Goal: Task Accomplishment & Management: Manage account settings

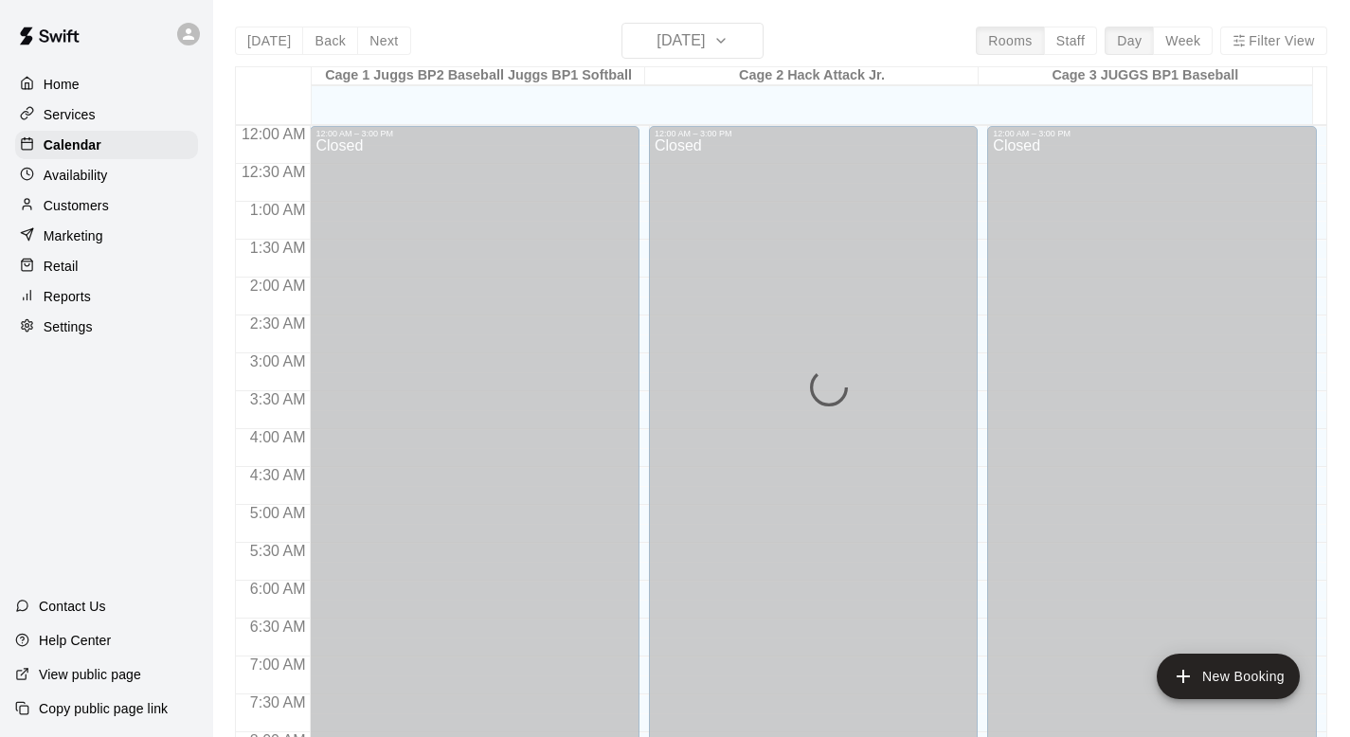
scroll to position [1130, 0]
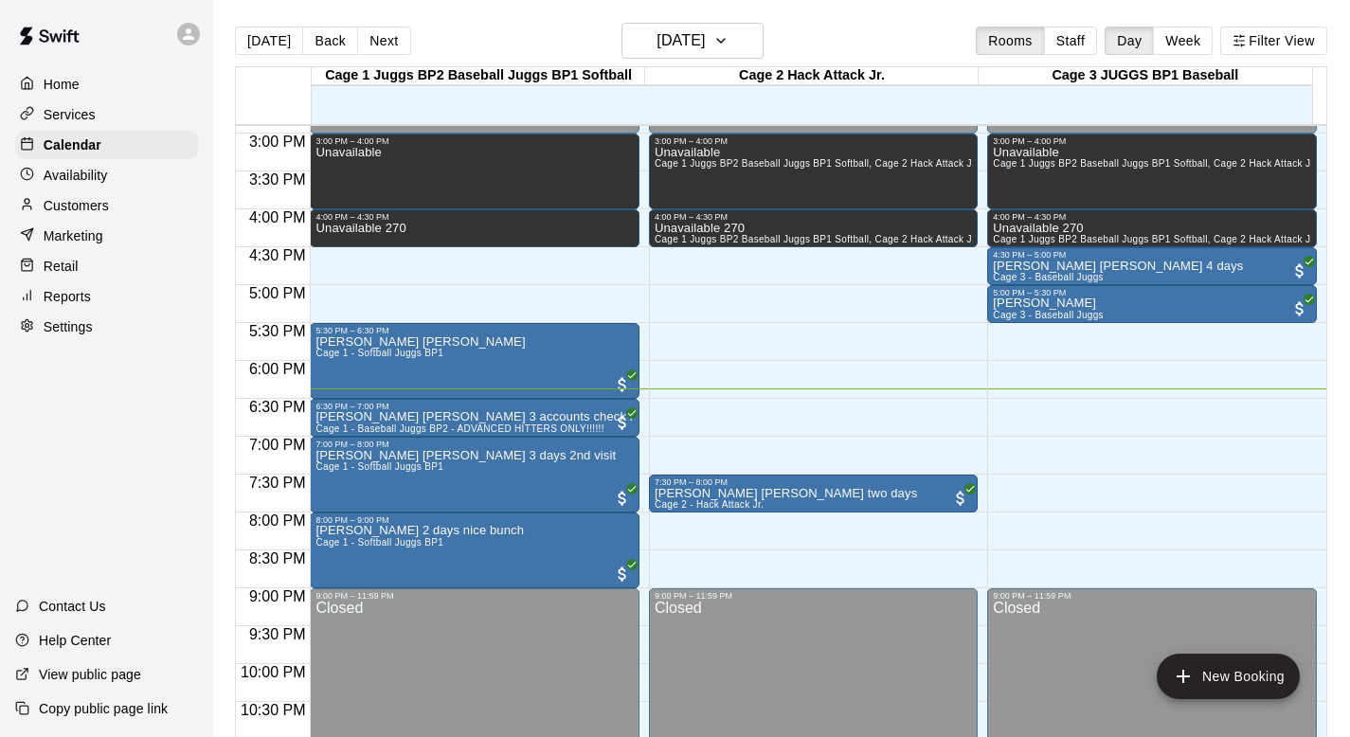
click at [86, 206] on p "Customers" at bounding box center [76, 205] width 65 height 19
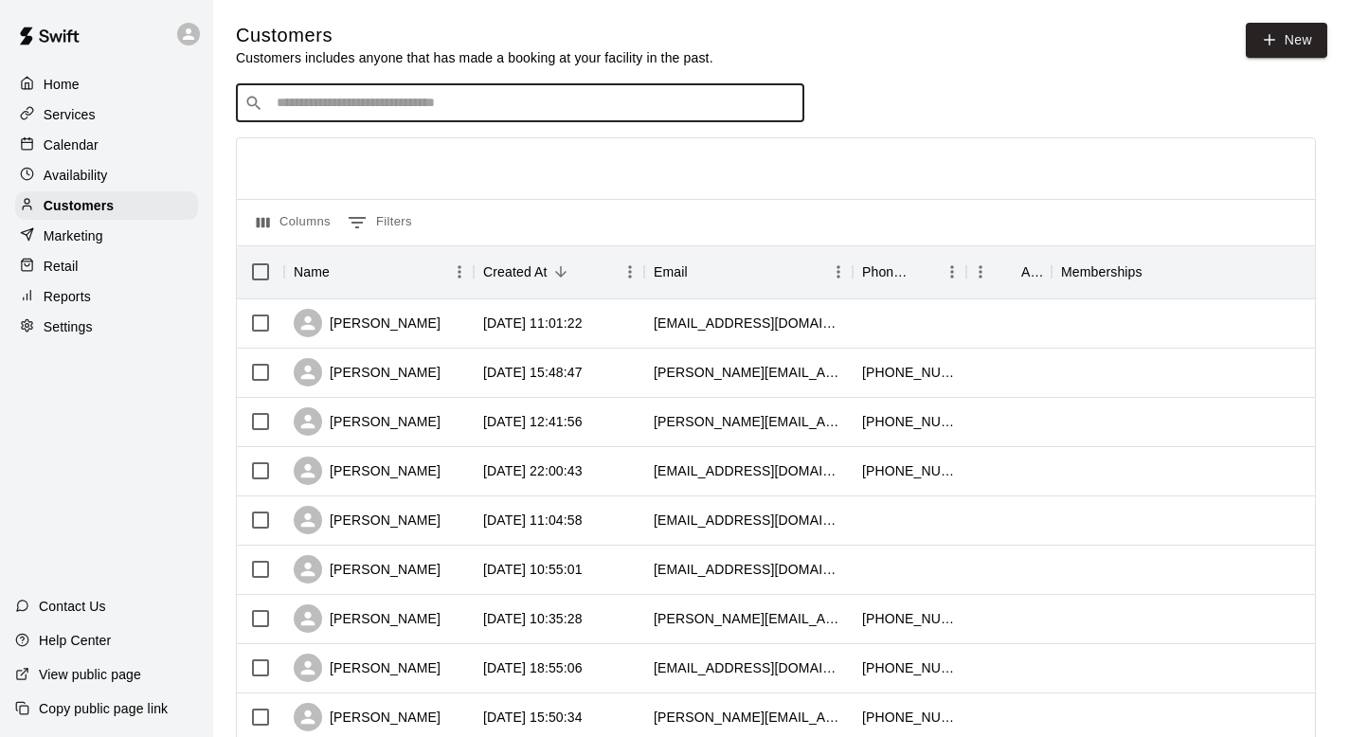
click at [292, 98] on input "Search customers by name or email" at bounding box center [533, 103] width 525 height 19
type input "**********"
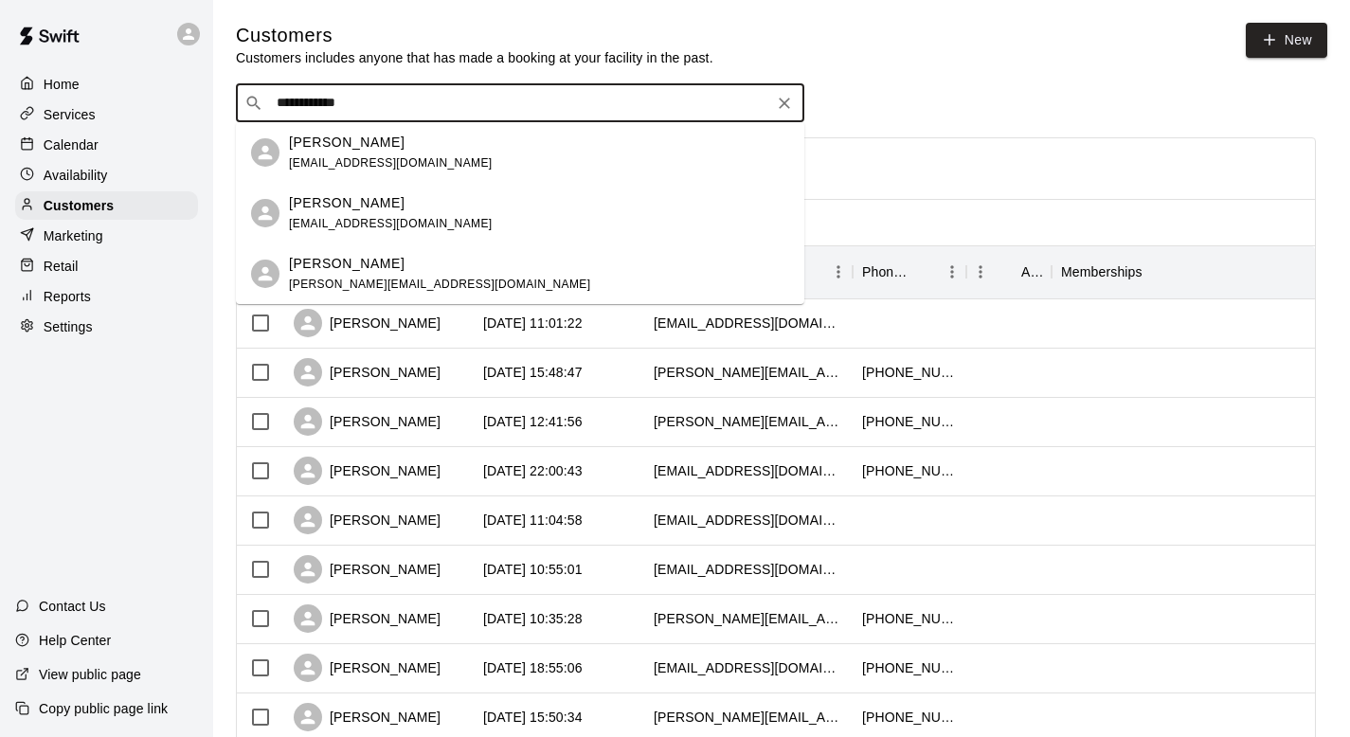
click at [302, 146] on p "Scott Lister" at bounding box center [347, 143] width 116 height 20
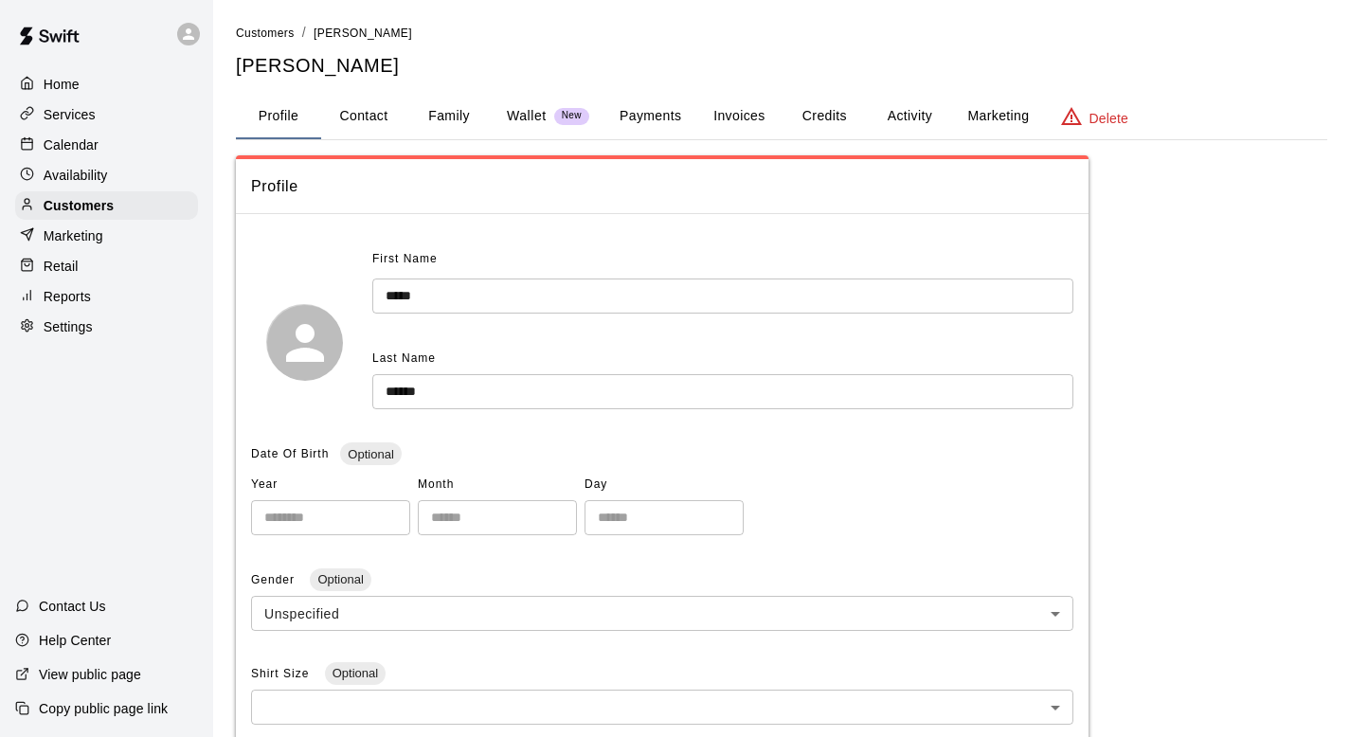
click at [452, 107] on button "Family" at bounding box center [449, 116] width 85 height 45
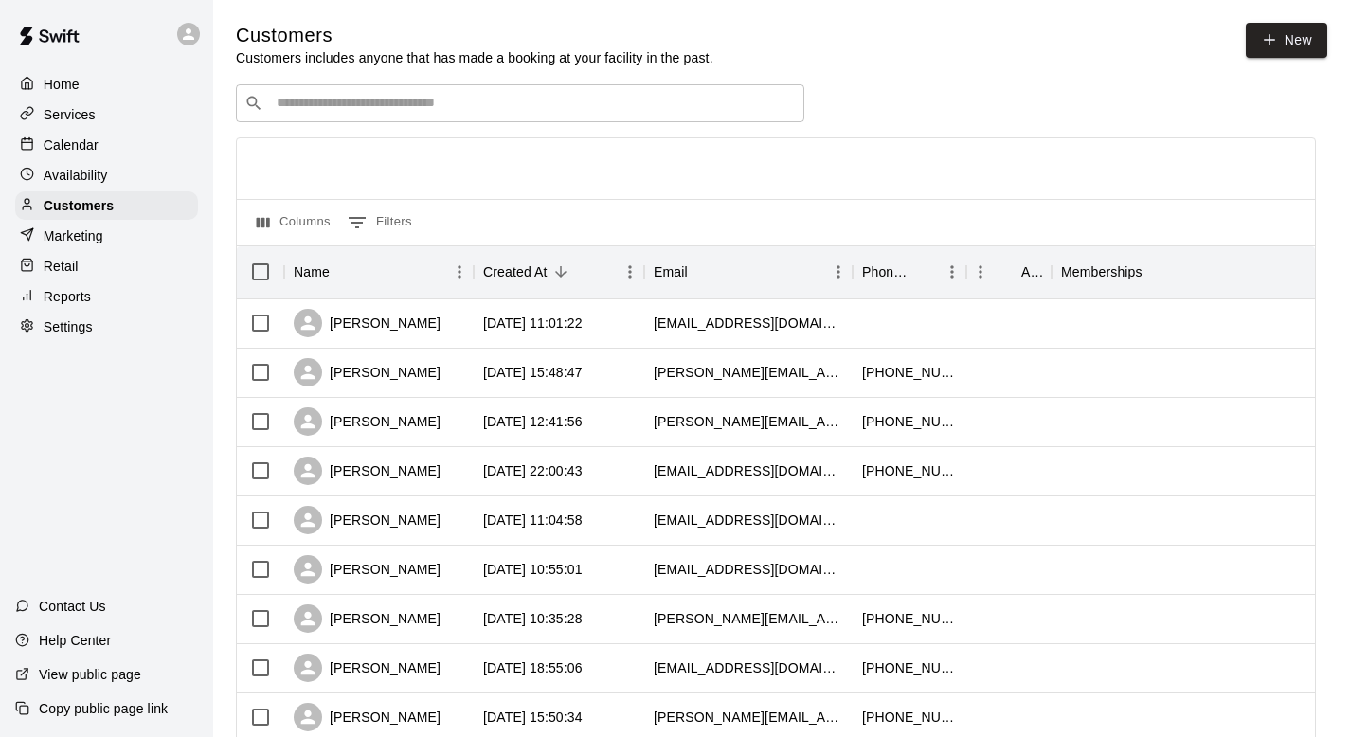
click at [313, 106] on input "Search customers by name or email" at bounding box center [533, 103] width 525 height 19
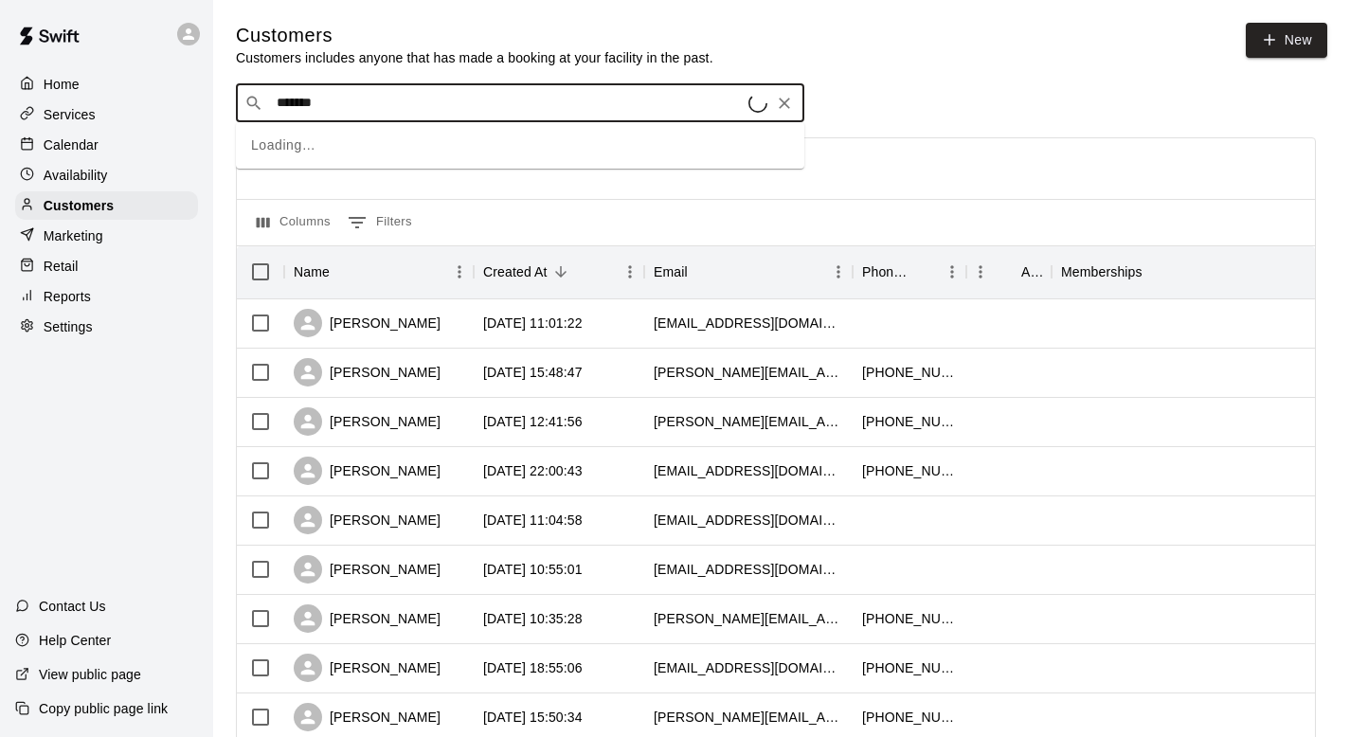
type input "********"
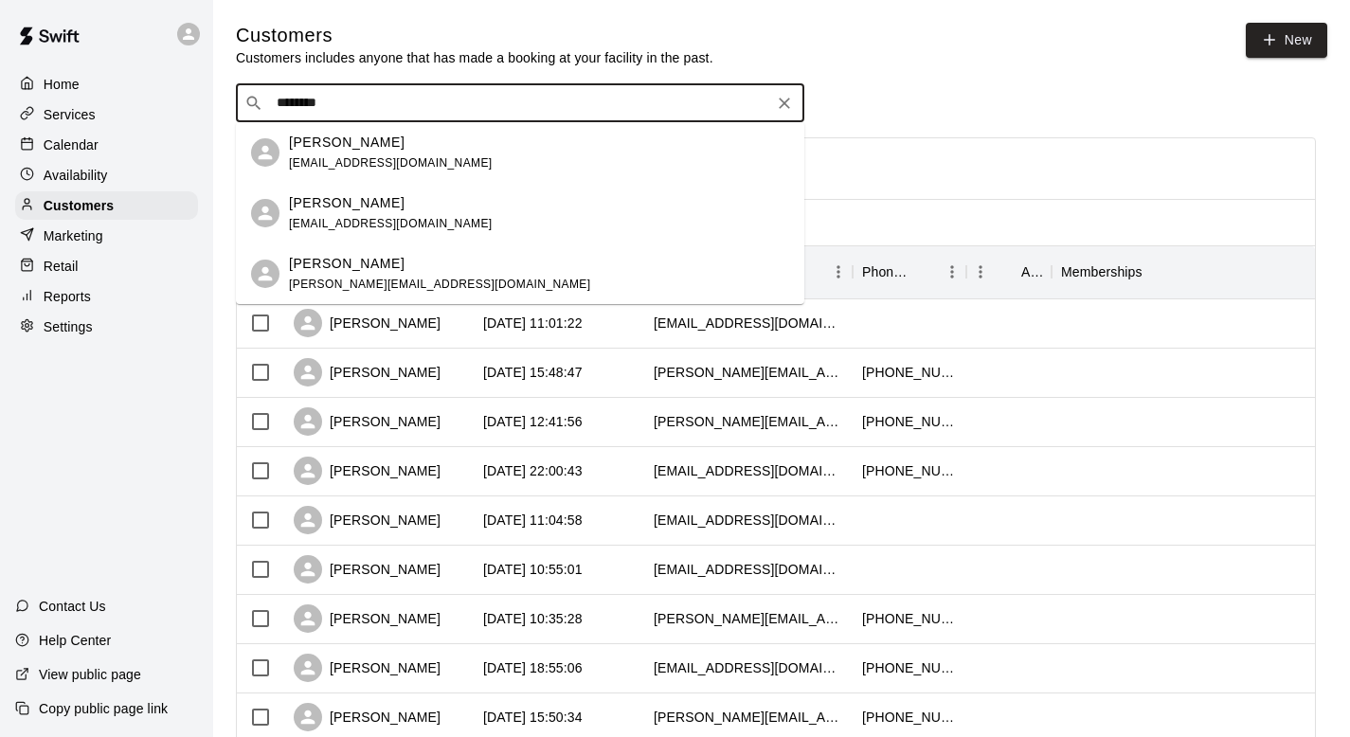
click at [320, 227] on span "ian.torontowater@gmail.com" at bounding box center [391, 223] width 204 height 13
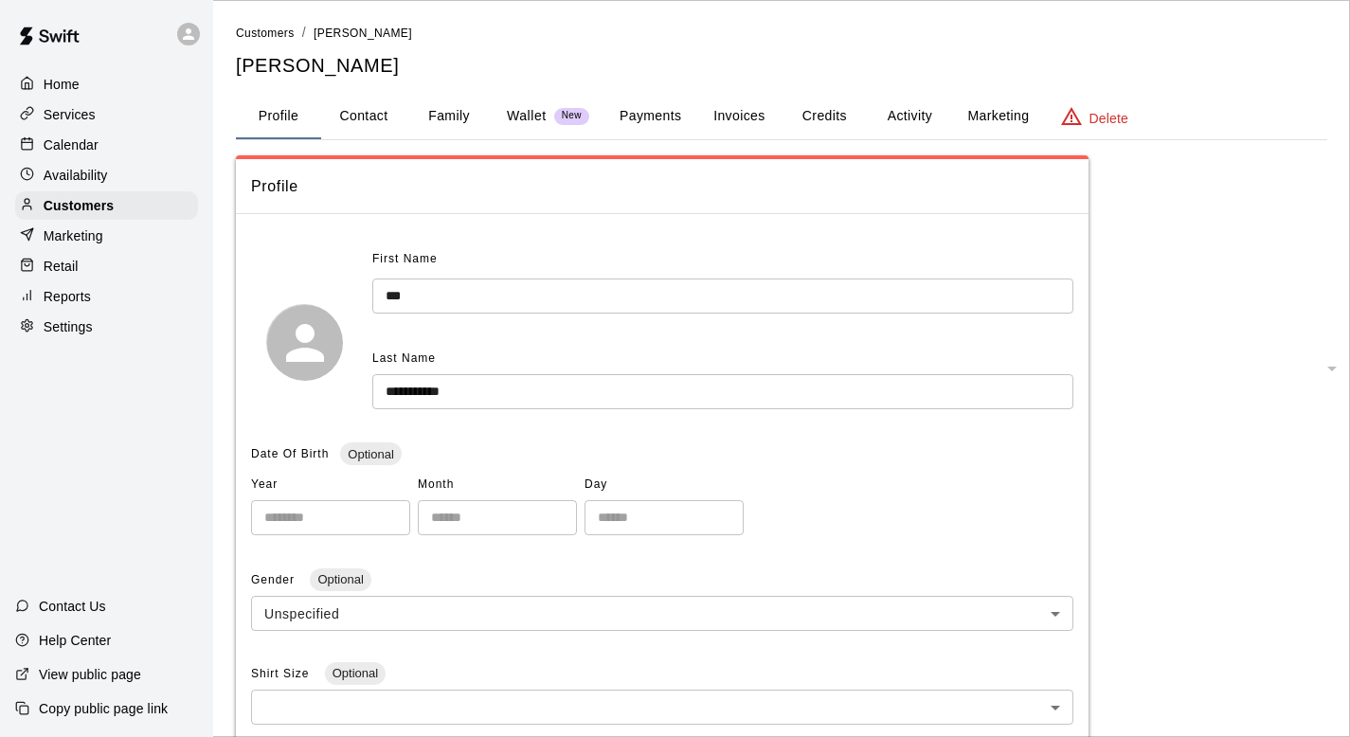
click at [446, 119] on button "Family" at bounding box center [449, 116] width 85 height 45
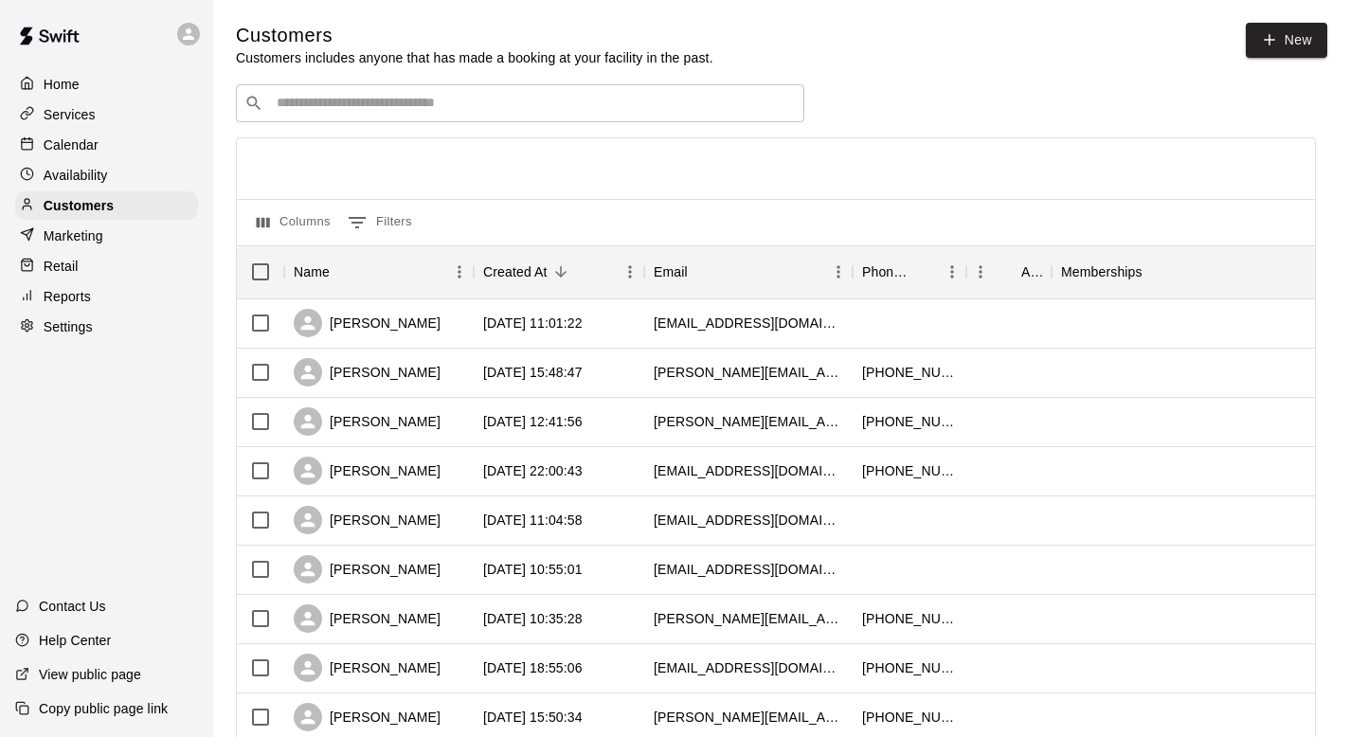
click at [288, 99] on input "Search customers by name or email" at bounding box center [533, 103] width 525 height 19
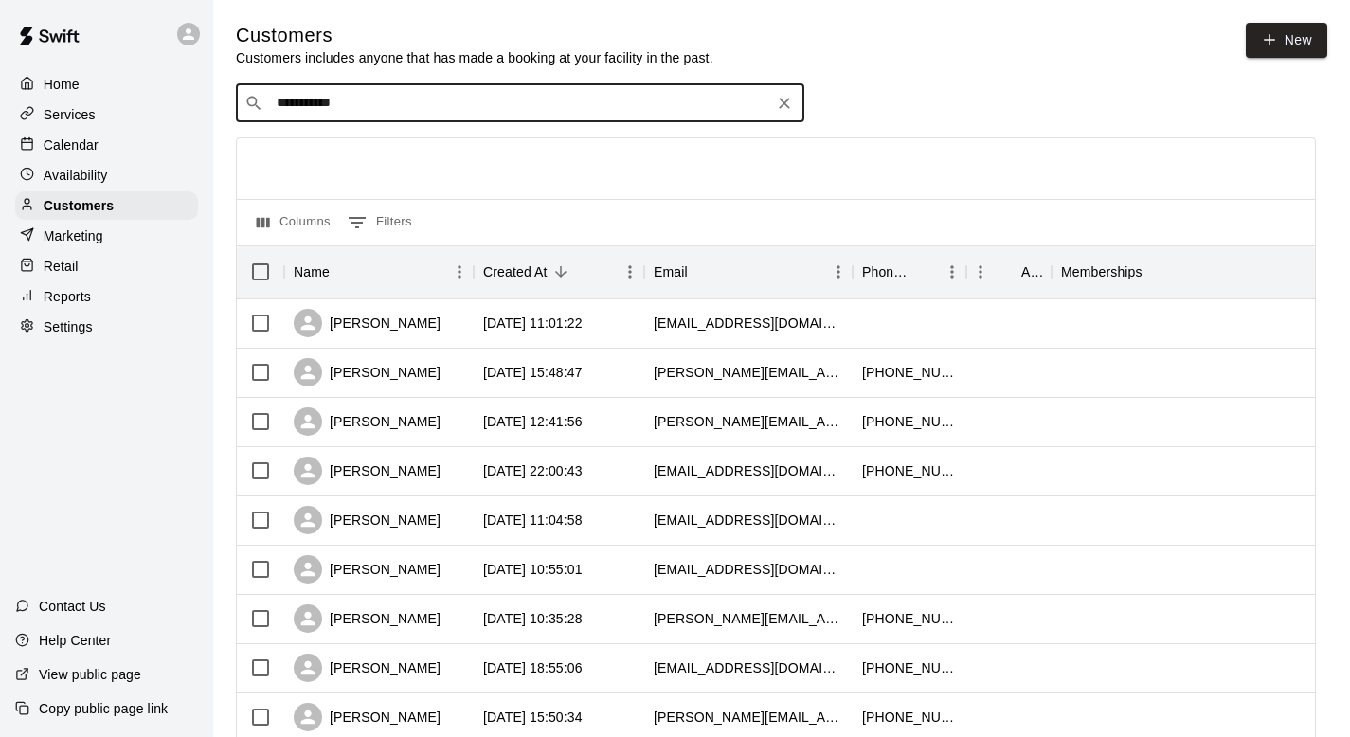
type input "**********"
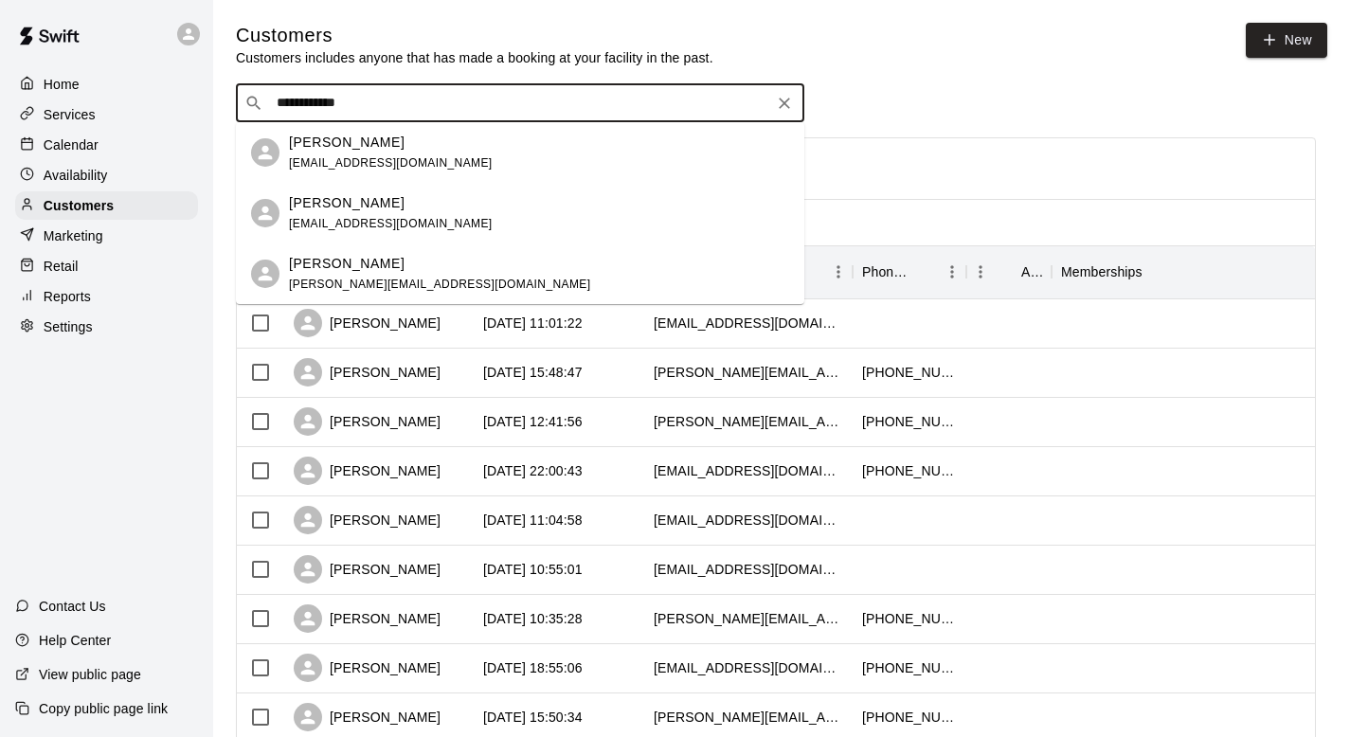
click at [309, 152] on div "Scott Lister scott_lister2000@yahoo.com" at bounding box center [391, 153] width 204 height 41
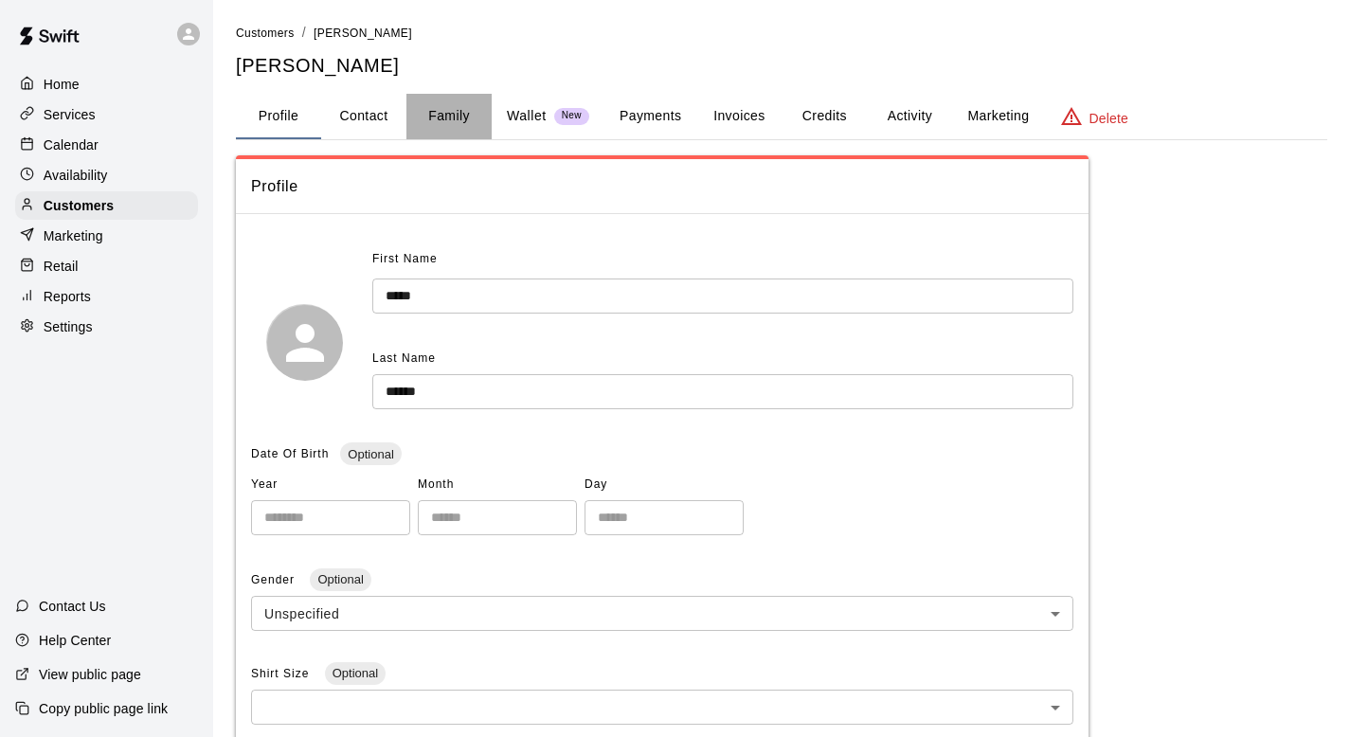
click at [458, 110] on button "Family" at bounding box center [449, 116] width 85 height 45
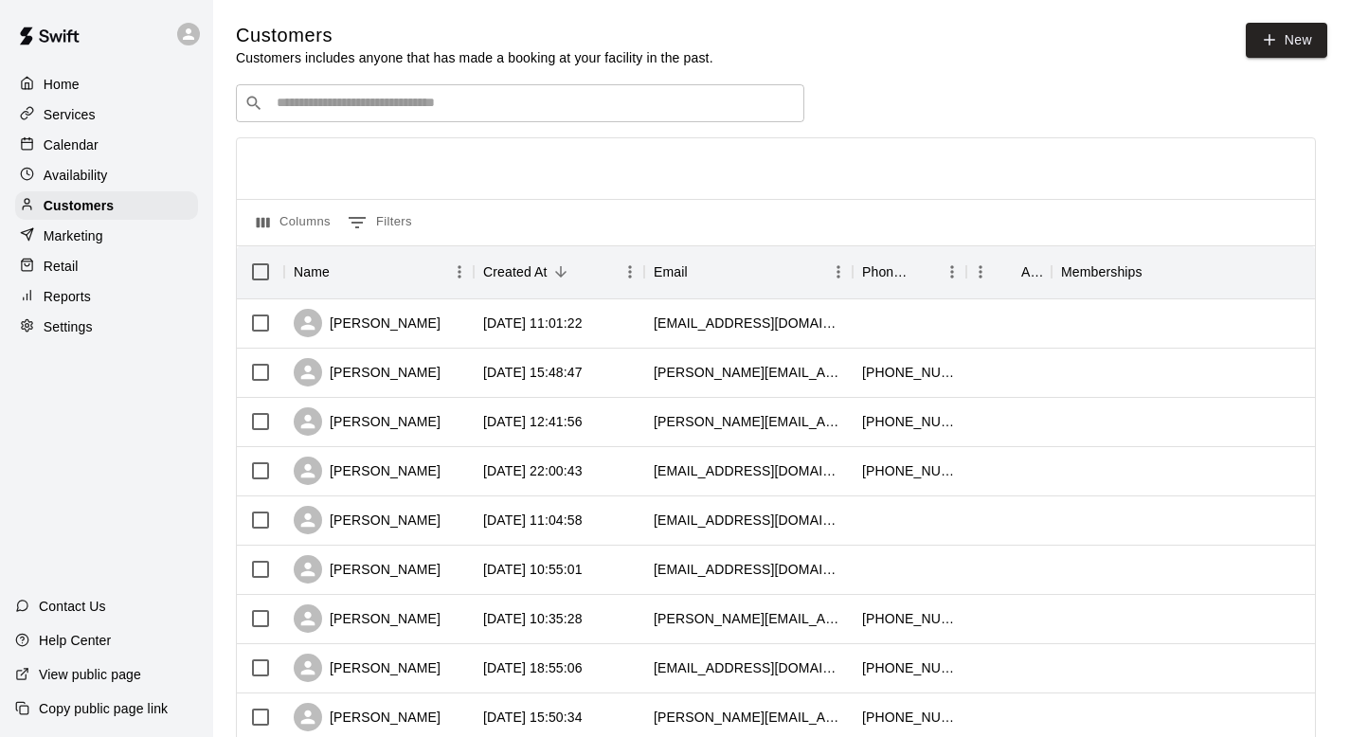
click at [333, 118] on div "​ ​" at bounding box center [520, 103] width 569 height 38
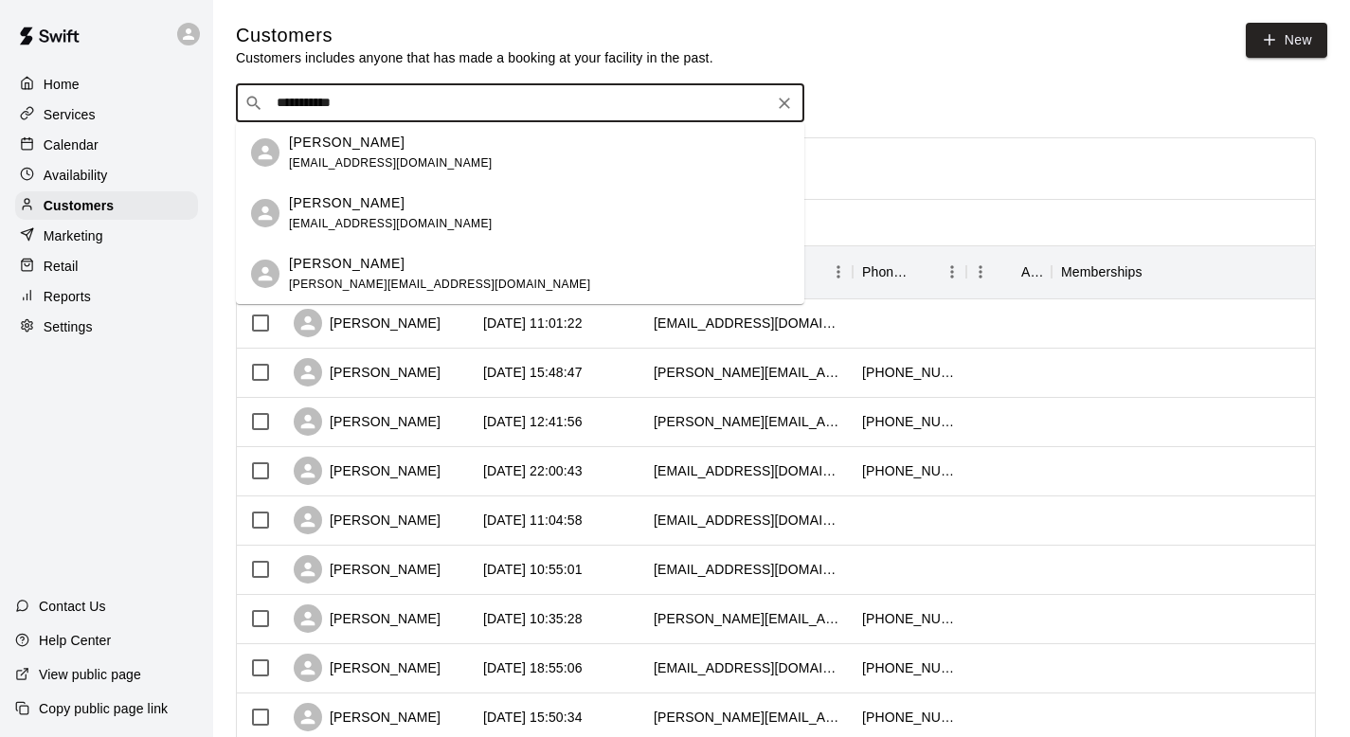
type input "**********"
click at [339, 200] on p "Scott Lister" at bounding box center [347, 203] width 116 height 20
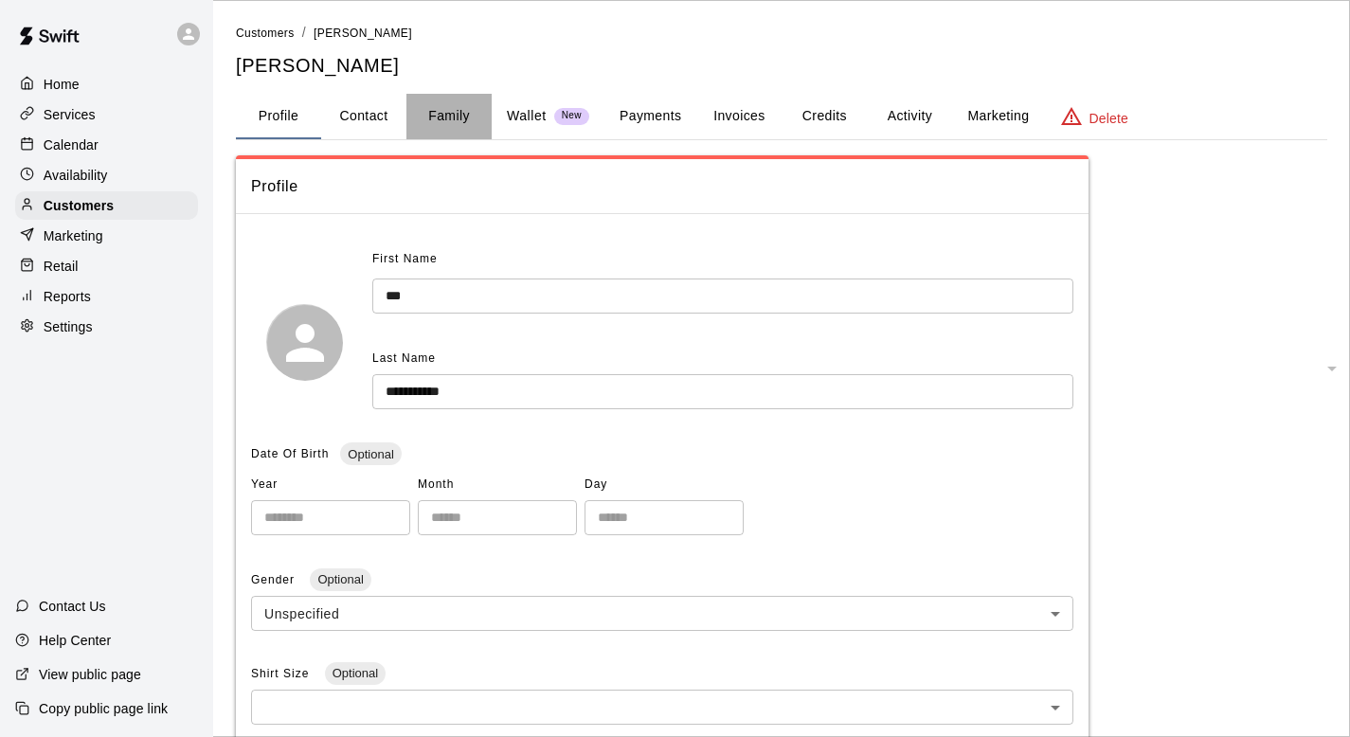
click at [457, 105] on button "Family" at bounding box center [449, 116] width 85 height 45
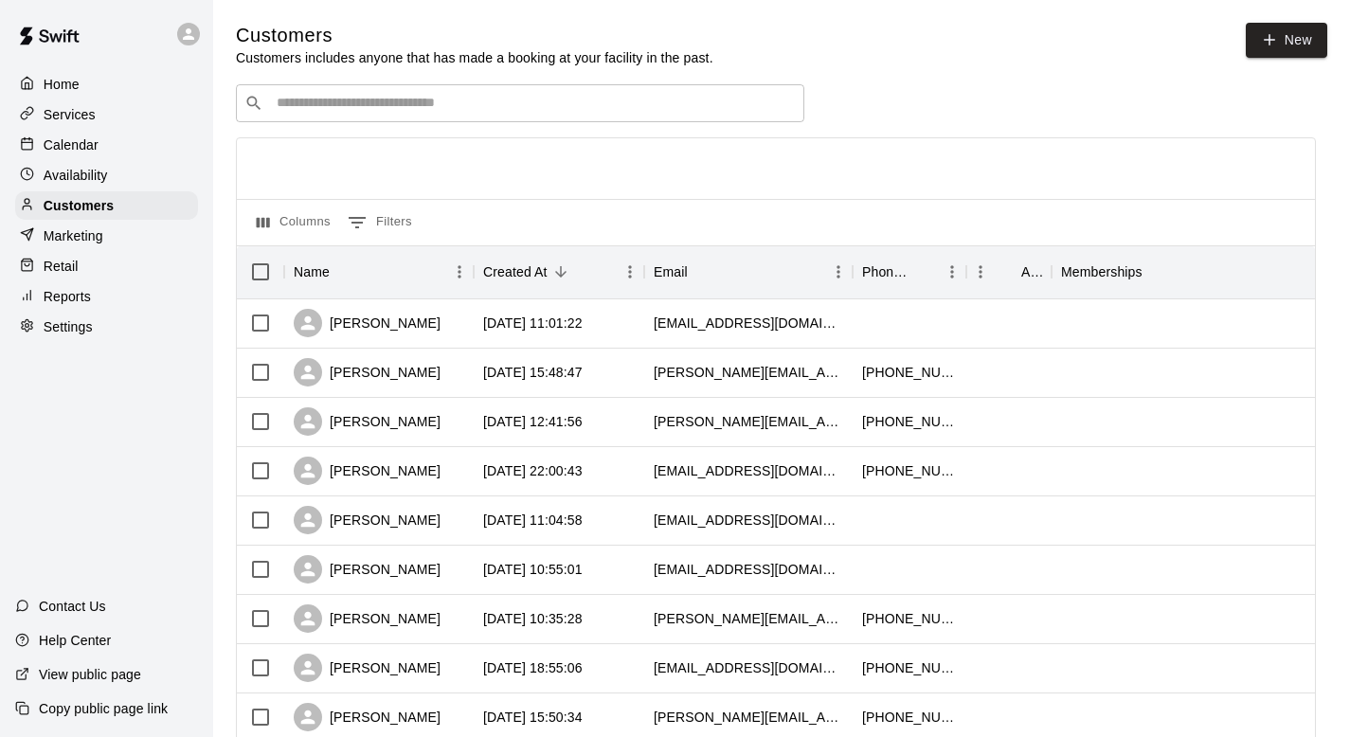
click at [326, 104] on input "Search customers by name or email" at bounding box center [533, 103] width 525 height 19
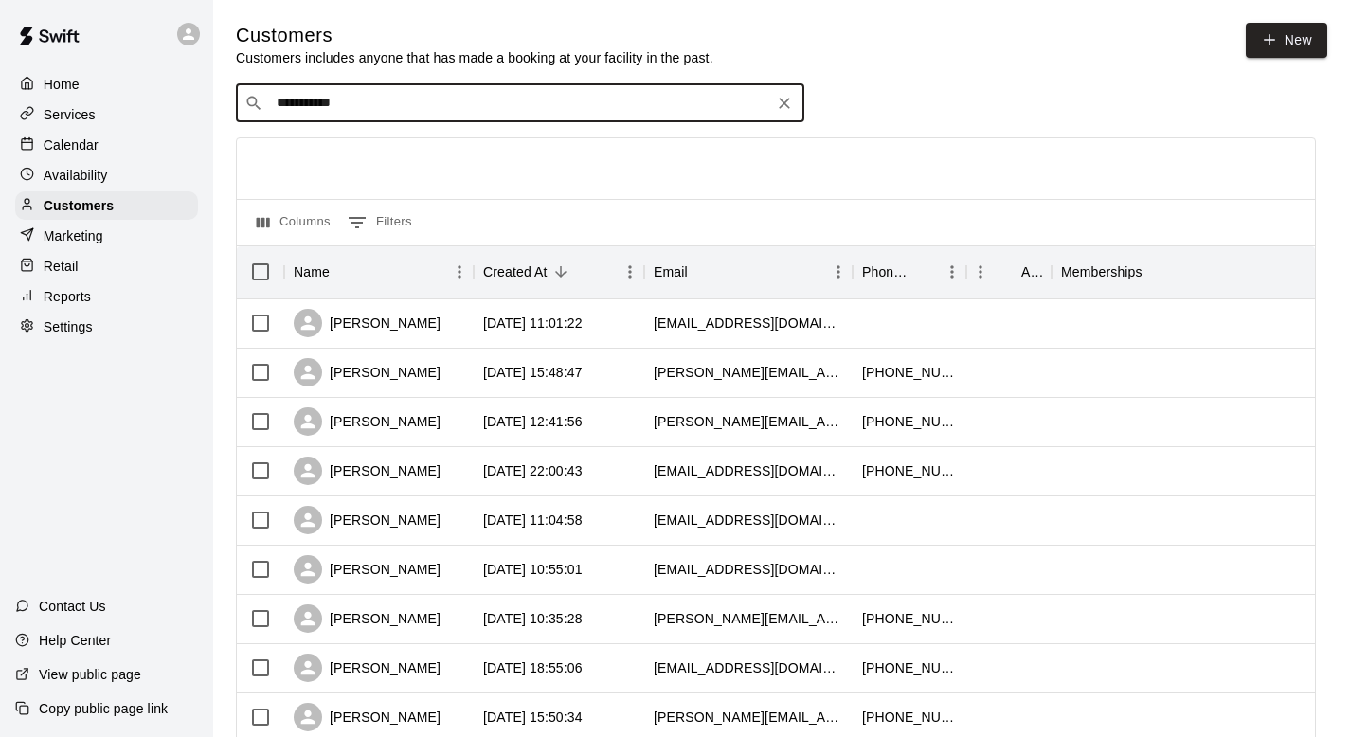
type input "**********"
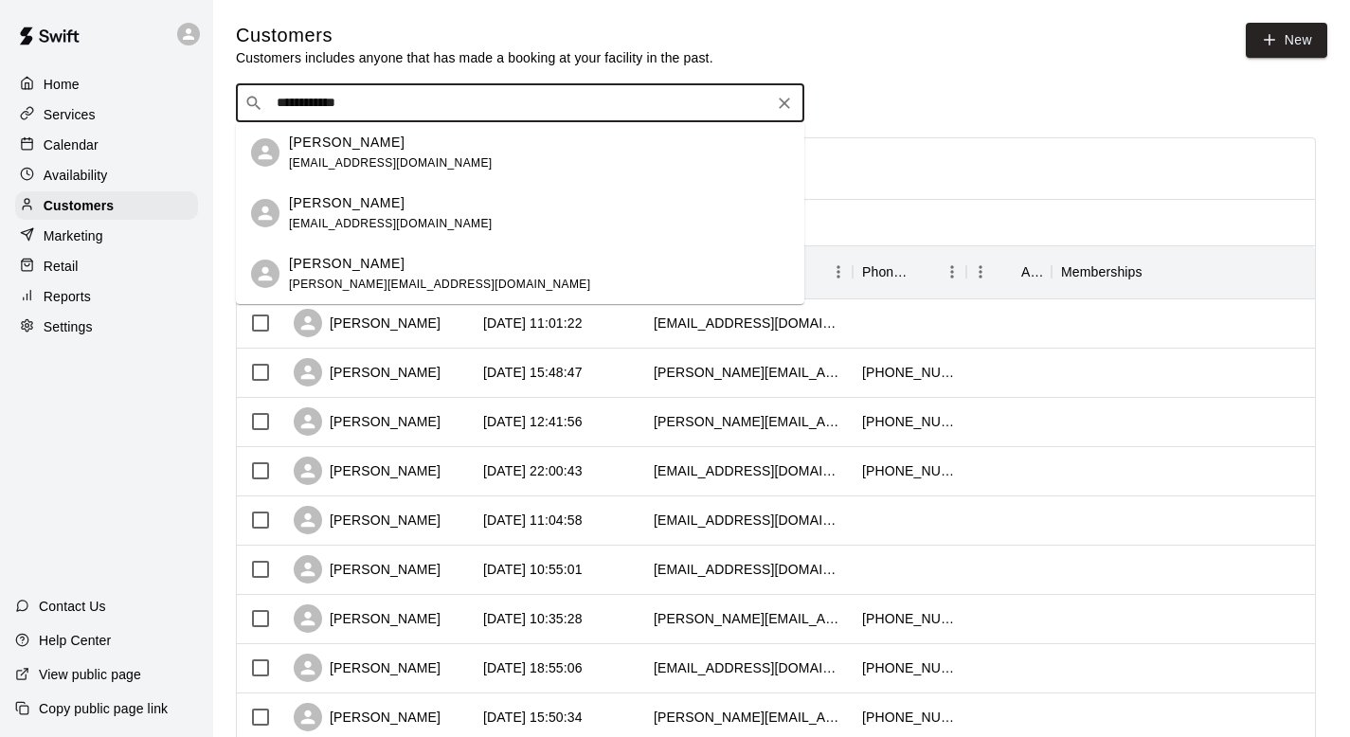
click at [319, 270] on p "Scott Lister" at bounding box center [347, 264] width 116 height 20
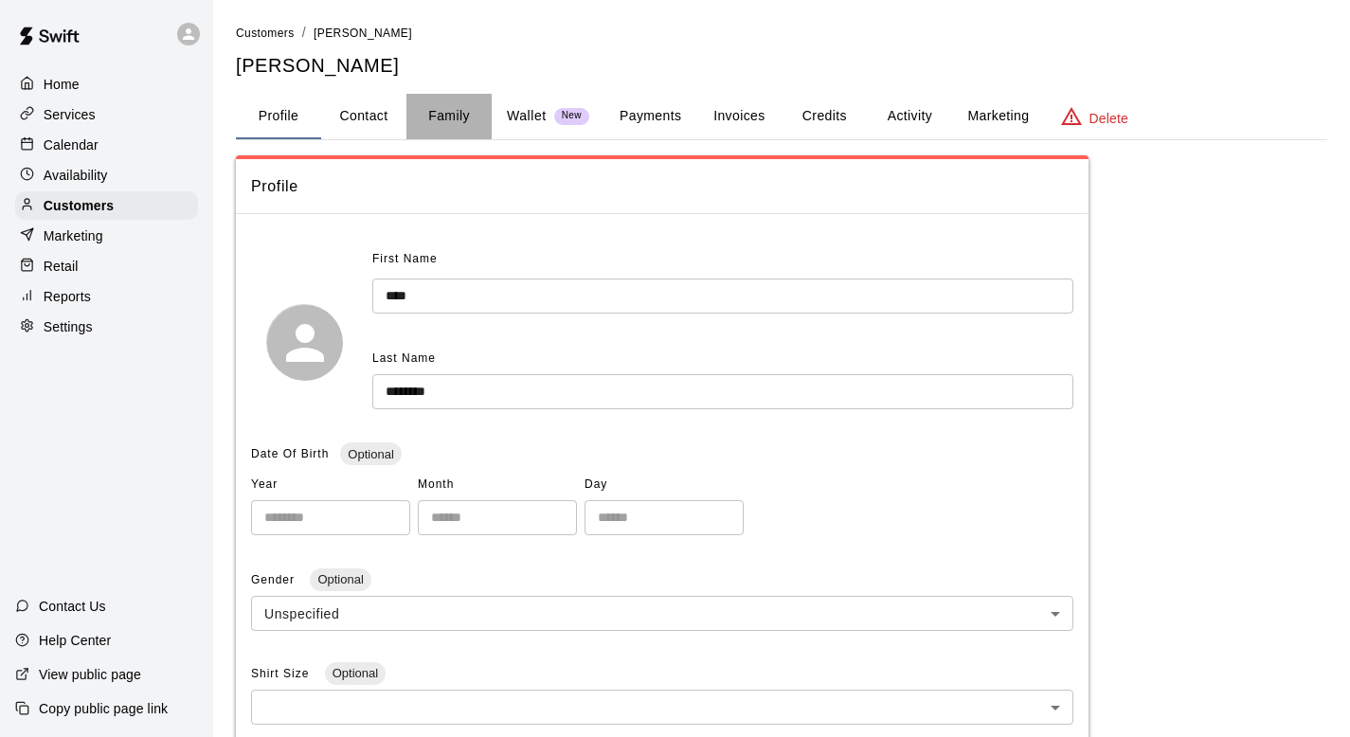
click at [452, 115] on button "Family" at bounding box center [449, 116] width 85 height 45
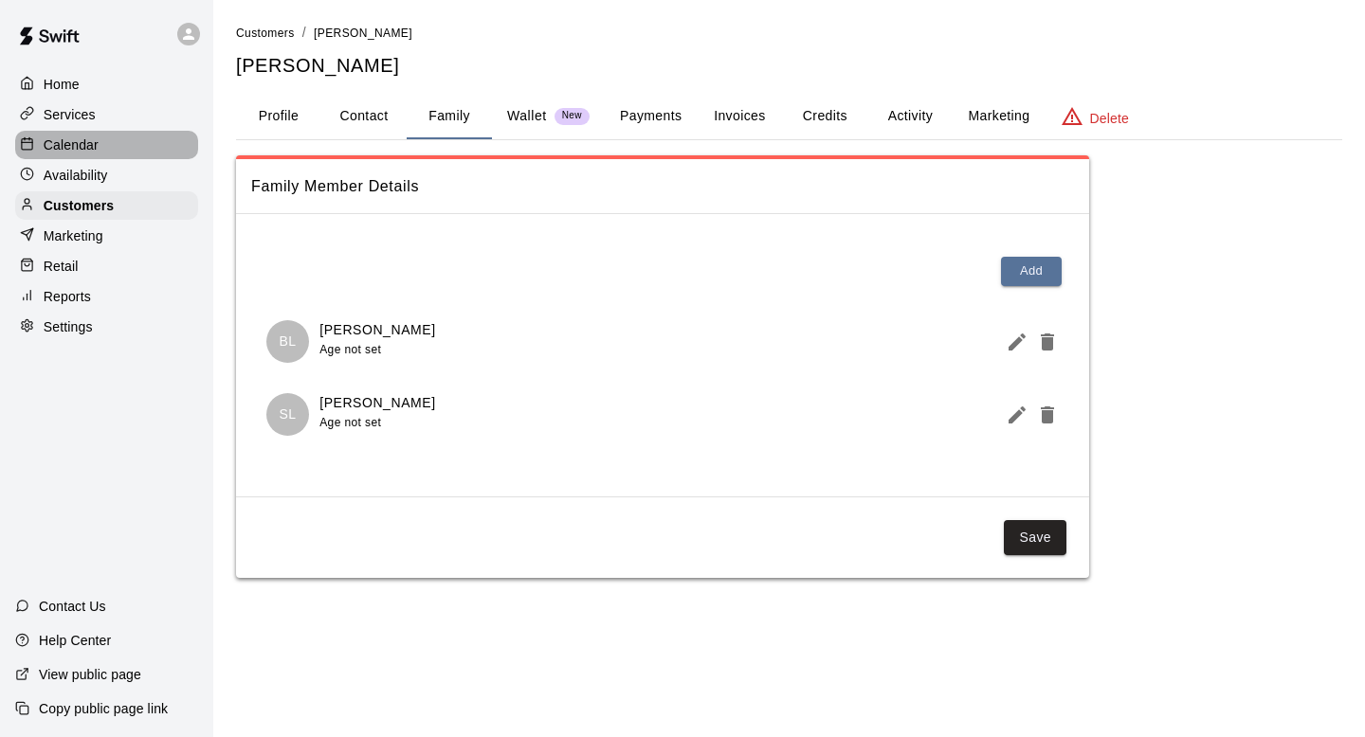
click at [92, 146] on p "Calendar" at bounding box center [71, 145] width 55 height 19
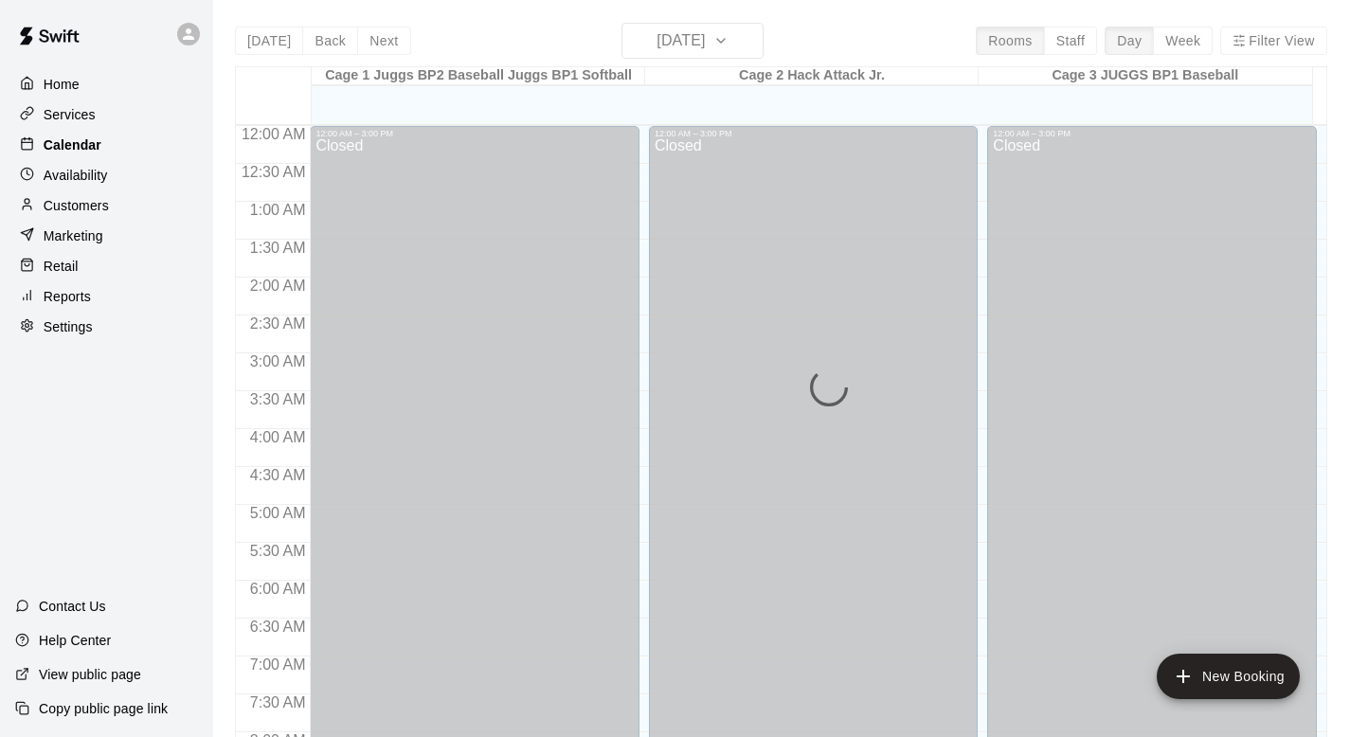
scroll to position [1130, 0]
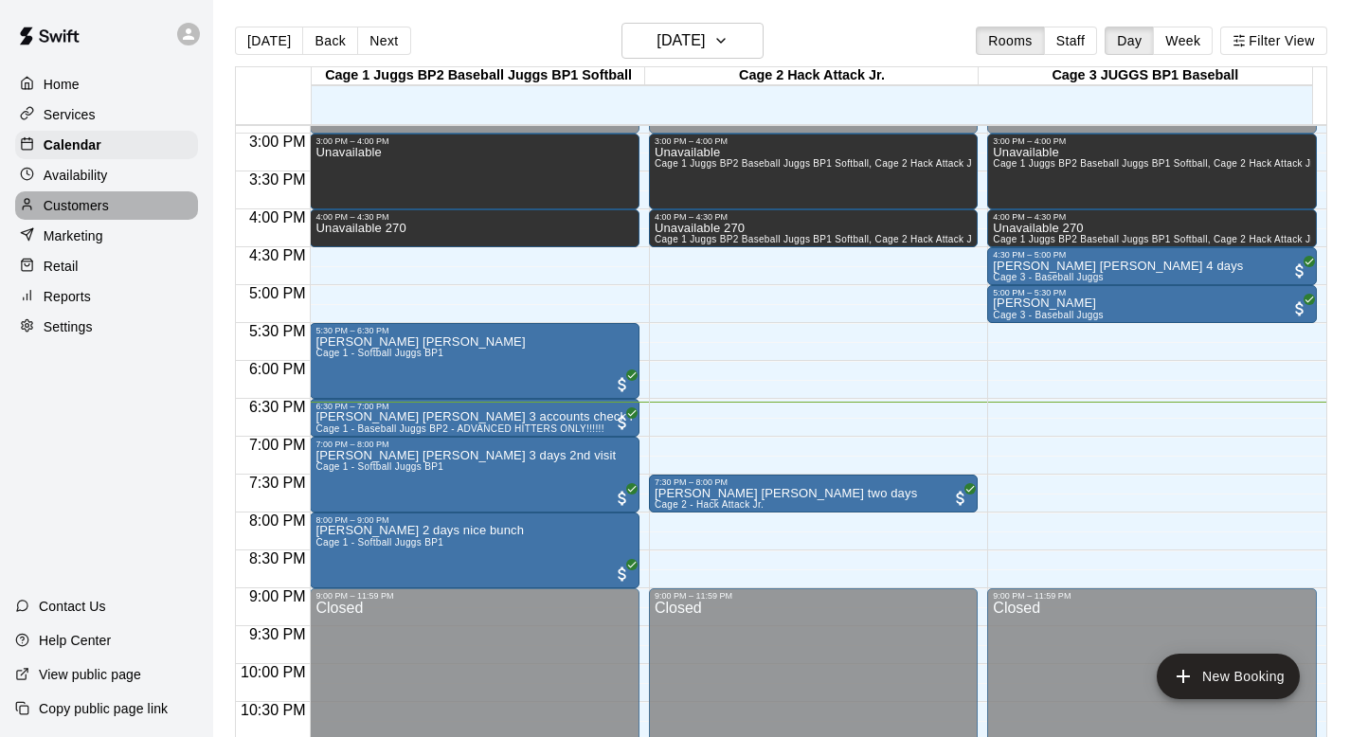
click at [83, 208] on p "Customers" at bounding box center [76, 205] width 65 height 19
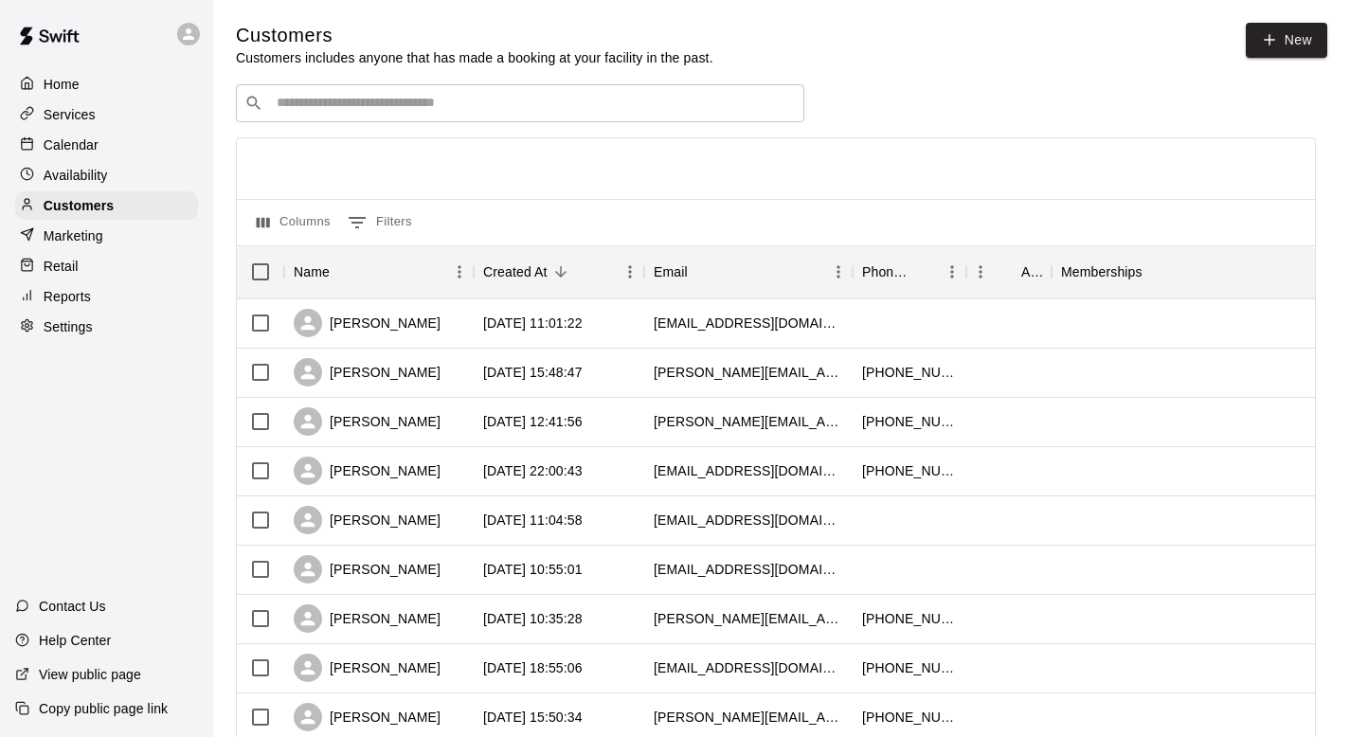
click at [296, 103] on input "Search customers by name or email" at bounding box center [533, 103] width 525 height 19
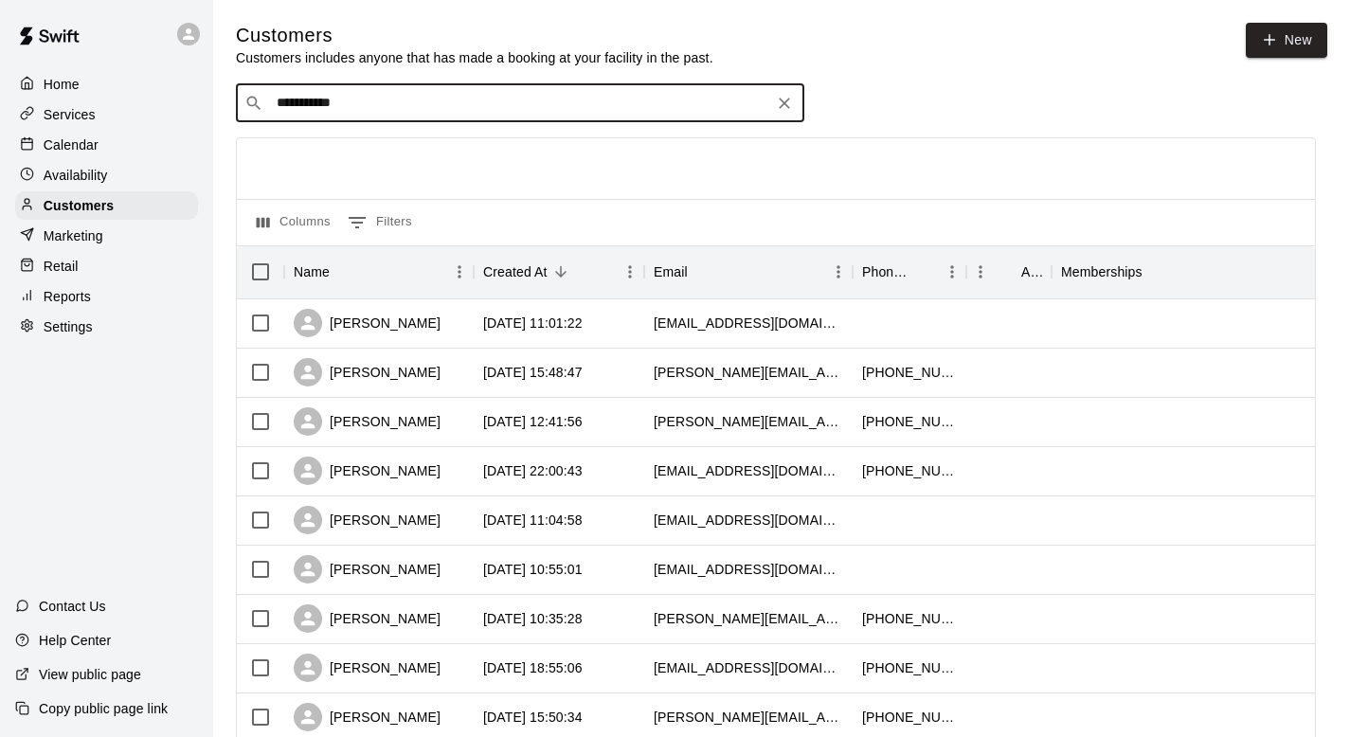
type input "**********"
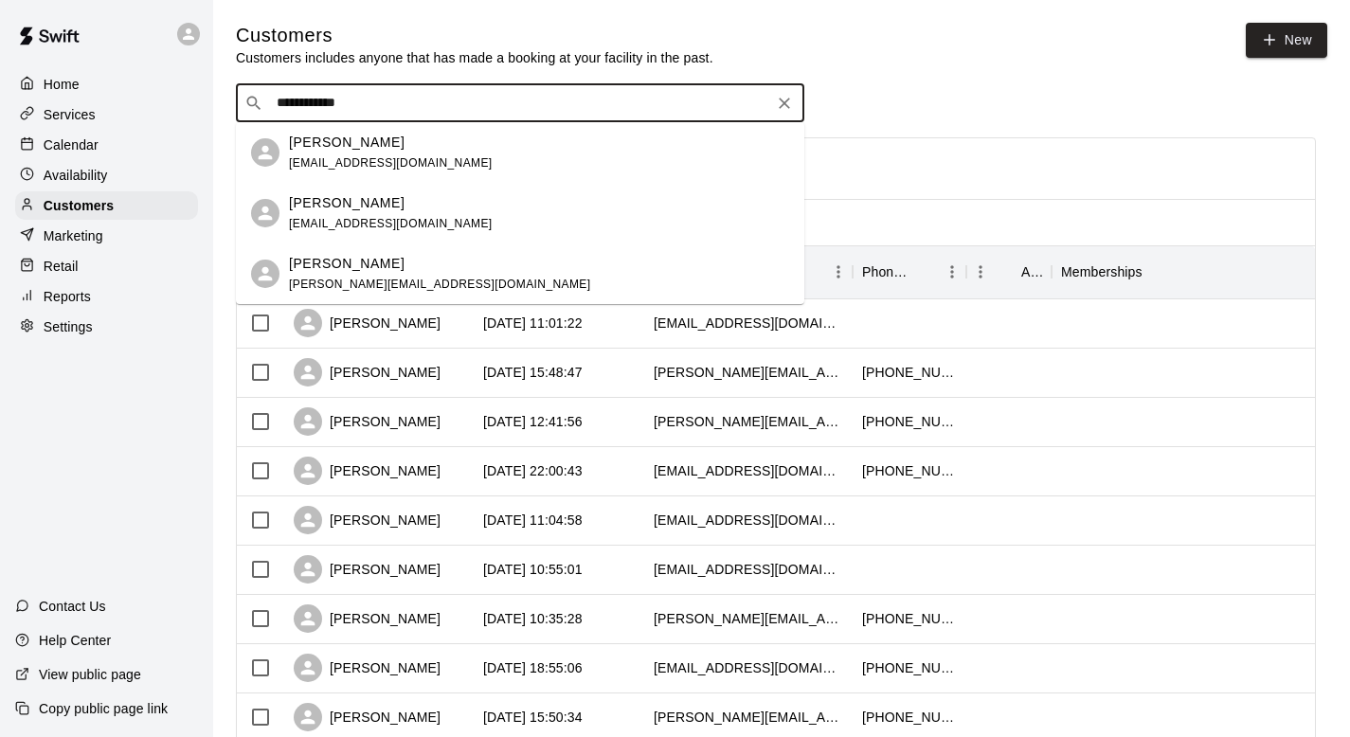
click at [299, 147] on p "Brock Lister" at bounding box center [347, 143] width 116 height 20
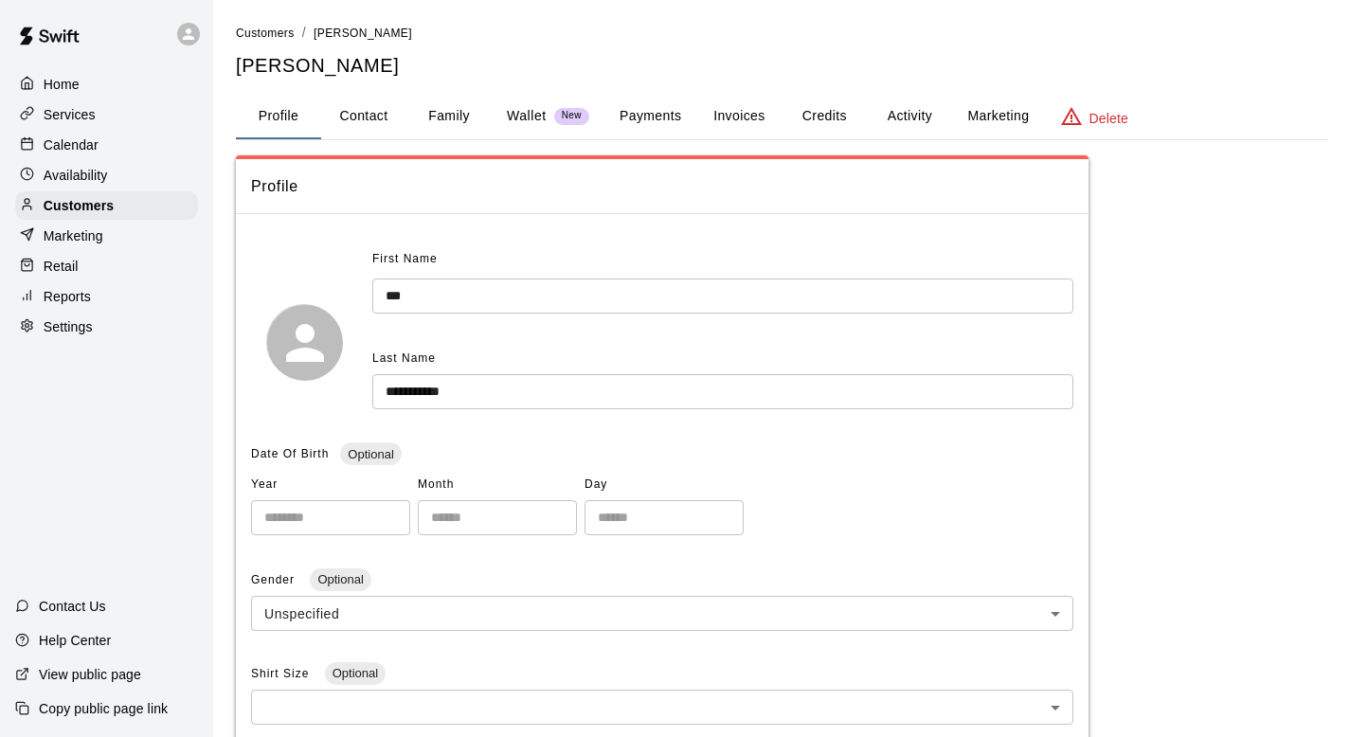
scroll to position [364, 0]
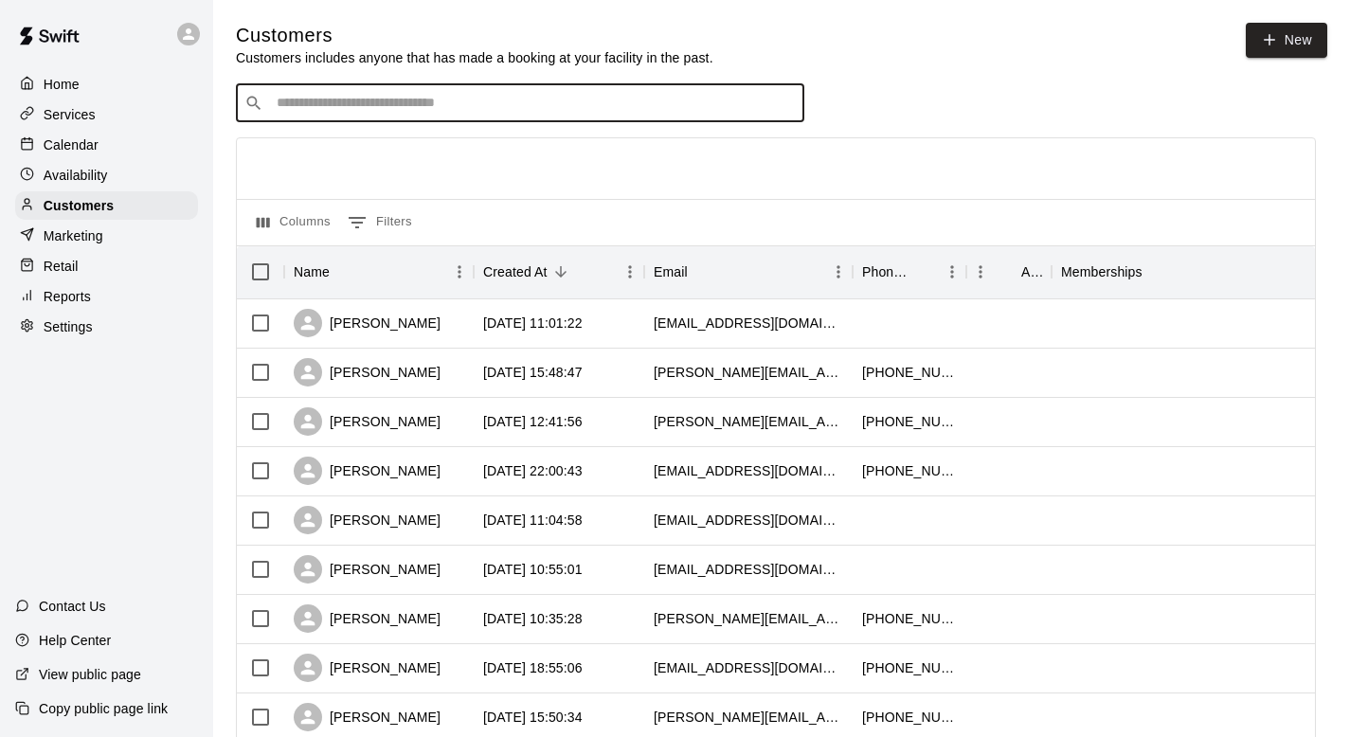
click at [287, 94] on input "Search customers by name or email" at bounding box center [533, 103] width 525 height 19
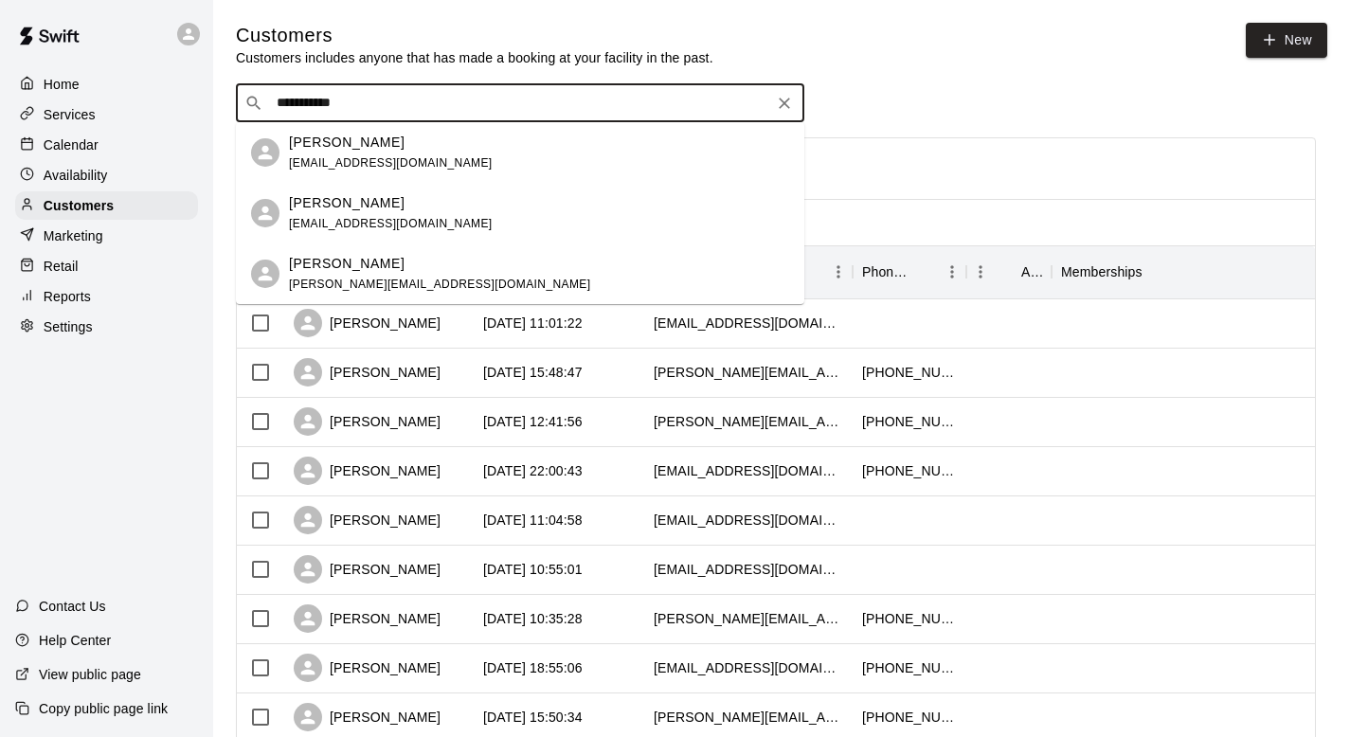
type input "**********"
click at [323, 204] on p "Scott Lister" at bounding box center [347, 203] width 116 height 20
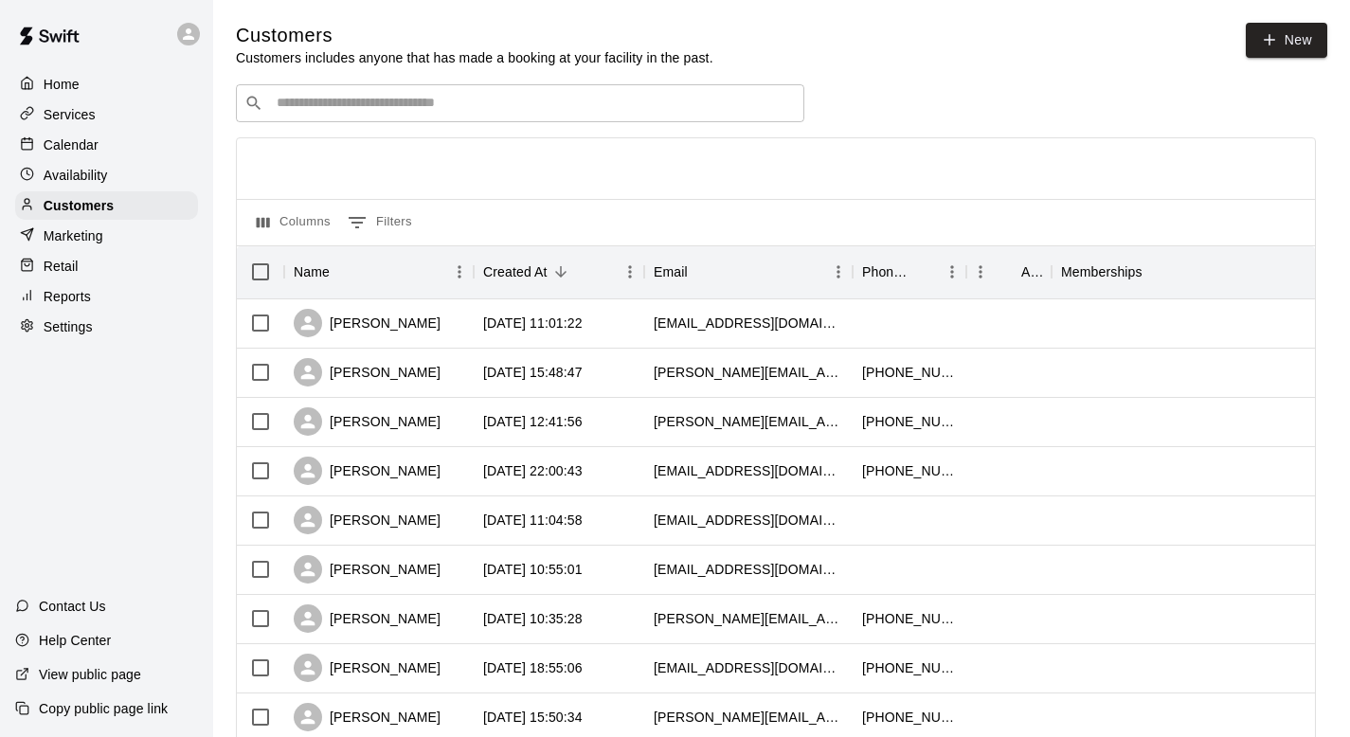
scroll to position [364, 0]
click at [297, 112] on div "​ ​" at bounding box center [520, 103] width 569 height 38
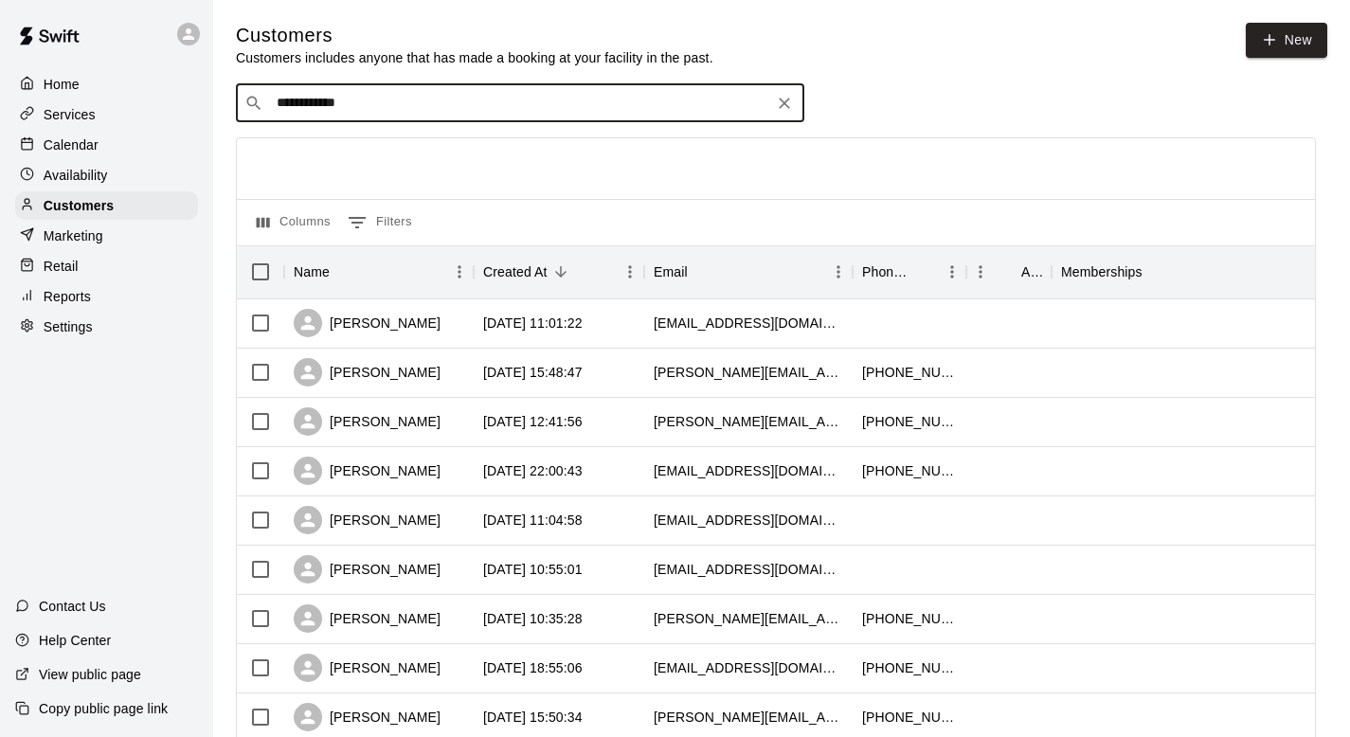
type input "**********"
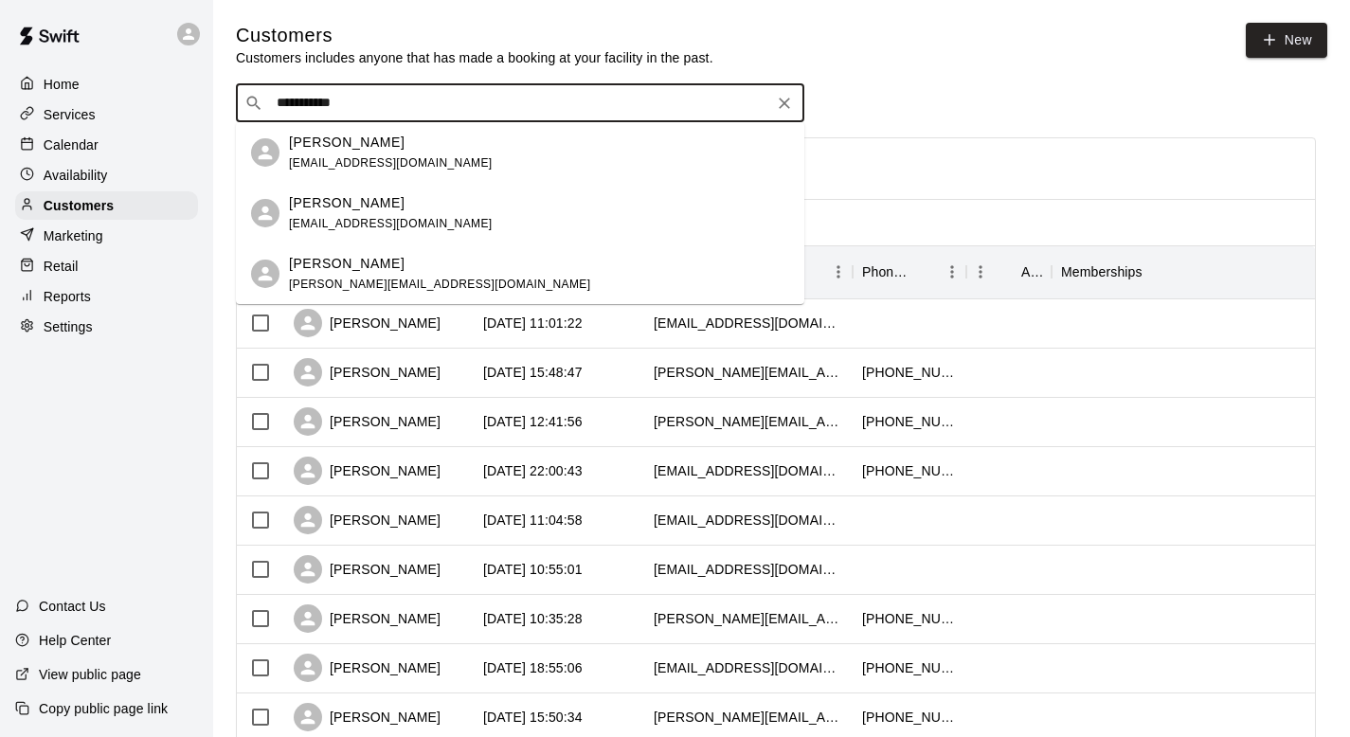
click at [322, 202] on p "Scott Lister" at bounding box center [347, 203] width 116 height 20
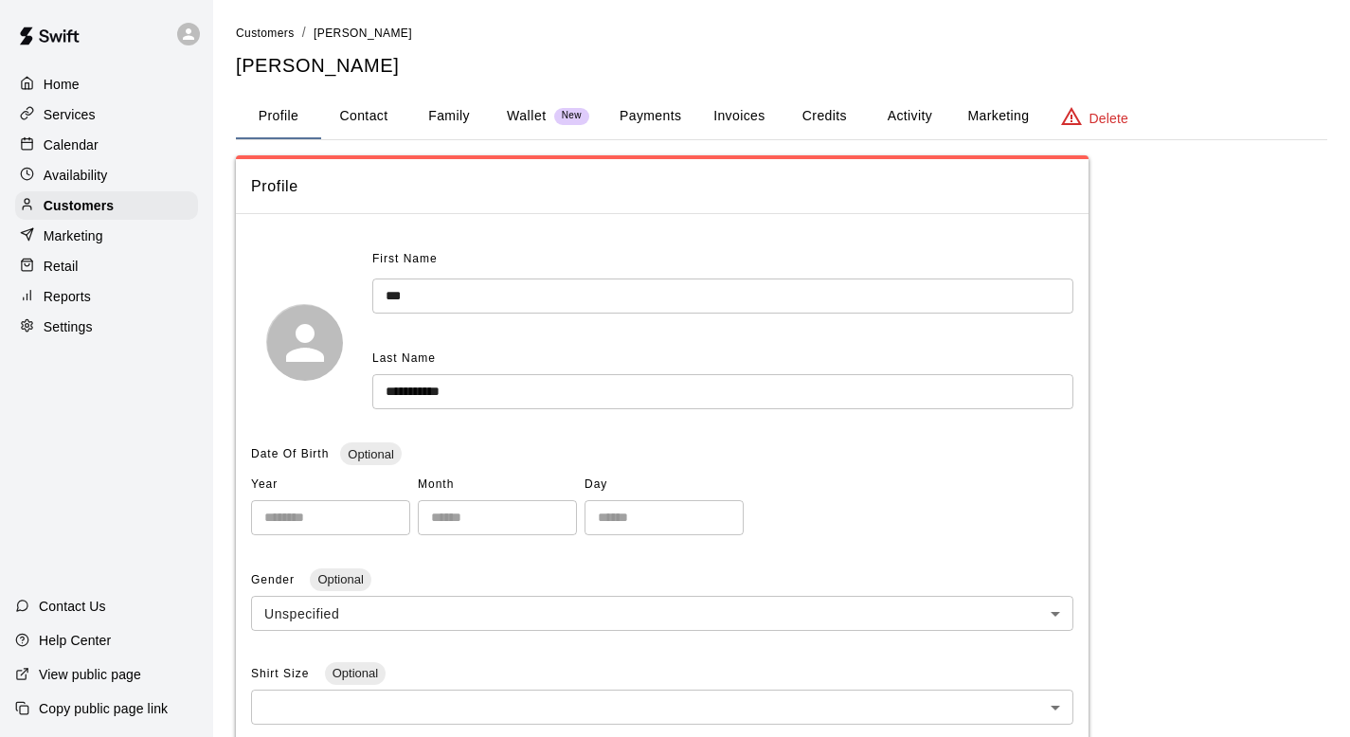
scroll to position [364, 0]
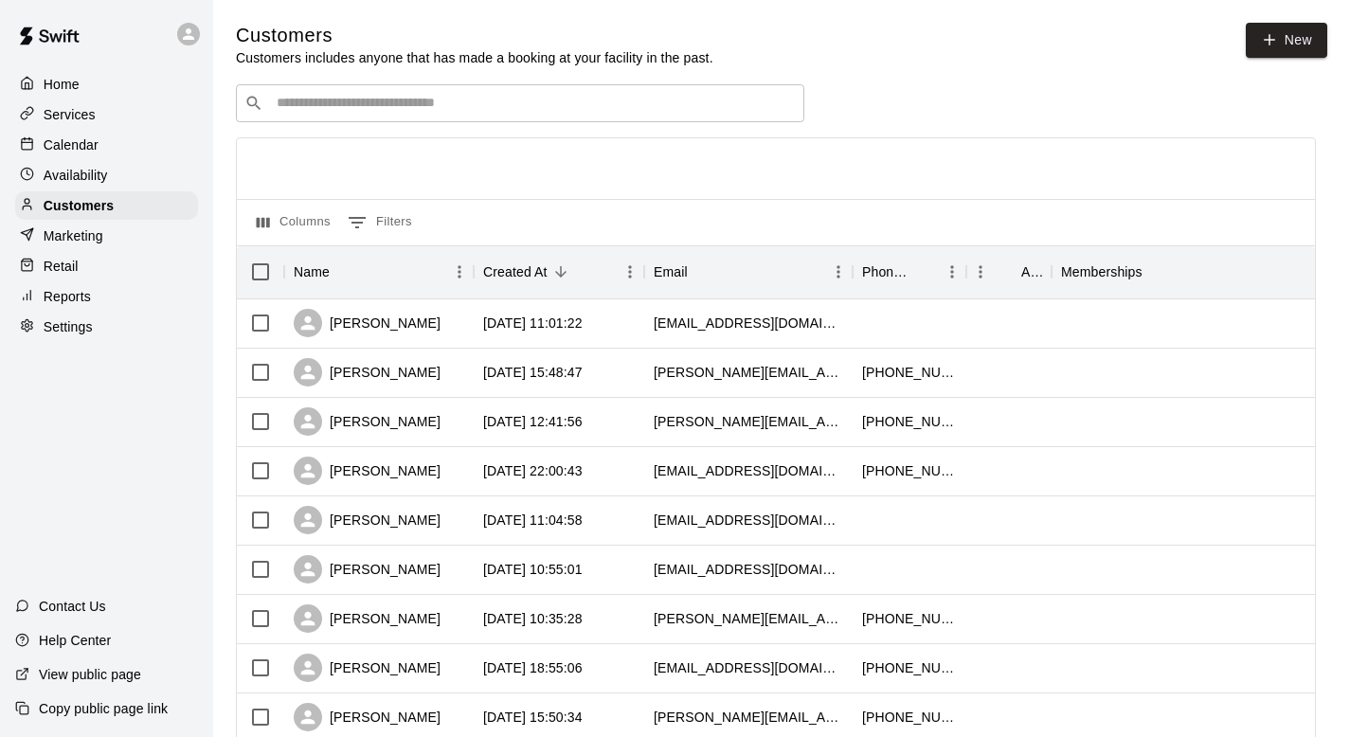
click at [297, 105] on input "Search customers by name or email" at bounding box center [533, 103] width 525 height 19
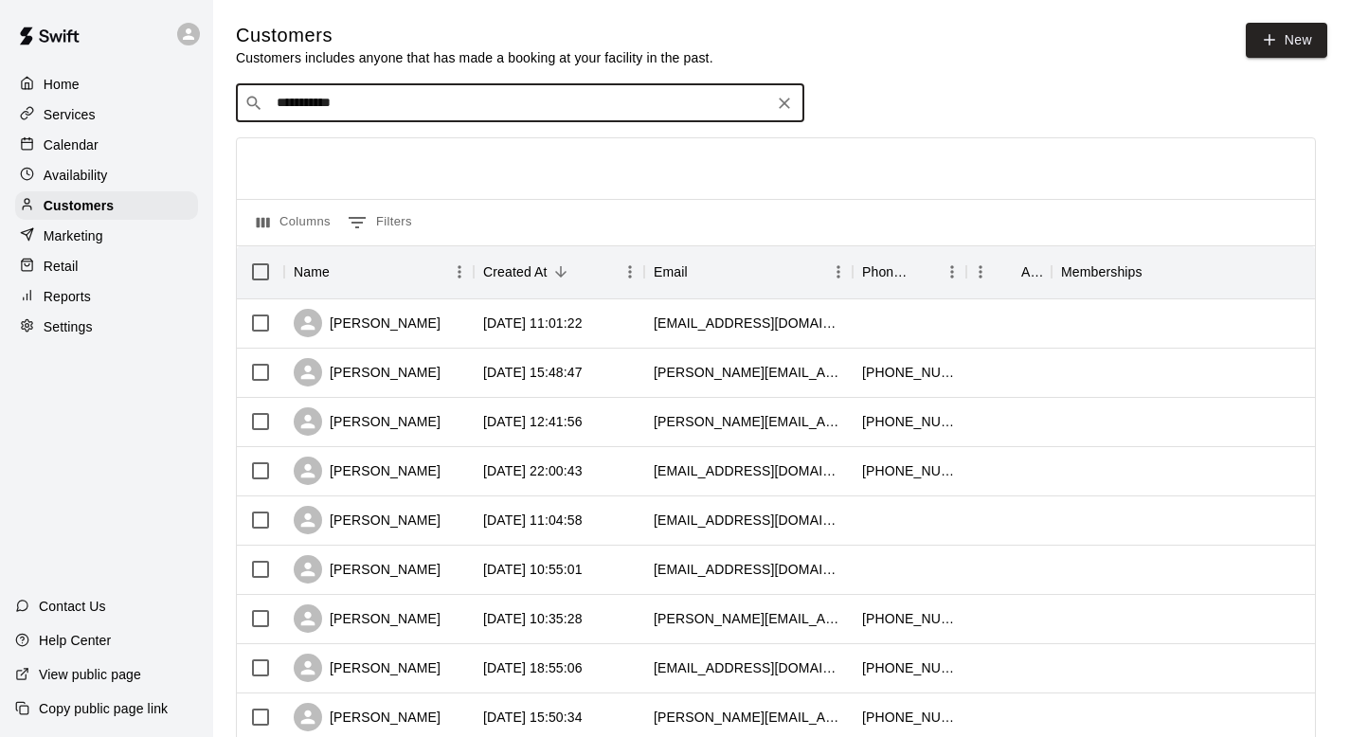
type input "**********"
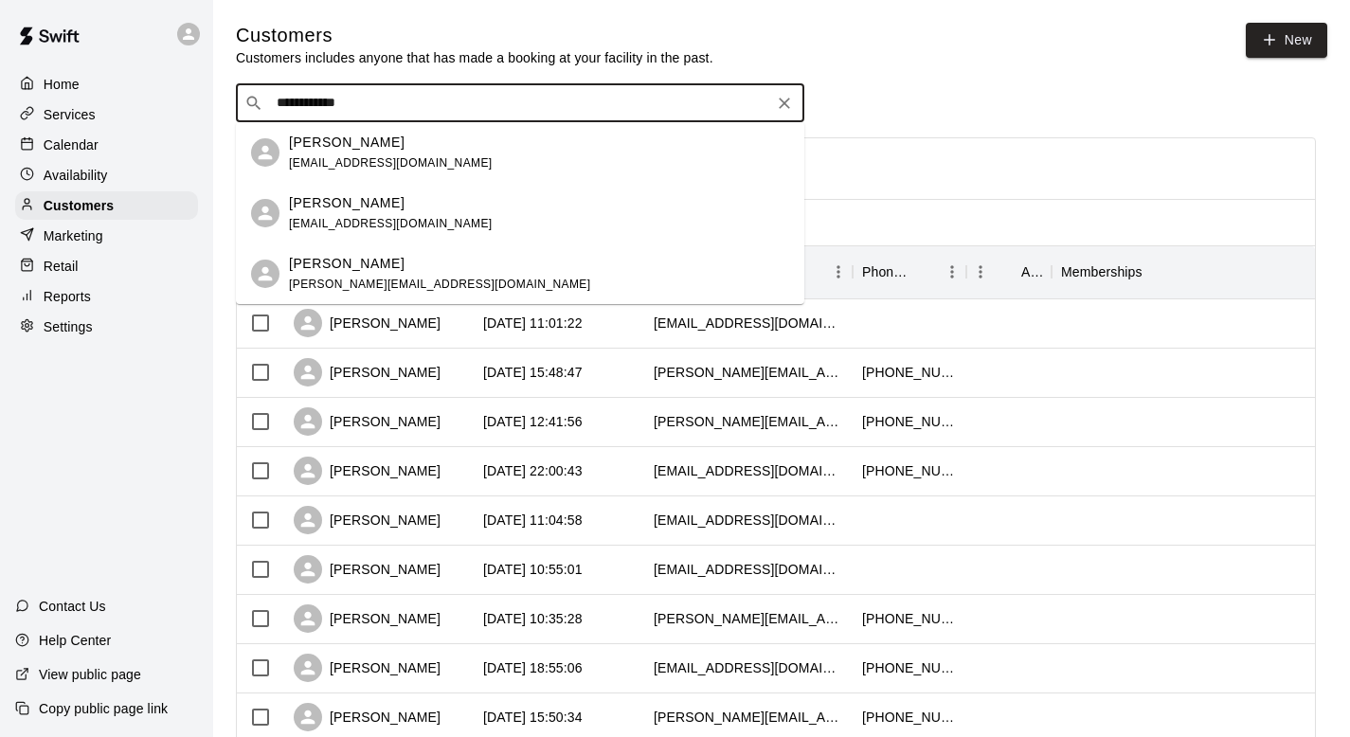
click at [325, 283] on span "sara_brockman@hotmail.com" at bounding box center [439, 284] width 301 height 13
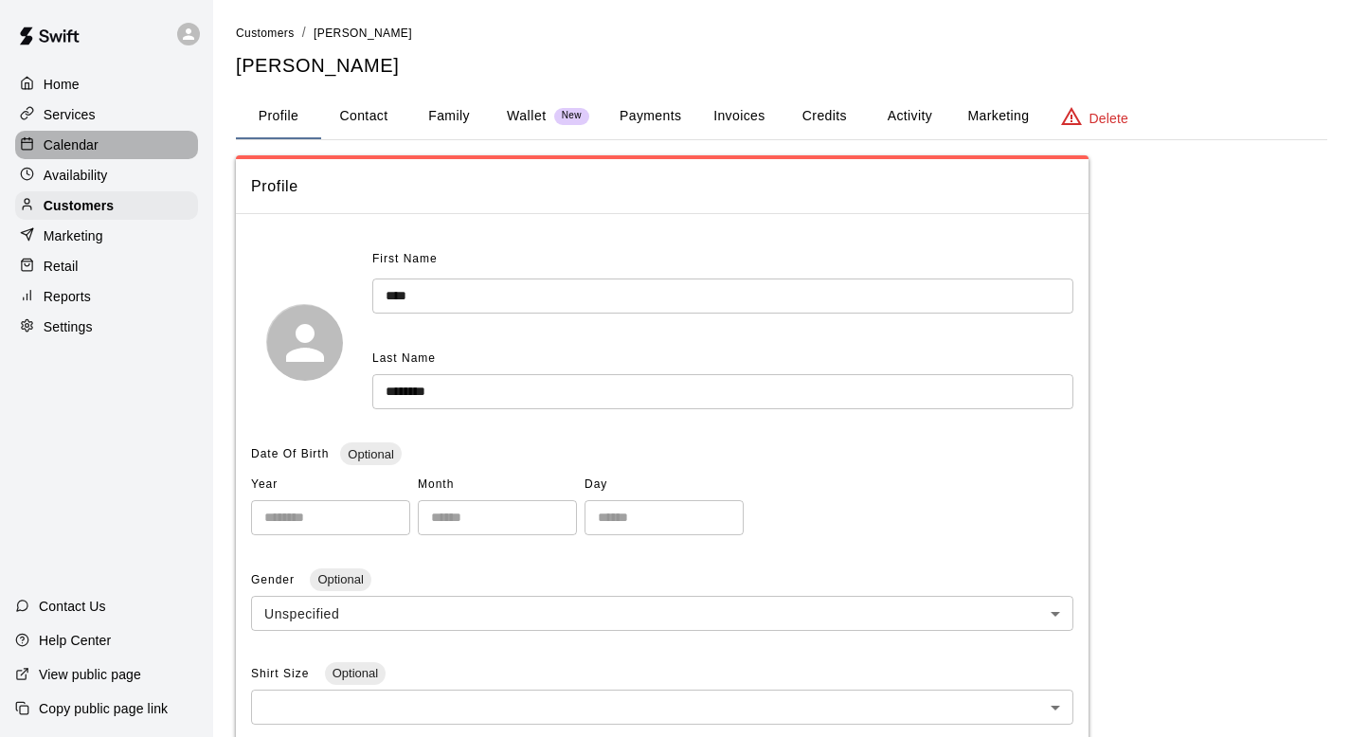
click at [82, 139] on p "Calendar" at bounding box center [71, 145] width 55 height 19
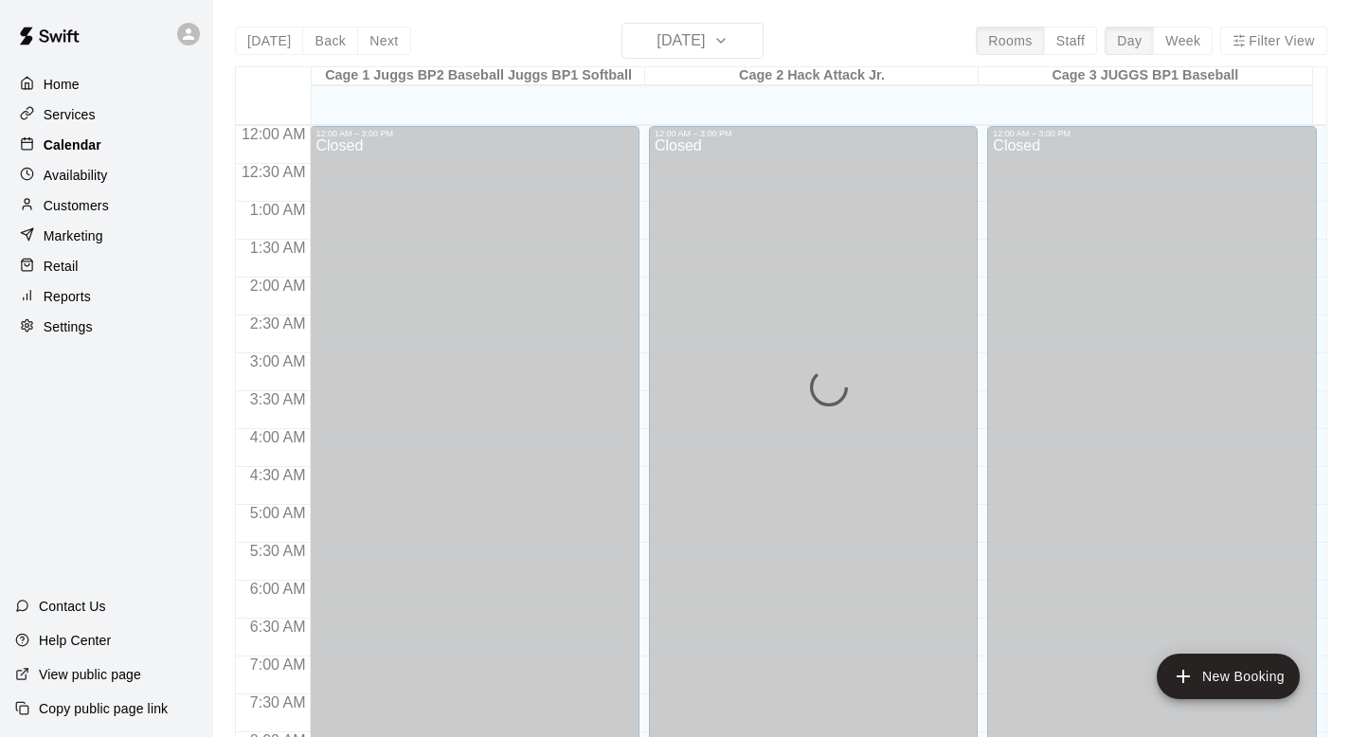
scroll to position [1130, 0]
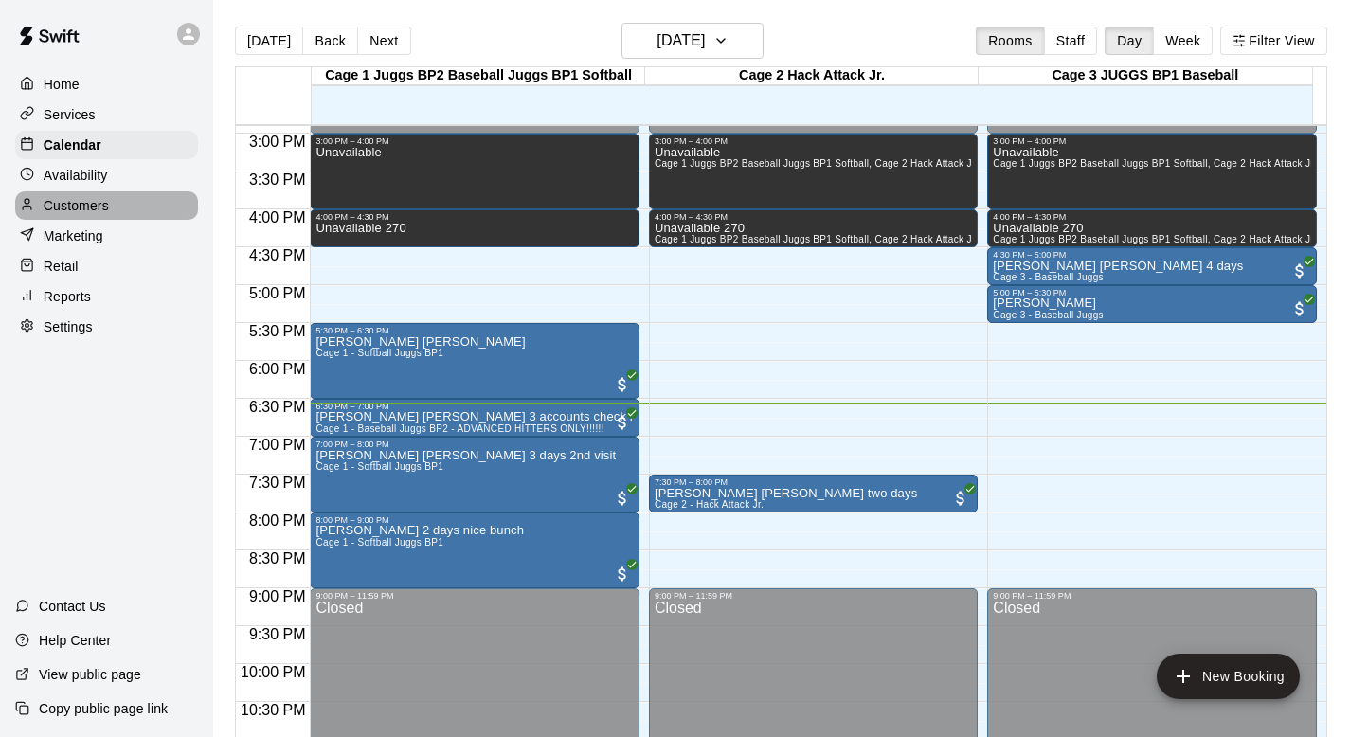
click at [95, 201] on p "Customers" at bounding box center [76, 205] width 65 height 19
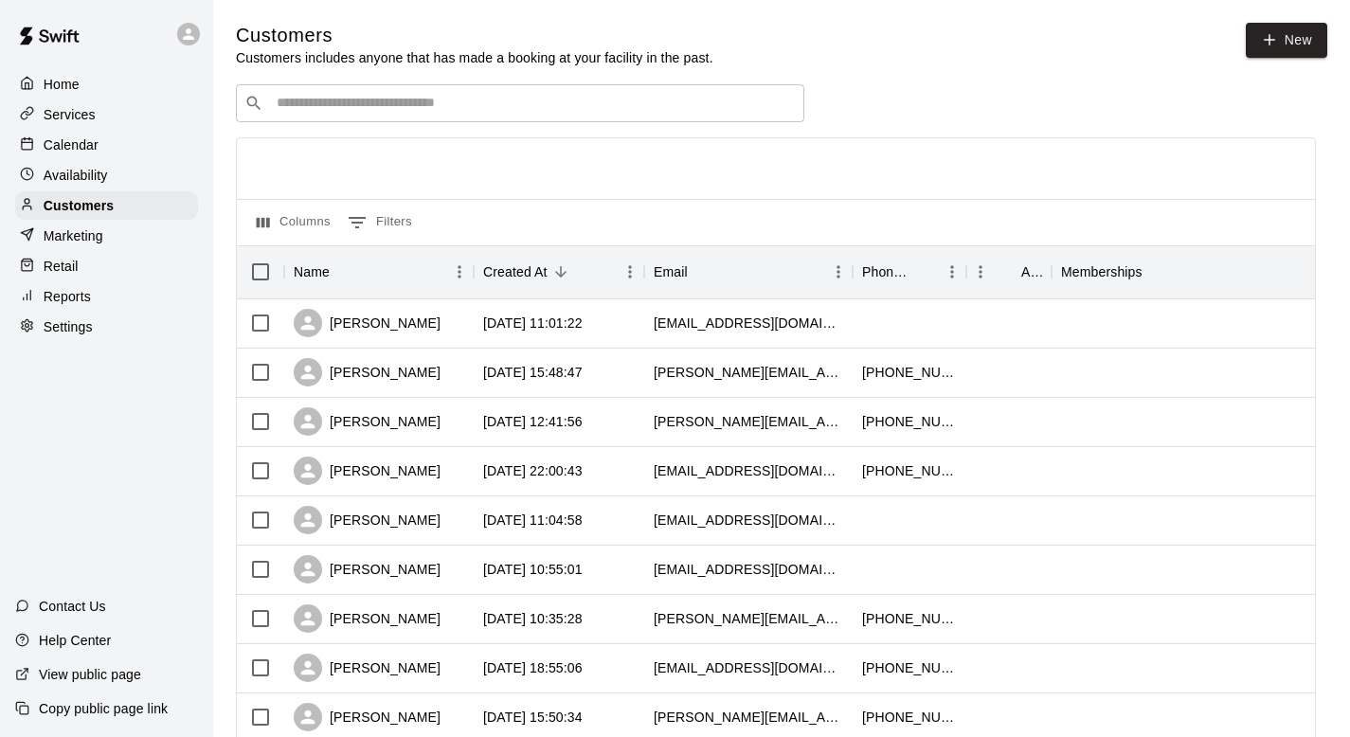
click at [285, 99] on input "Search customers by name or email" at bounding box center [533, 103] width 525 height 19
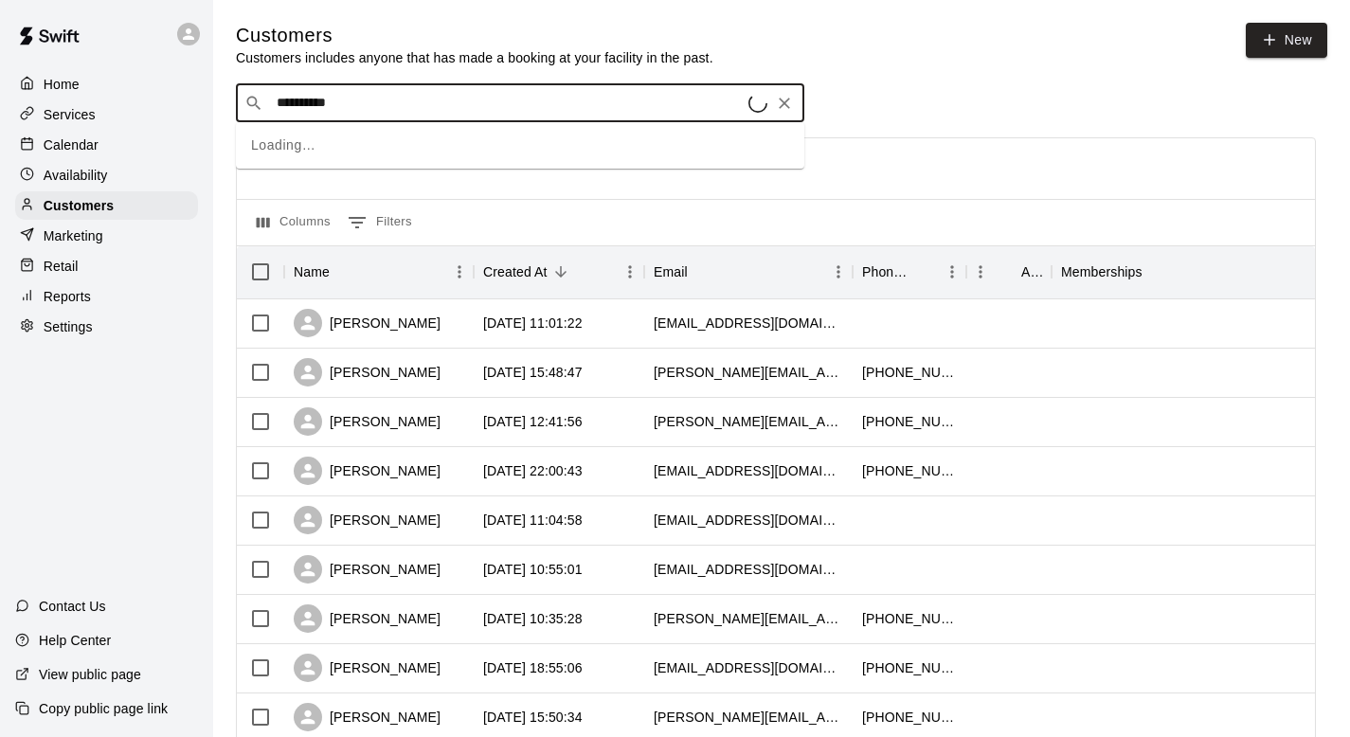
type input "*********"
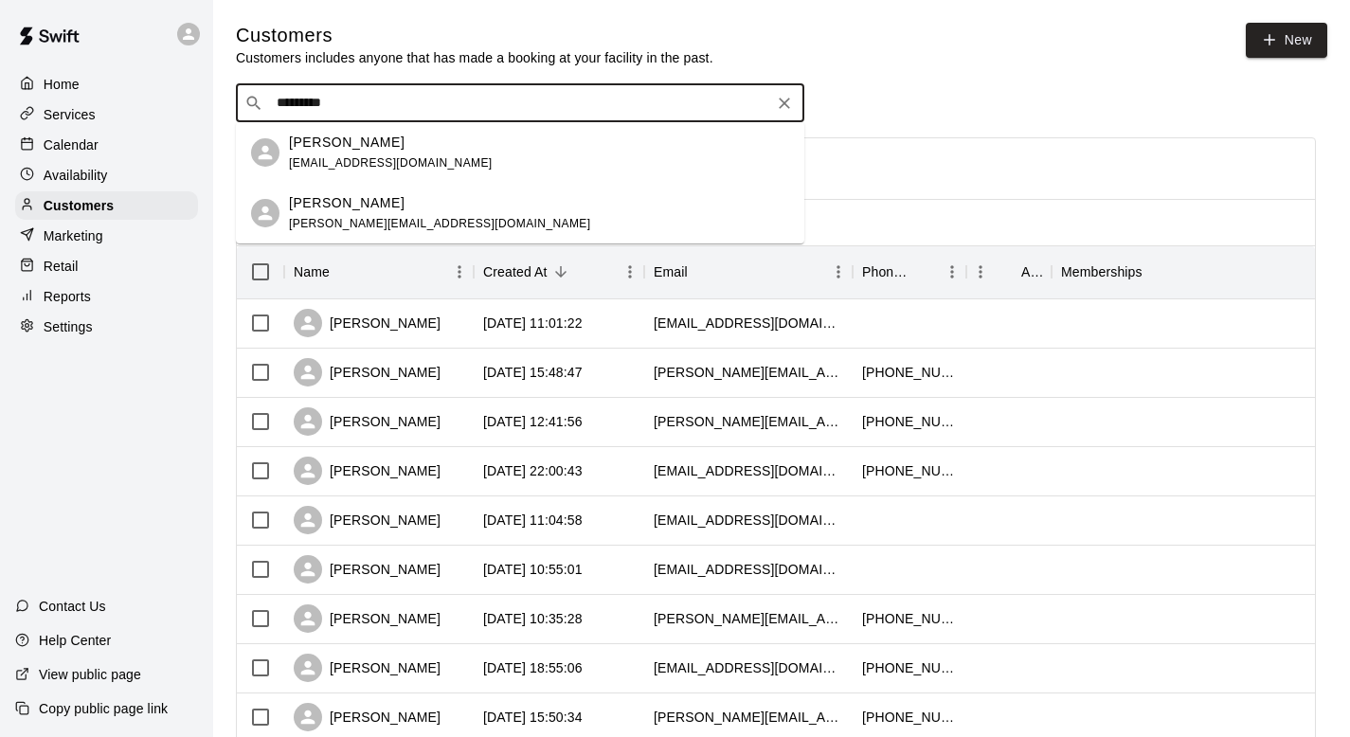
click at [307, 139] on p "Scott Lister" at bounding box center [347, 143] width 116 height 20
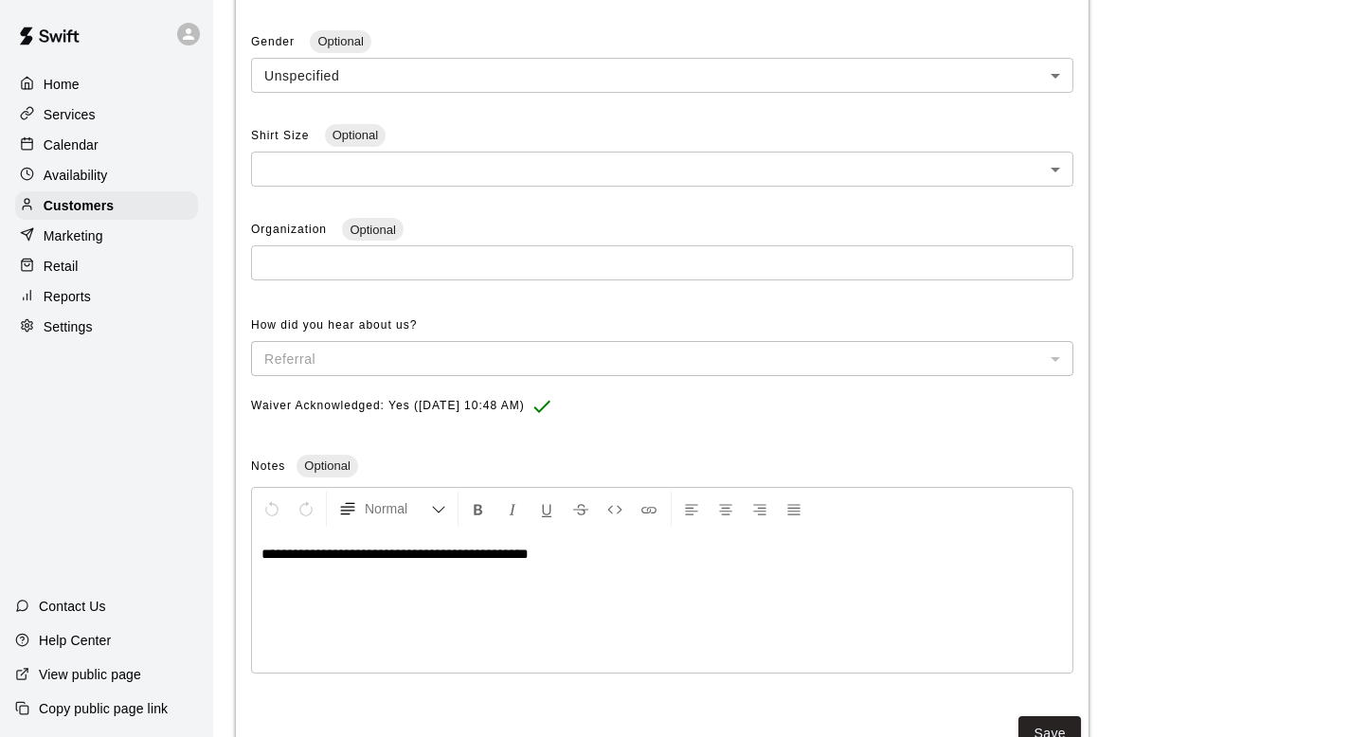
scroll to position [562, 0]
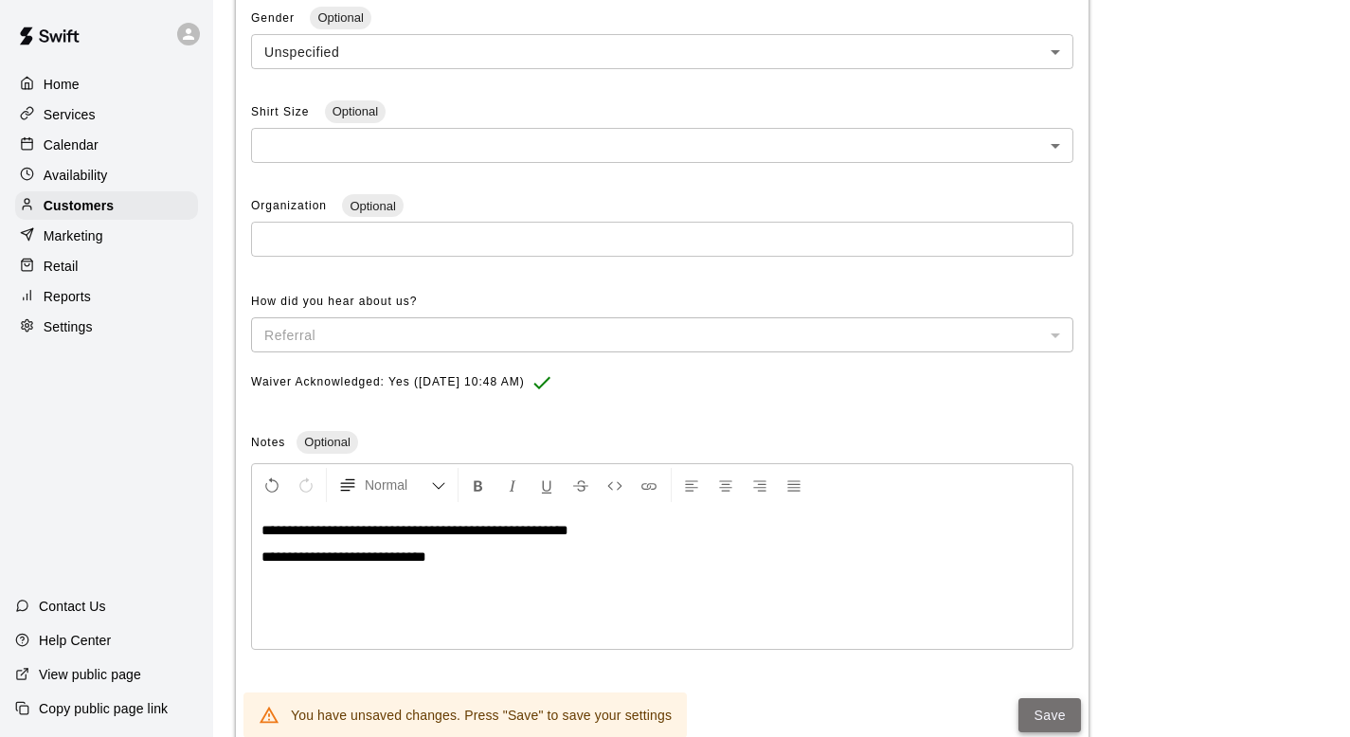
click at [1021, 703] on button "Save" at bounding box center [1050, 715] width 63 height 35
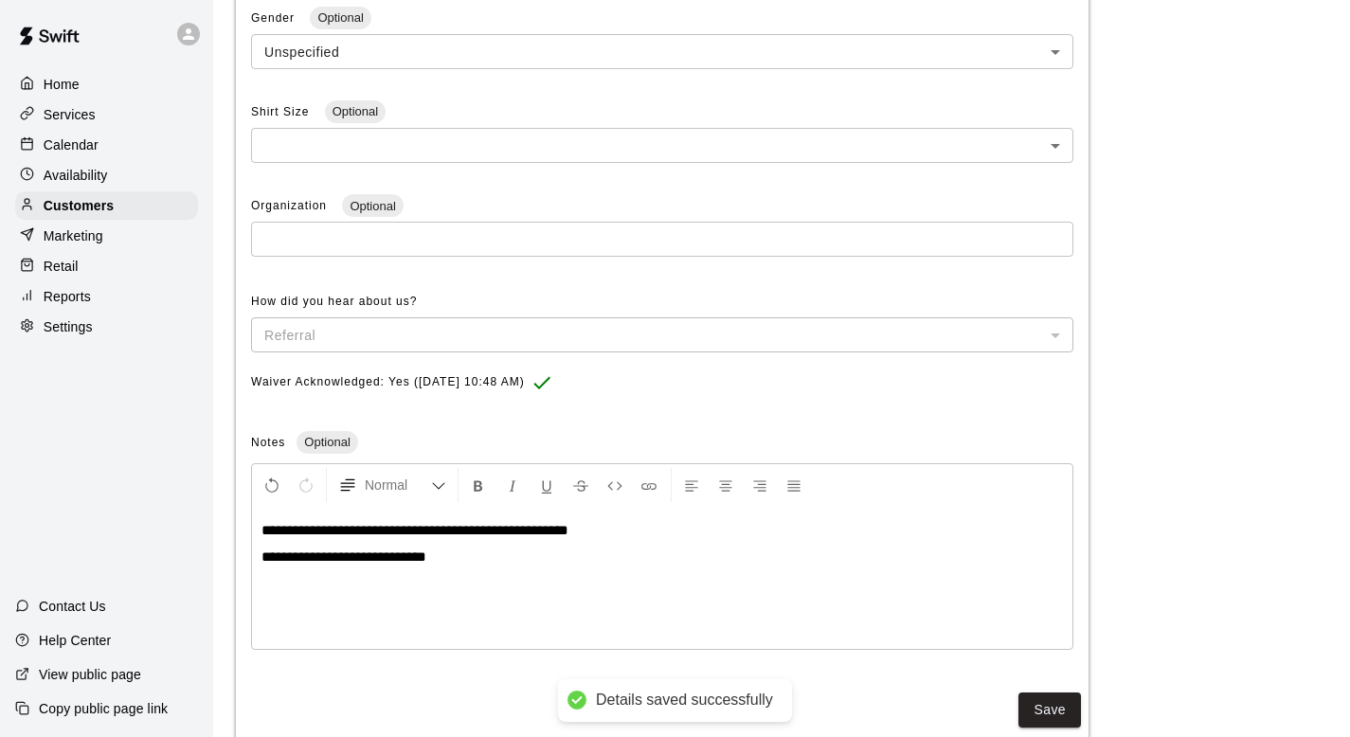
click at [81, 142] on p "Calendar" at bounding box center [71, 145] width 55 height 19
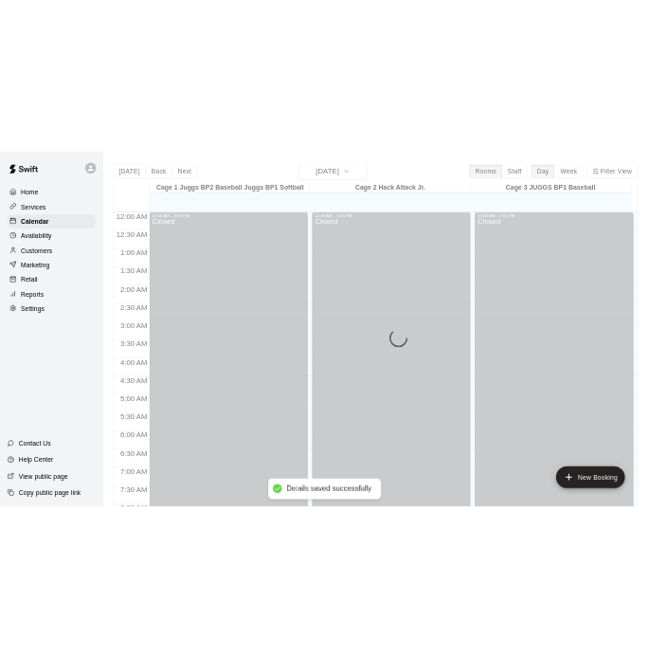
scroll to position [1130, 0]
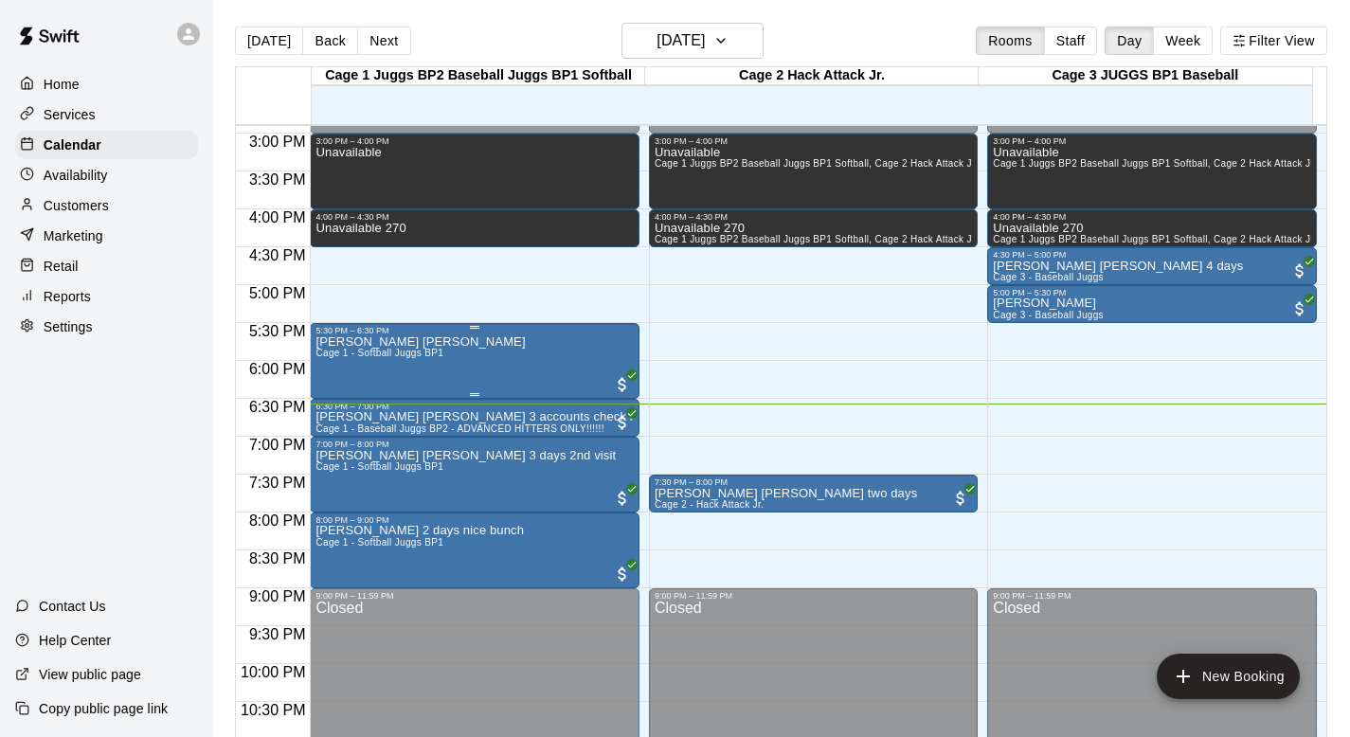
click at [415, 358] on span "Cage 1 - Softball Juggs BP1" at bounding box center [380, 353] width 128 height 10
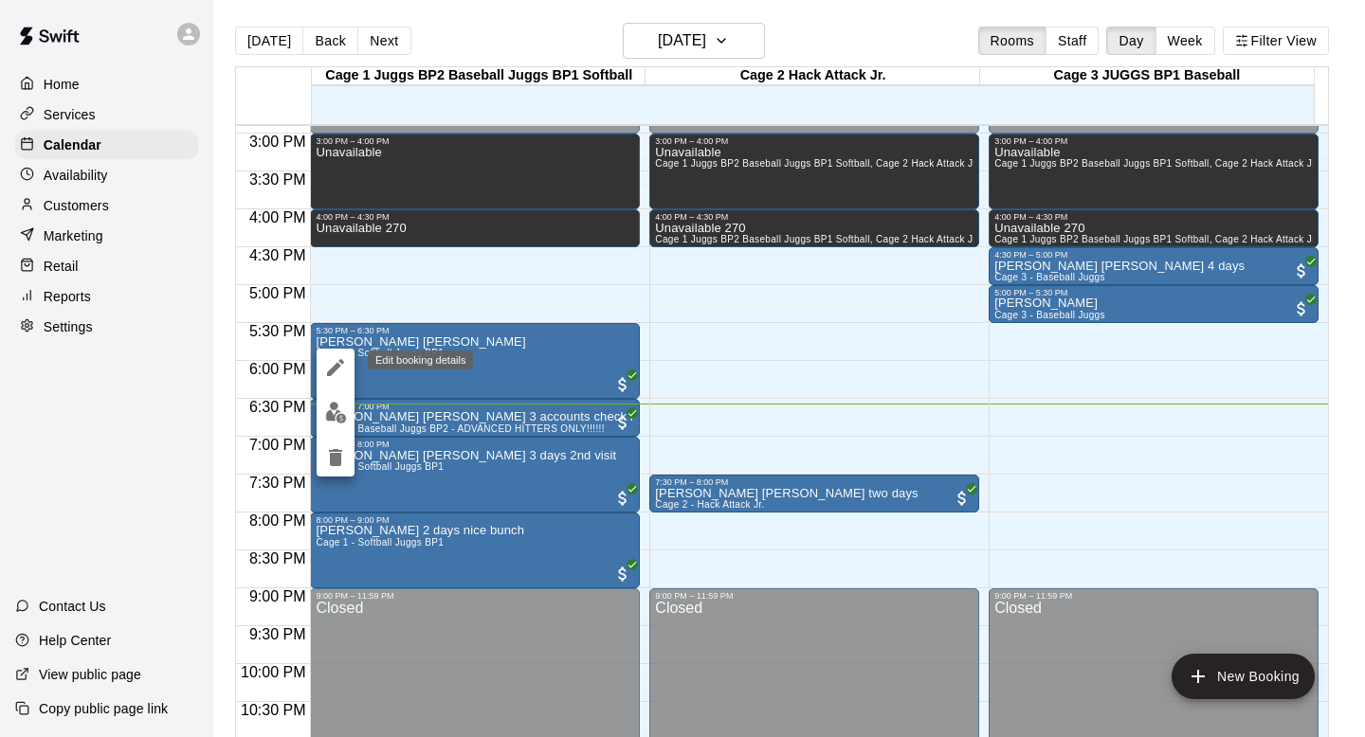
click at [333, 361] on icon "edit" at bounding box center [335, 367] width 23 height 23
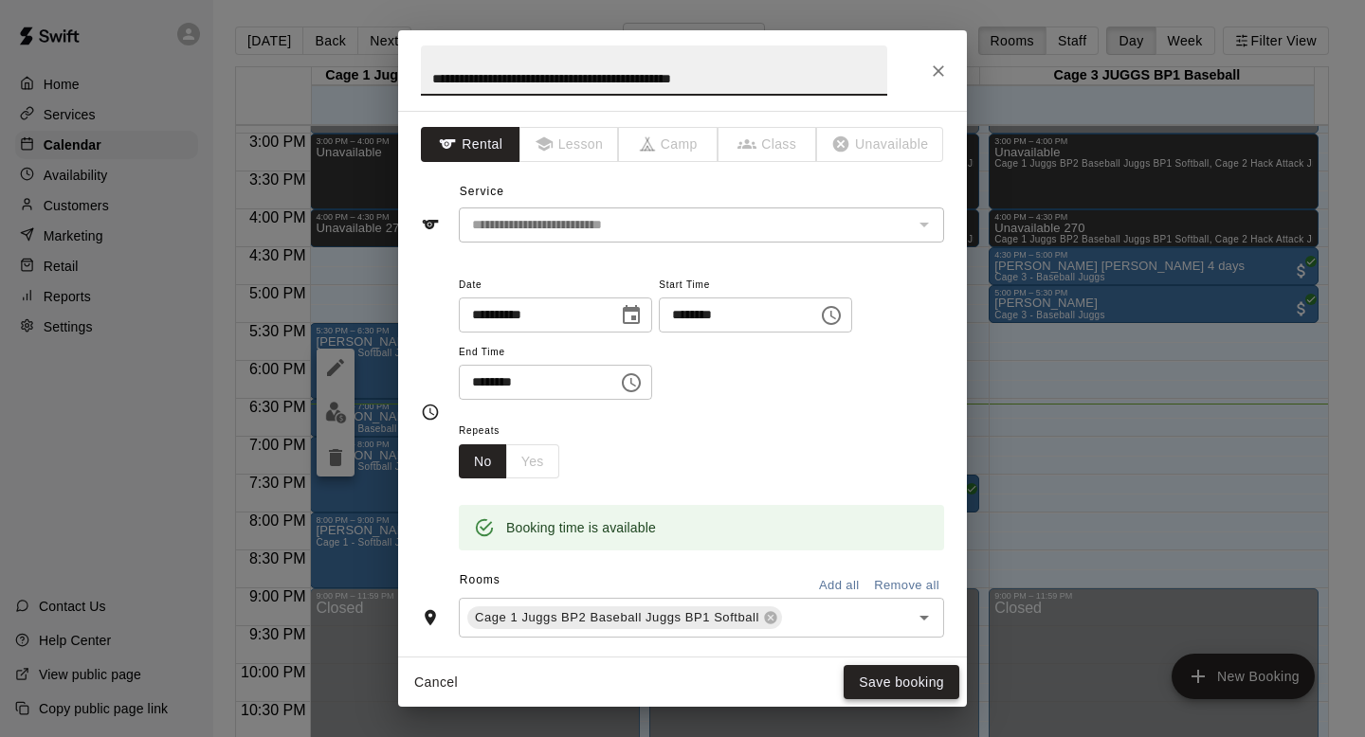
type input "**********"
click at [866, 679] on button "Save booking" at bounding box center [901, 682] width 116 height 35
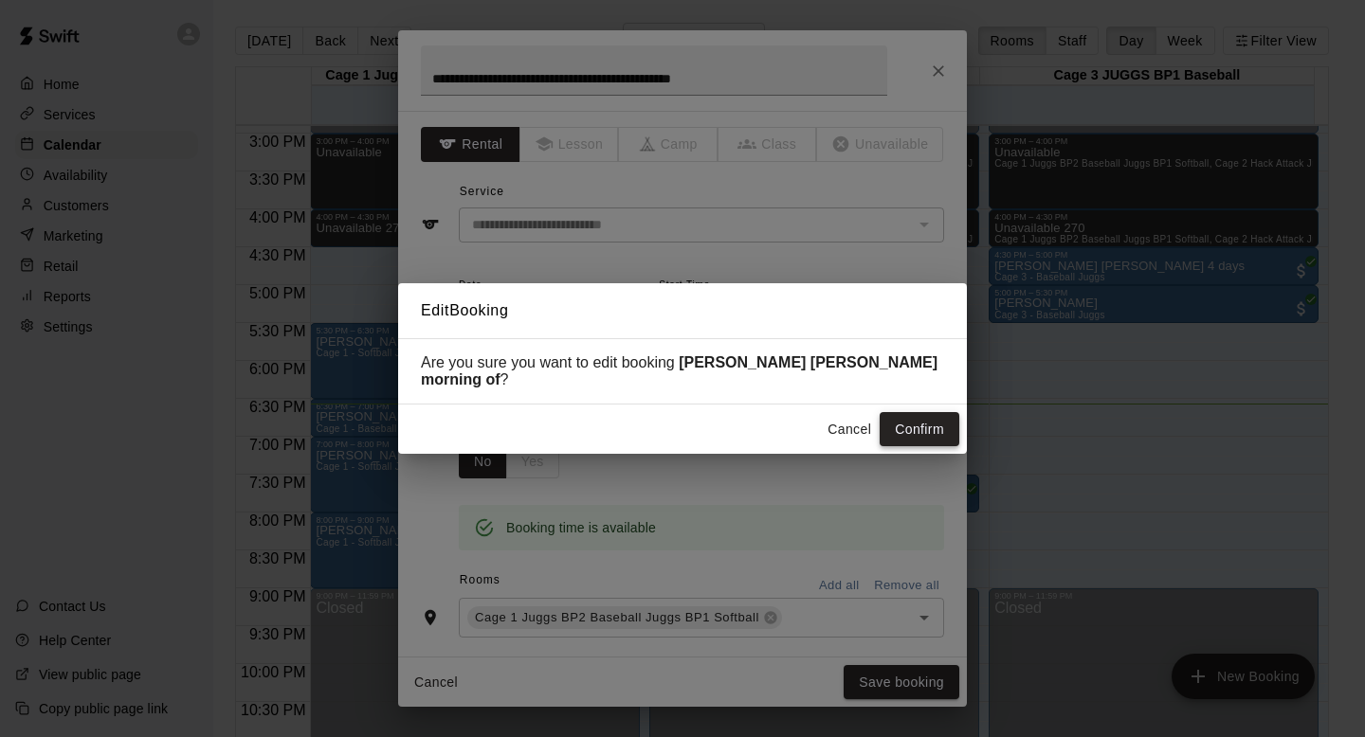
click at [901, 425] on button "Confirm" at bounding box center [919, 429] width 80 height 35
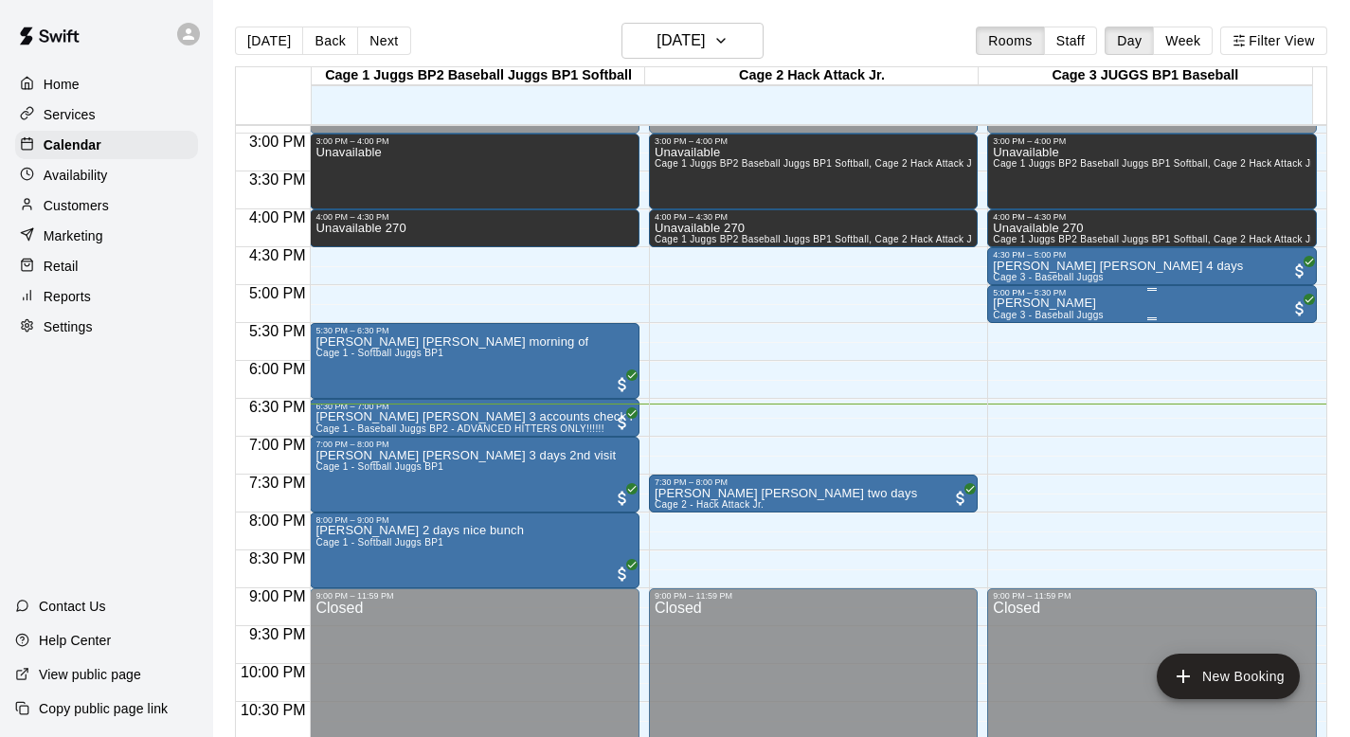
click at [1005, 303] on p "Mathaios Kostopoulos" at bounding box center [1048, 303] width 111 height 0
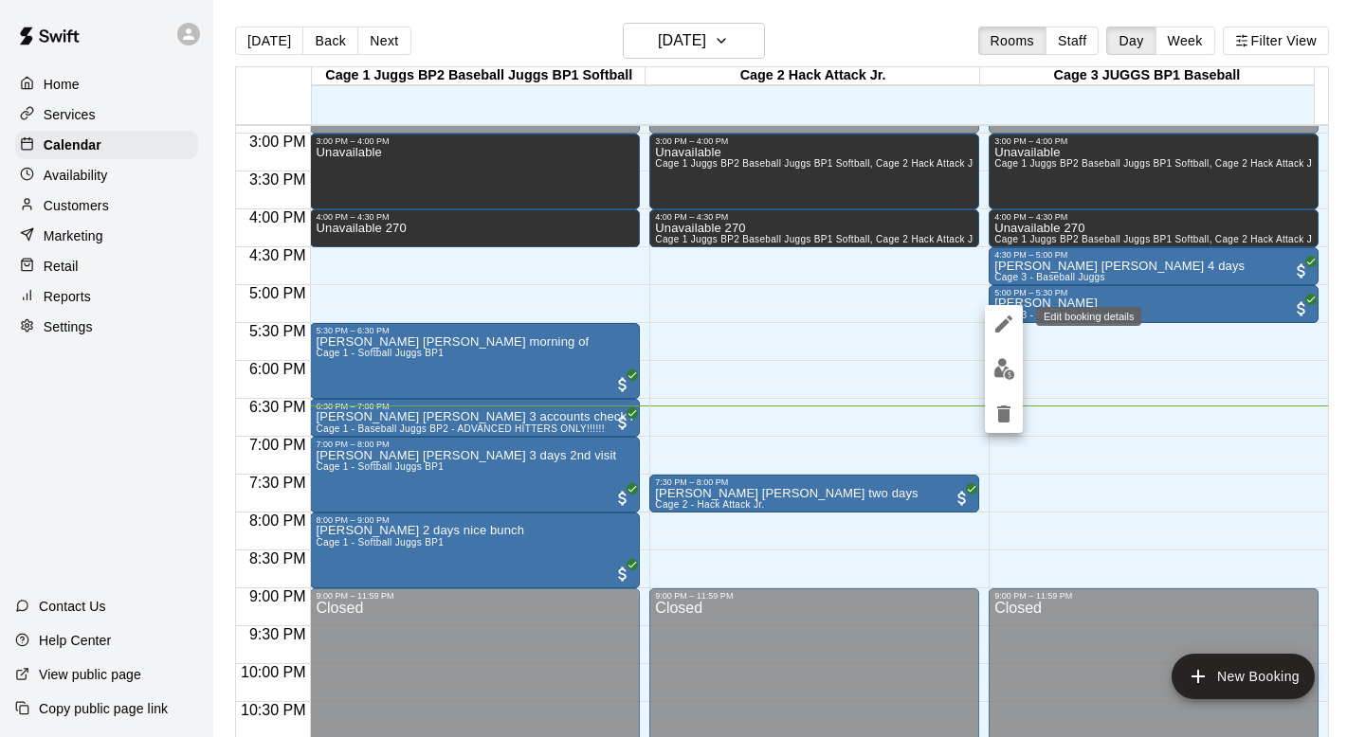
click at [1004, 318] on icon "edit" at bounding box center [1003, 324] width 23 height 23
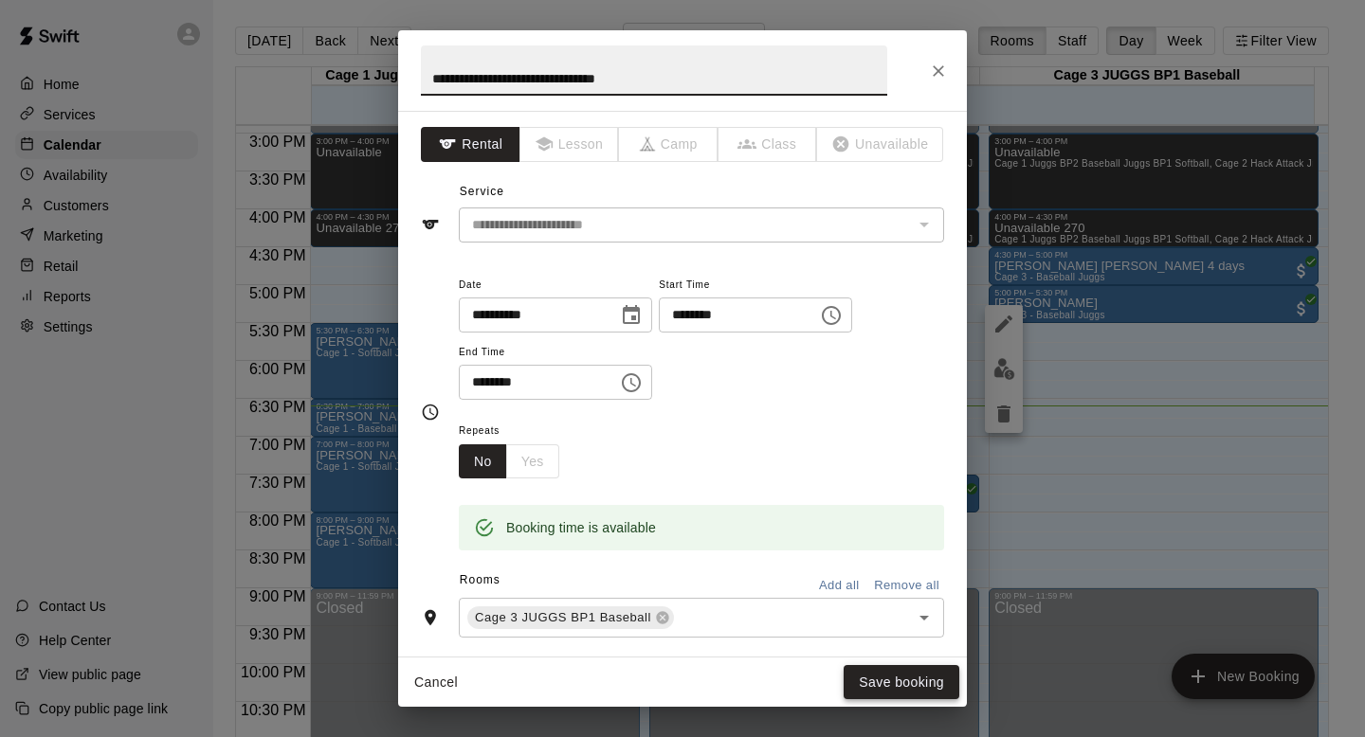
type input "**********"
click at [879, 673] on button "Save booking" at bounding box center [901, 682] width 116 height 35
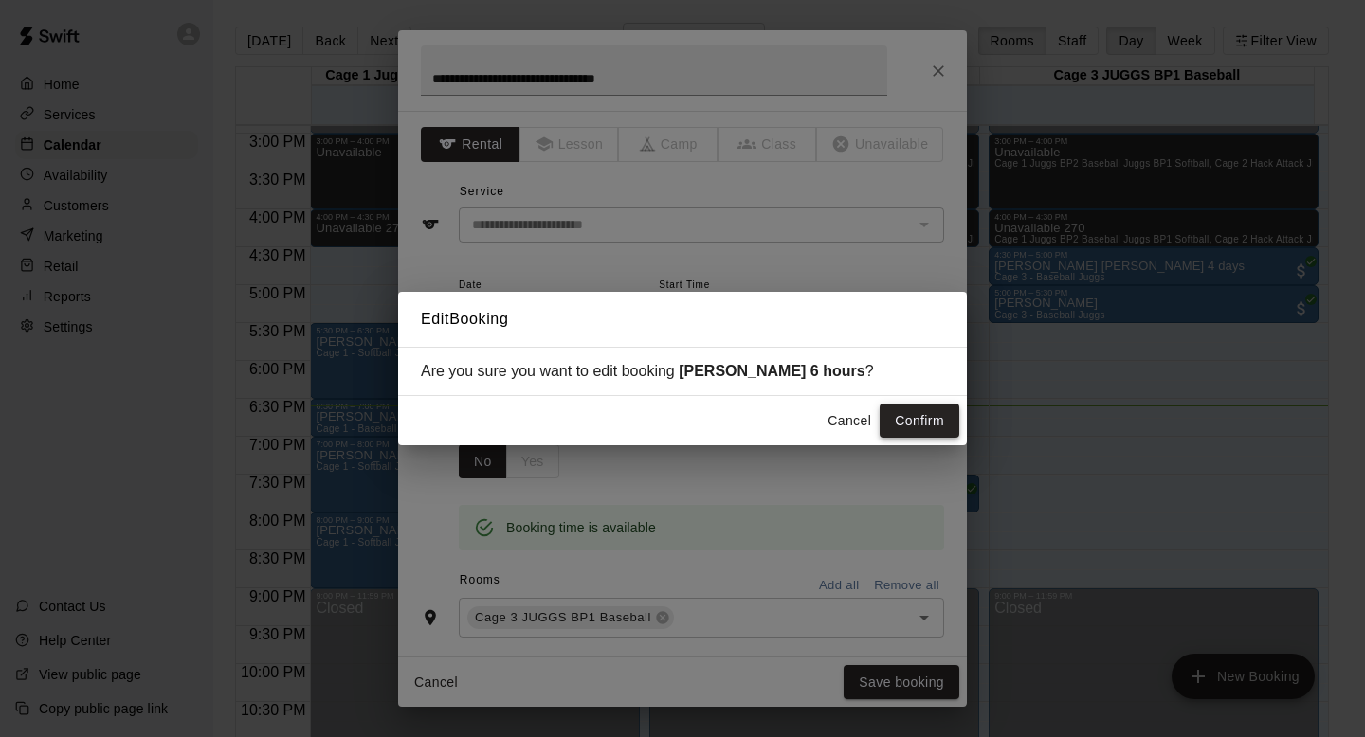
click at [902, 428] on button "Confirm" at bounding box center [919, 421] width 80 height 35
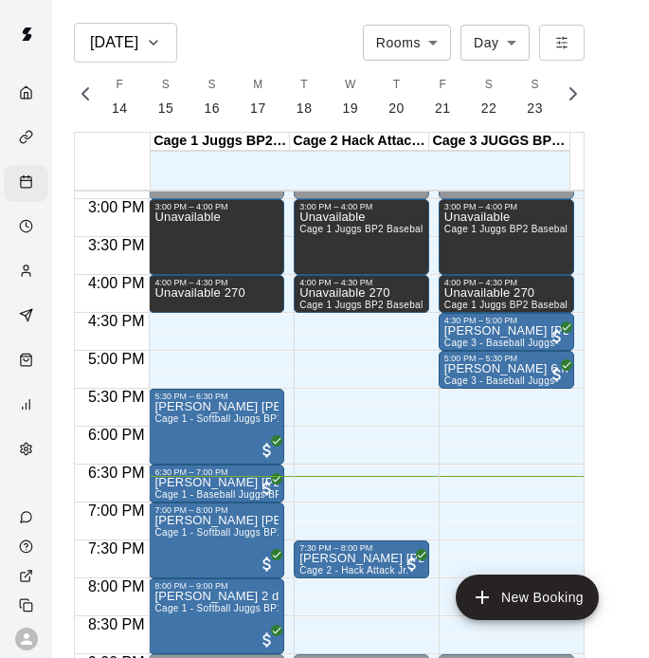
scroll to position [0, 7934]
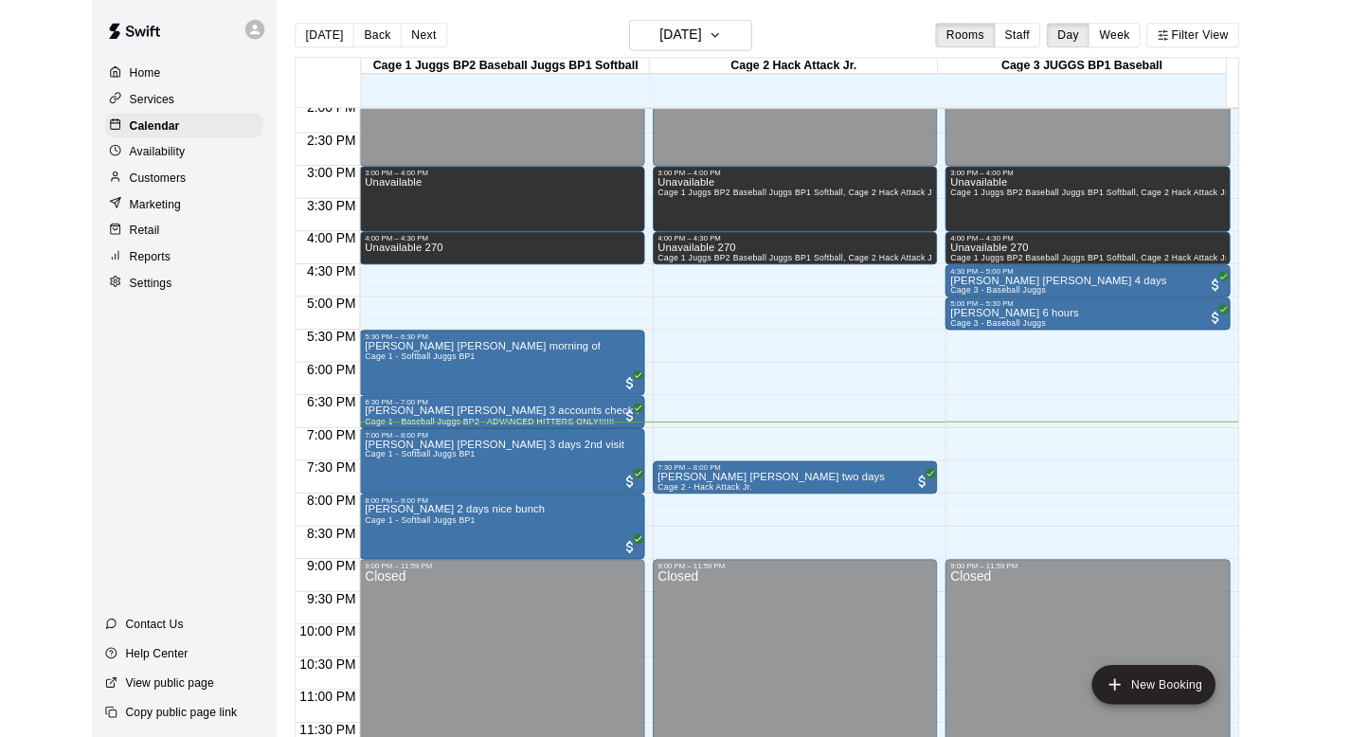
scroll to position [1186, 0]
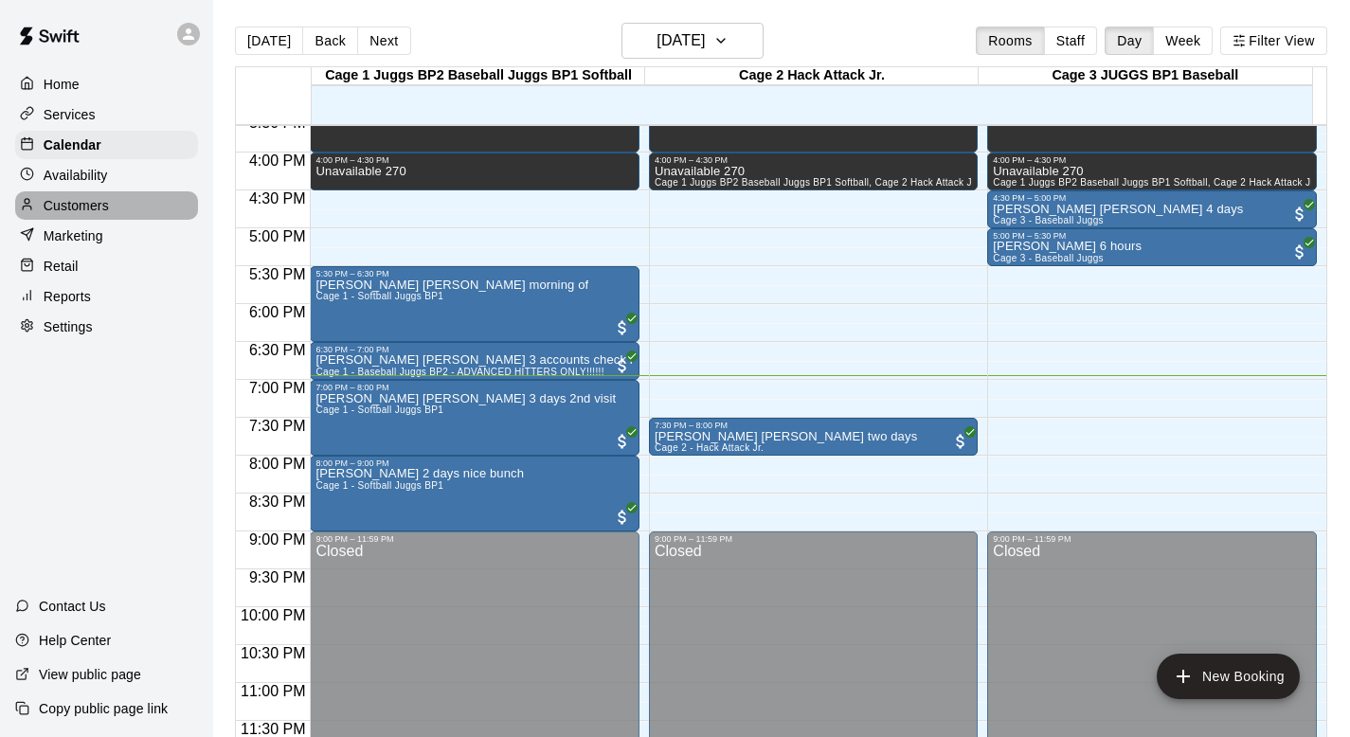
click at [78, 202] on p "Customers" at bounding box center [76, 205] width 65 height 19
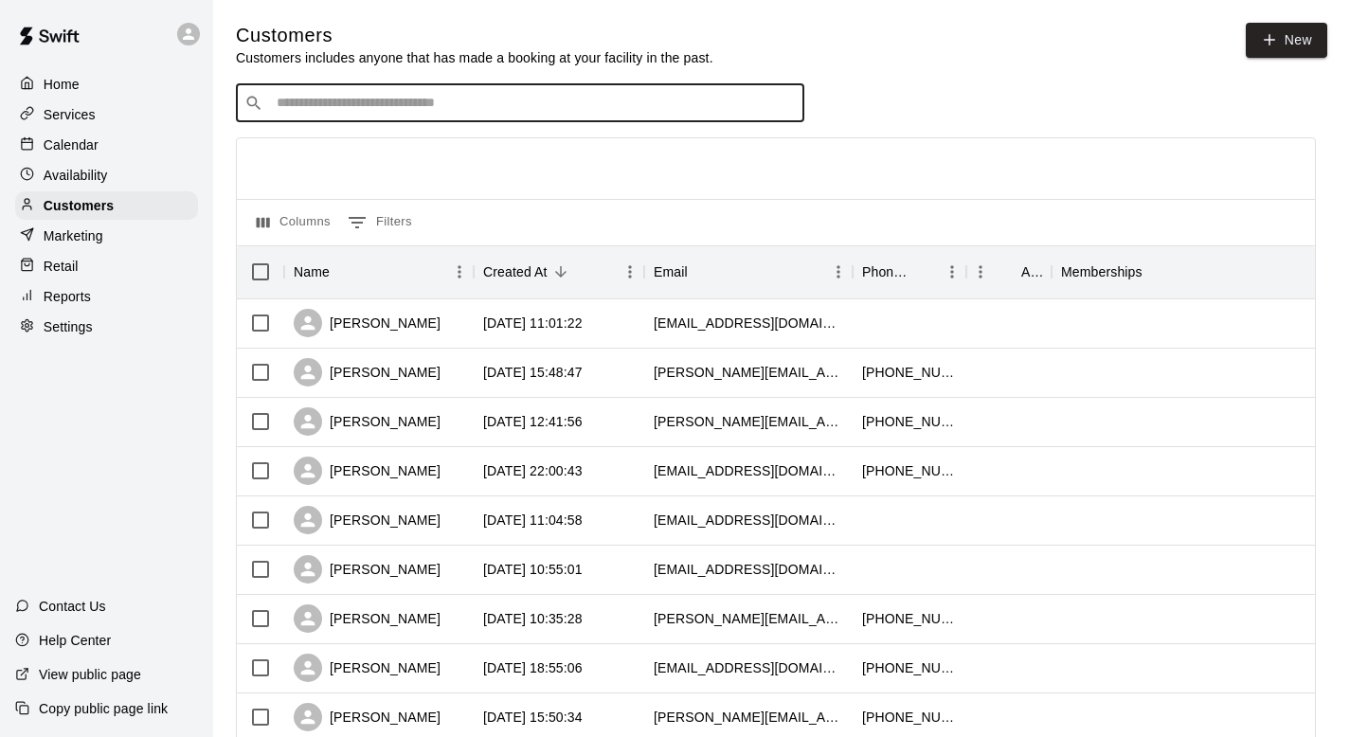
click at [300, 95] on input "Search customers by name or email" at bounding box center [533, 103] width 525 height 19
type input "*****"
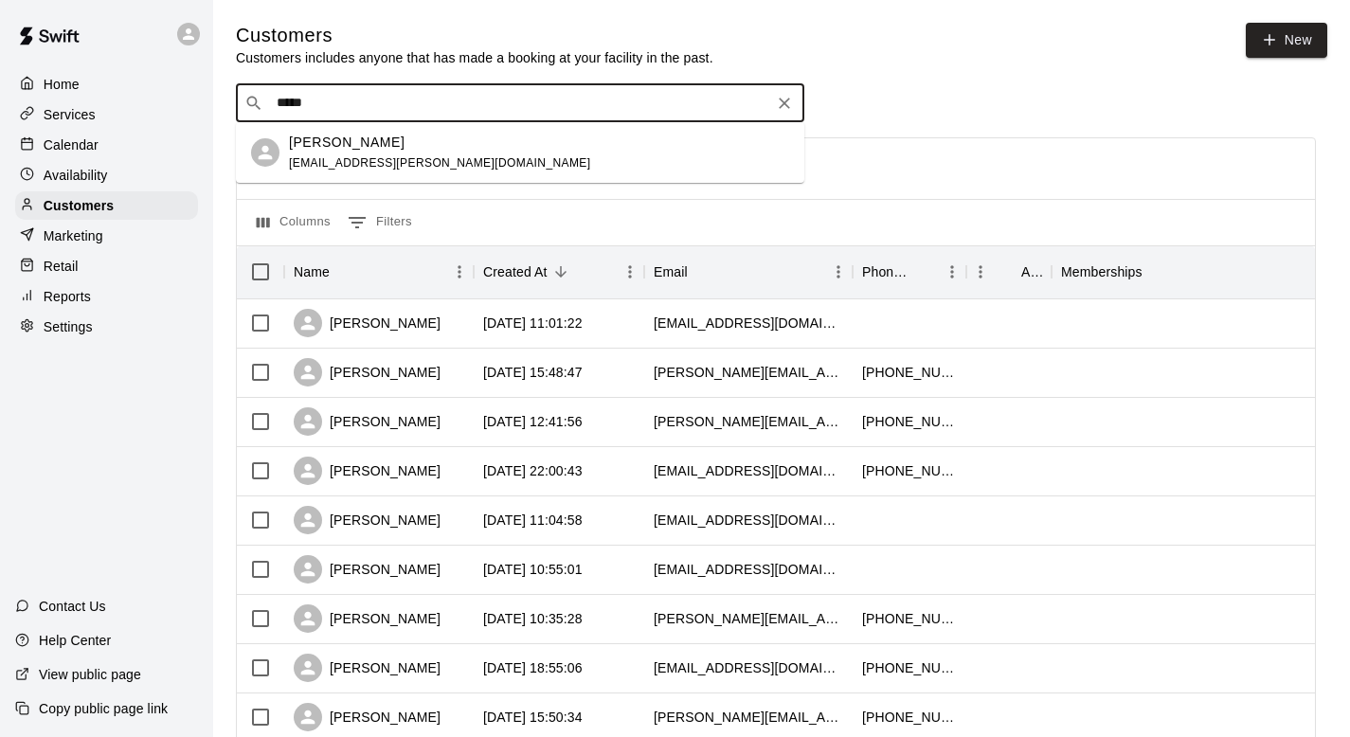
click at [326, 141] on p "Maddalyn Windover" at bounding box center [347, 143] width 116 height 20
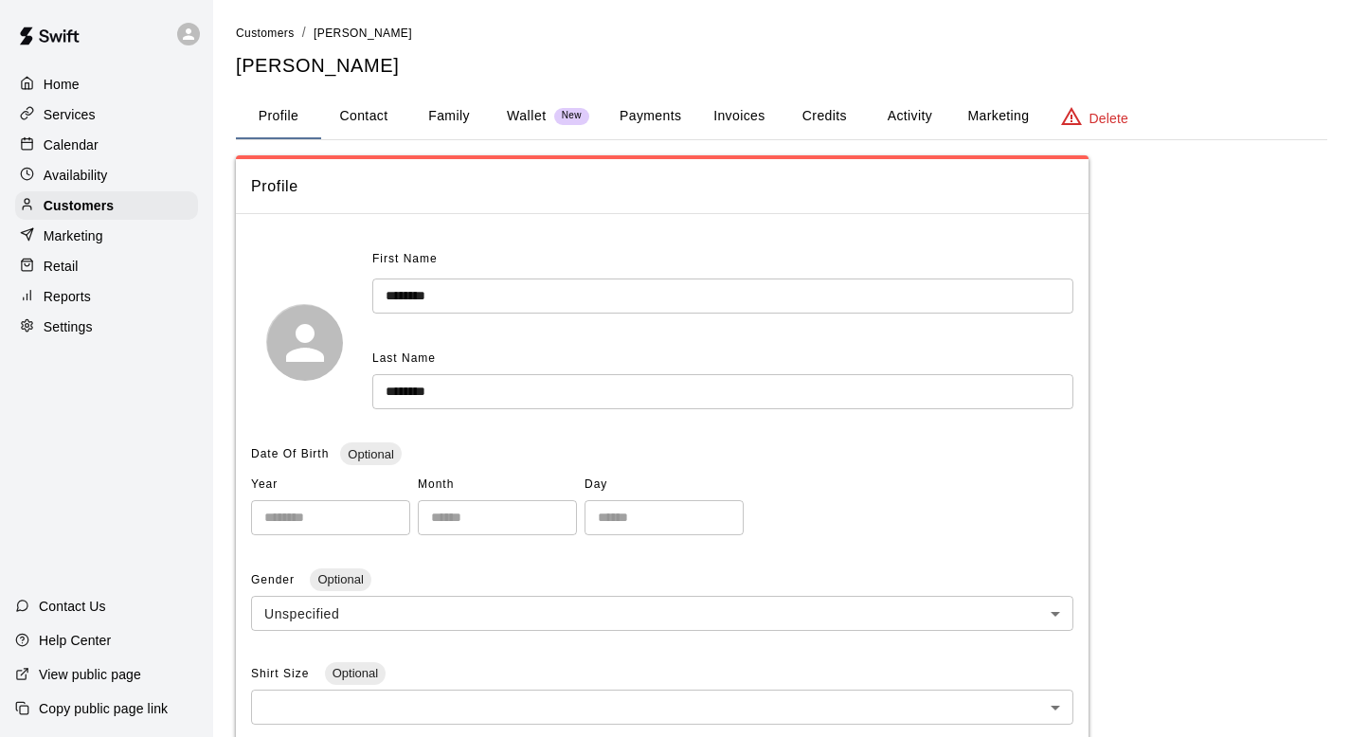
click at [452, 111] on button "Family" at bounding box center [449, 116] width 85 height 45
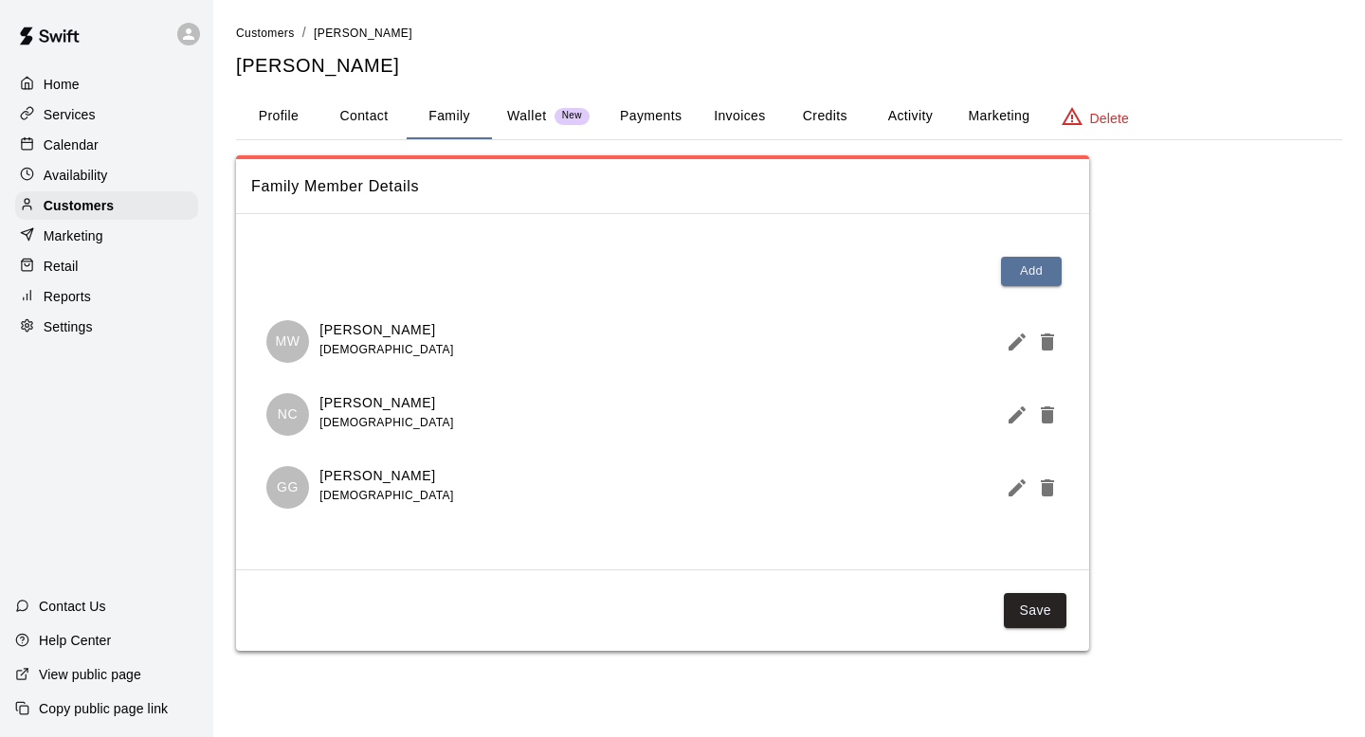
click at [83, 141] on p "Calendar" at bounding box center [71, 145] width 55 height 19
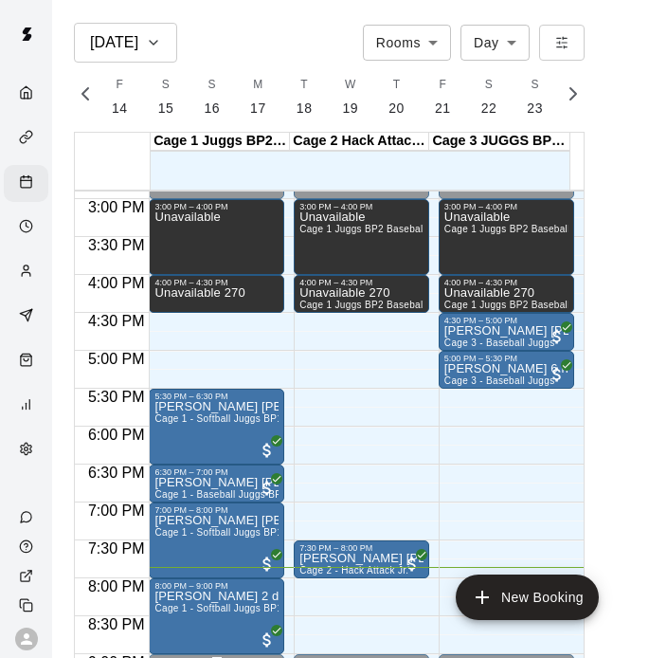
scroll to position [0, 7934]
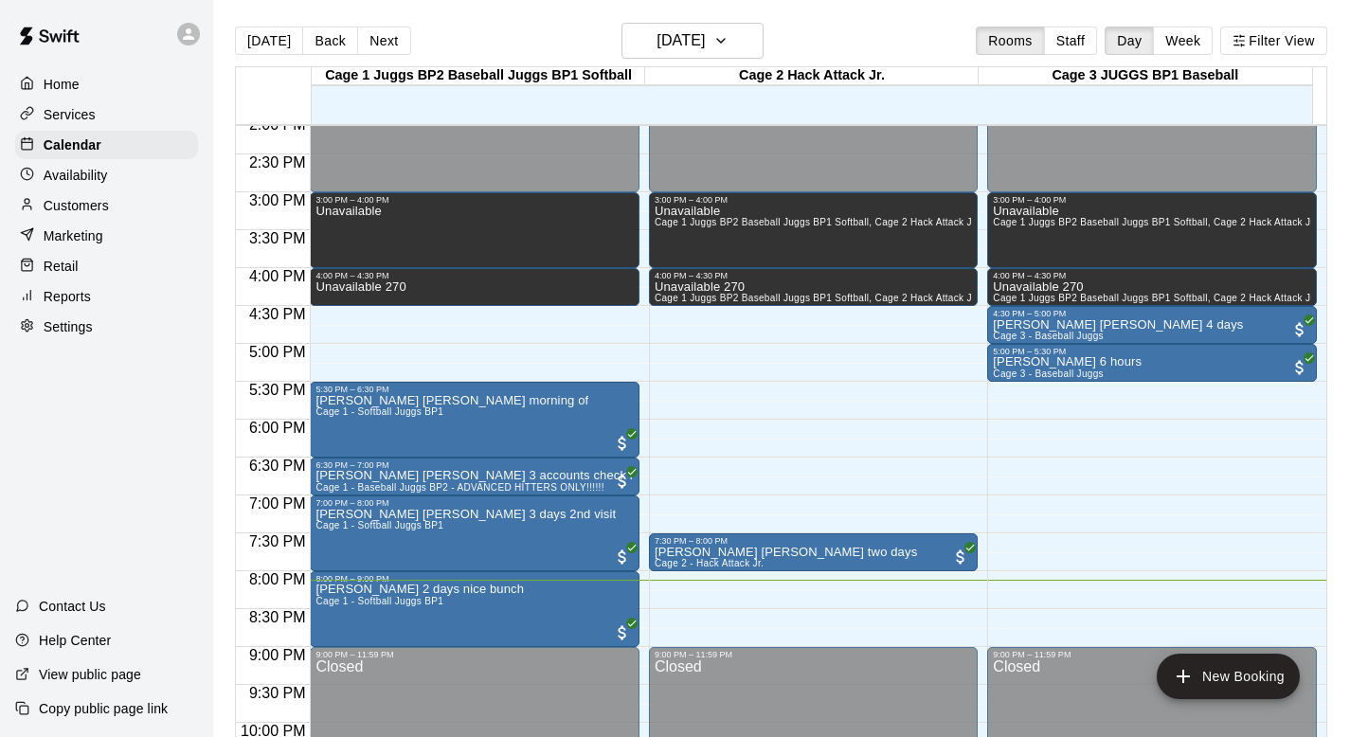
scroll to position [1186, 0]
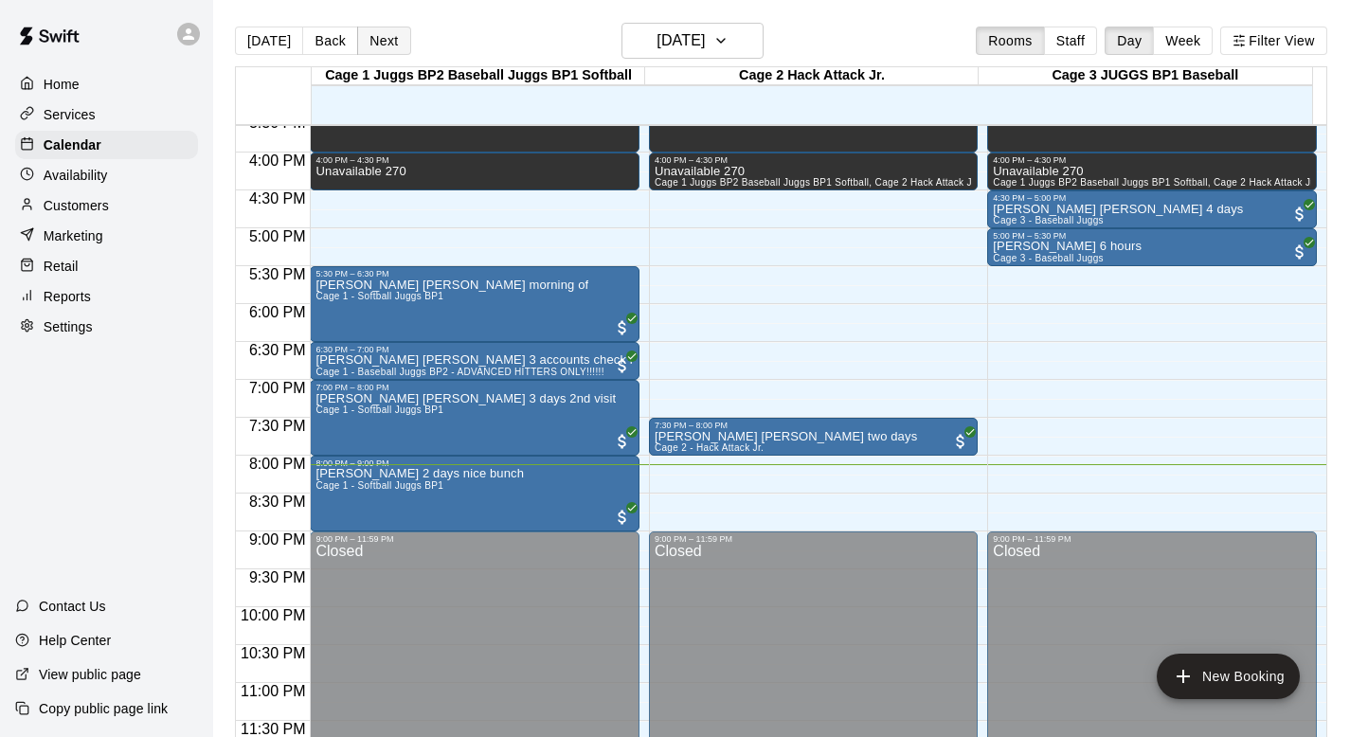
click at [388, 37] on button "Next" at bounding box center [383, 41] width 53 height 28
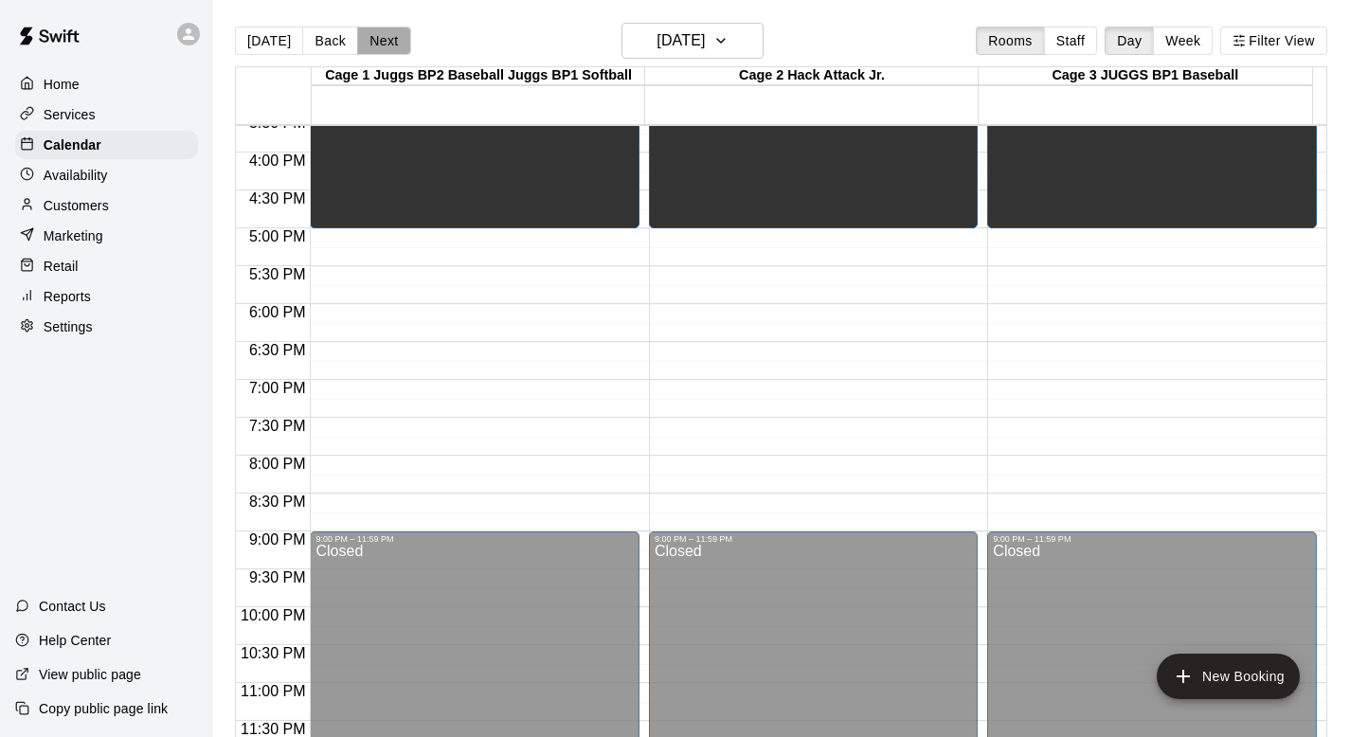
click at [378, 39] on button "Next" at bounding box center [383, 41] width 53 height 28
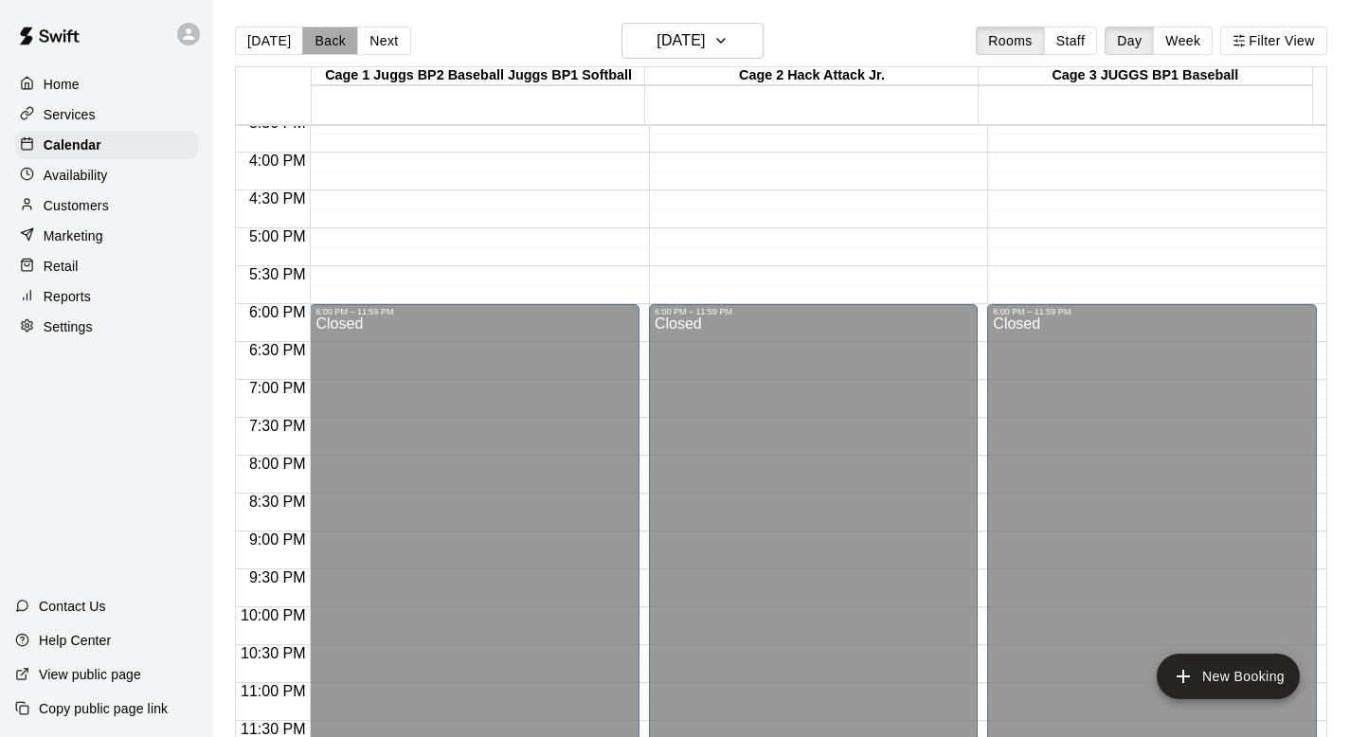
click at [312, 38] on button "Back" at bounding box center [330, 41] width 56 height 28
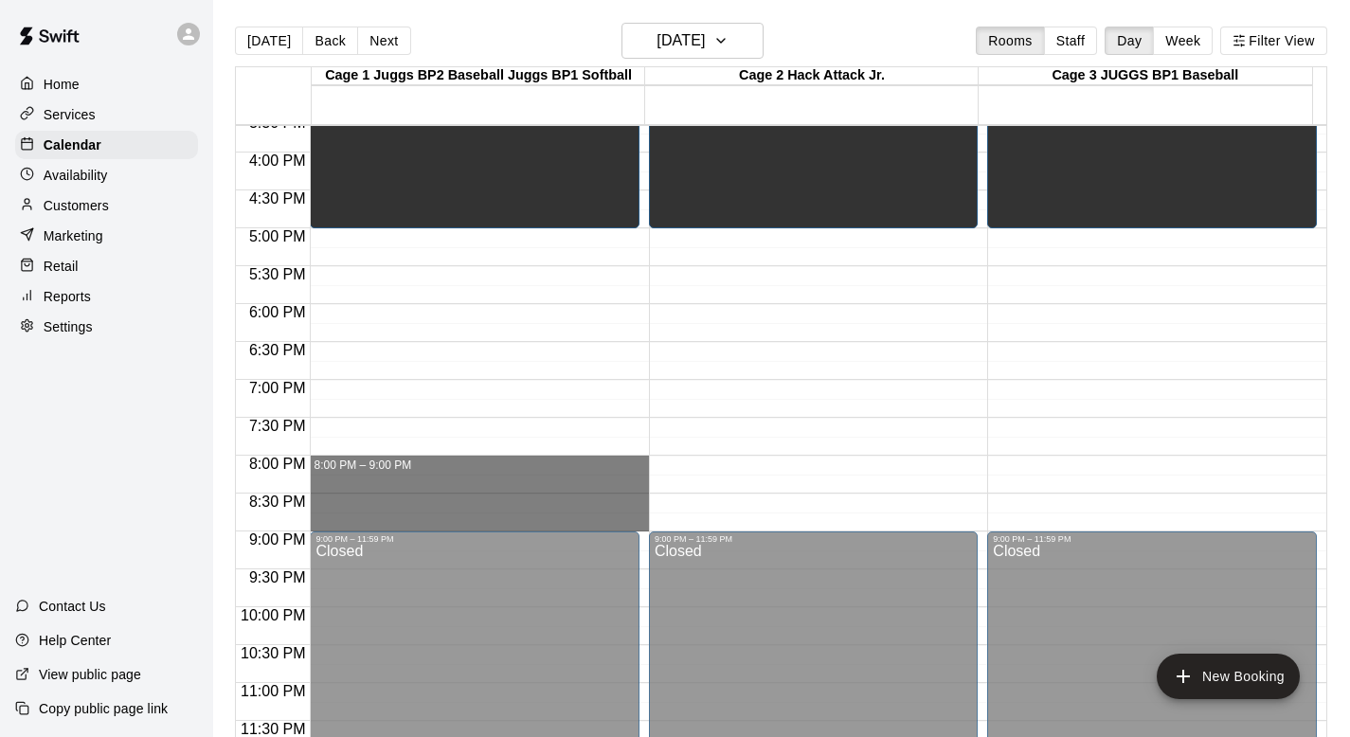
drag, startPoint x: 334, startPoint y: 459, endPoint x: 335, endPoint y: 497, distance: 38.0
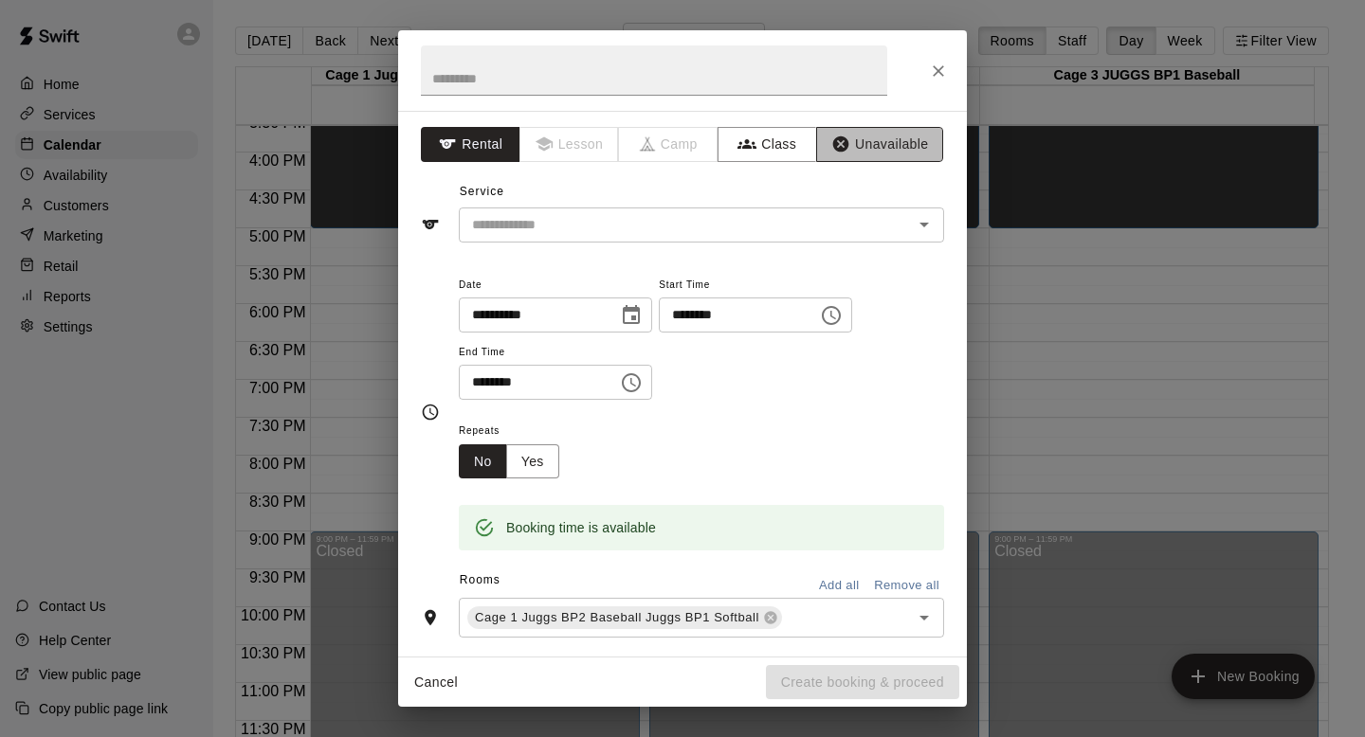
click at [648, 139] on button "Unavailable" at bounding box center [879, 144] width 127 height 35
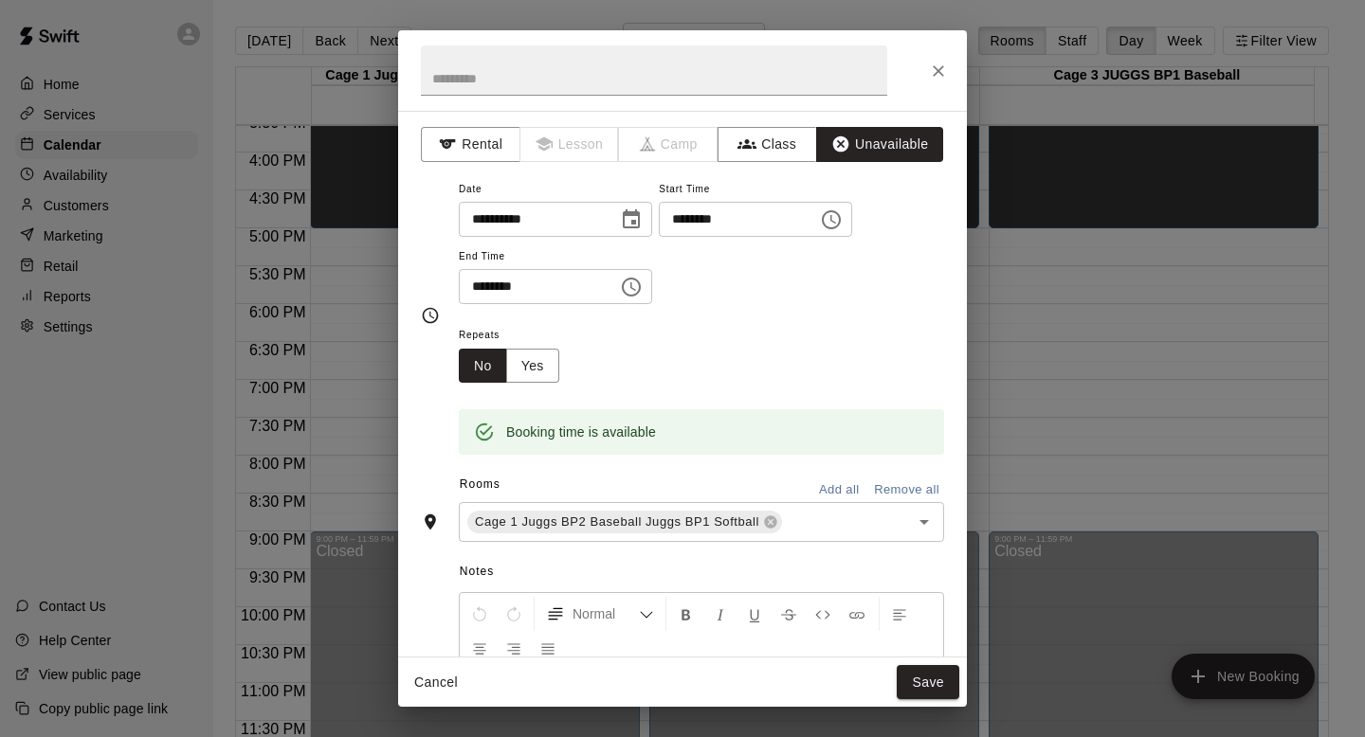
click at [648, 481] on button "Add all" at bounding box center [838, 490] width 61 height 29
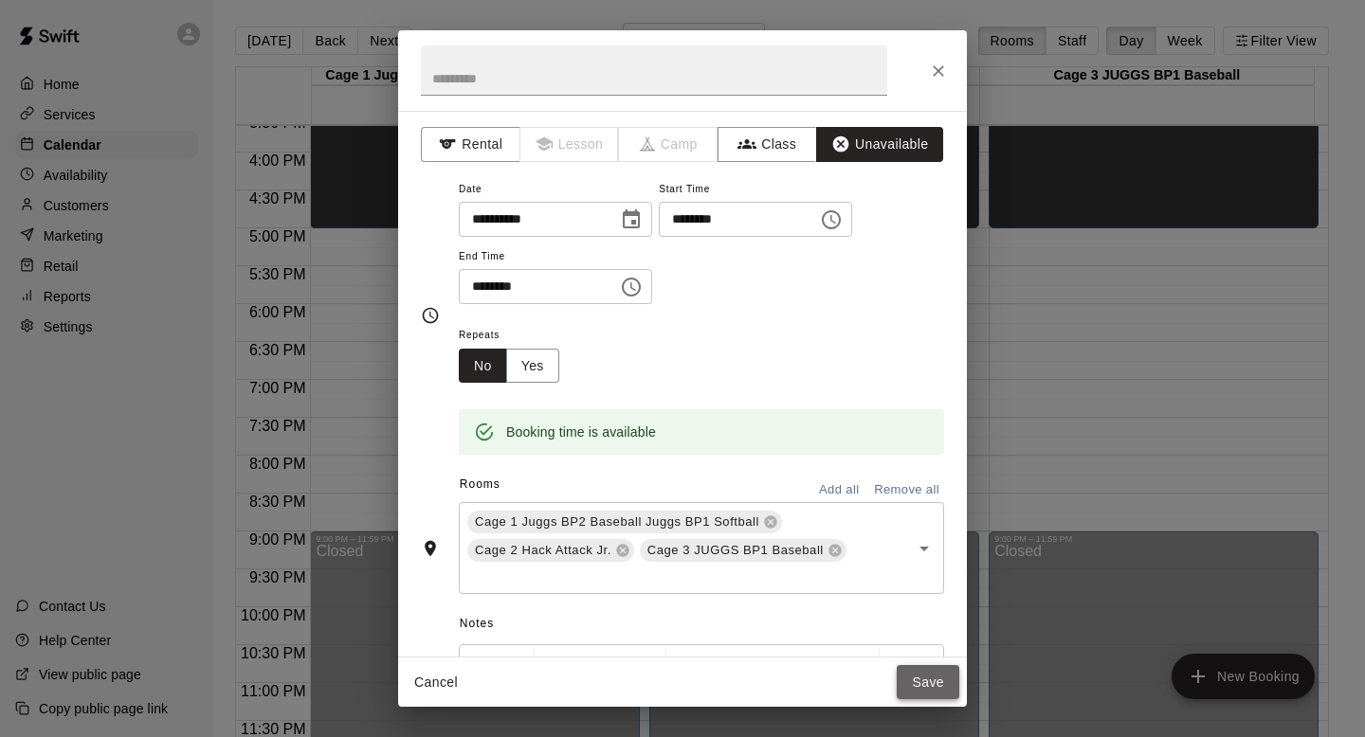
click at [648, 657] on button "Save" at bounding box center [927, 682] width 63 height 35
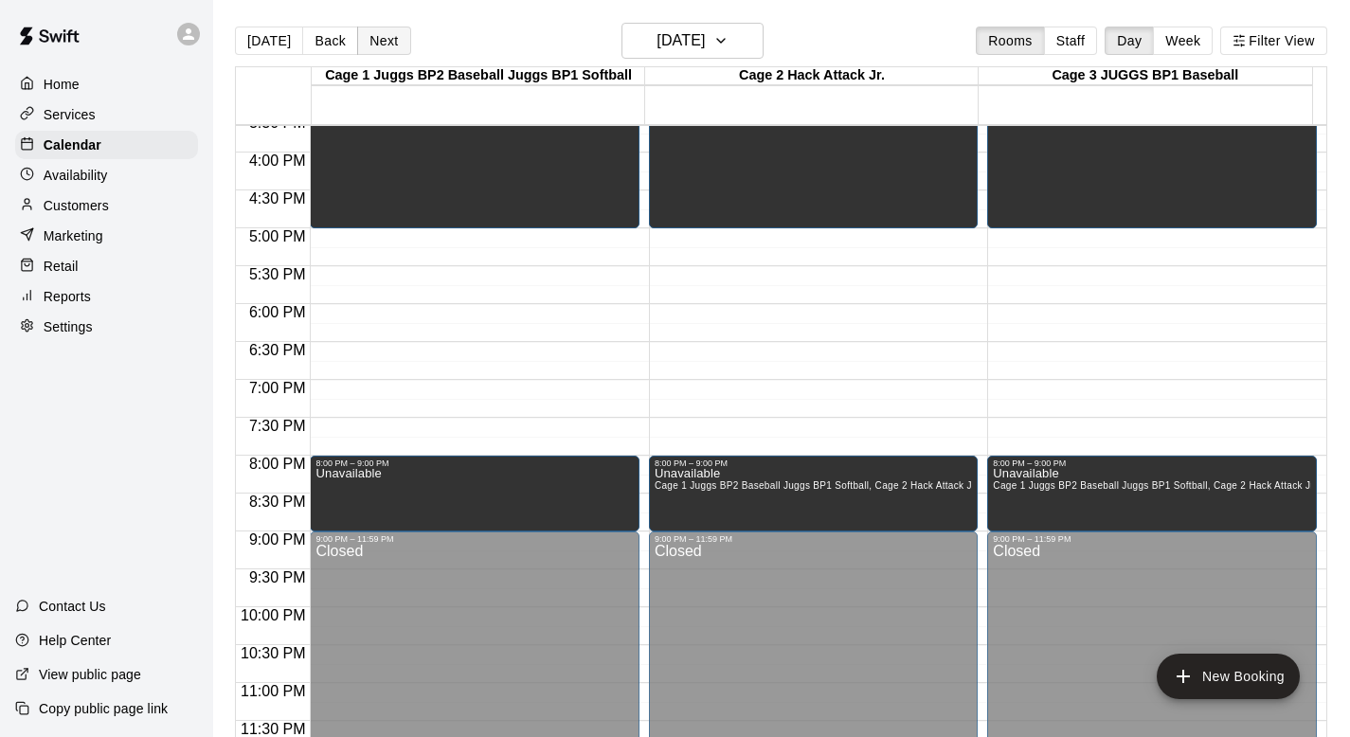
click at [382, 36] on button "Next" at bounding box center [383, 41] width 53 height 28
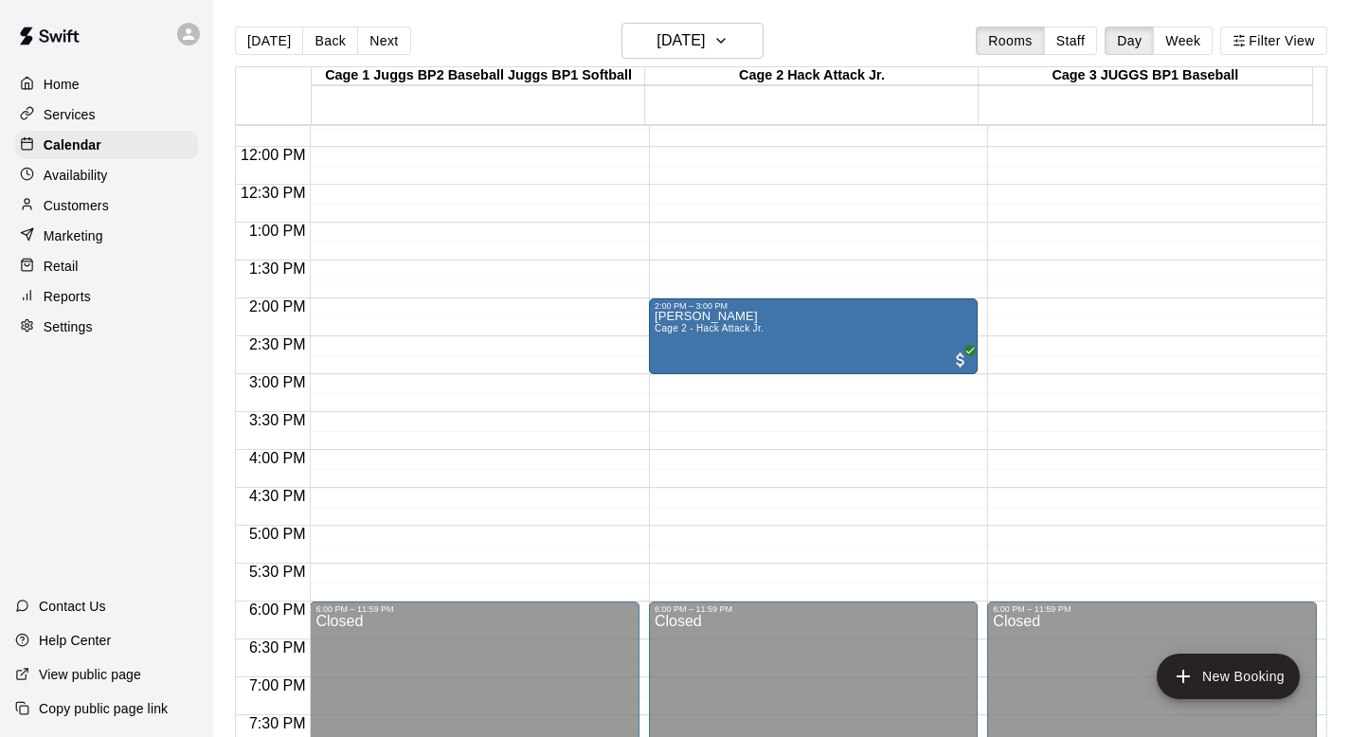
scroll to position [880, 0]
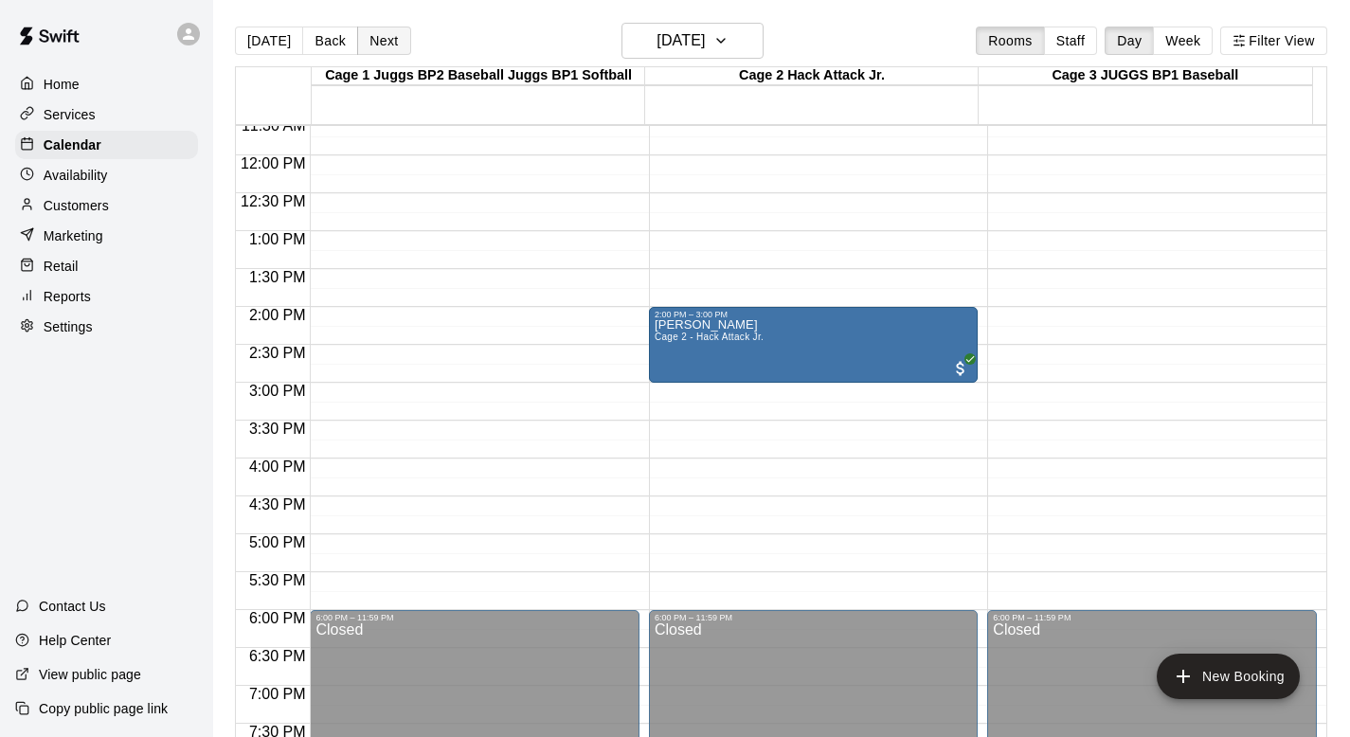
click at [378, 41] on button "Next" at bounding box center [383, 41] width 53 height 28
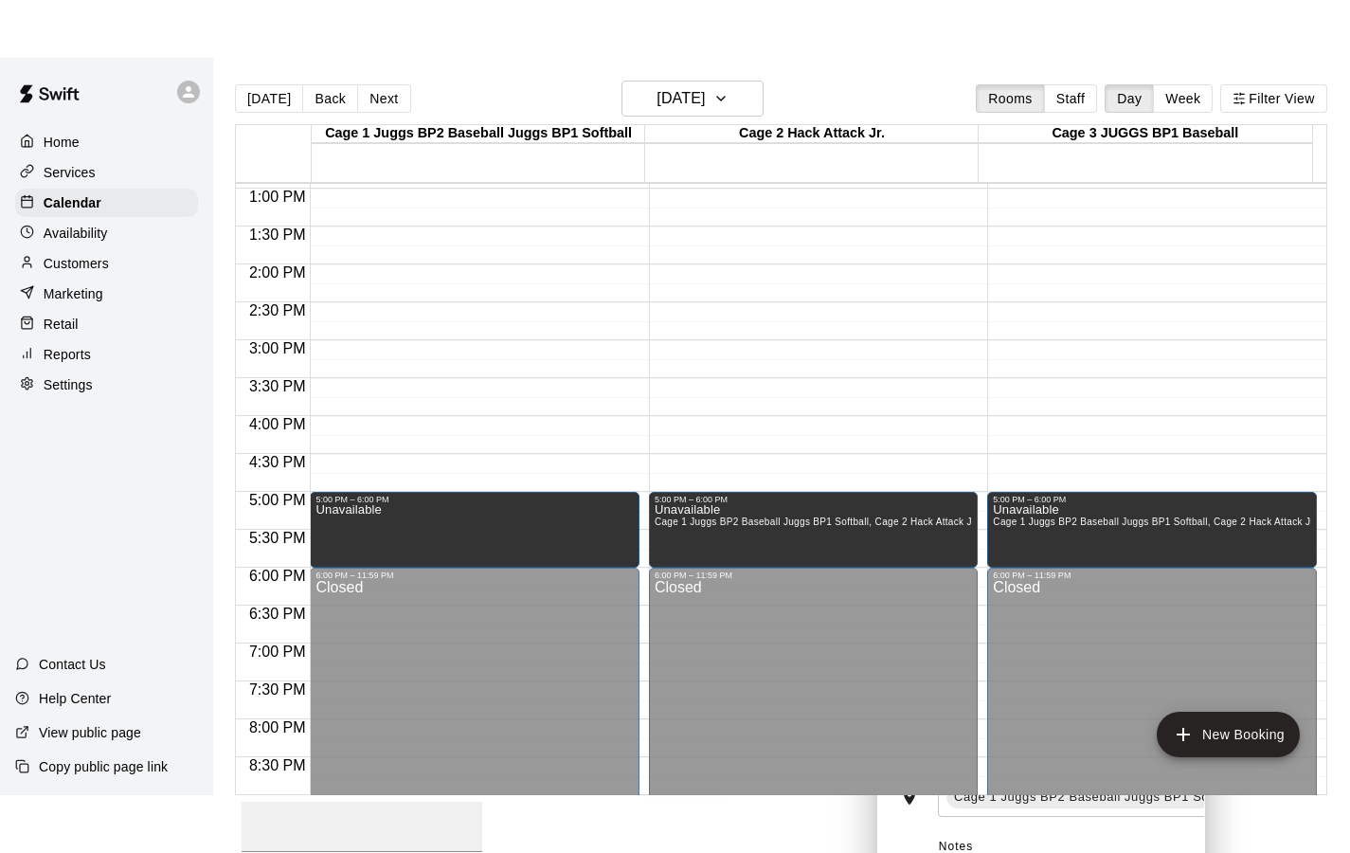
scroll to position [1144, 0]
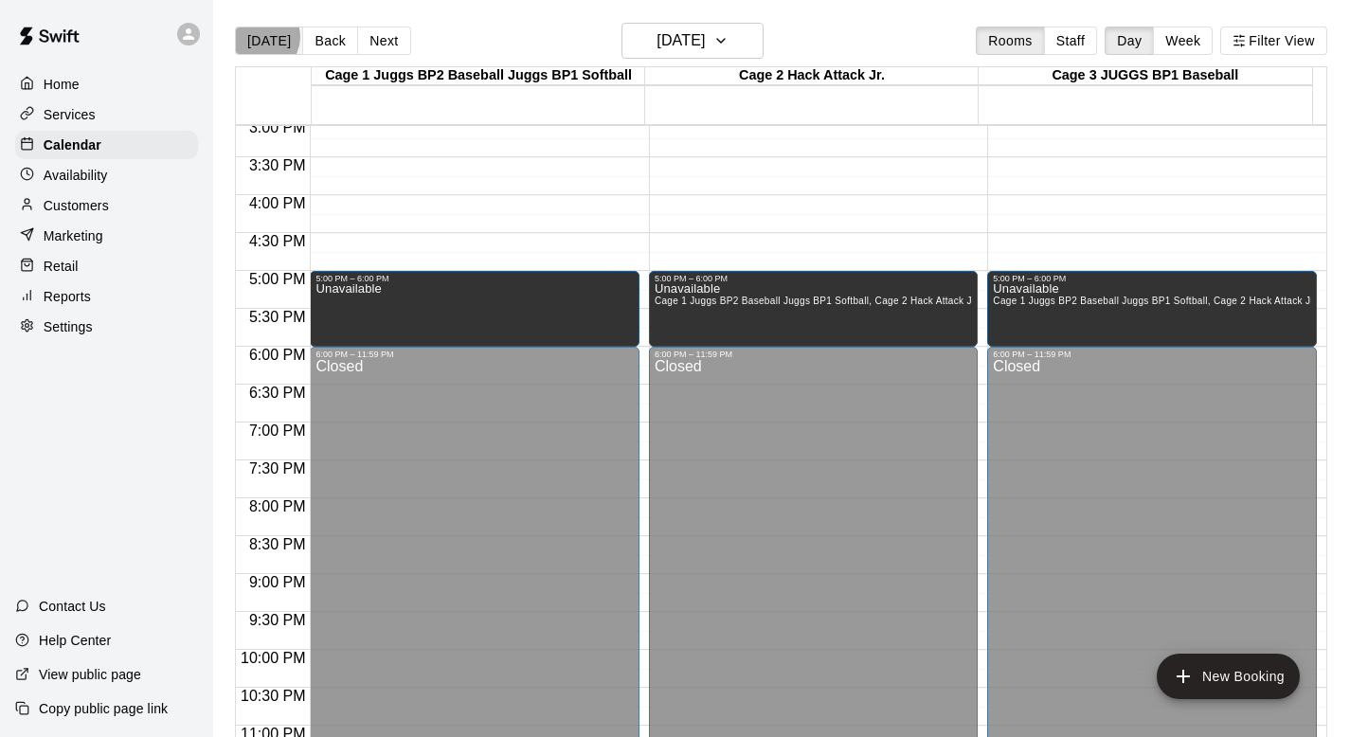
click at [261, 37] on button "[DATE]" at bounding box center [269, 41] width 68 height 28
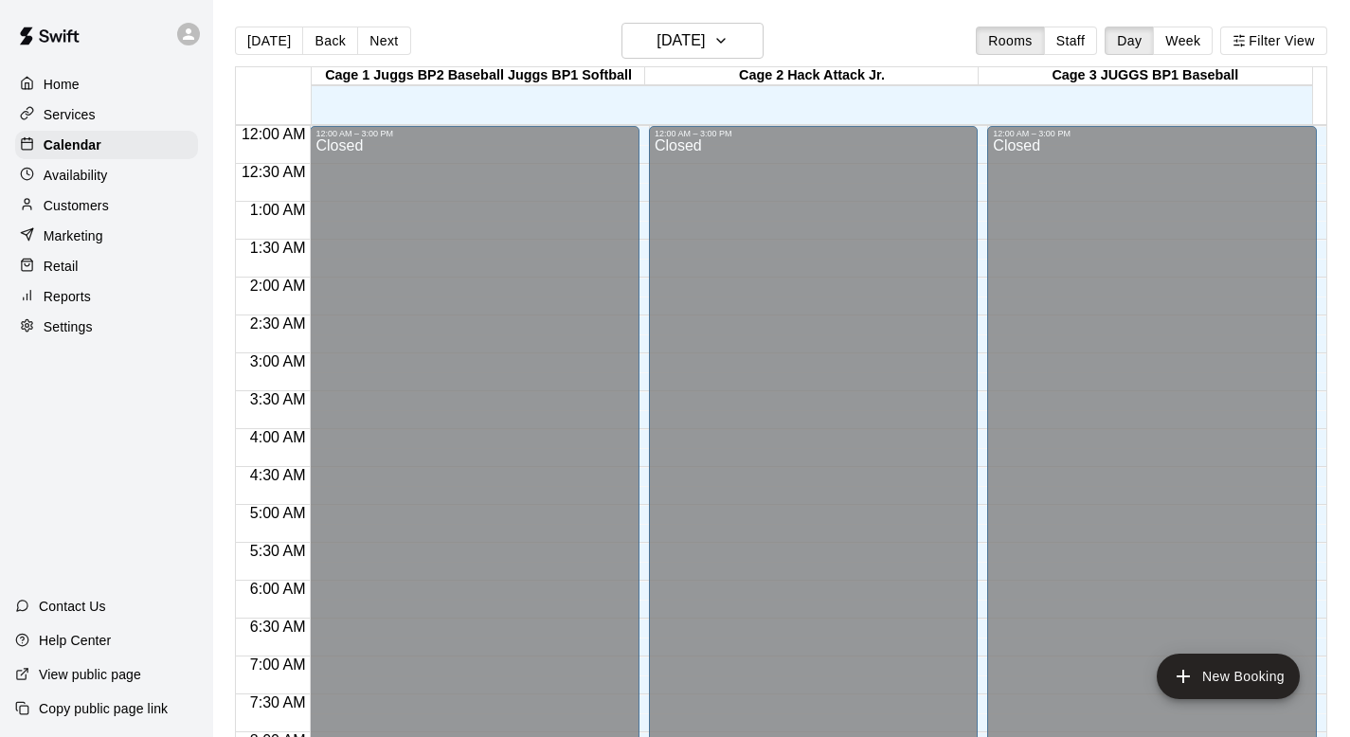
scroll to position [1130, 0]
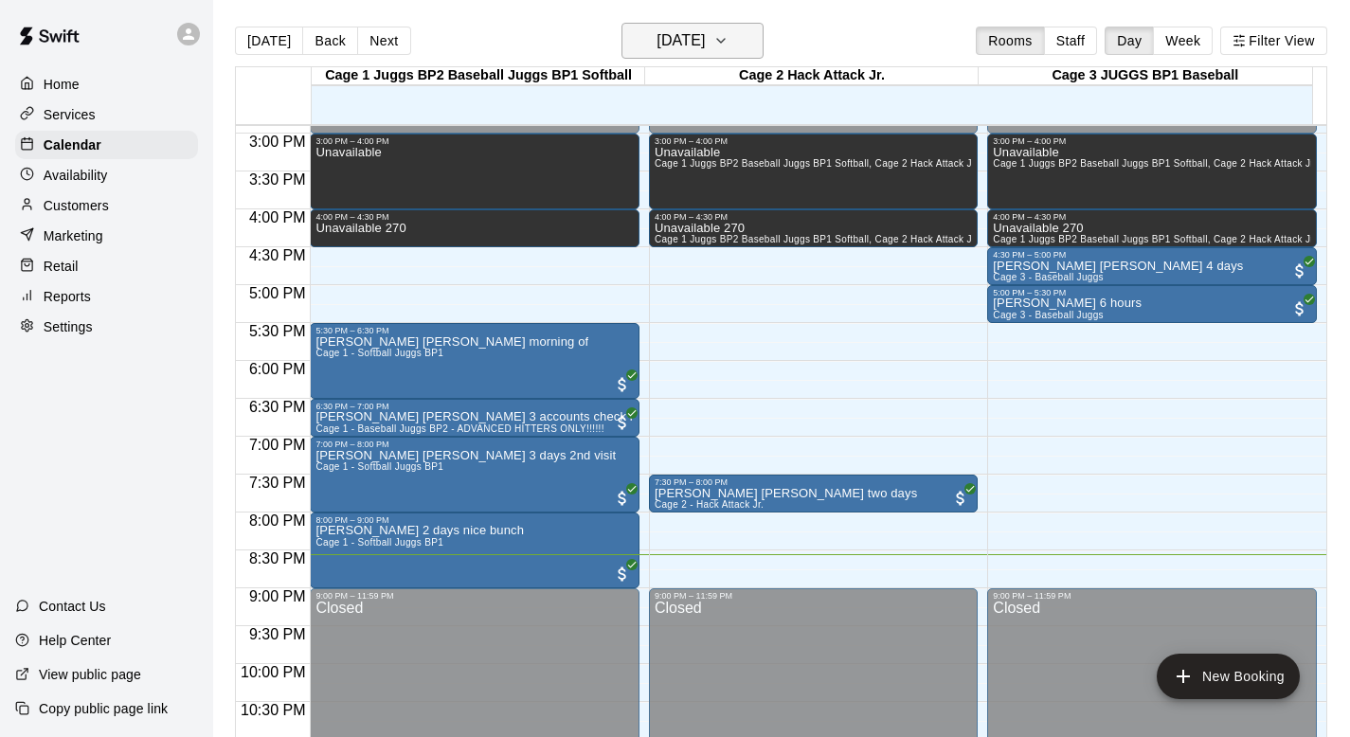
click at [725, 40] on icon "button" at bounding box center [721, 41] width 8 height 4
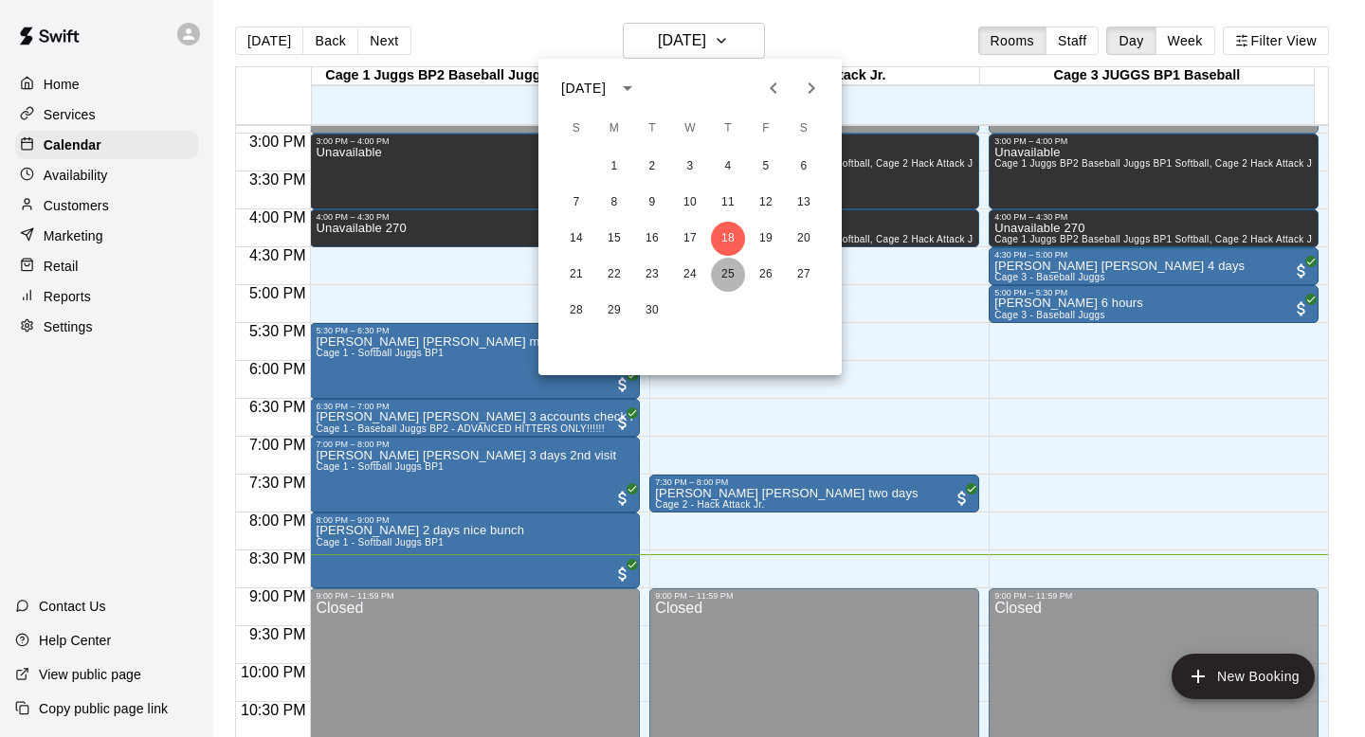
click at [718, 276] on button "25" at bounding box center [728, 275] width 34 height 34
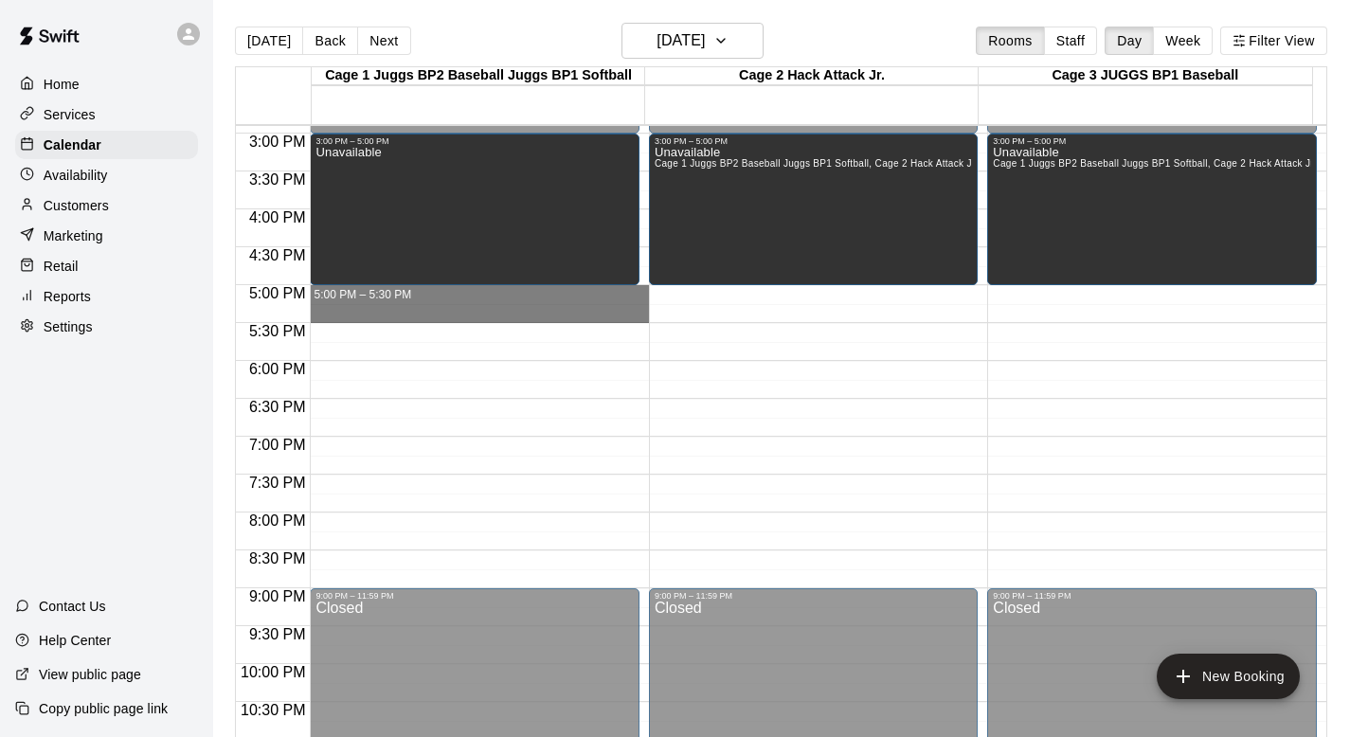
drag, startPoint x: 391, startPoint y: 288, endPoint x: 392, endPoint y: 303, distance: 15.2
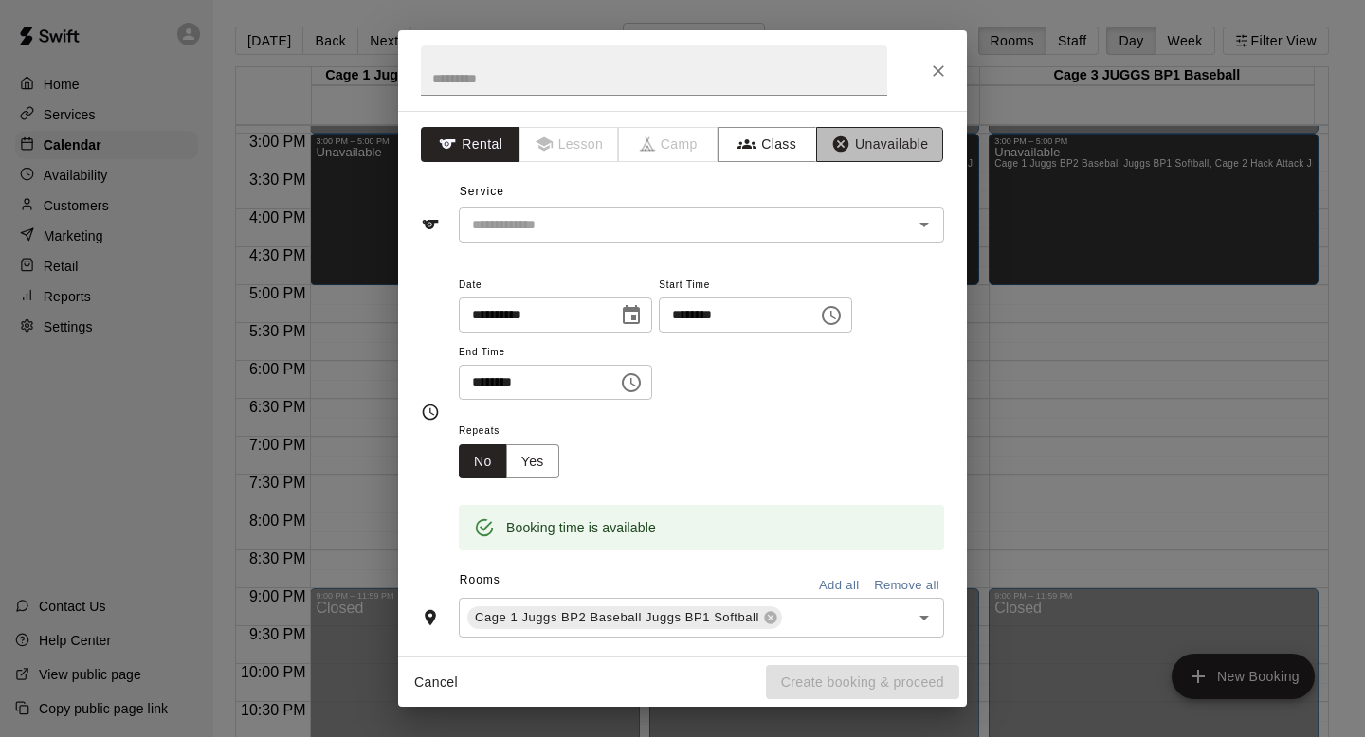
click at [840, 137] on button "Unavailable" at bounding box center [879, 144] width 127 height 35
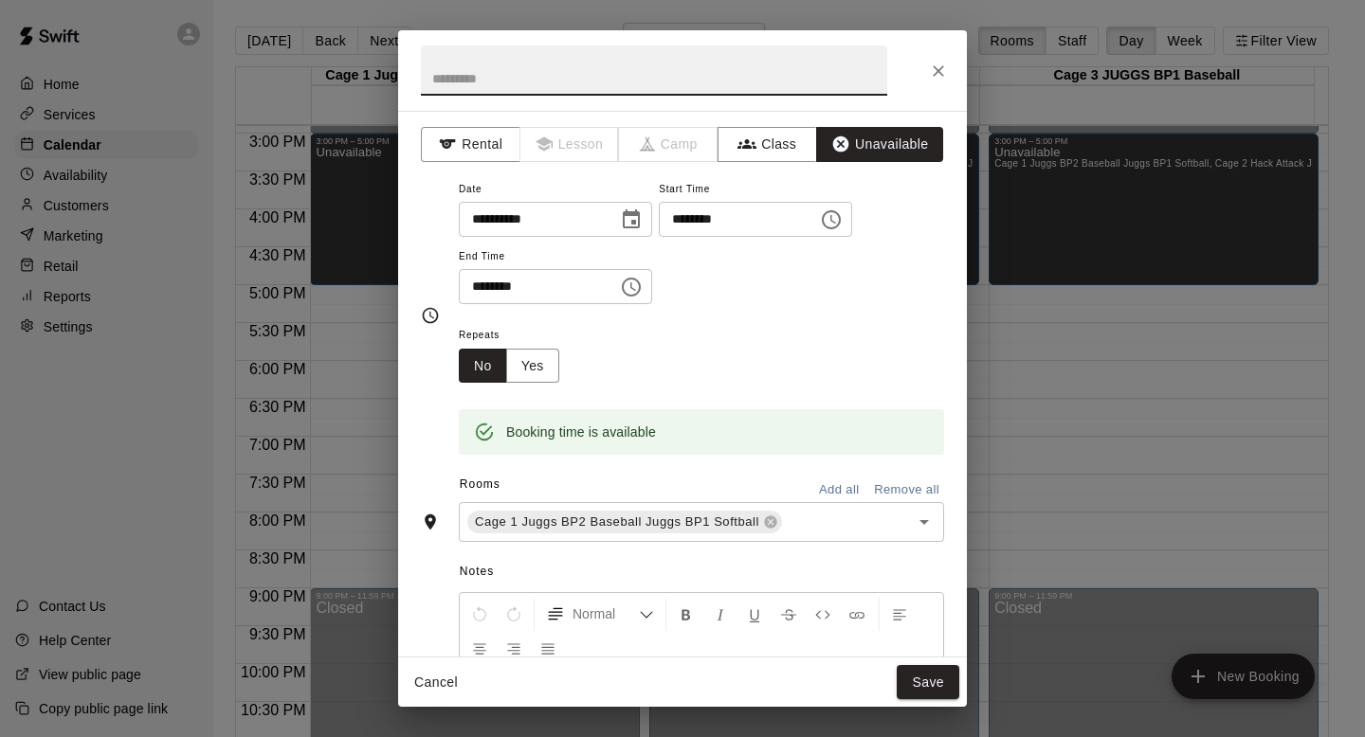
click at [453, 79] on input "text" at bounding box center [654, 70] width 466 height 50
type input "**********"
click at [805, 470] on div "Rooms Add all Remove all" at bounding box center [682, 486] width 523 height 32
click at [816, 489] on button "Add all" at bounding box center [838, 490] width 61 height 29
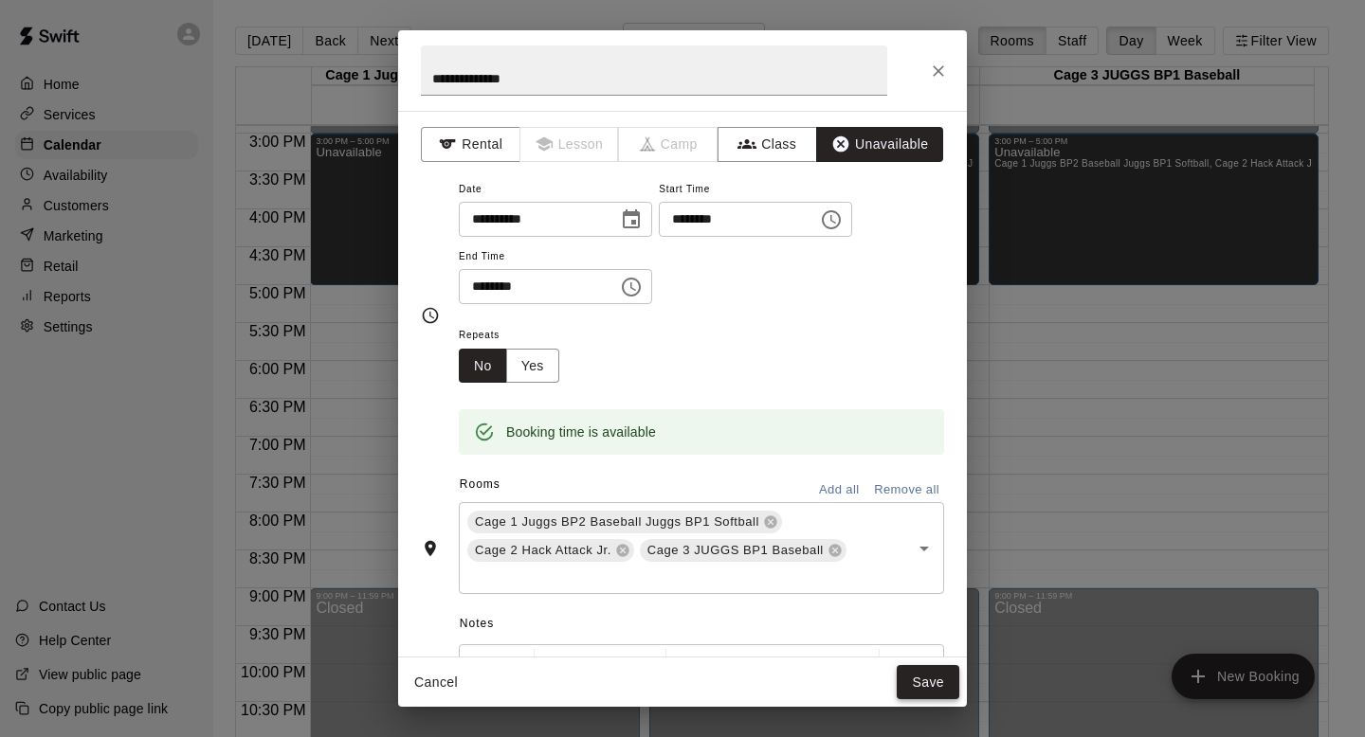
click at [914, 687] on button "Save" at bounding box center [927, 682] width 63 height 35
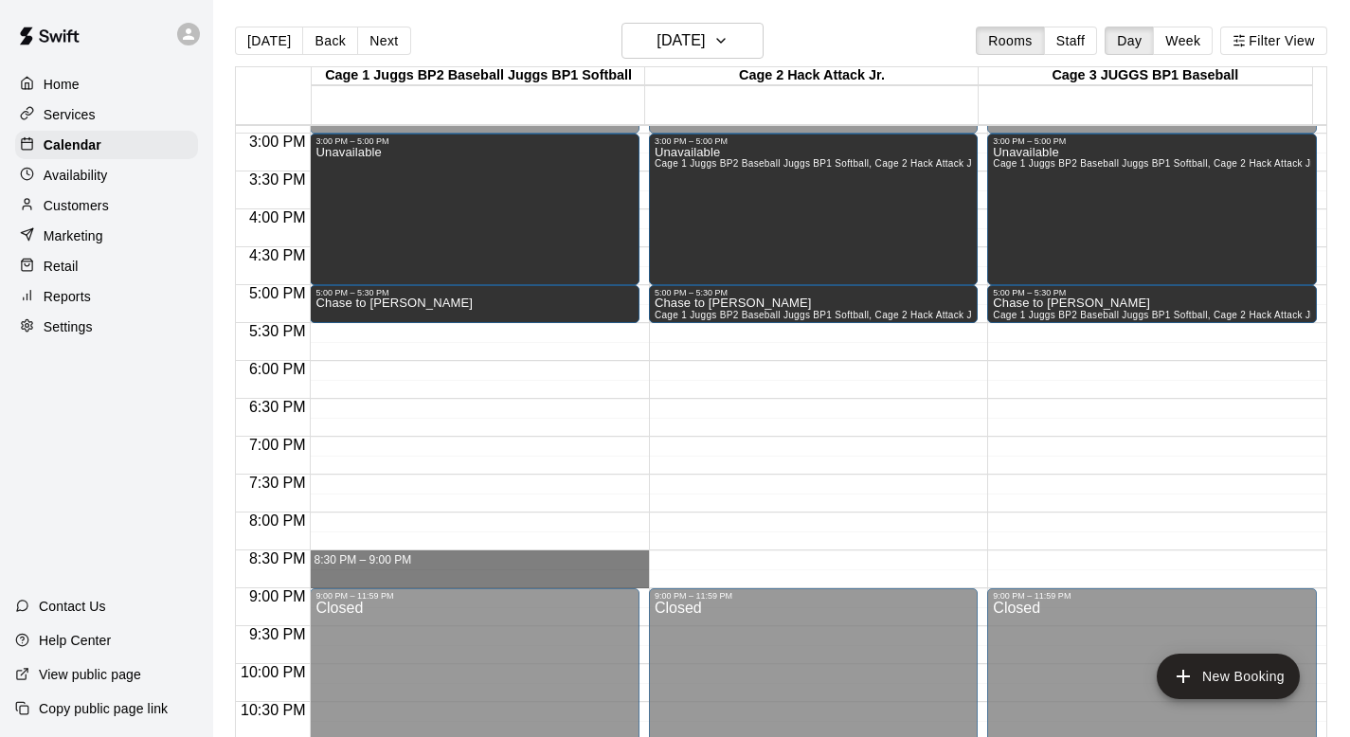
drag, startPoint x: 335, startPoint y: 554, endPoint x: 336, endPoint y: 567, distance: 12.5
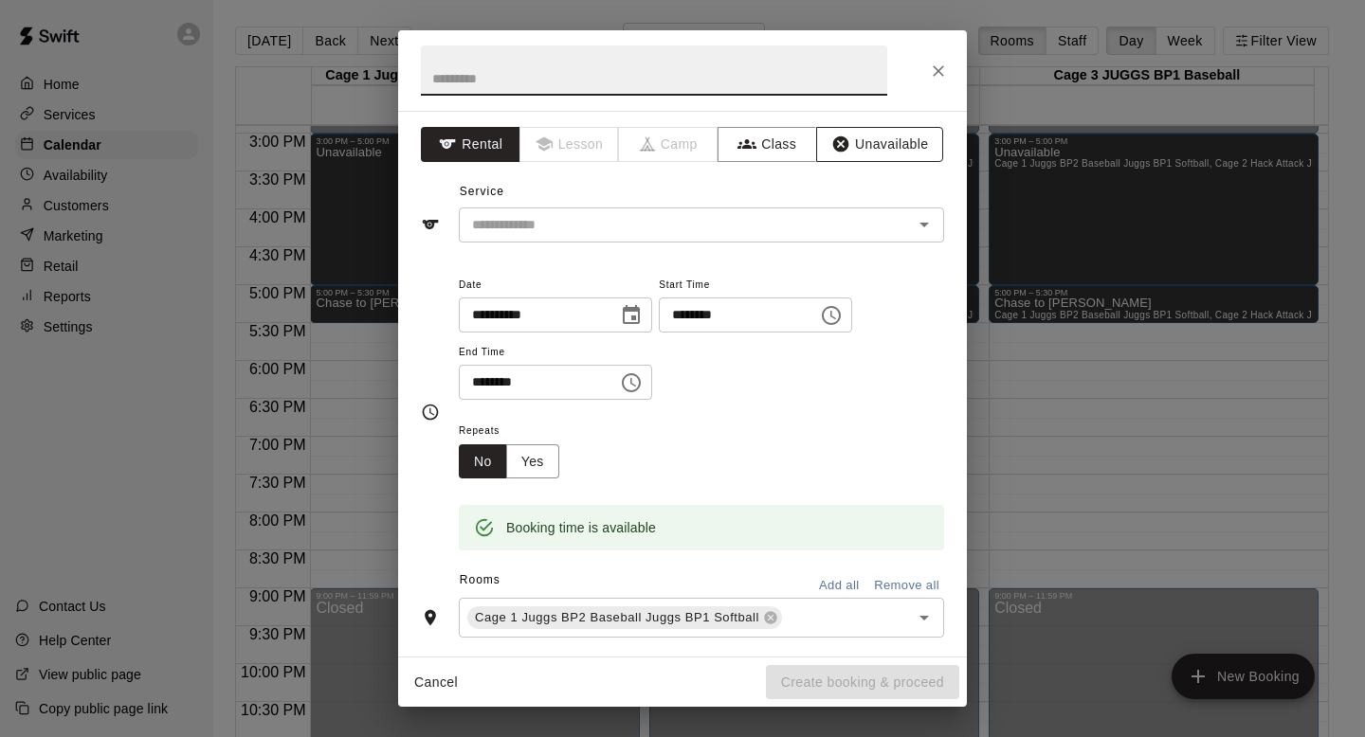
click at [846, 144] on button "Unavailable" at bounding box center [879, 144] width 127 height 35
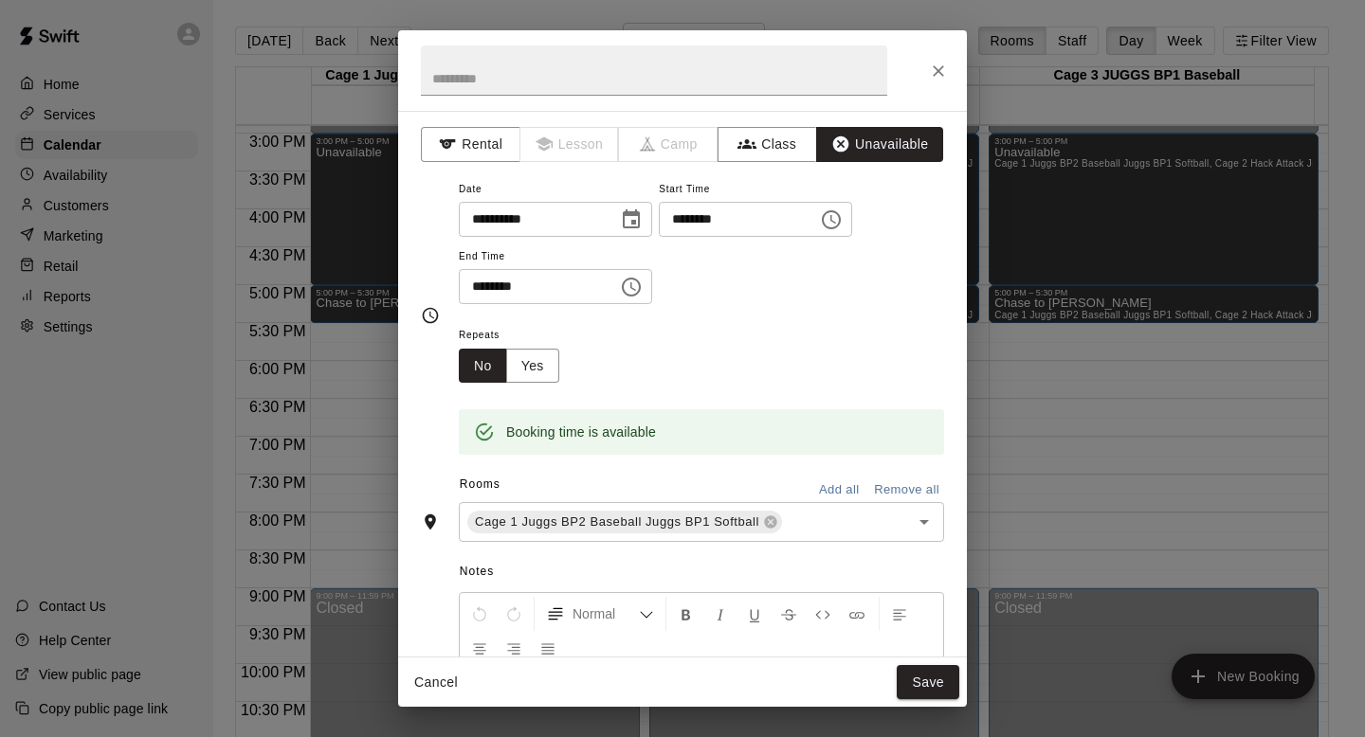
click at [827, 478] on button "Add all" at bounding box center [838, 490] width 61 height 29
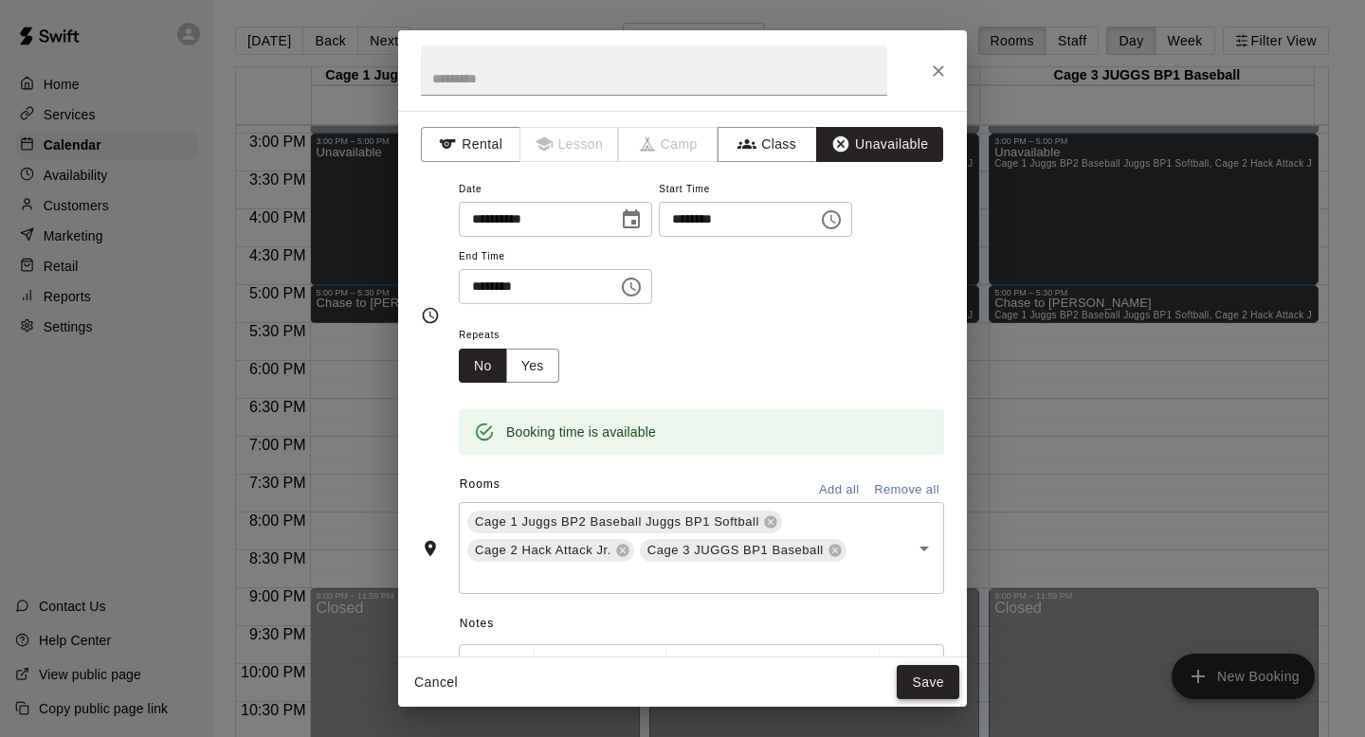
click at [914, 682] on button "Save" at bounding box center [927, 682] width 63 height 35
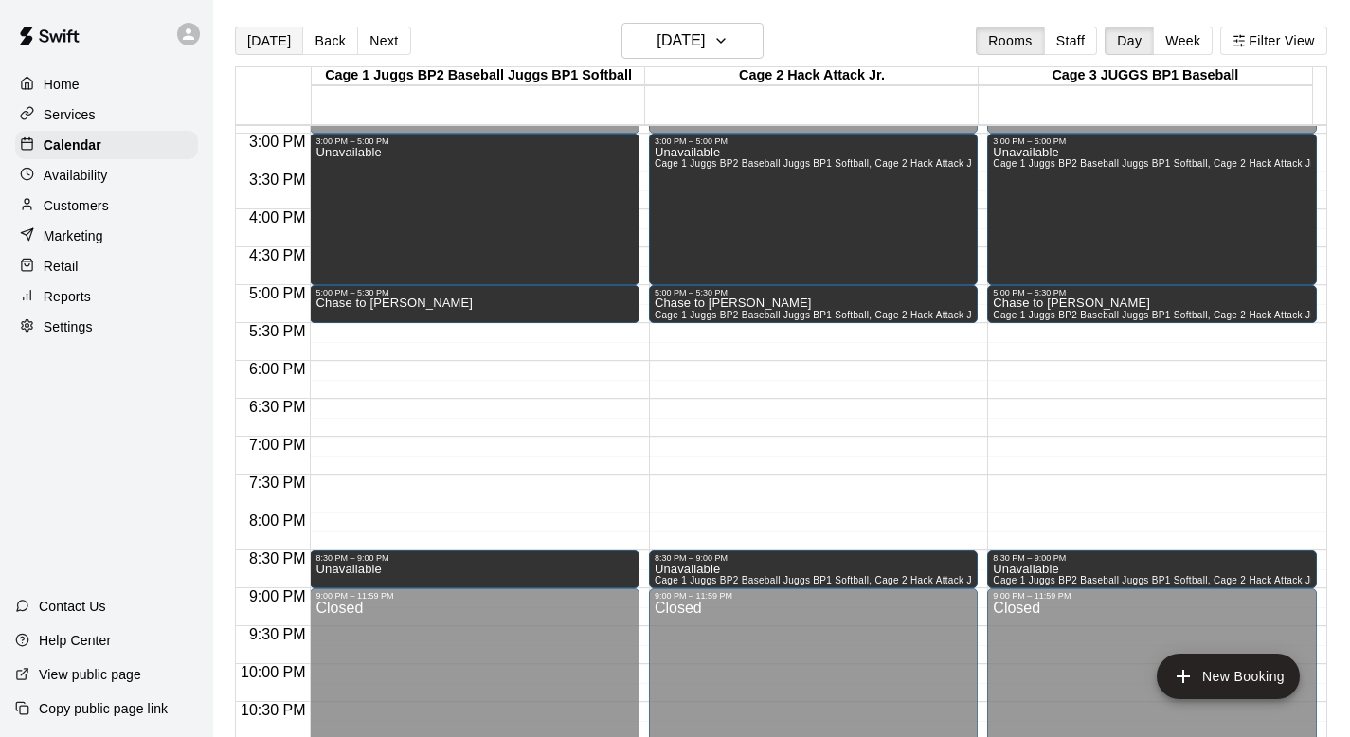
click at [262, 44] on button "[DATE]" at bounding box center [269, 41] width 68 height 28
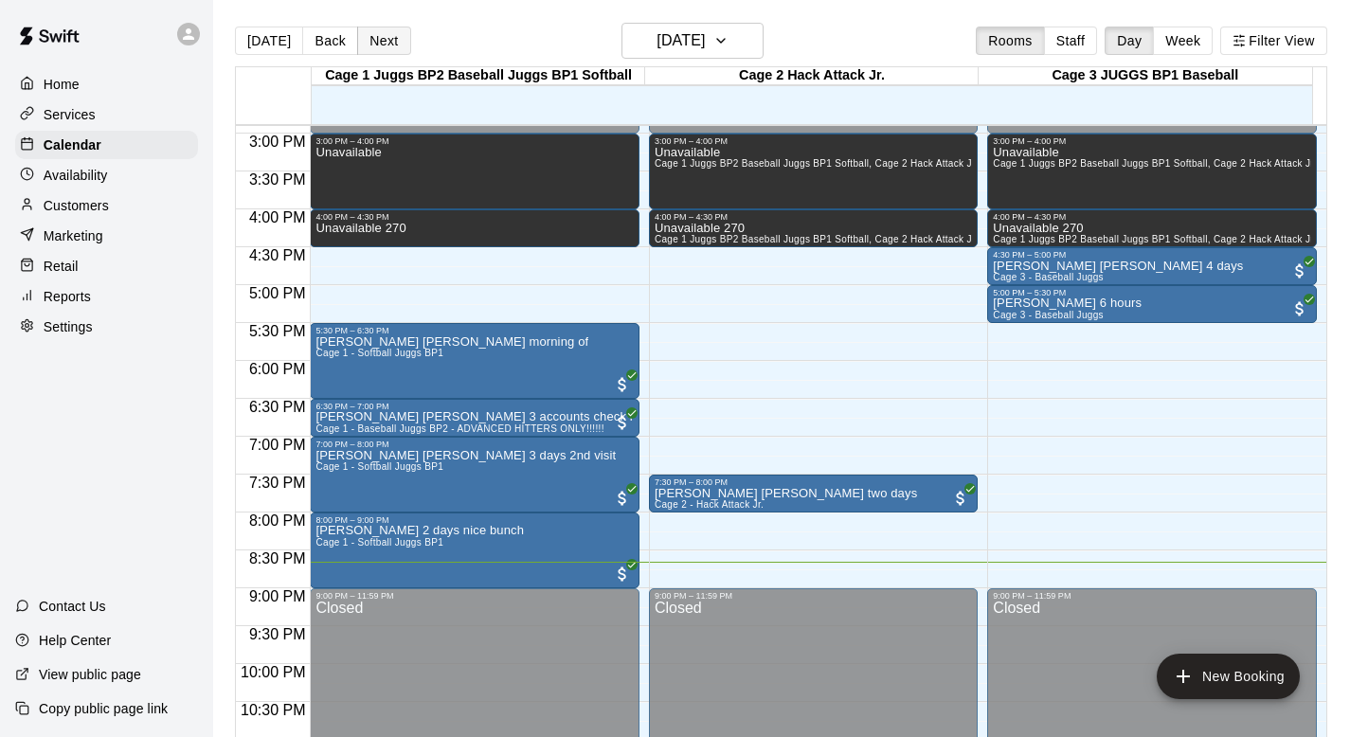
click at [383, 37] on button "Next" at bounding box center [383, 41] width 53 height 28
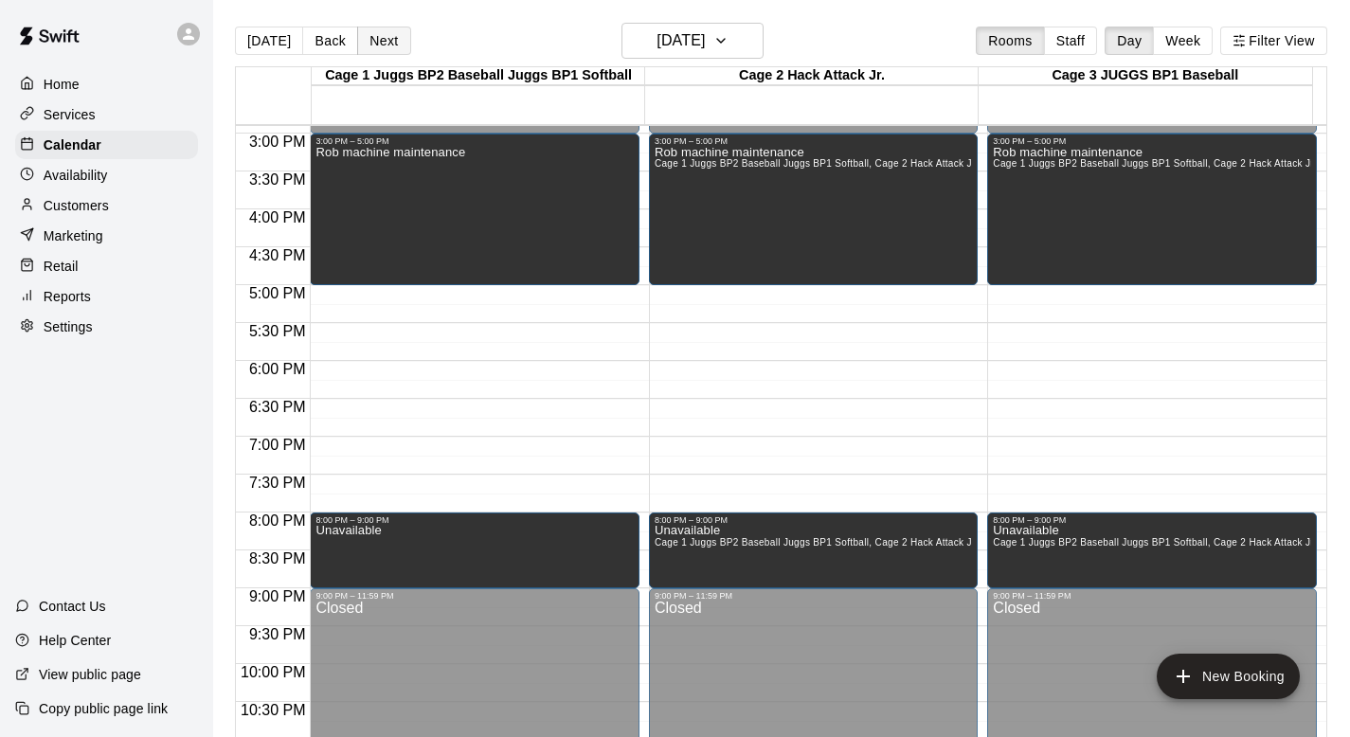
click at [380, 40] on button "Next" at bounding box center [383, 41] width 53 height 28
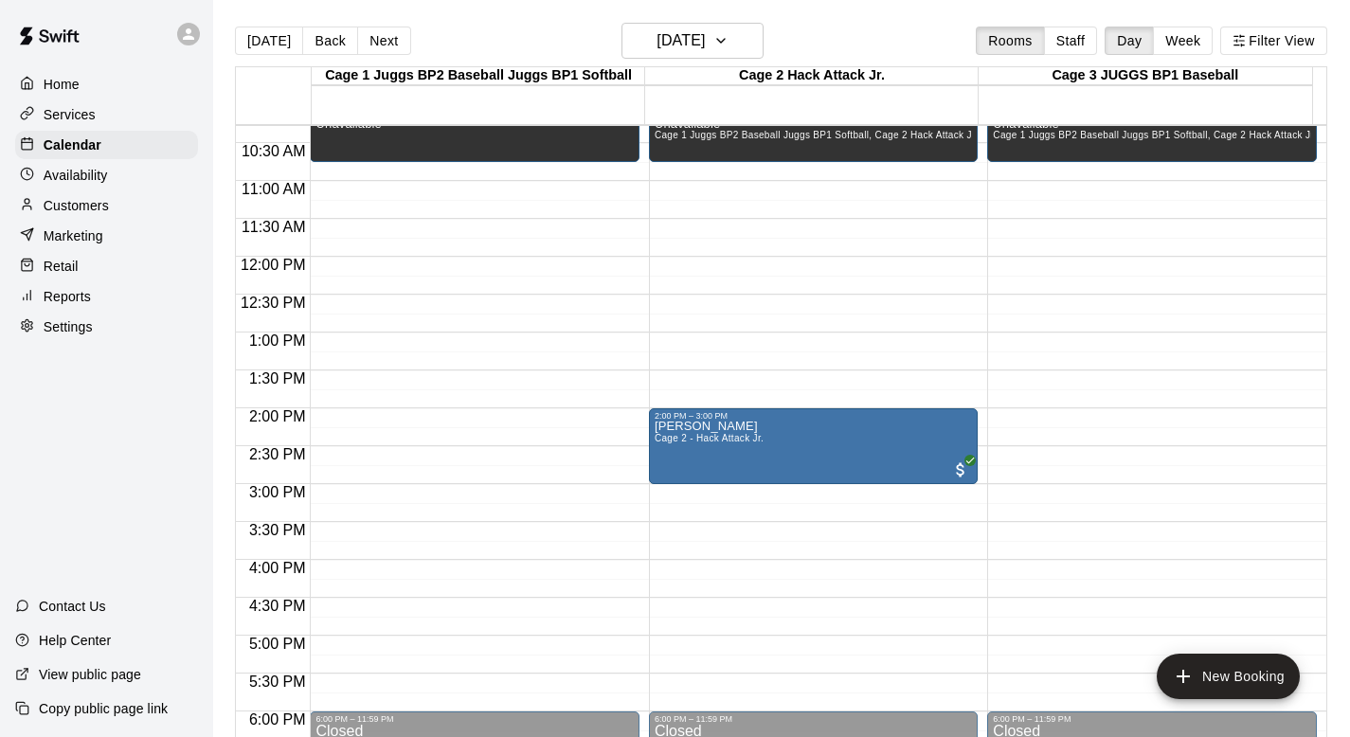
scroll to position [782, 0]
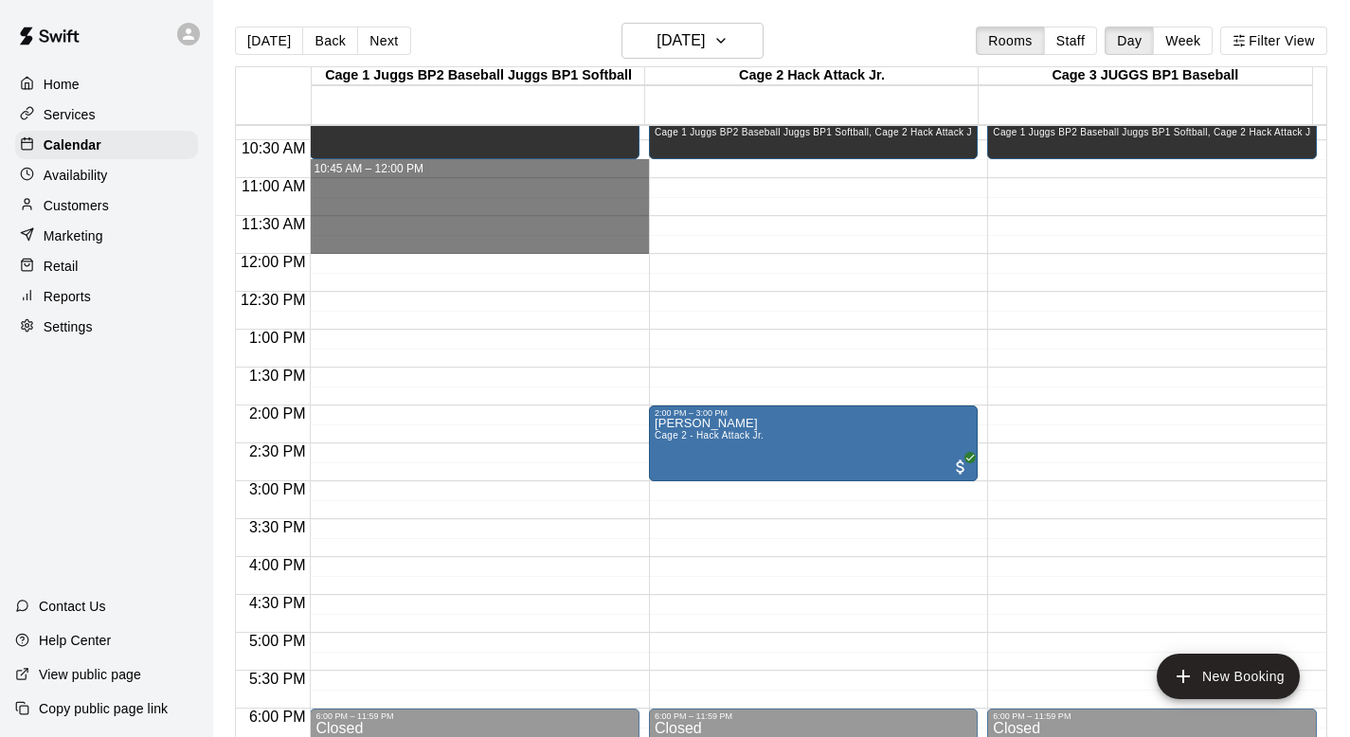
drag, startPoint x: 335, startPoint y: 162, endPoint x: 327, endPoint y: 241, distance: 79.1
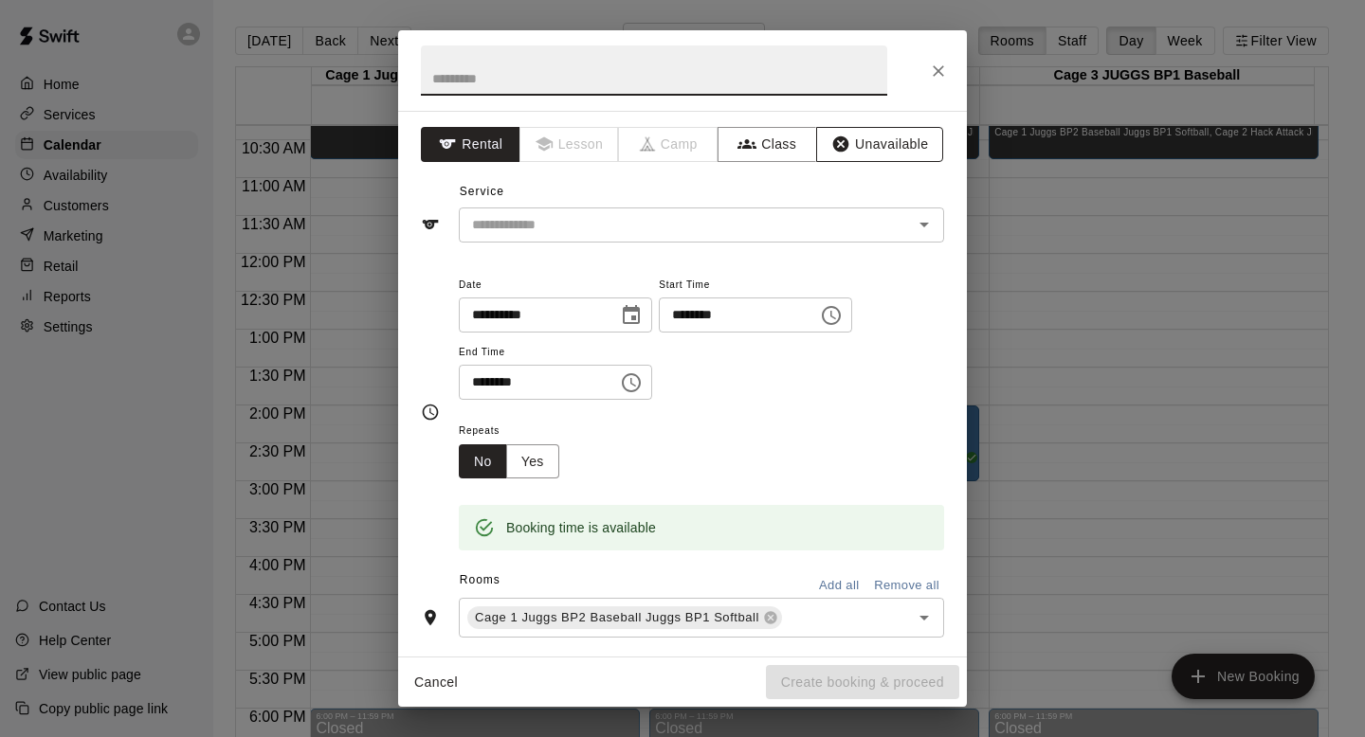
click at [859, 146] on button "Unavailable" at bounding box center [879, 144] width 127 height 35
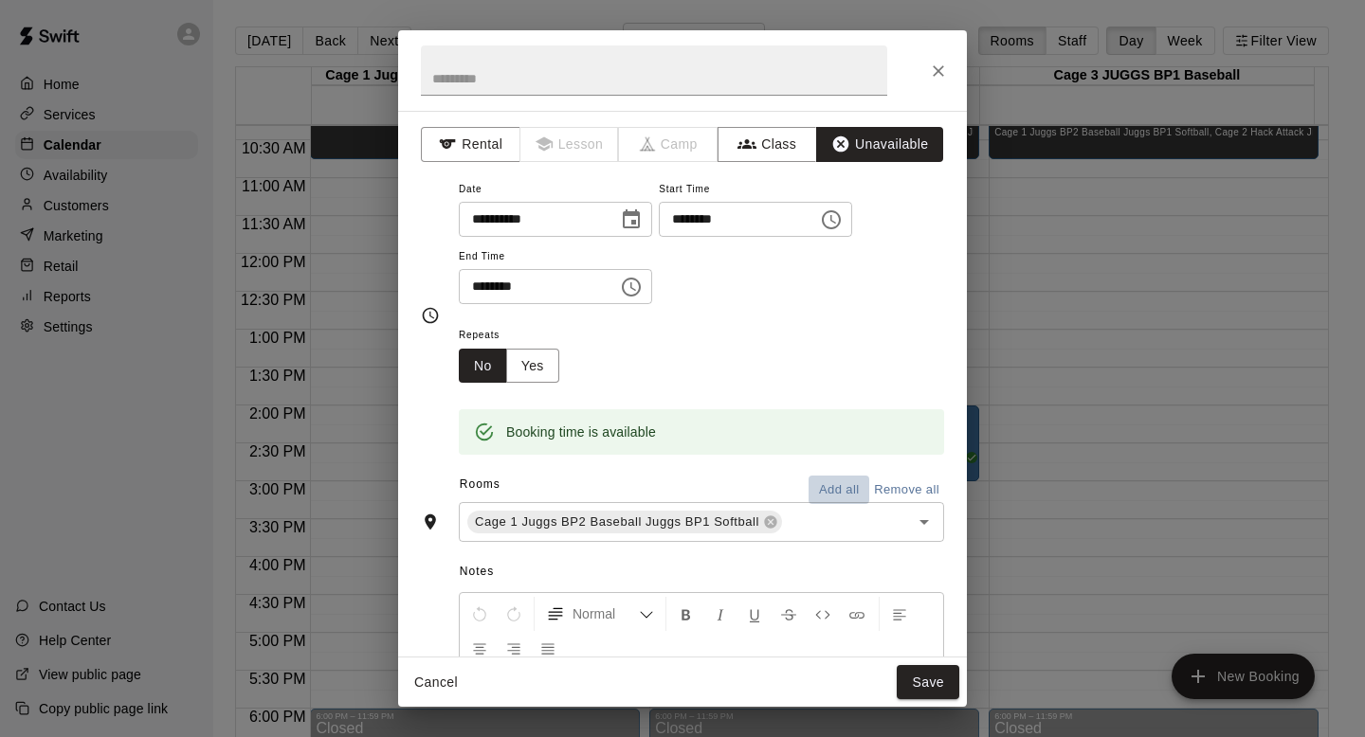
click at [810, 483] on button "Add all" at bounding box center [838, 490] width 61 height 29
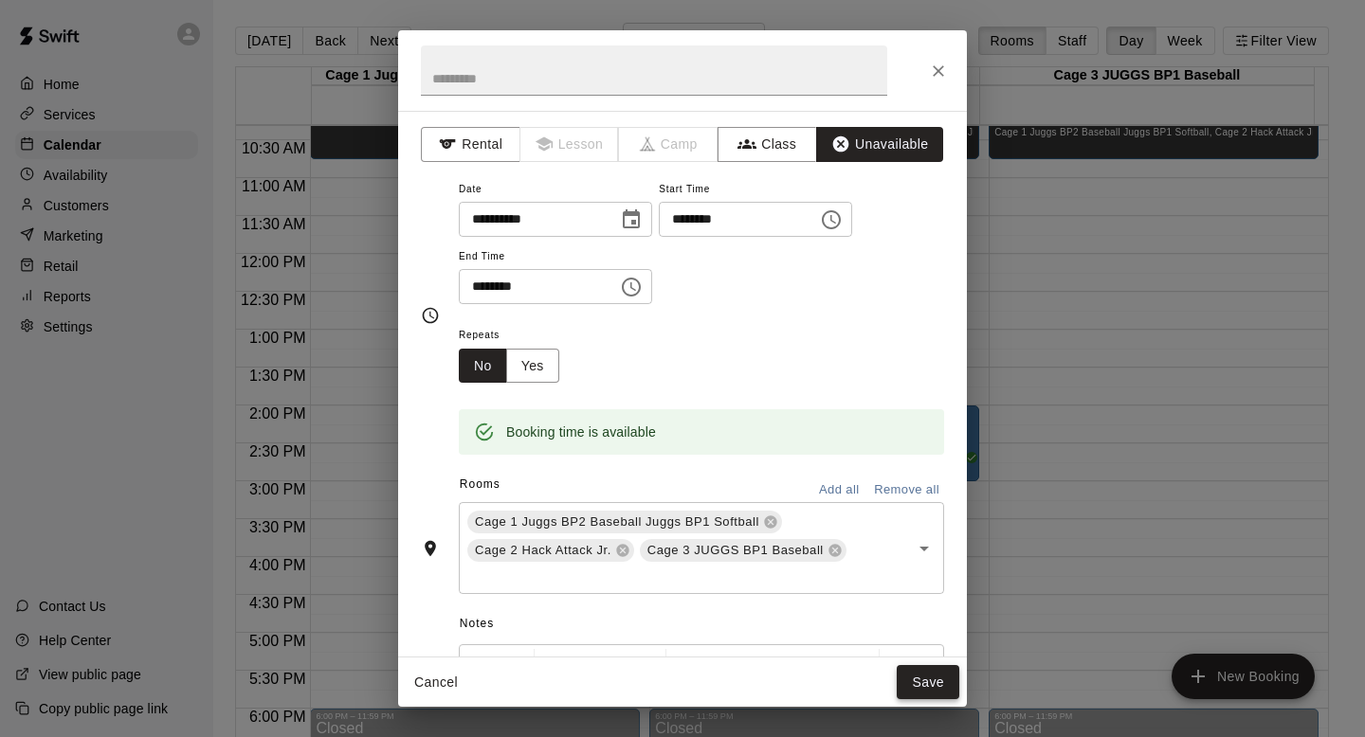
click at [911, 674] on button "Save" at bounding box center [927, 682] width 63 height 35
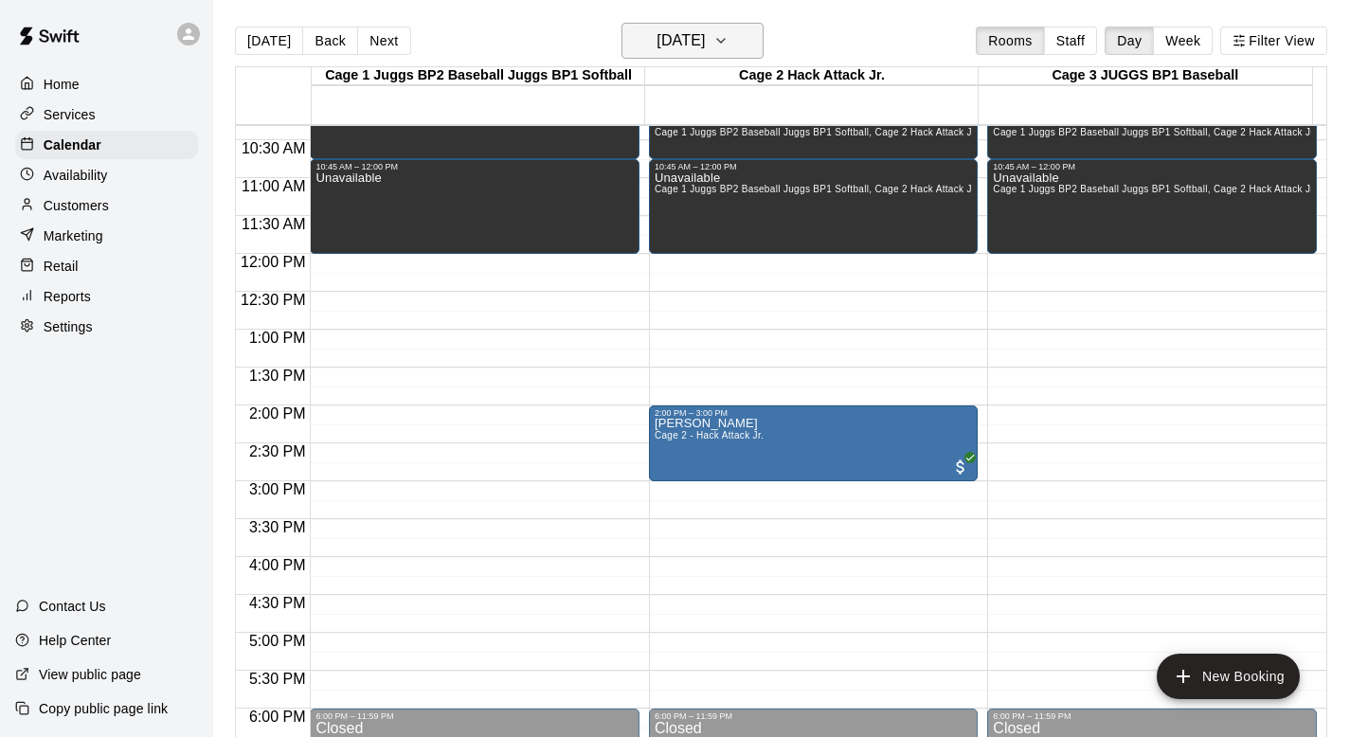
click at [729, 34] on icon "button" at bounding box center [721, 40] width 15 height 23
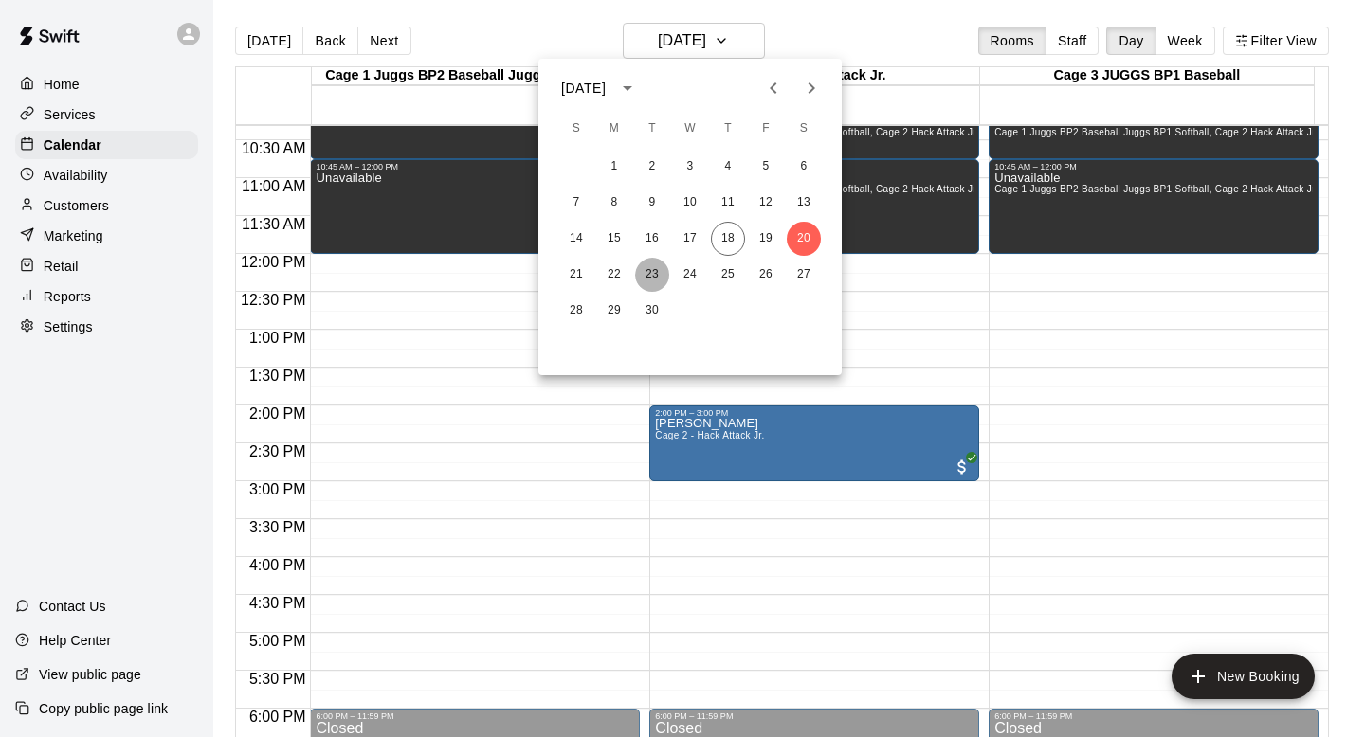
click at [648, 275] on button "23" at bounding box center [652, 275] width 34 height 34
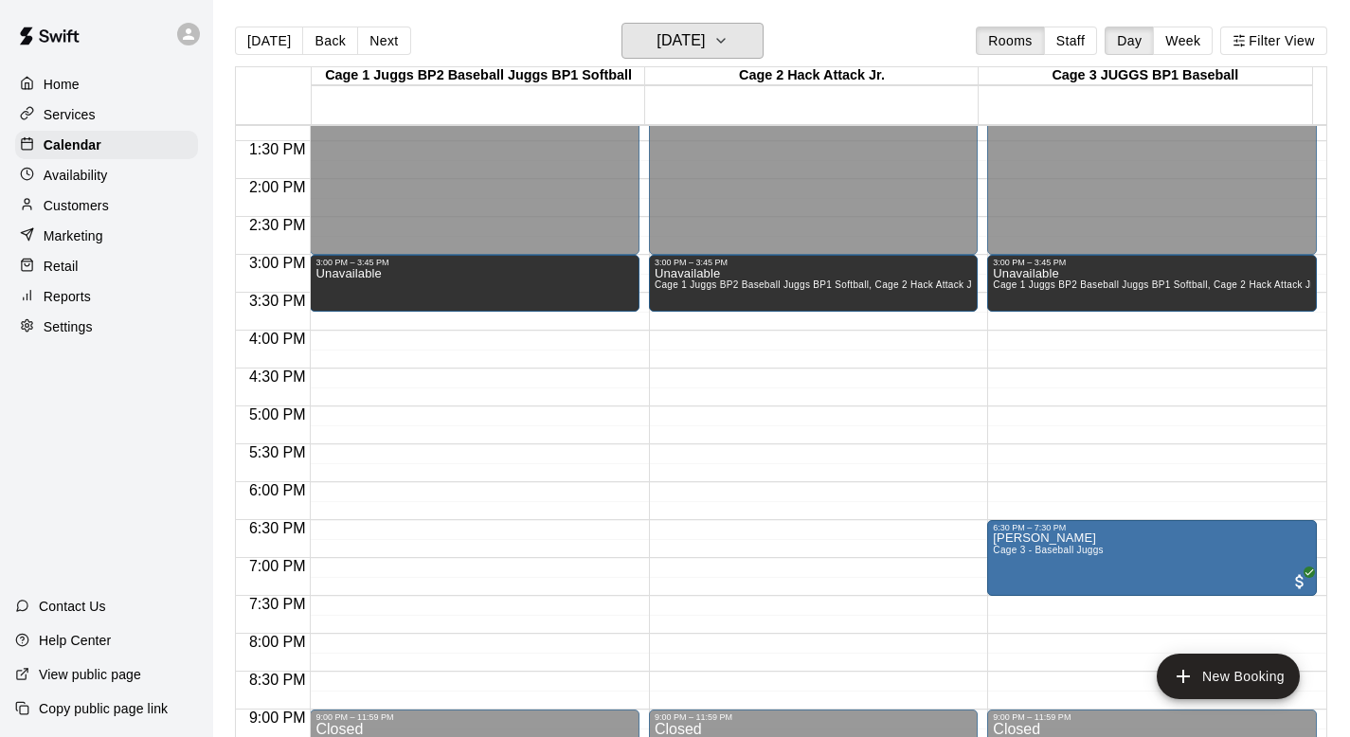
scroll to position [1029, 0]
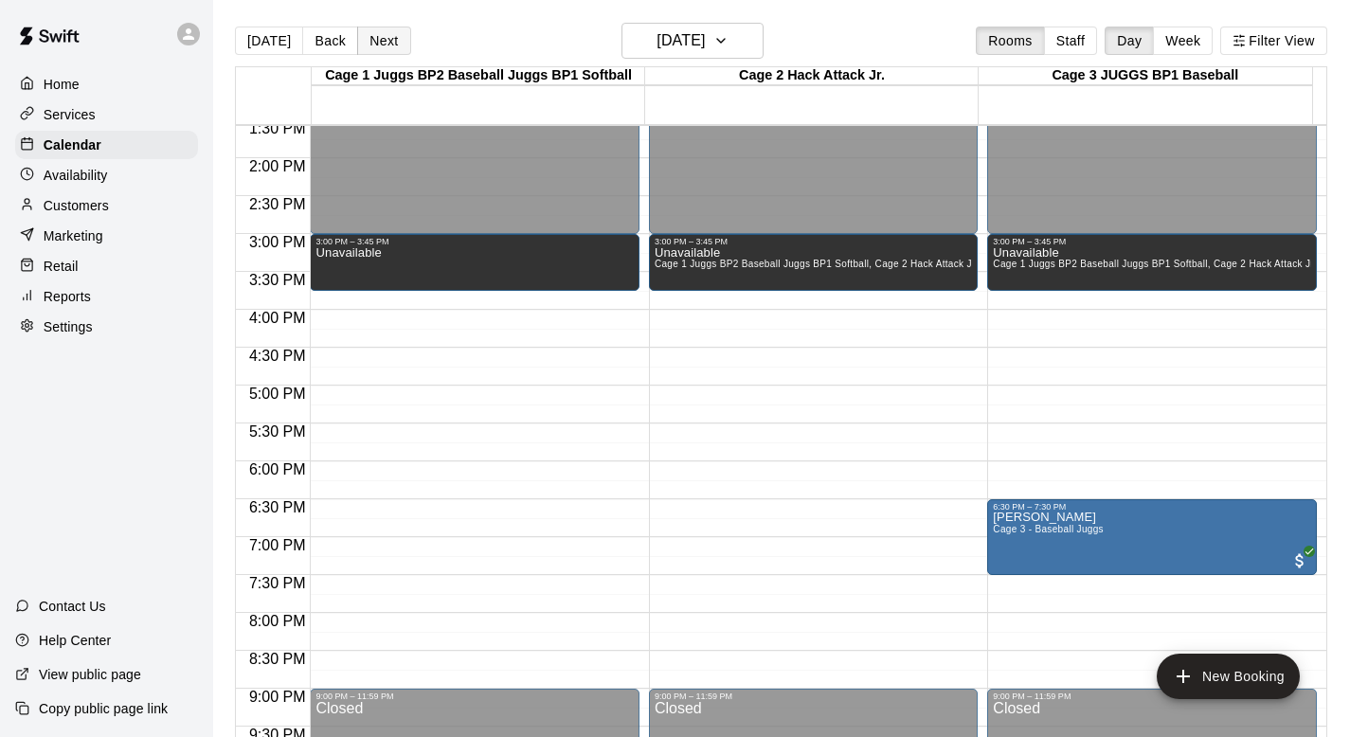
click at [373, 31] on button "Next" at bounding box center [383, 41] width 53 height 28
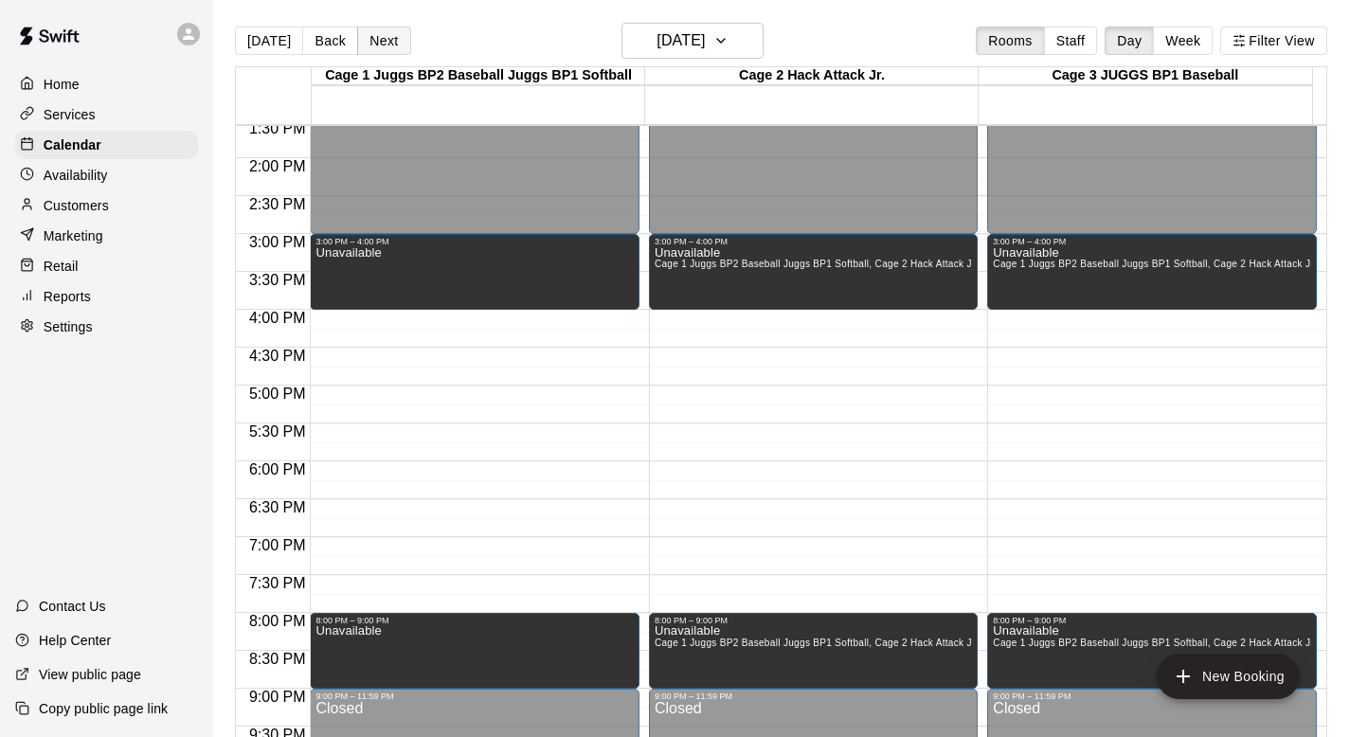
click at [374, 38] on button "Next" at bounding box center [383, 41] width 53 height 28
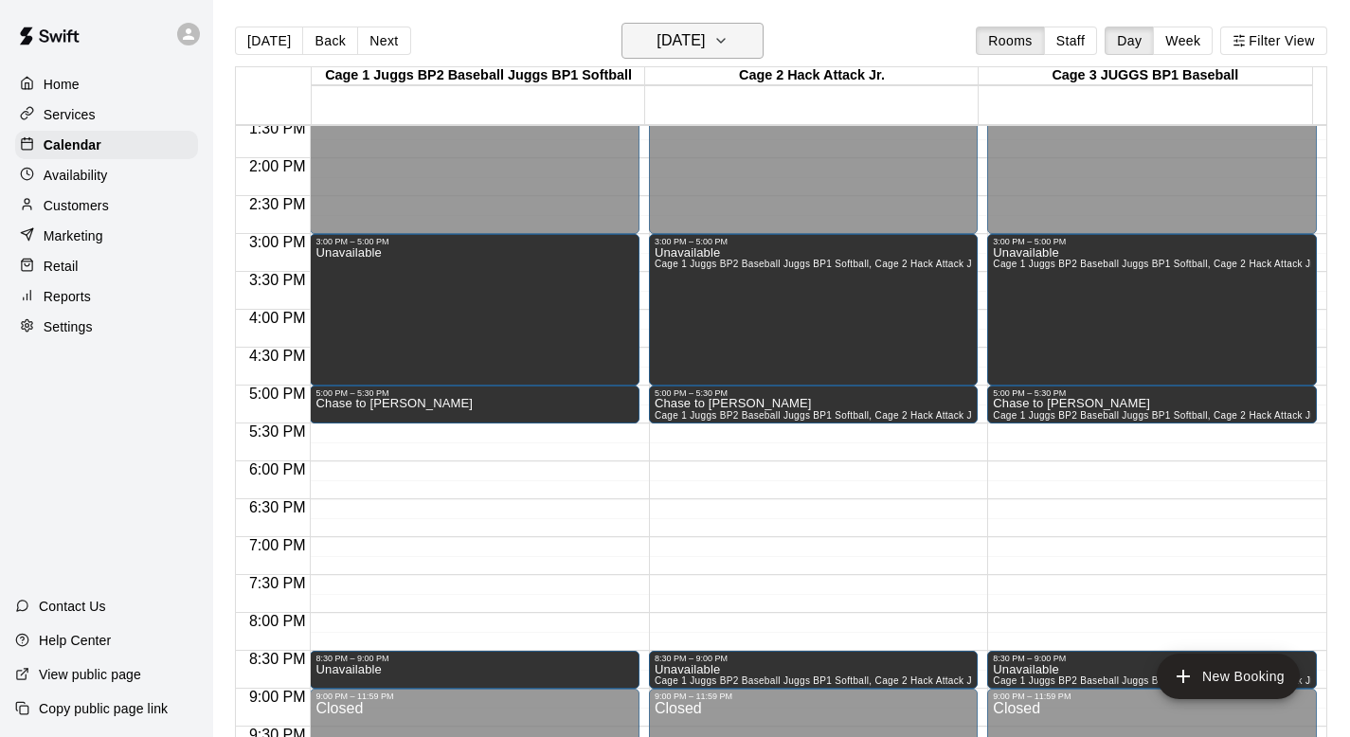
click at [729, 43] on icon "button" at bounding box center [721, 40] width 15 height 23
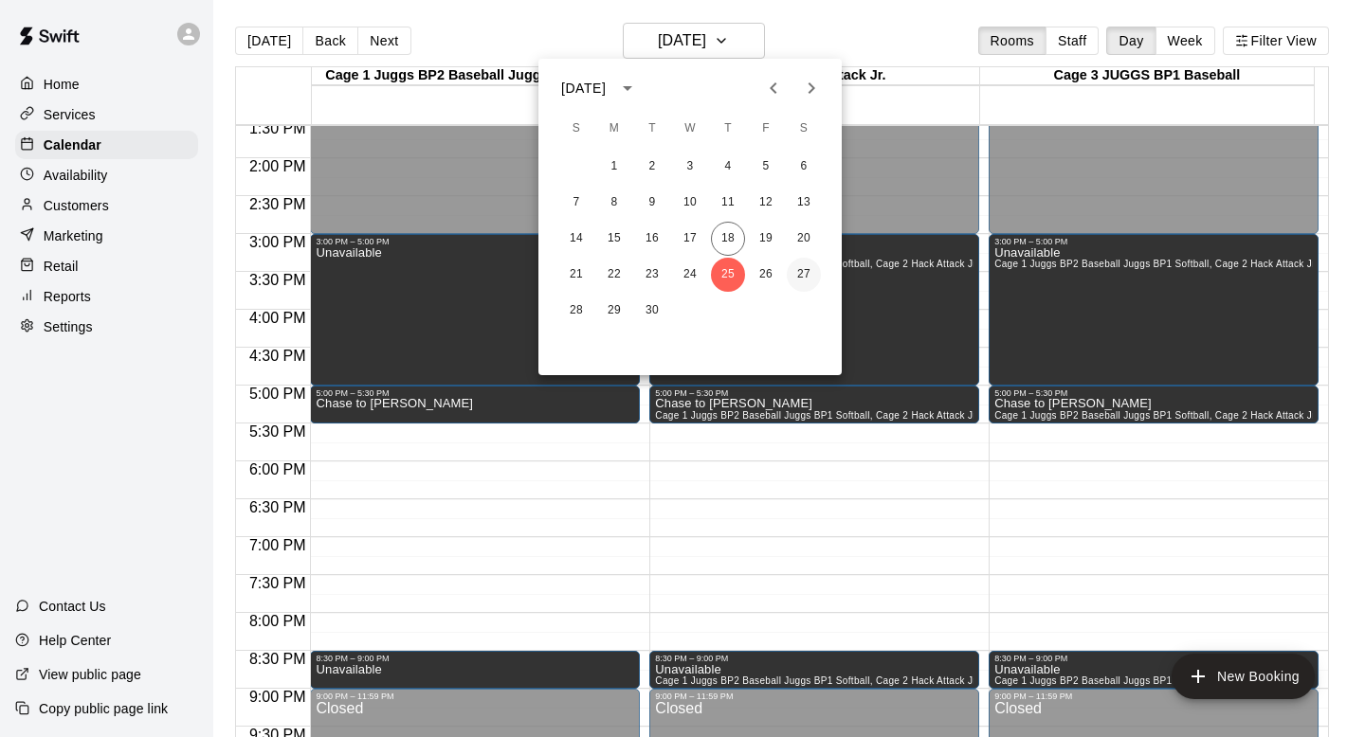
click at [802, 271] on button "27" at bounding box center [804, 275] width 34 height 34
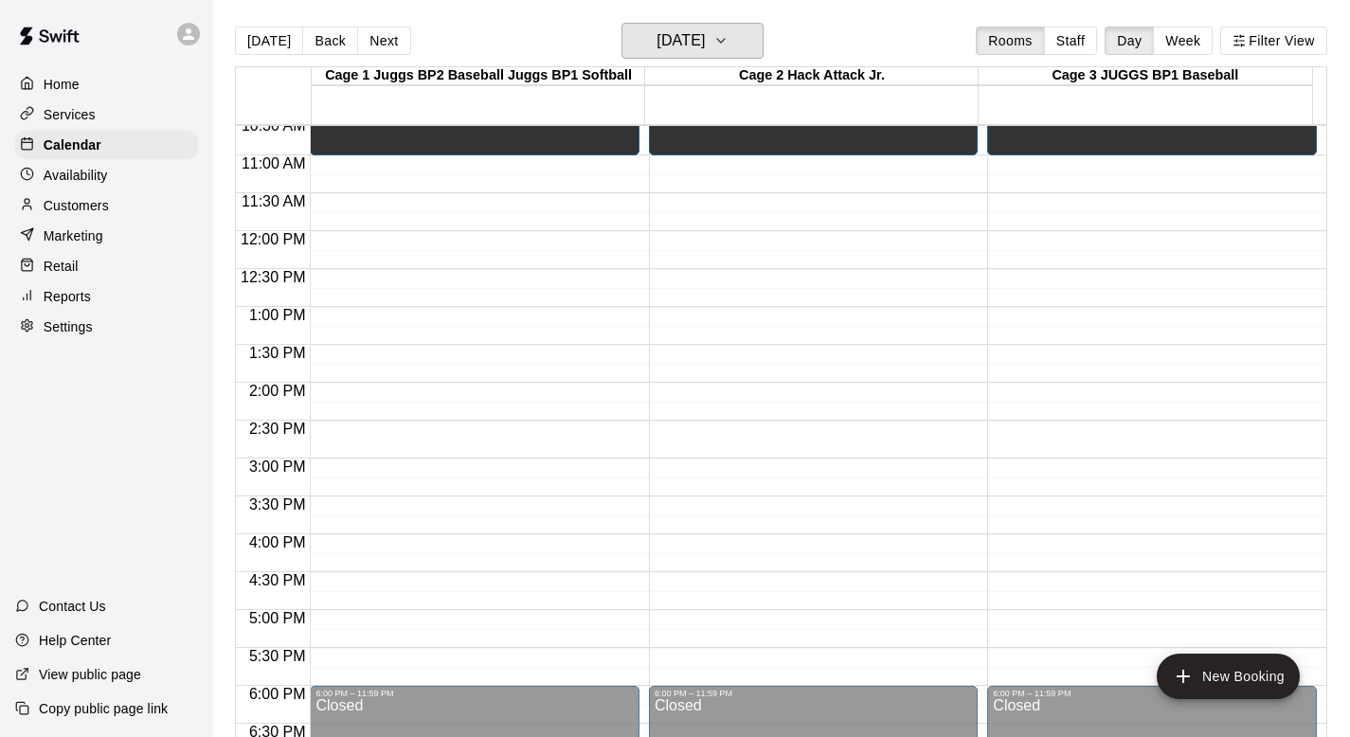
scroll to position [812, 0]
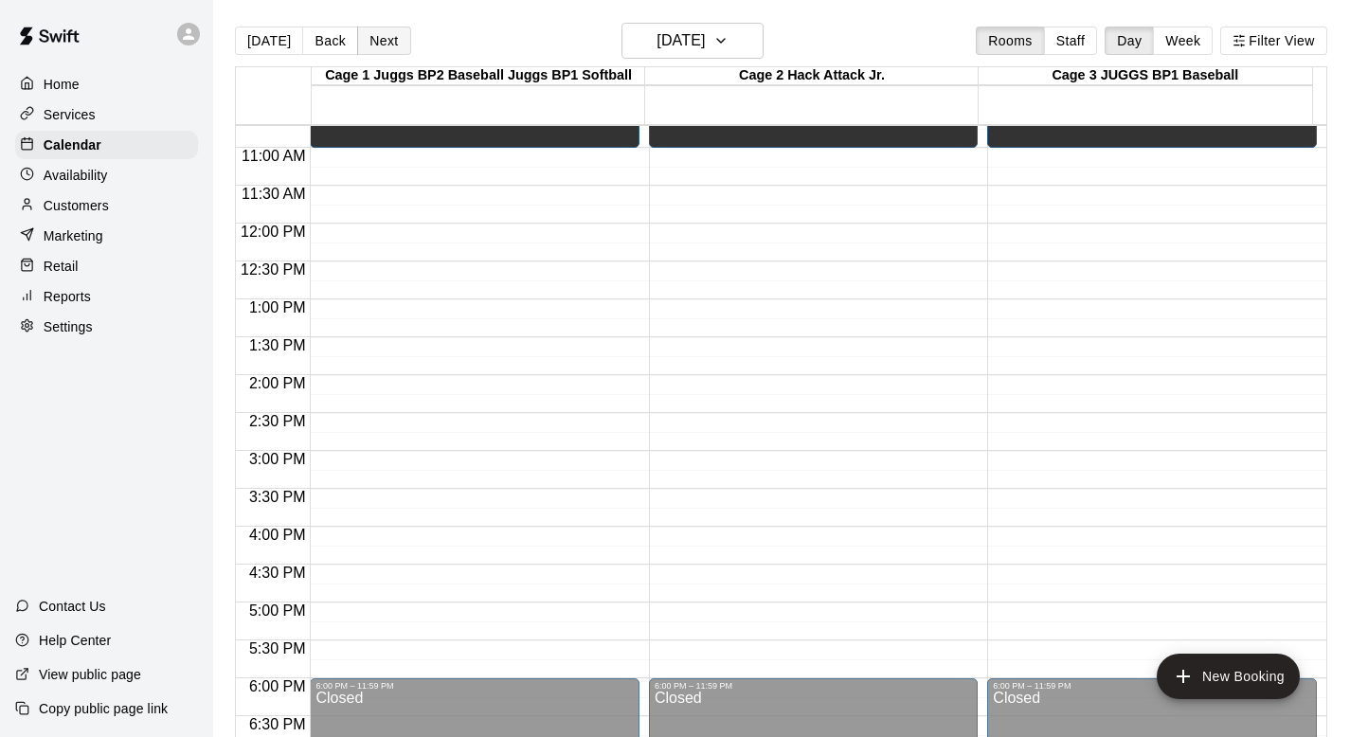
click at [376, 39] on button "Next" at bounding box center [383, 41] width 53 height 28
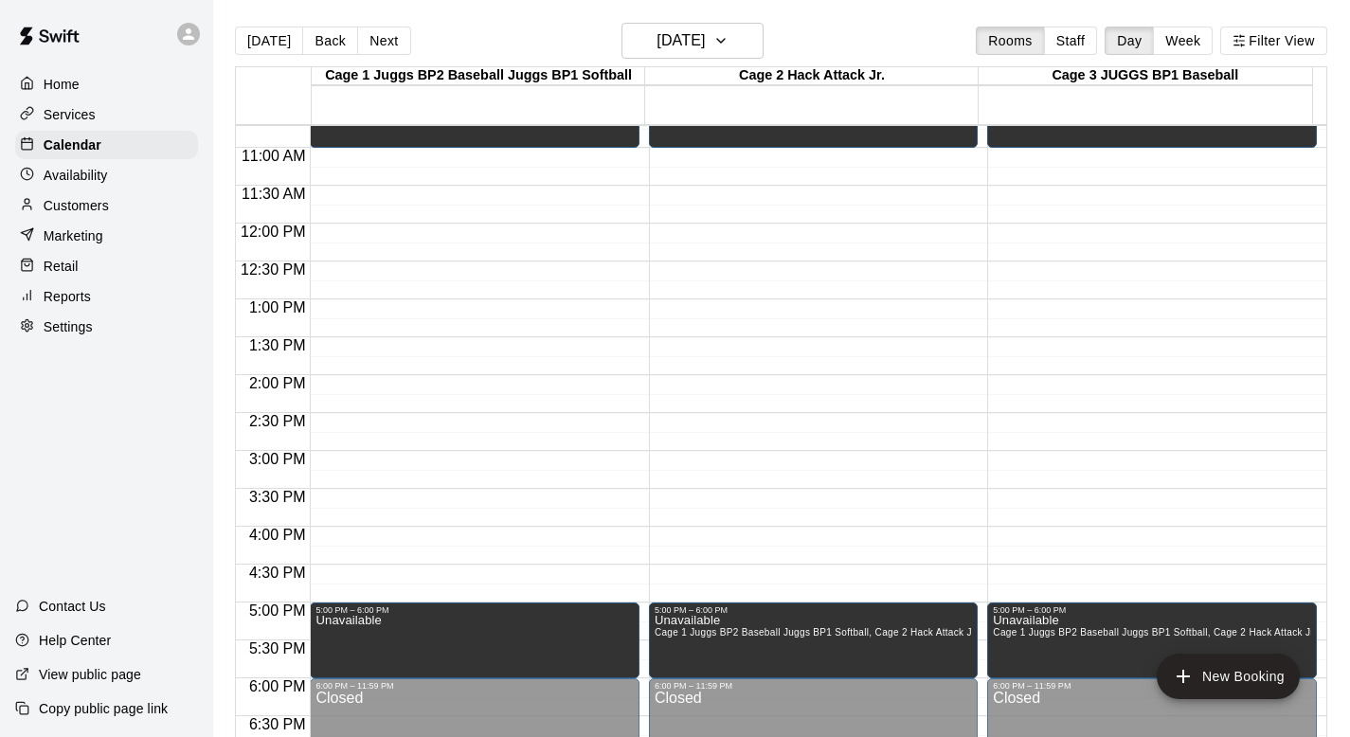
scroll to position [805, 0]
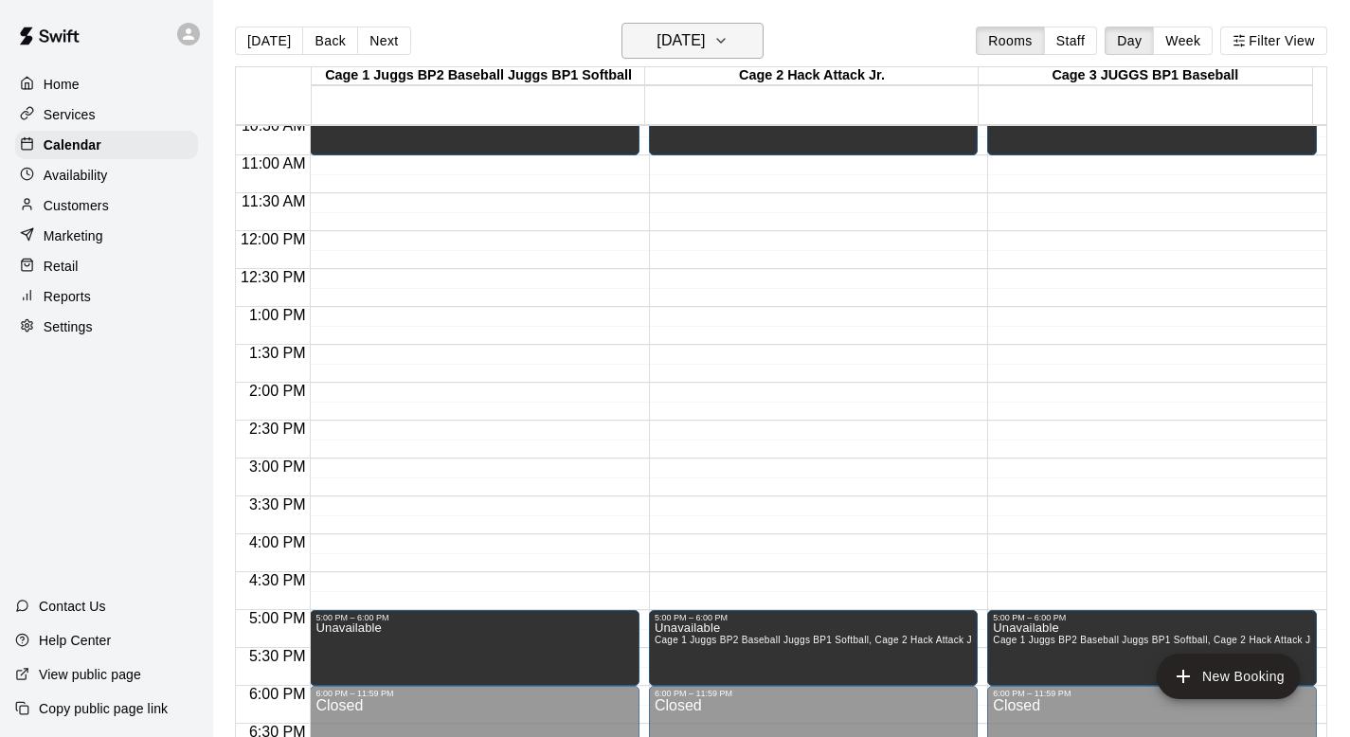
click at [729, 40] on icon "button" at bounding box center [721, 40] width 15 height 23
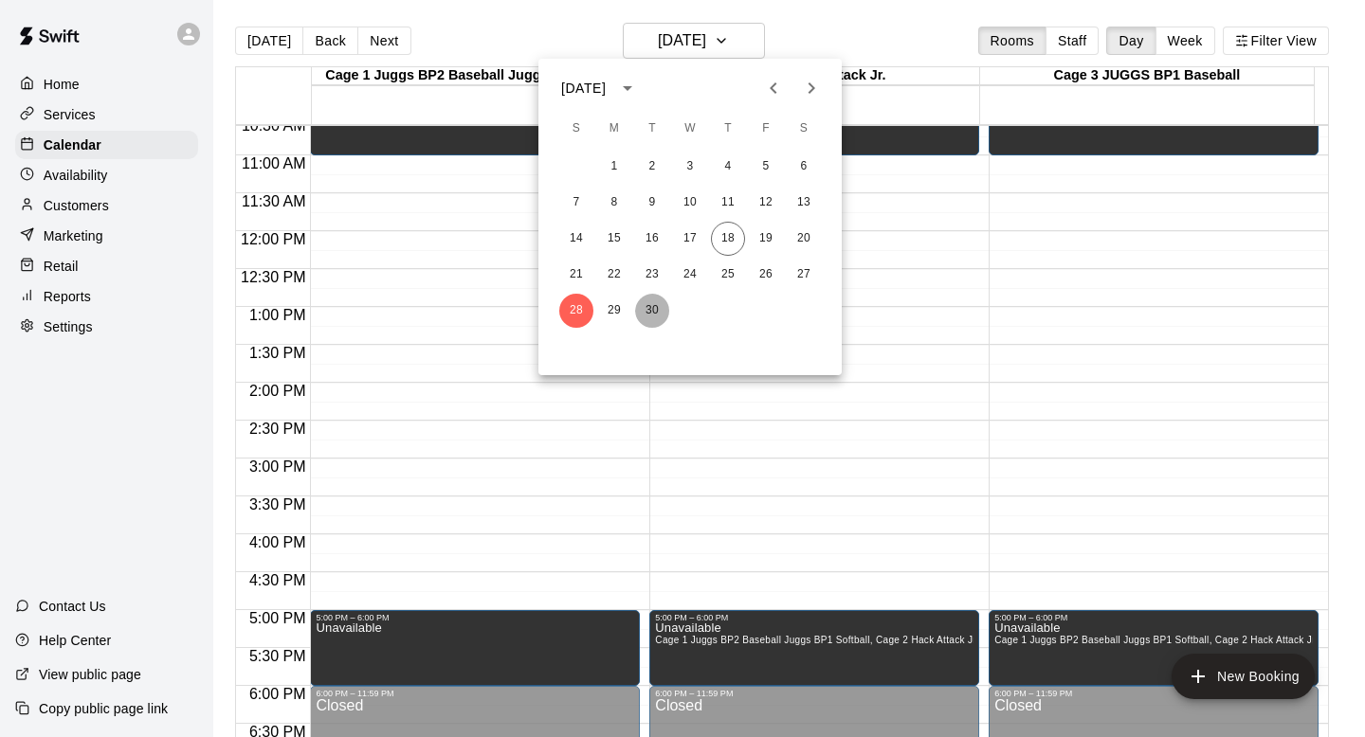
click at [647, 295] on button "30" at bounding box center [652, 311] width 34 height 34
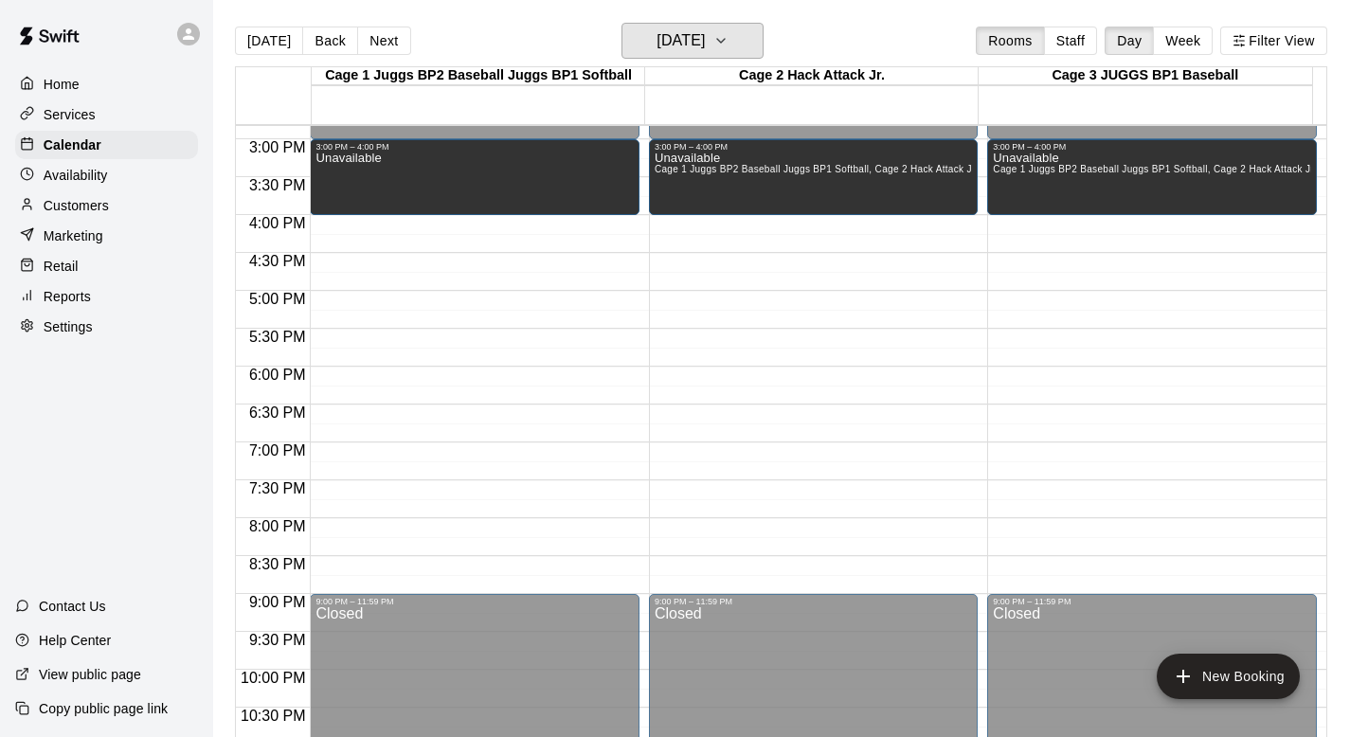
scroll to position [1127, 0]
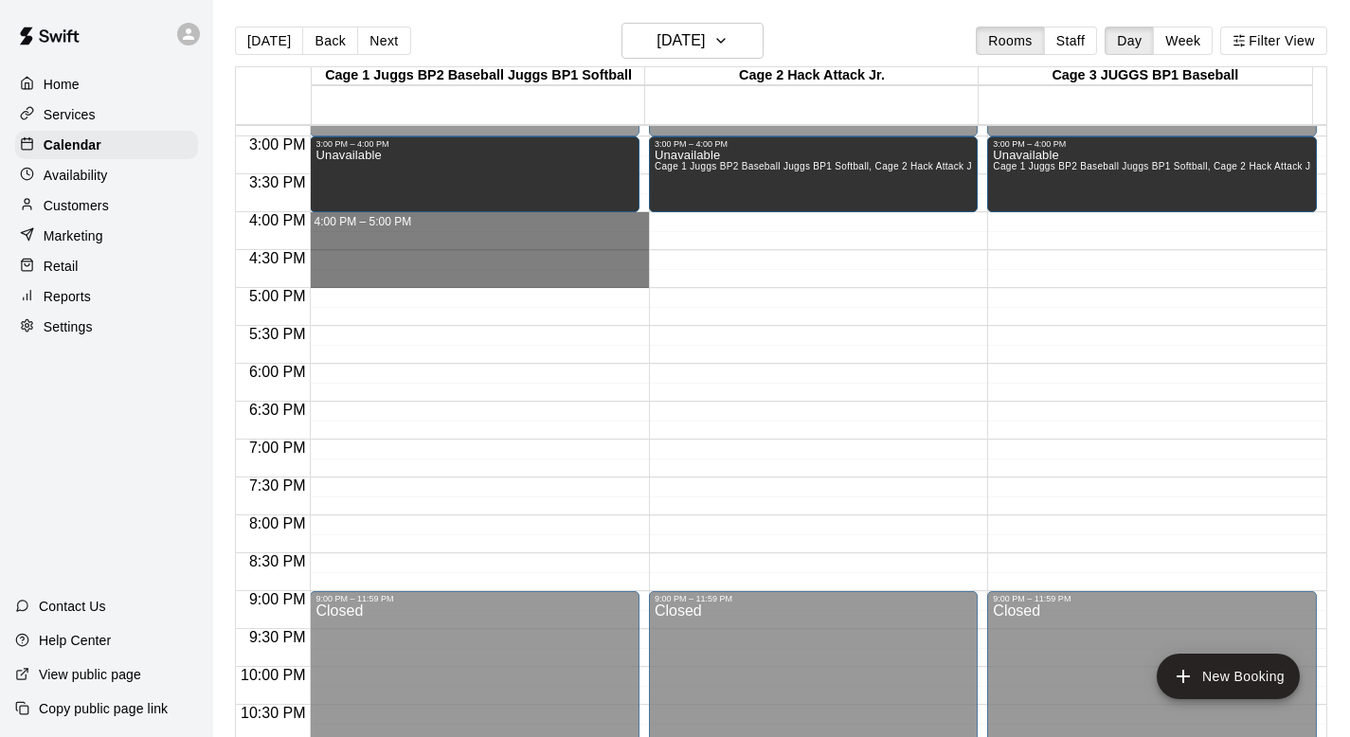
drag, startPoint x: 364, startPoint y: 221, endPoint x: 366, endPoint y: 260, distance: 38.9
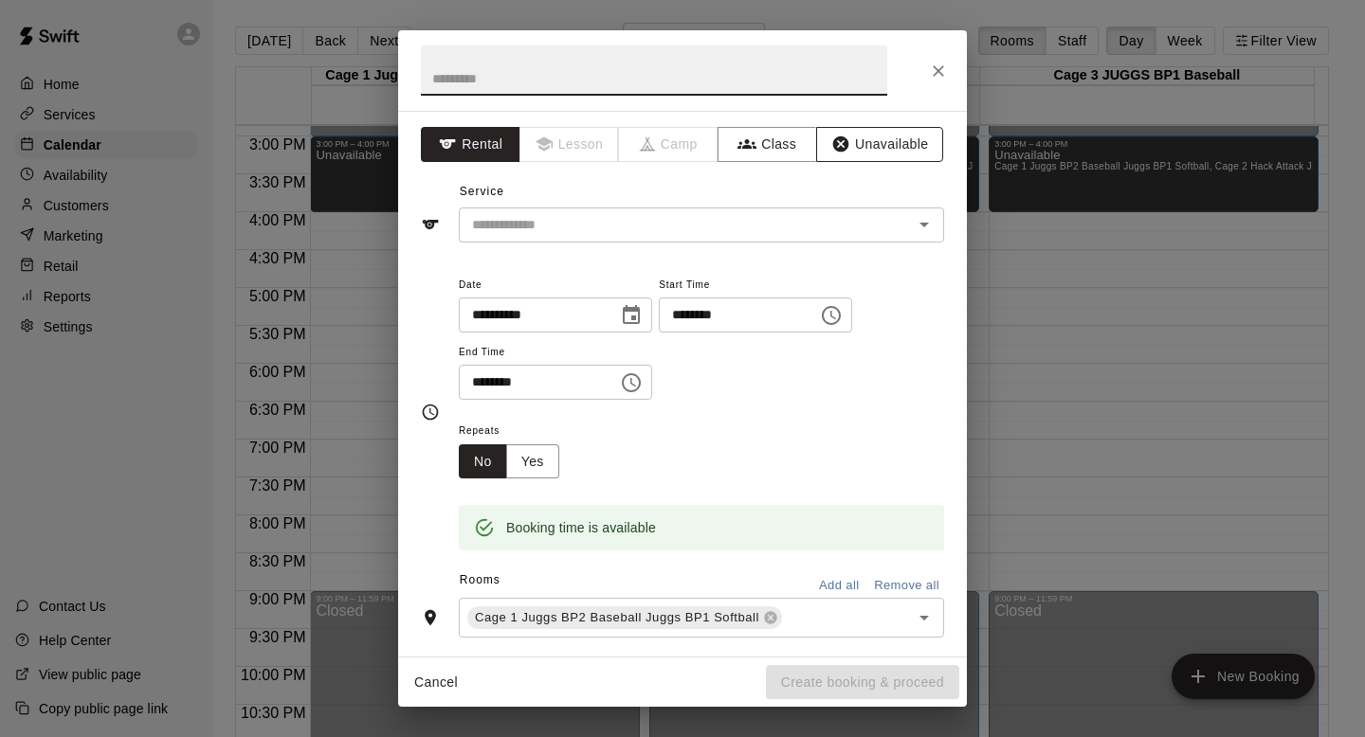
click at [851, 147] on button "Unavailable" at bounding box center [879, 144] width 127 height 35
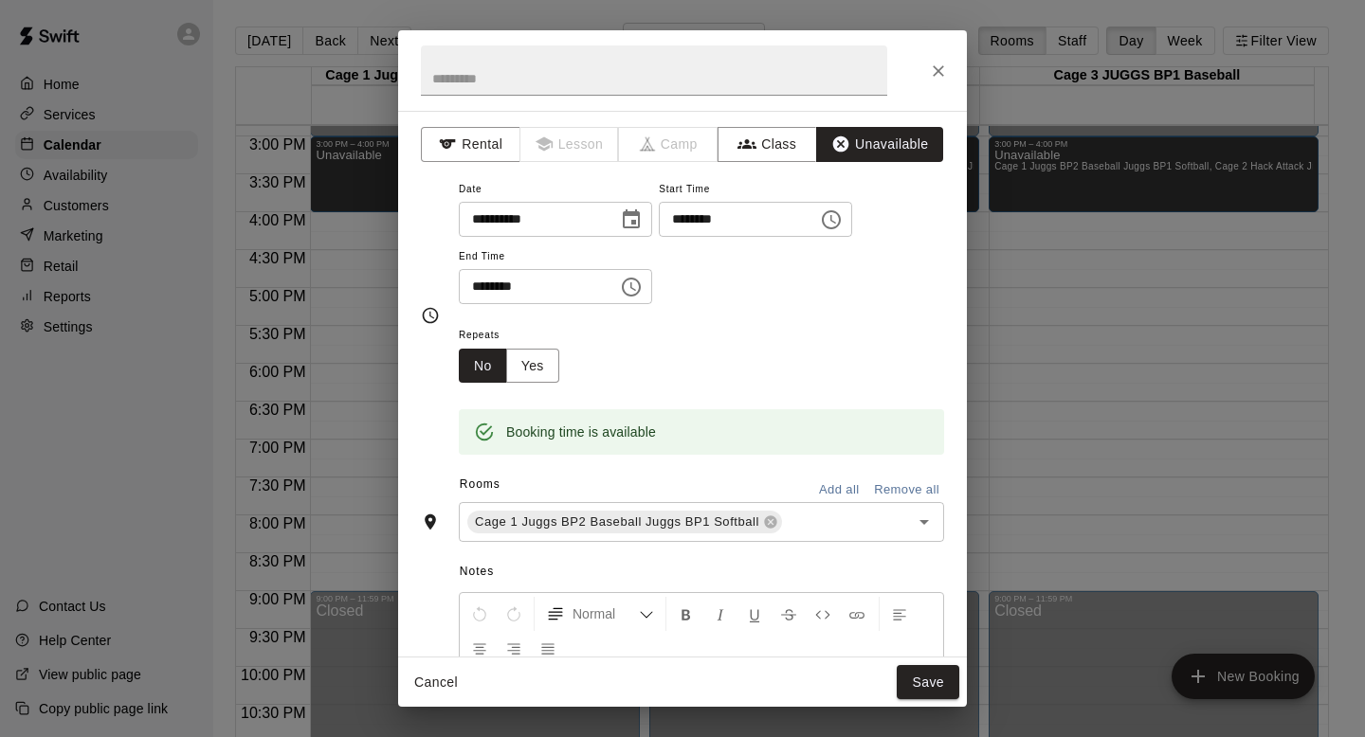
click at [819, 487] on button "Add all" at bounding box center [838, 490] width 61 height 29
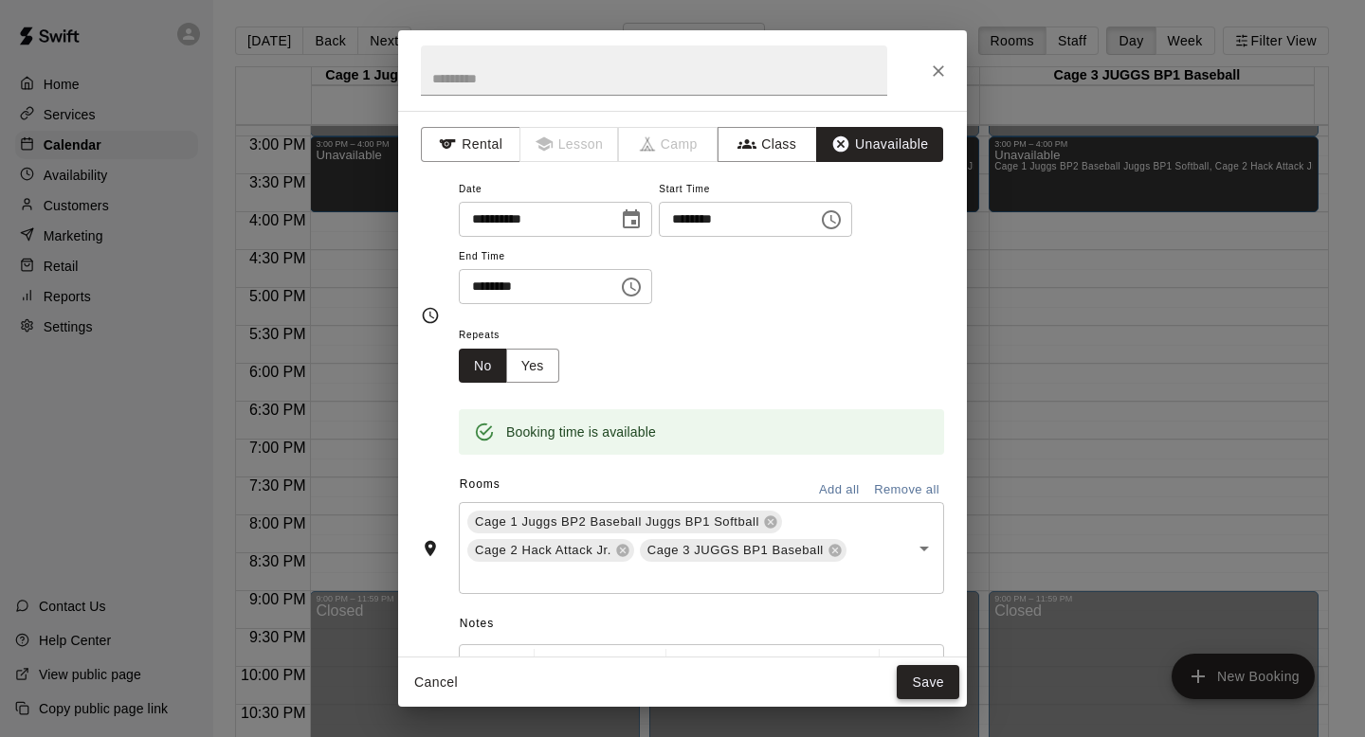
click at [913, 677] on button "Save" at bounding box center [927, 682] width 63 height 35
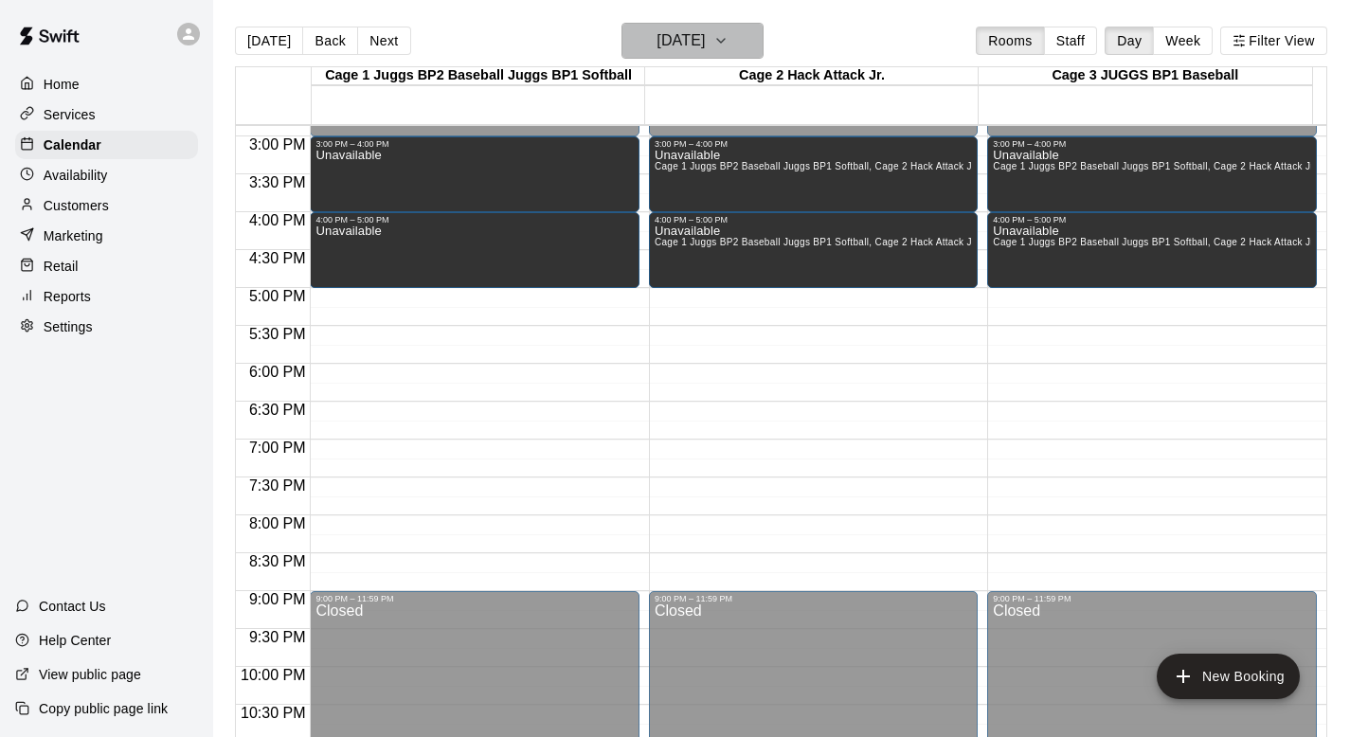
click at [725, 39] on icon "button" at bounding box center [721, 41] width 8 height 4
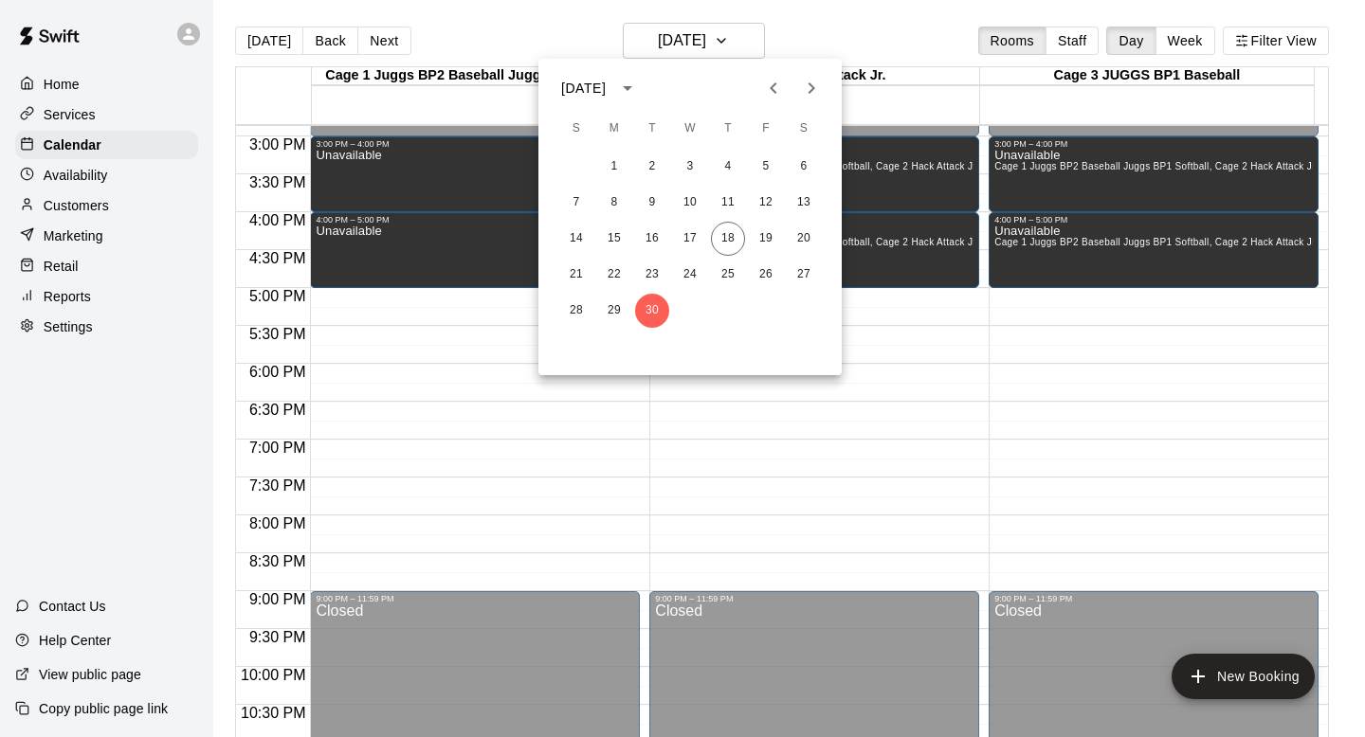
drag, startPoint x: 747, startPoint y: 39, endPoint x: 817, endPoint y: 95, distance: 89.7
click at [817, 95] on div "[DATE] S M T W T F S 1 2 3 4 5 6 7 8 9 10 11 12 13 14 15 16 17 18 19 20 21 22 2…" at bounding box center [682, 368] width 1365 height 737
click at [814, 83] on icon "Next month" at bounding box center [811, 88] width 23 height 23
click at [651, 200] on button "7" at bounding box center [652, 203] width 34 height 34
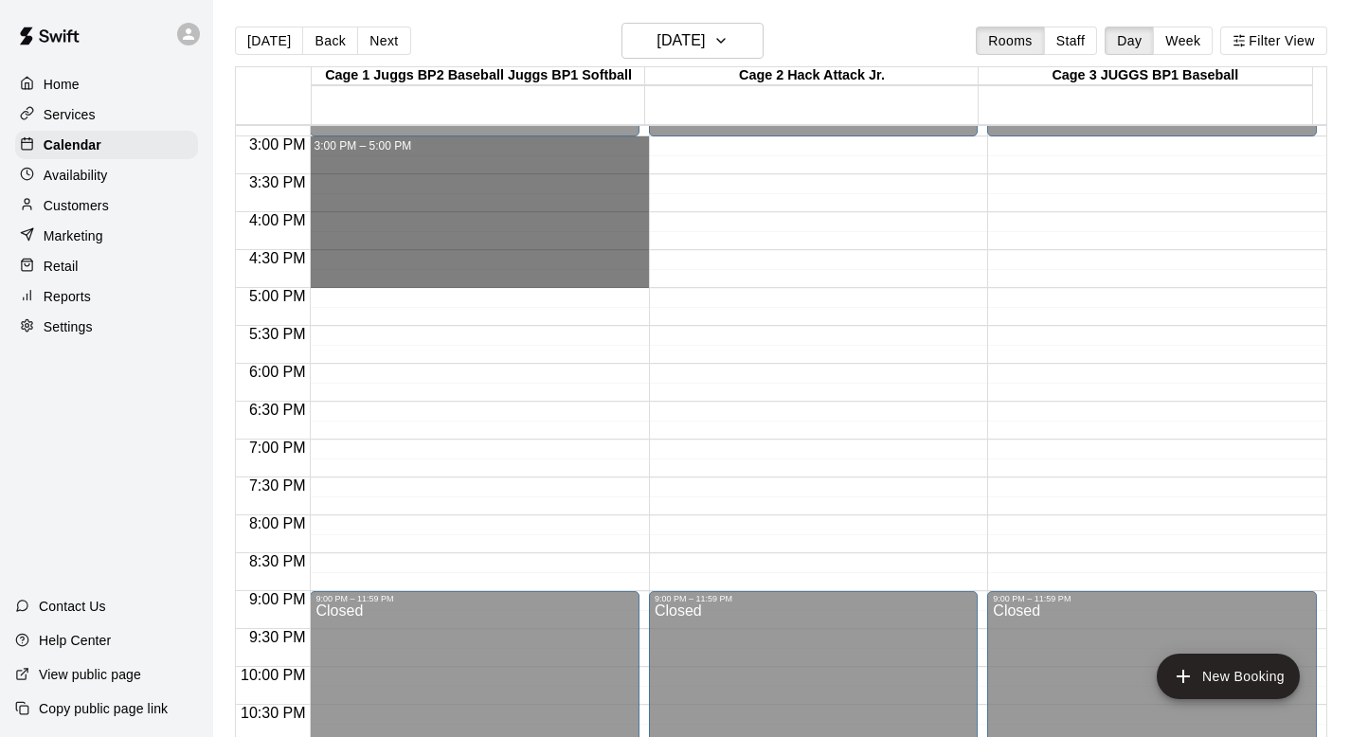
drag, startPoint x: 342, startPoint y: 144, endPoint x: 328, endPoint y: 267, distance: 124.0
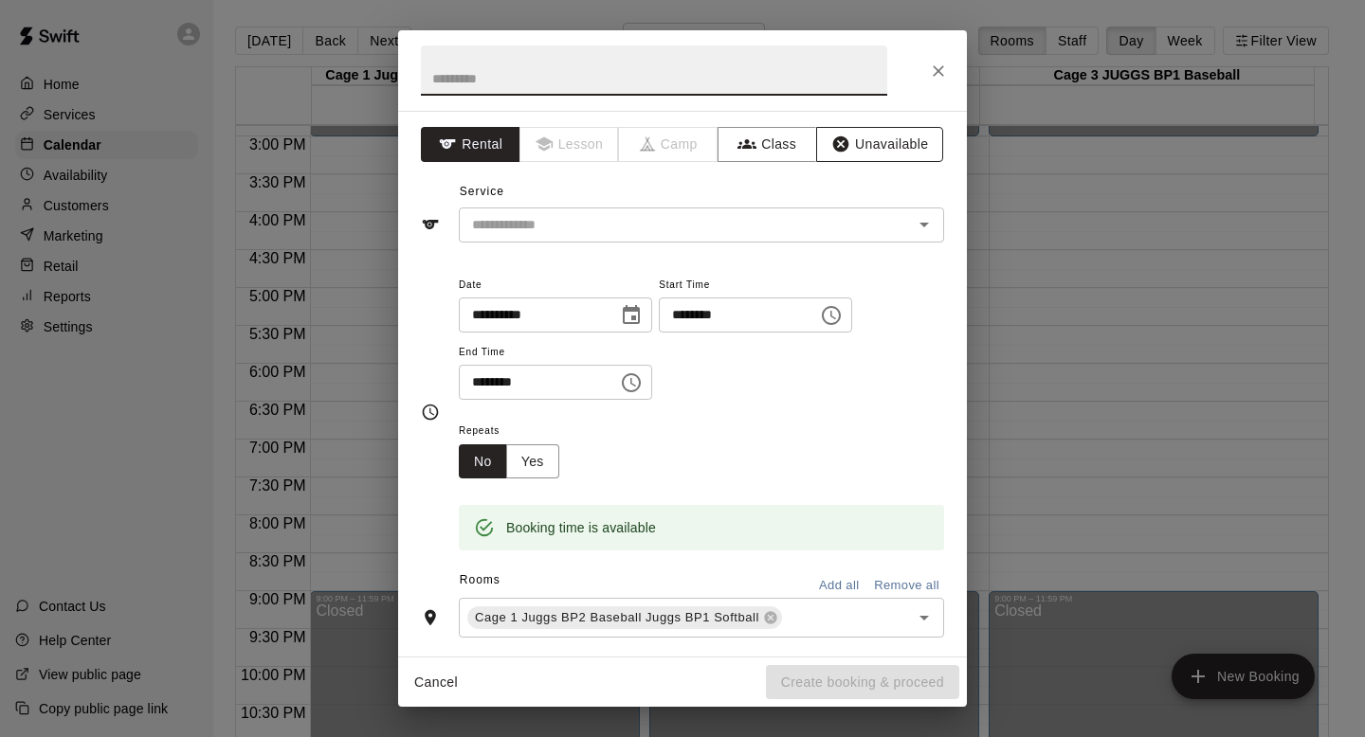
click at [841, 140] on button "Unavailable" at bounding box center [879, 144] width 127 height 35
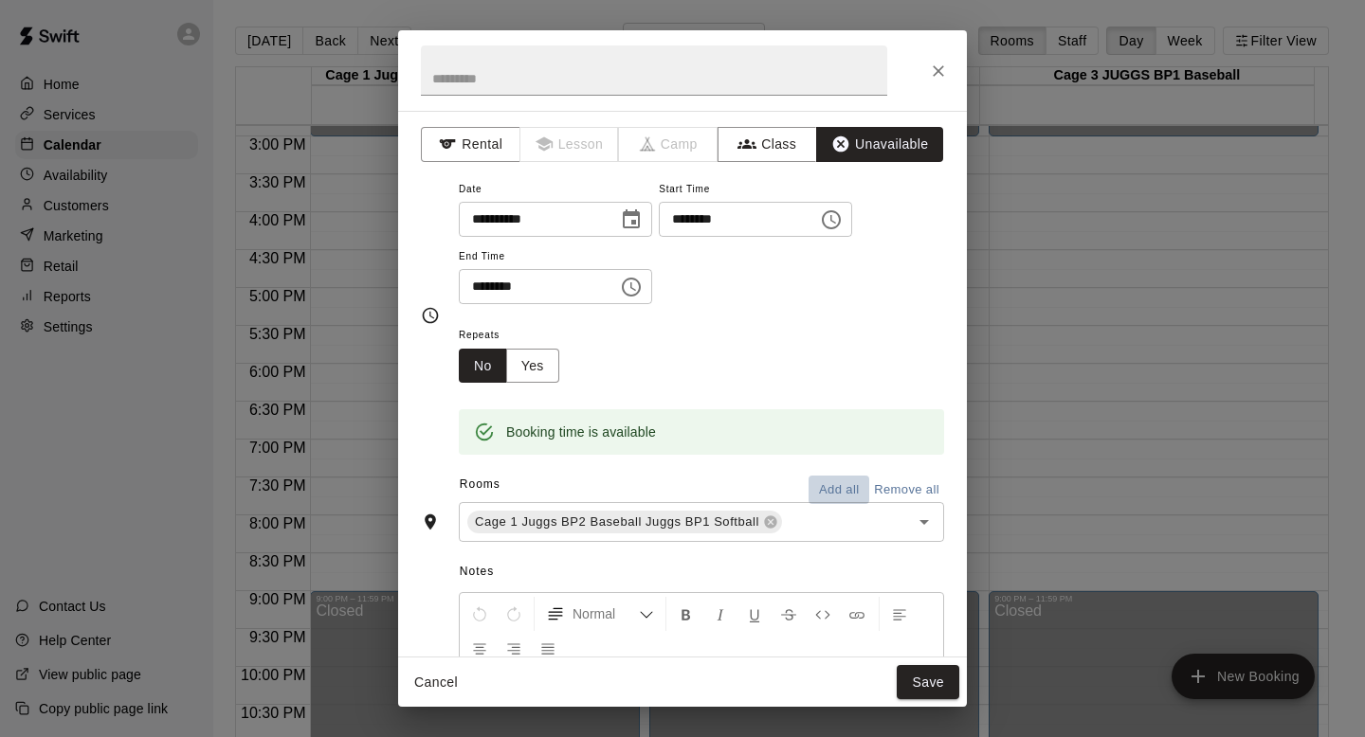
click at [809, 483] on button "Add all" at bounding box center [838, 490] width 61 height 29
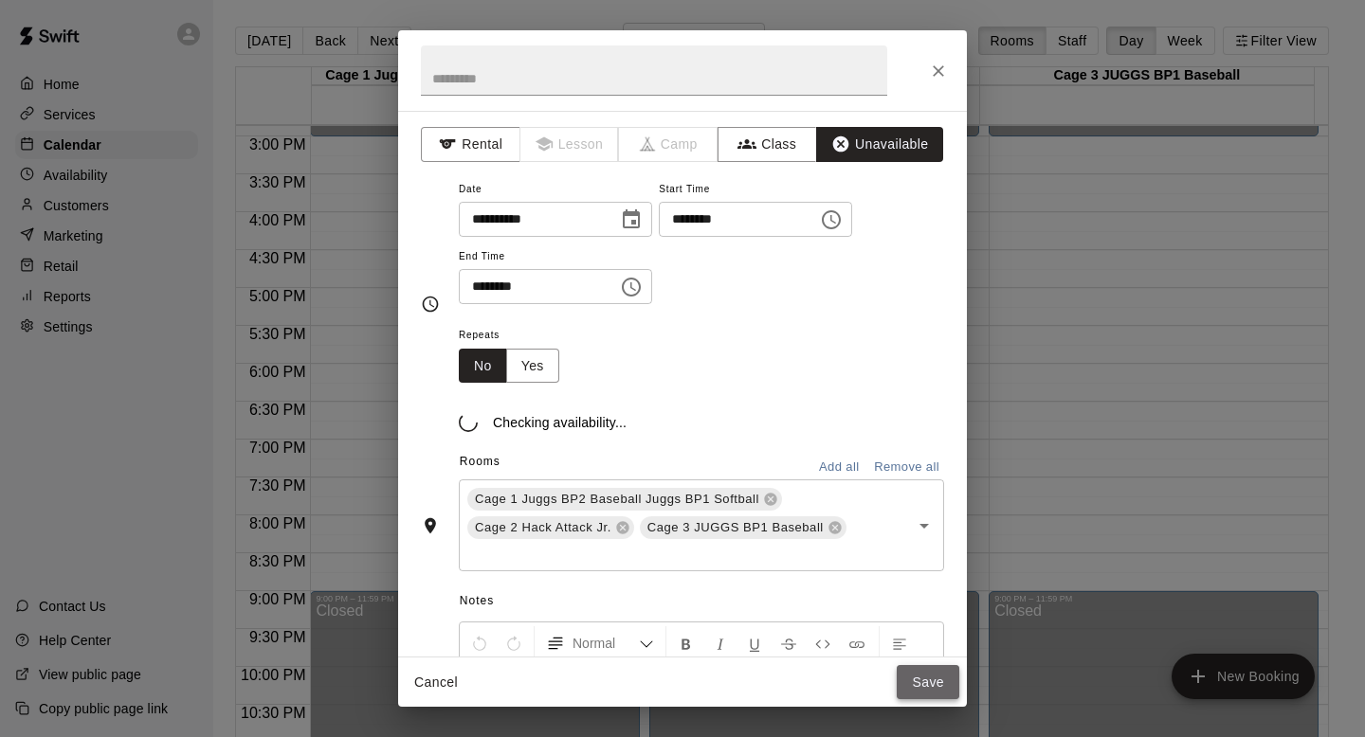
click at [909, 674] on button "Save" at bounding box center [927, 682] width 63 height 35
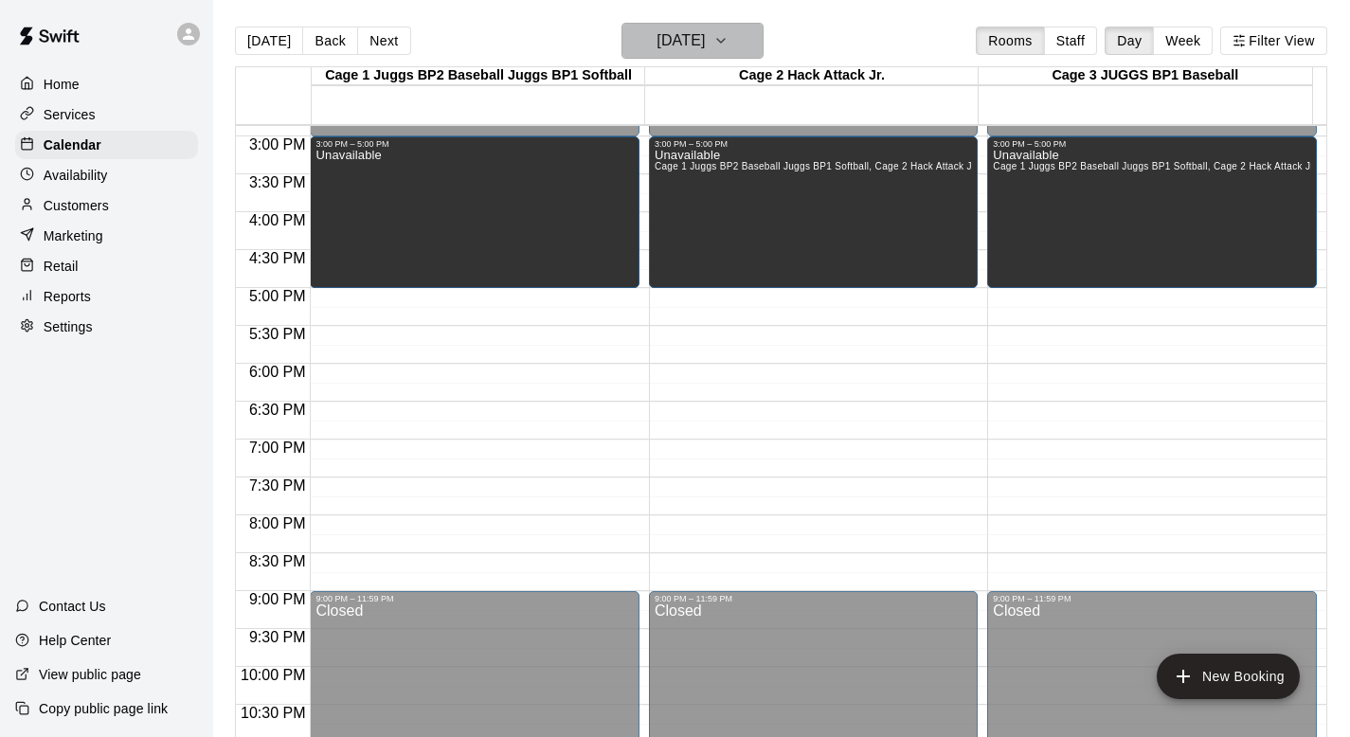
click at [729, 36] on icon "button" at bounding box center [721, 40] width 15 height 23
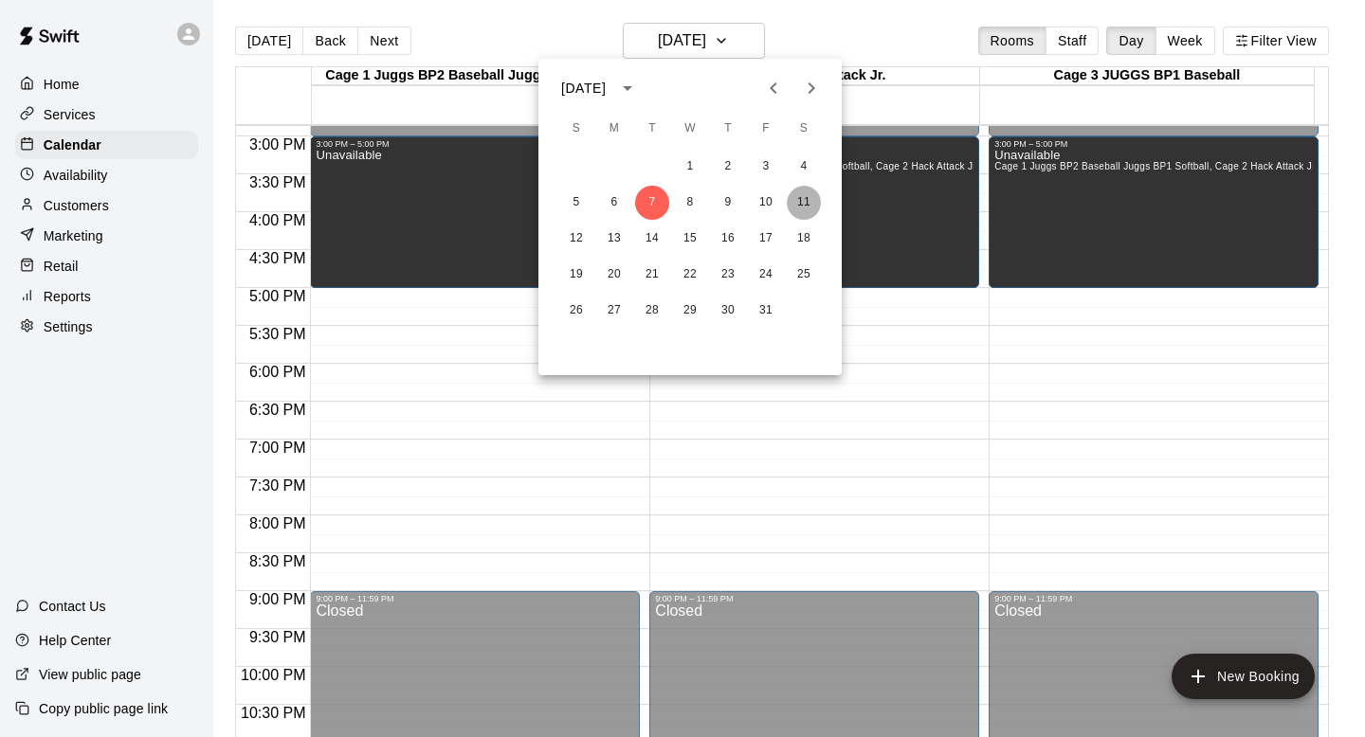
click at [798, 193] on button "11" at bounding box center [804, 203] width 34 height 34
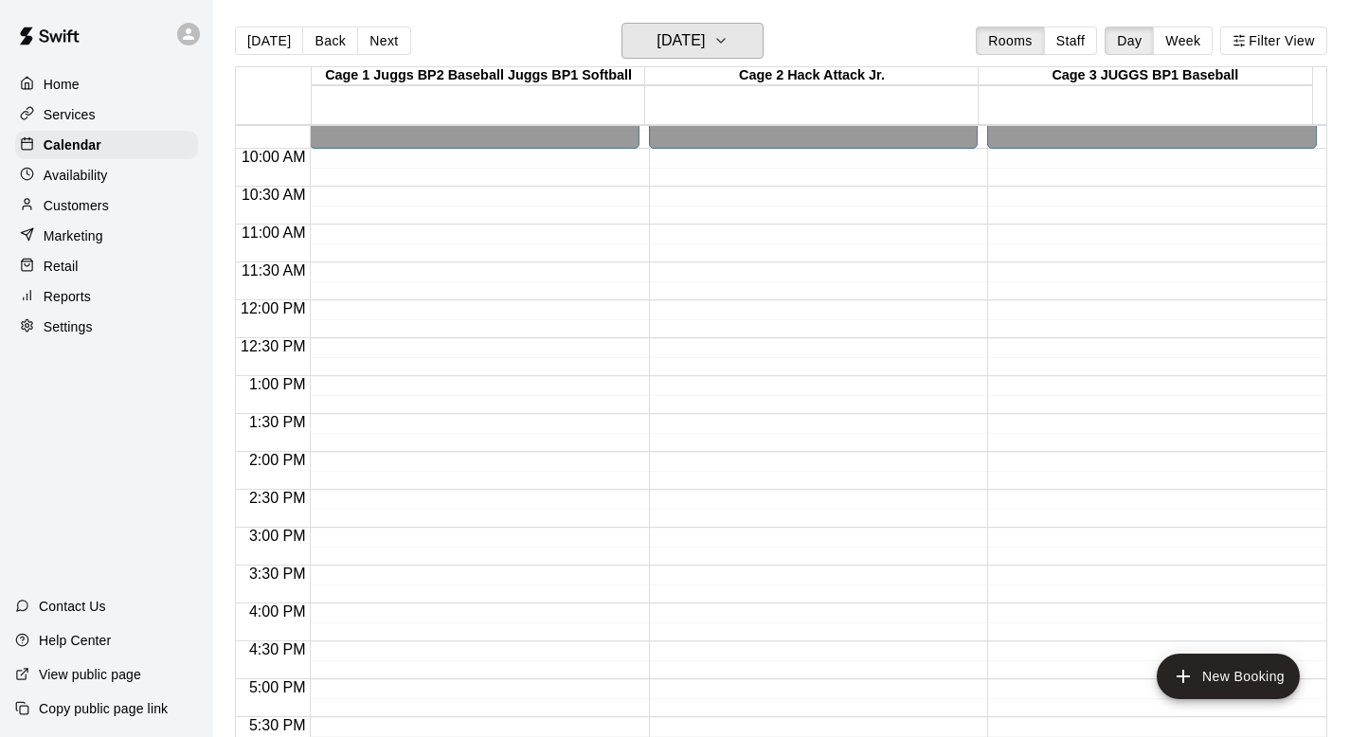
scroll to position [756, 0]
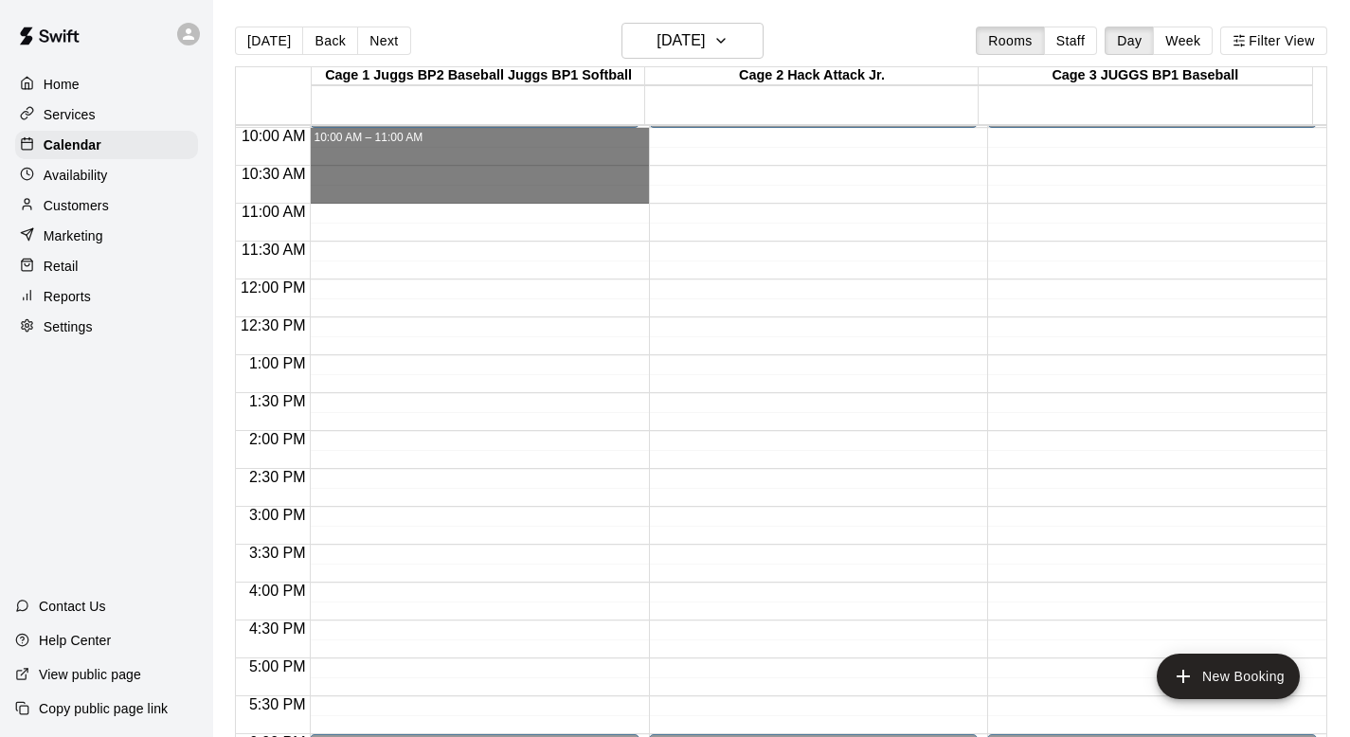
drag, startPoint x: 381, startPoint y: 136, endPoint x: 379, endPoint y: 197, distance: 61.6
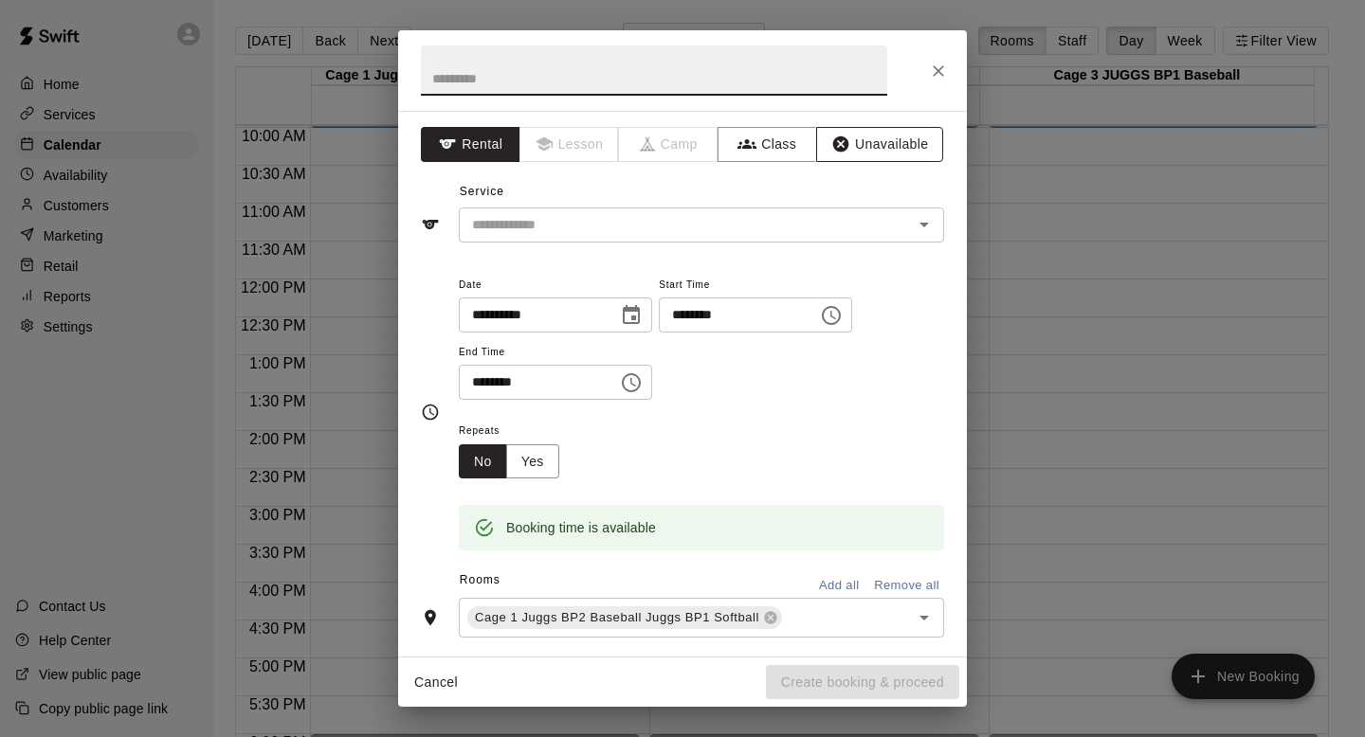
click at [860, 146] on button "Unavailable" at bounding box center [879, 144] width 127 height 35
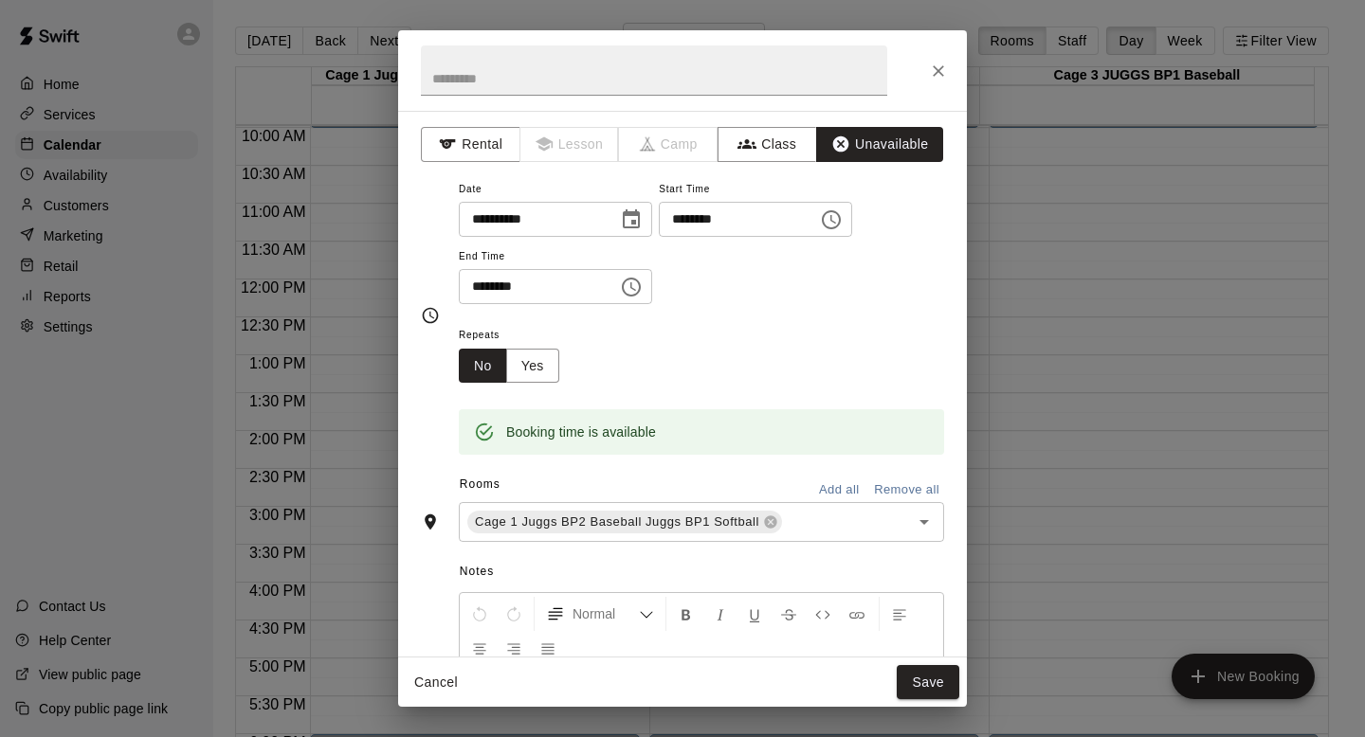
click at [819, 484] on button "Add all" at bounding box center [838, 490] width 61 height 29
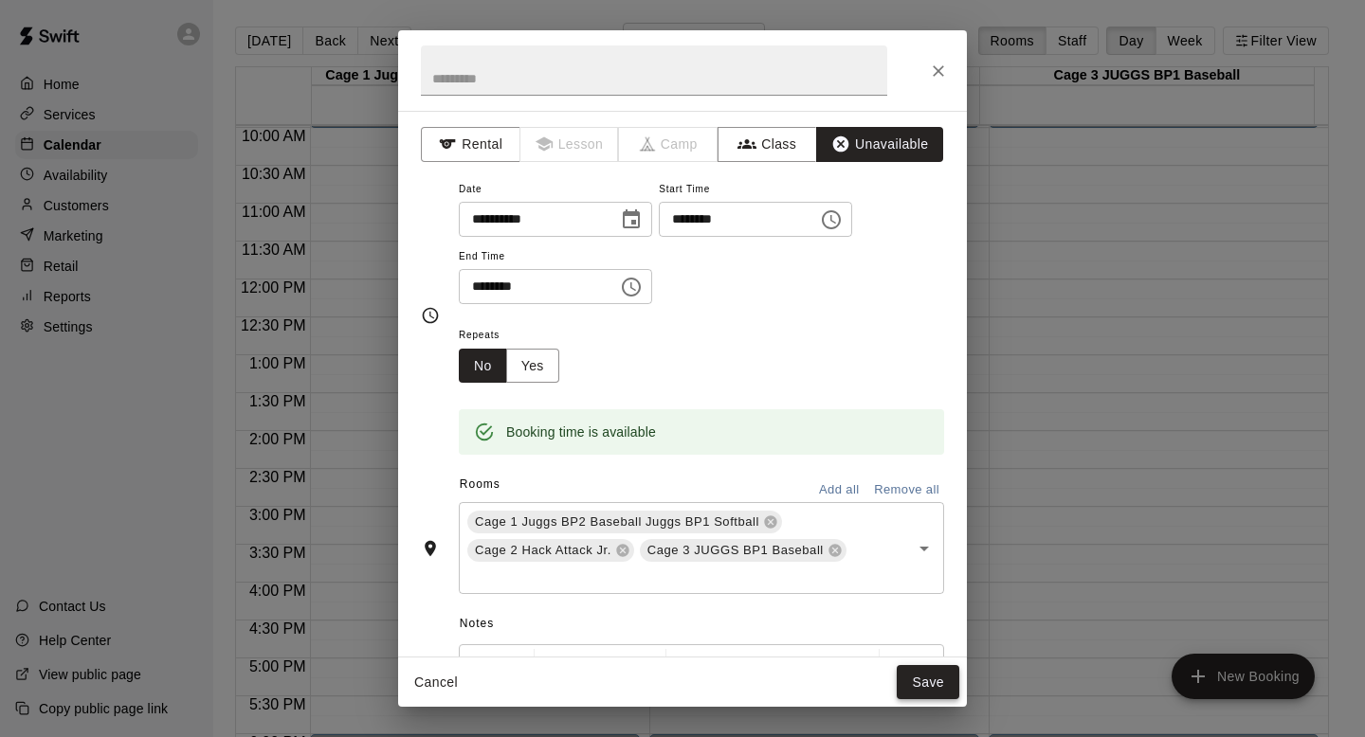
click at [911, 676] on button "Save" at bounding box center [927, 682] width 63 height 35
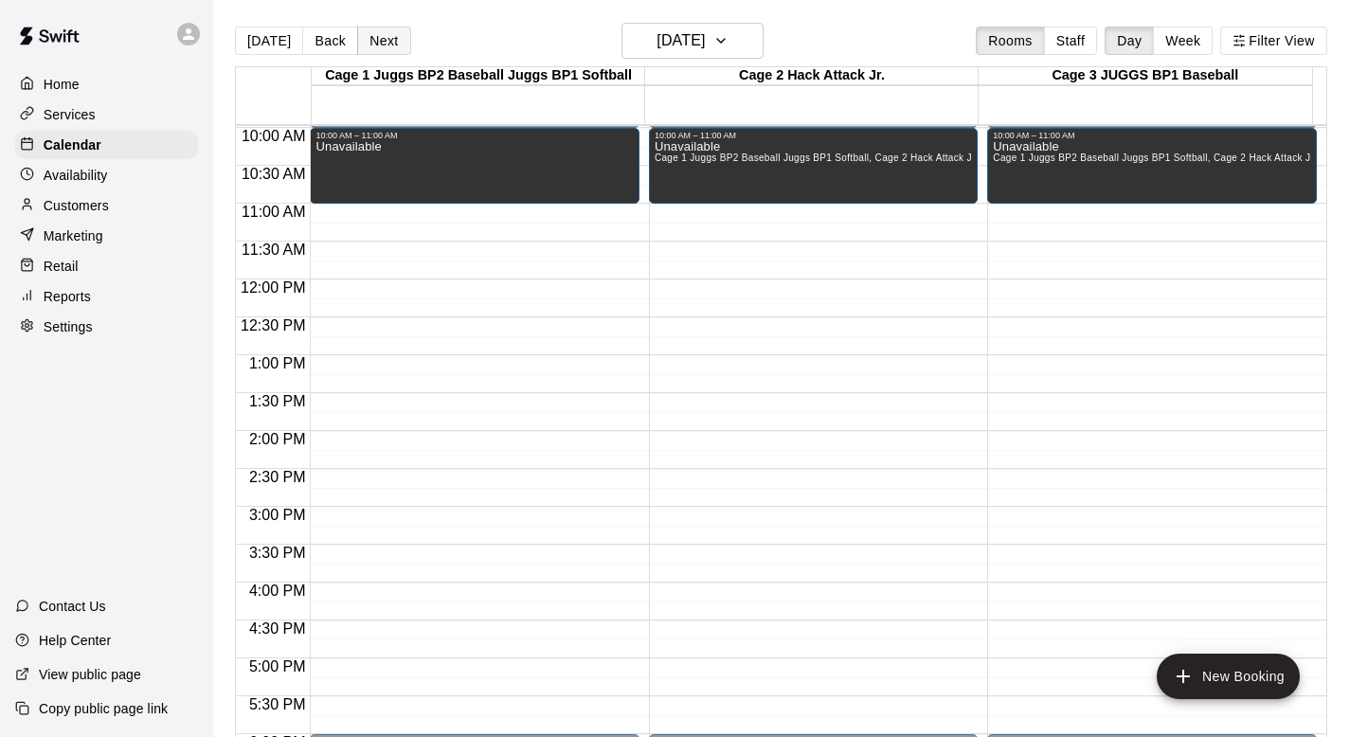
click at [369, 33] on button "Next" at bounding box center [383, 41] width 53 height 28
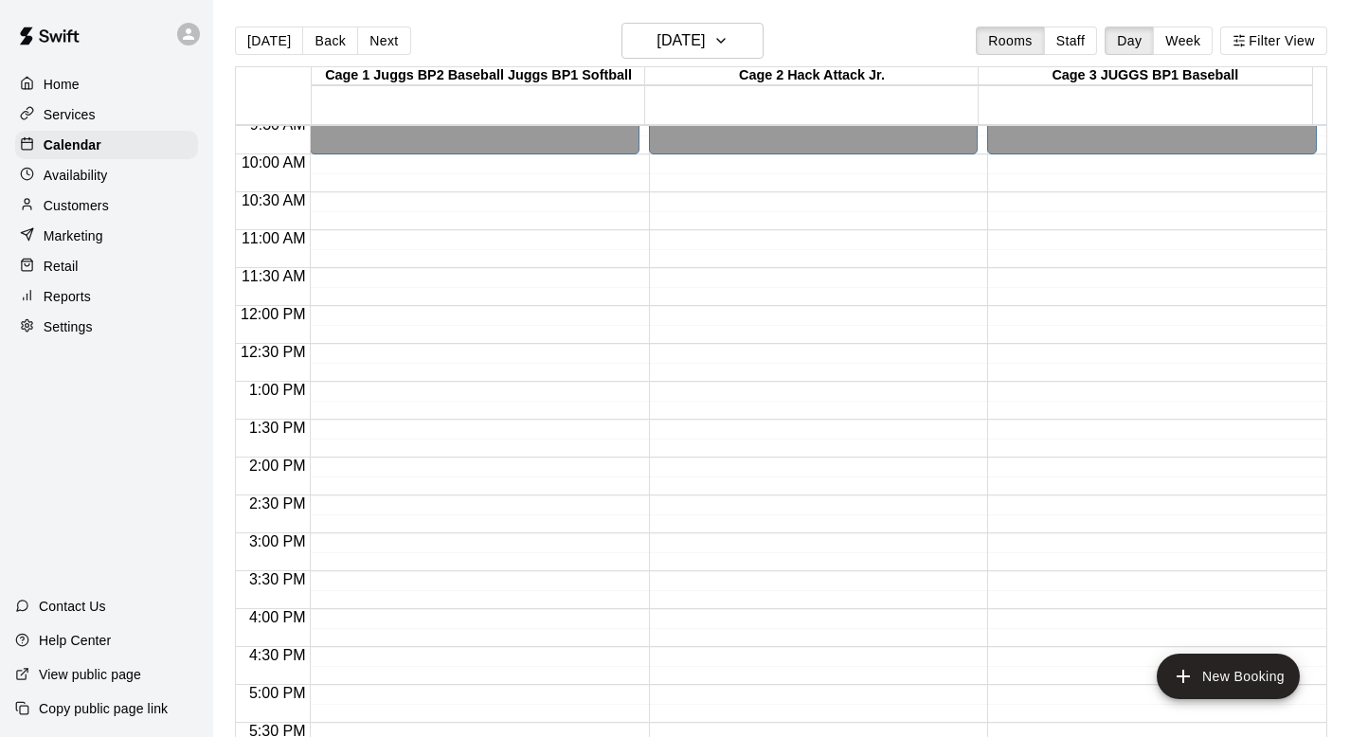
scroll to position [718, 0]
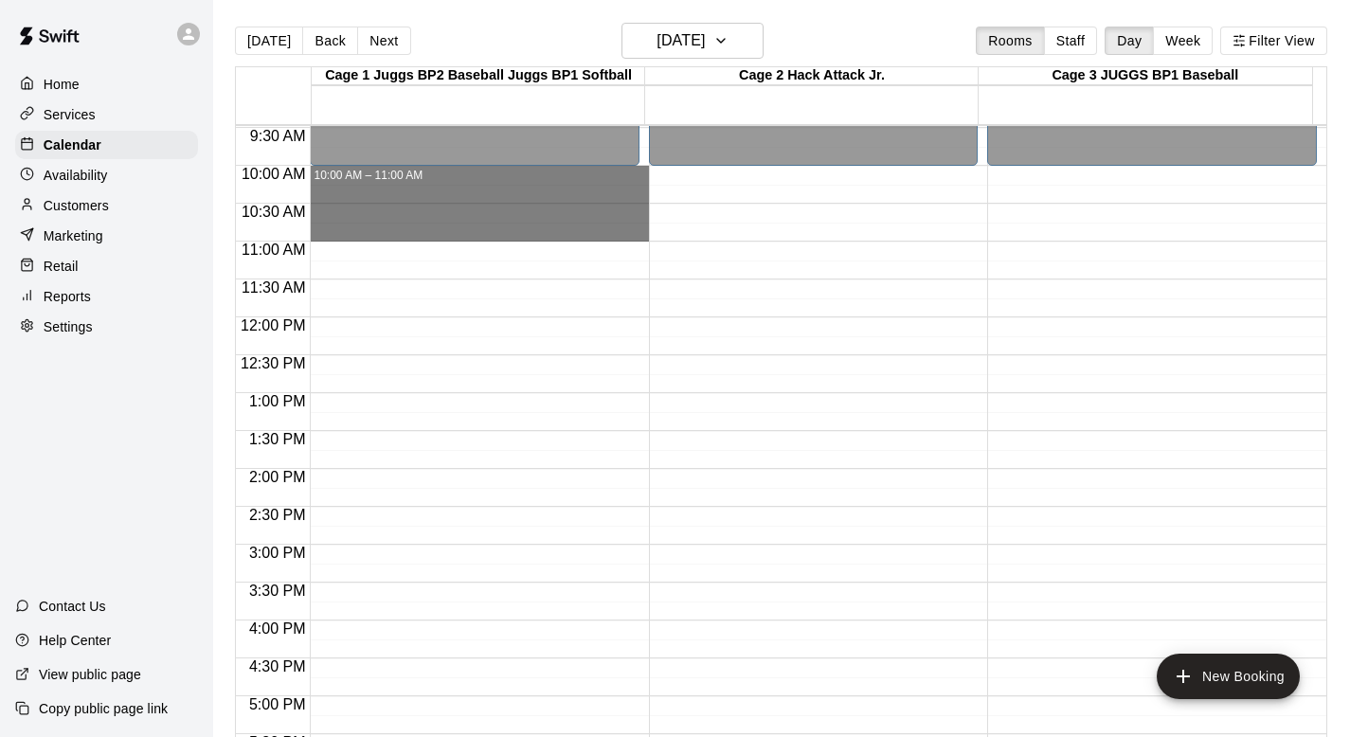
drag, startPoint x: 349, startPoint y: 173, endPoint x: 344, endPoint y: 234, distance: 60.8
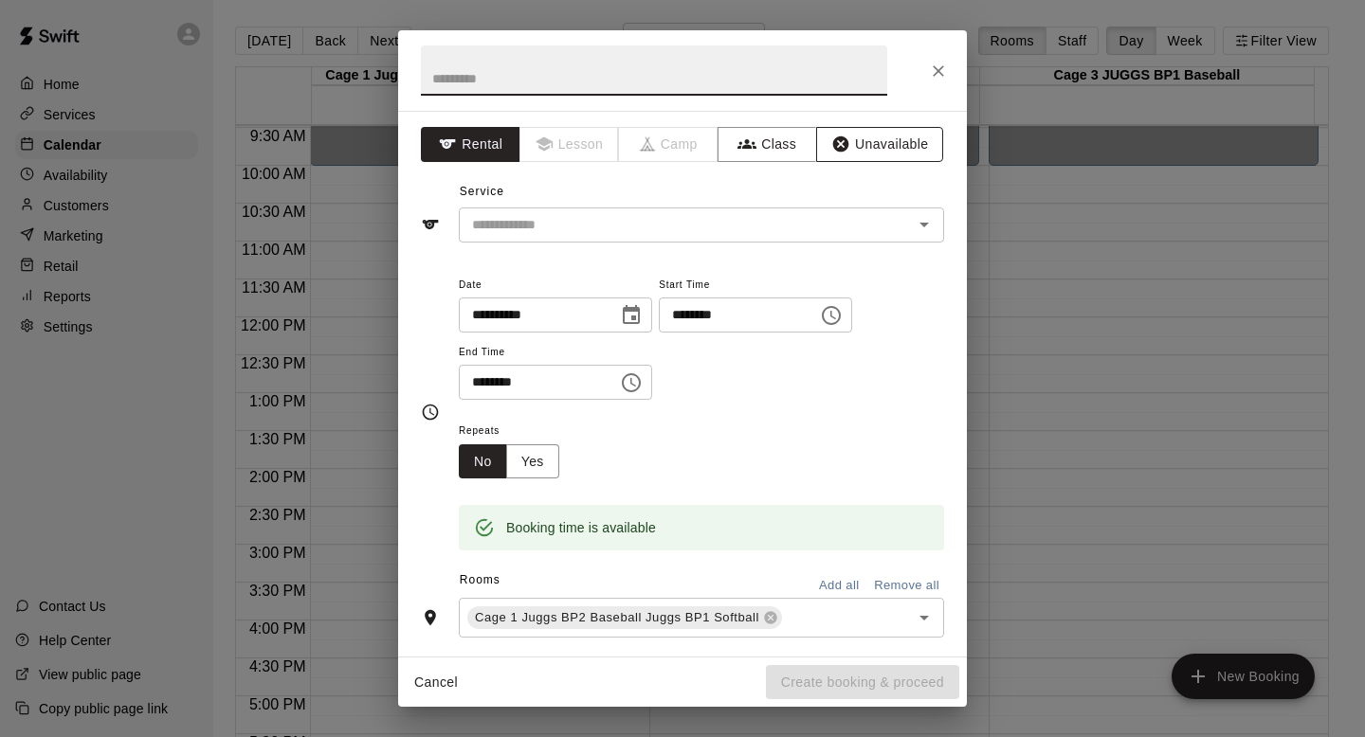
click at [844, 142] on button "Unavailable" at bounding box center [879, 144] width 127 height 35
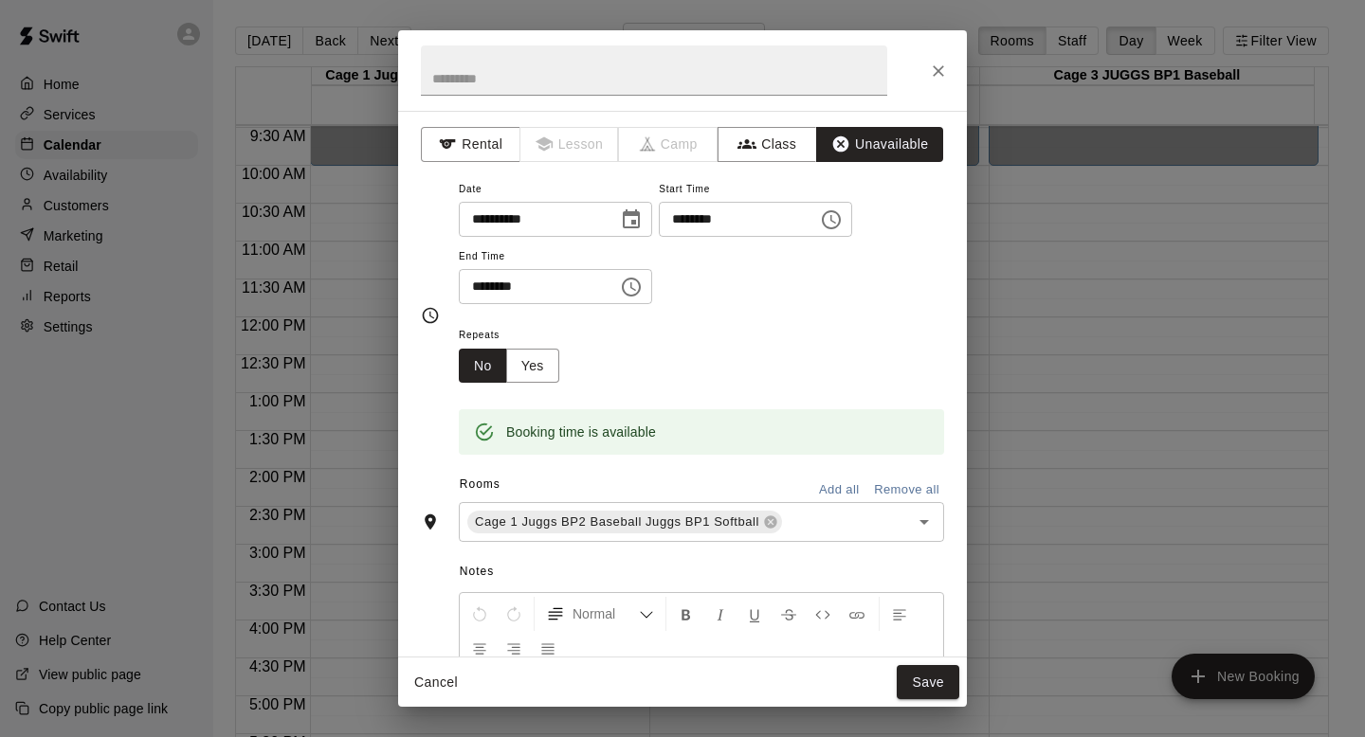
click at [814, 474] on div "Rooms Add all Remove all" at bounding box center [682, 486] width 523 height 32
click at [821, 490] on button "Add all" at bounding box center [838, 490] width 61 height 29
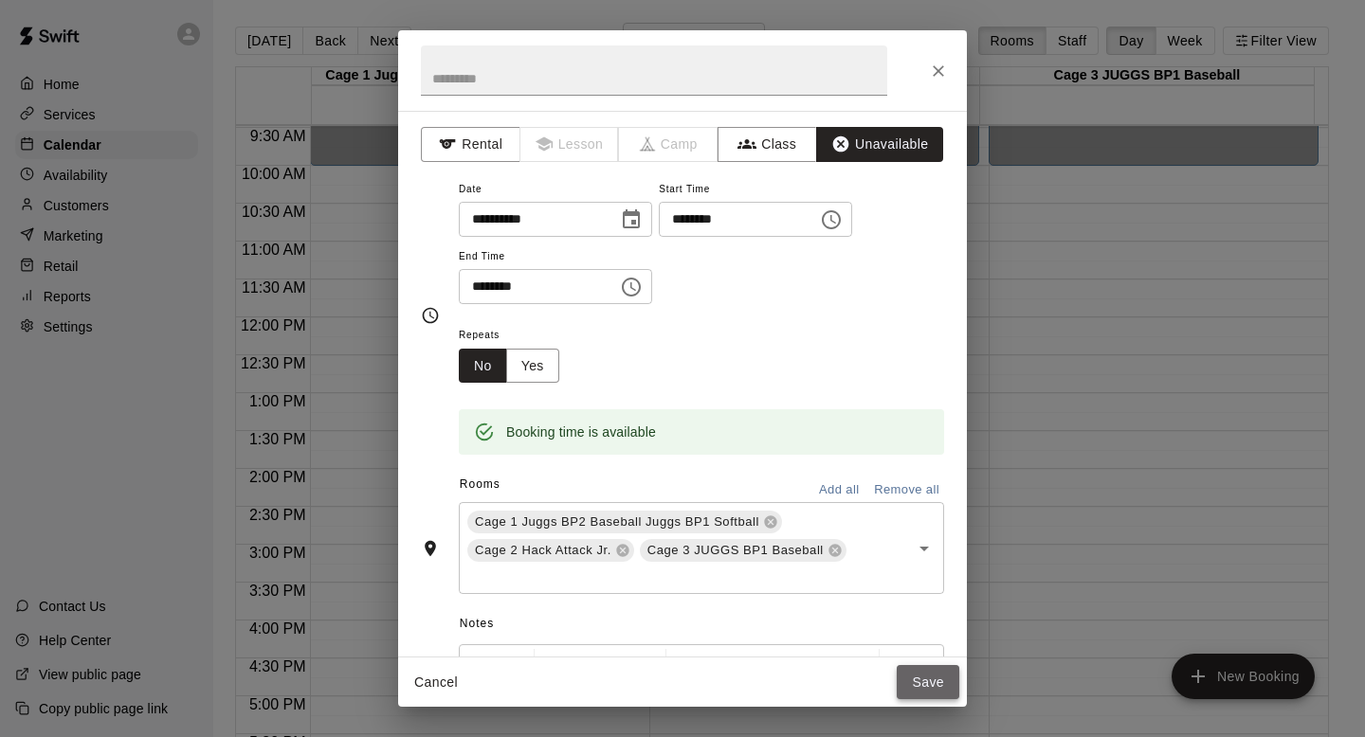
click at [916, 682] on button "Save" at bounding box center [927, 682] width 63 height 35
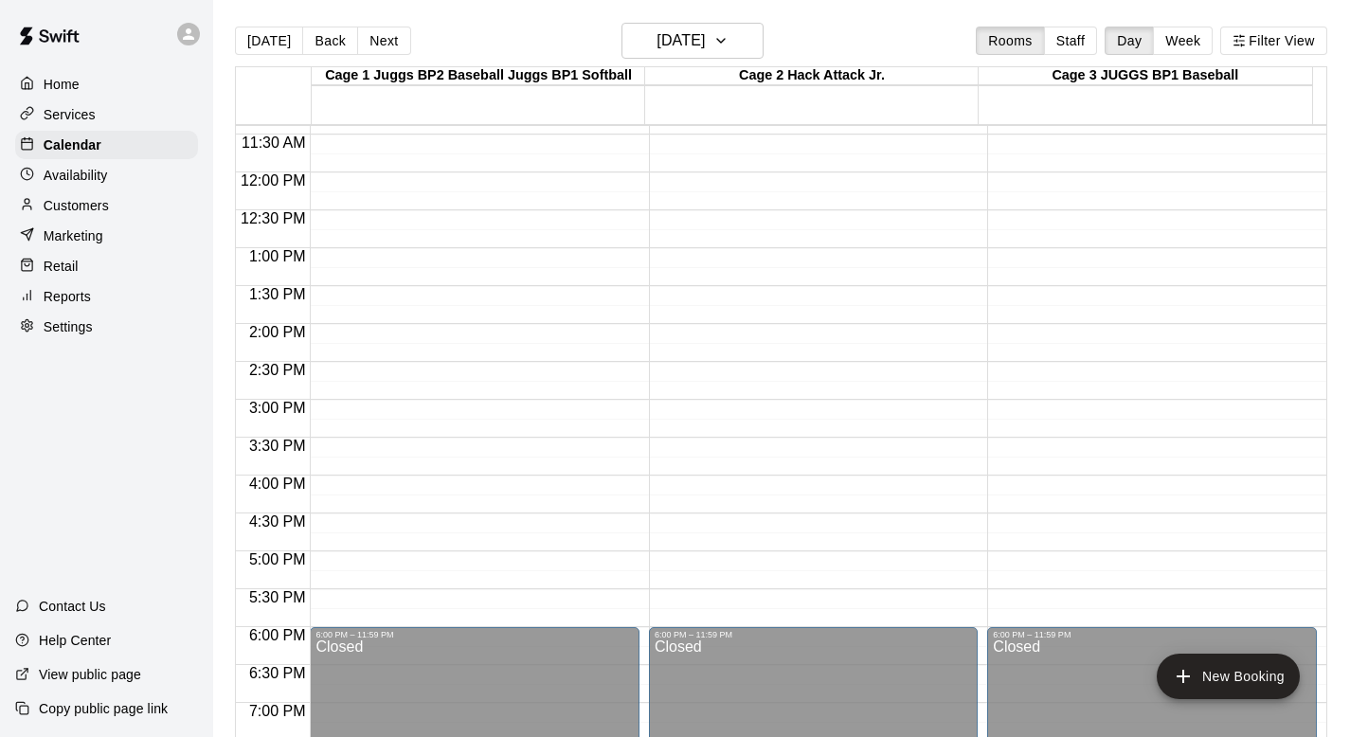
scroll to position [880, 0]
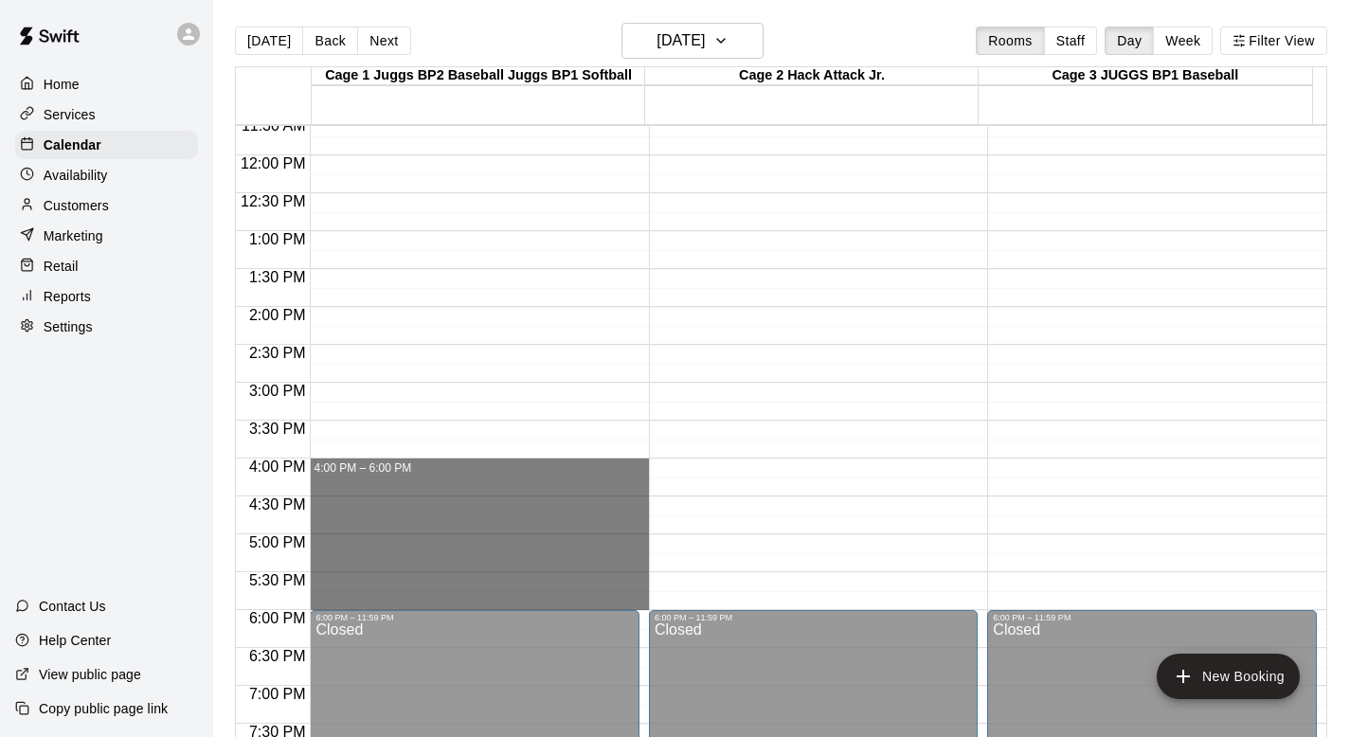
drag, startPoint x: 338, startPoint y: 465, endPoint x: 338, endPoint y: 598, distance: 132.7
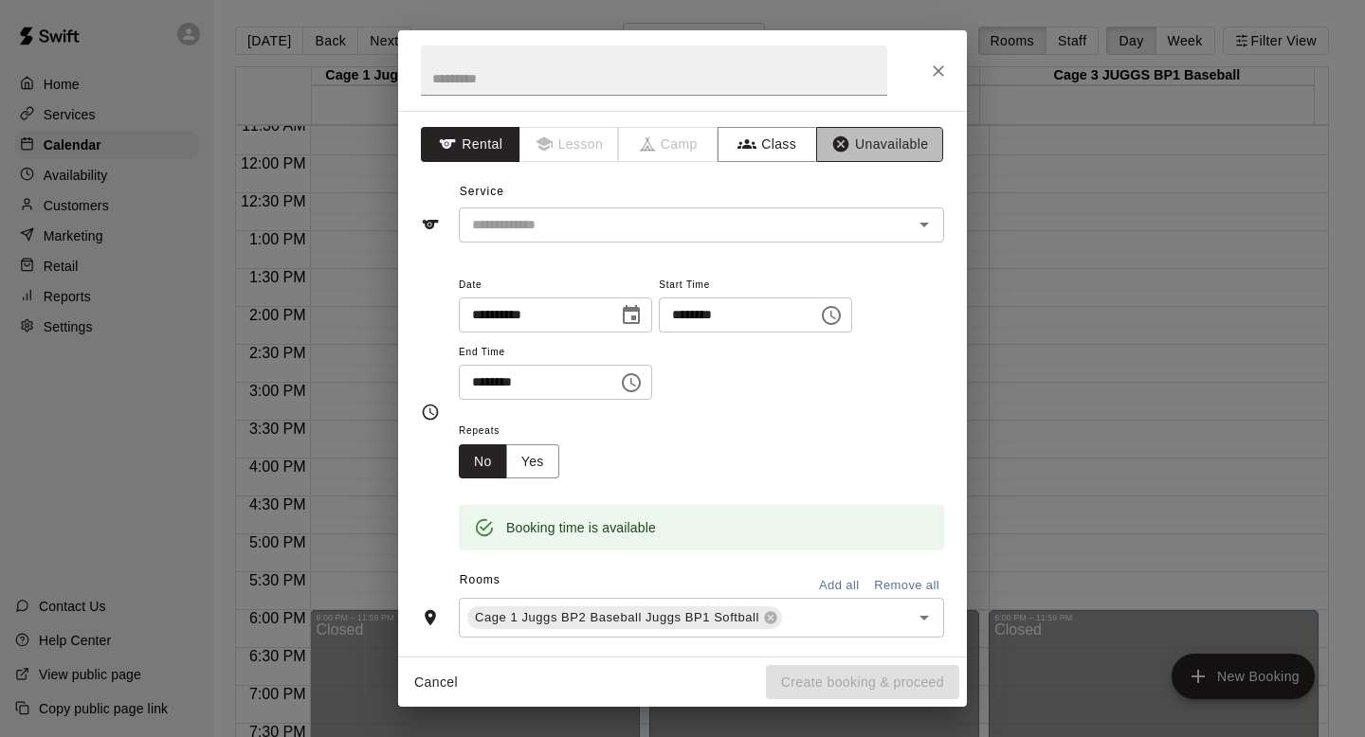
click at [845, 139] on button "Unavailable" at bounding box center [879, 144] width 127 height 35
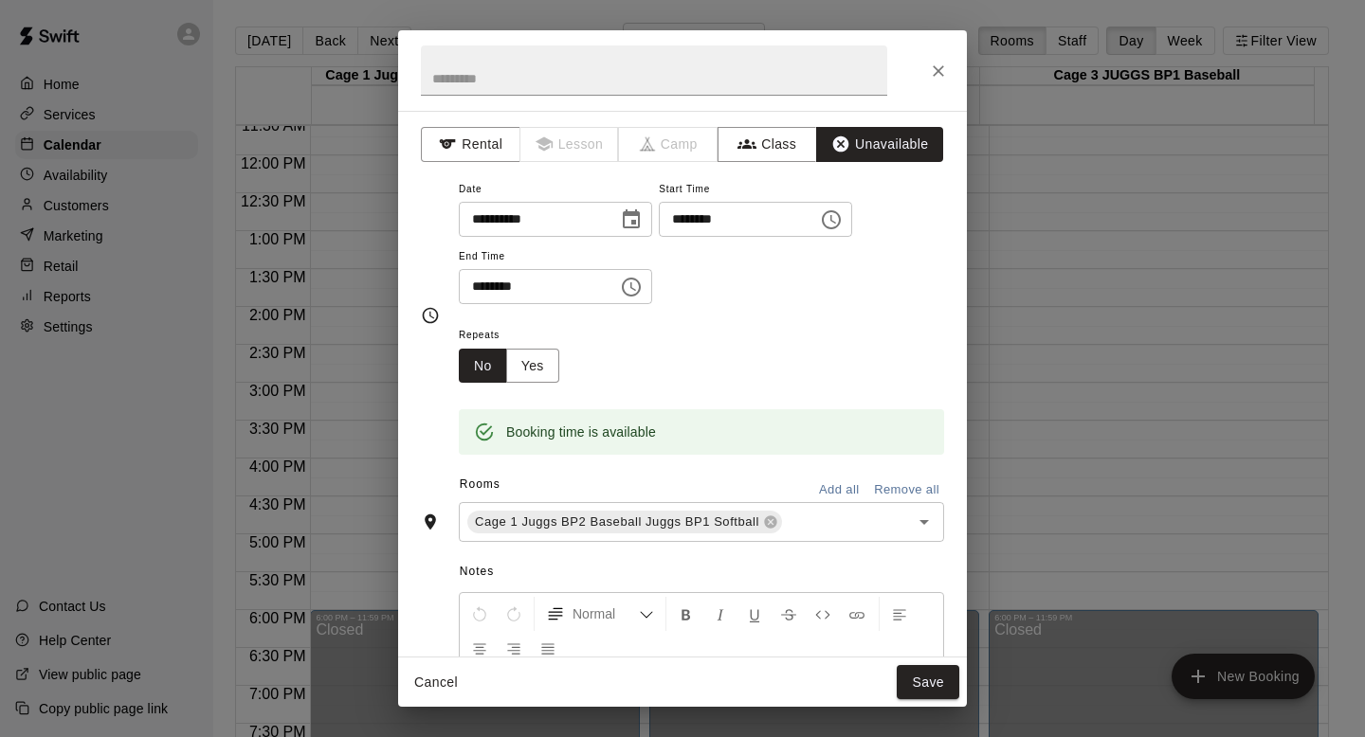
click at [816, 485] on button "Add all" at bounding box center [838, 490] width 61 height 29
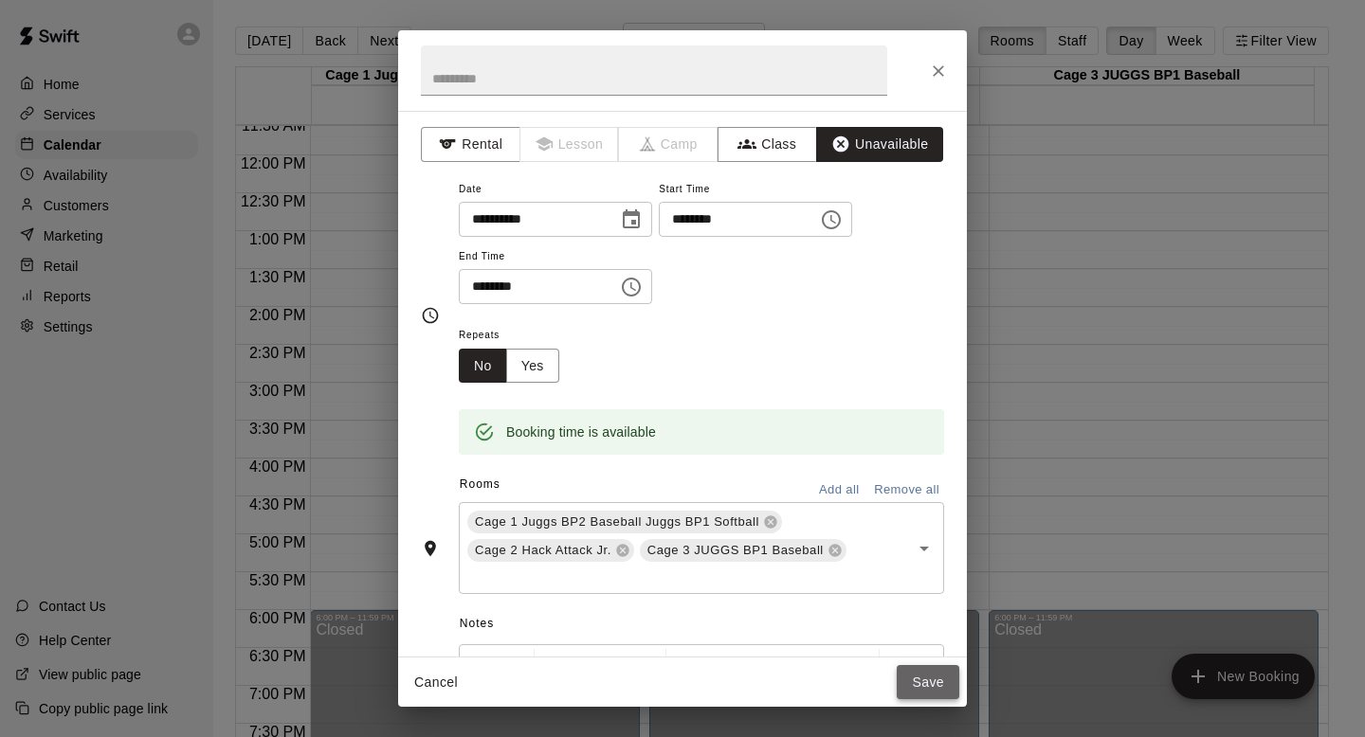
click at [915, 673] on button "Save" at bounding box center [927, 682] width 63 height 35
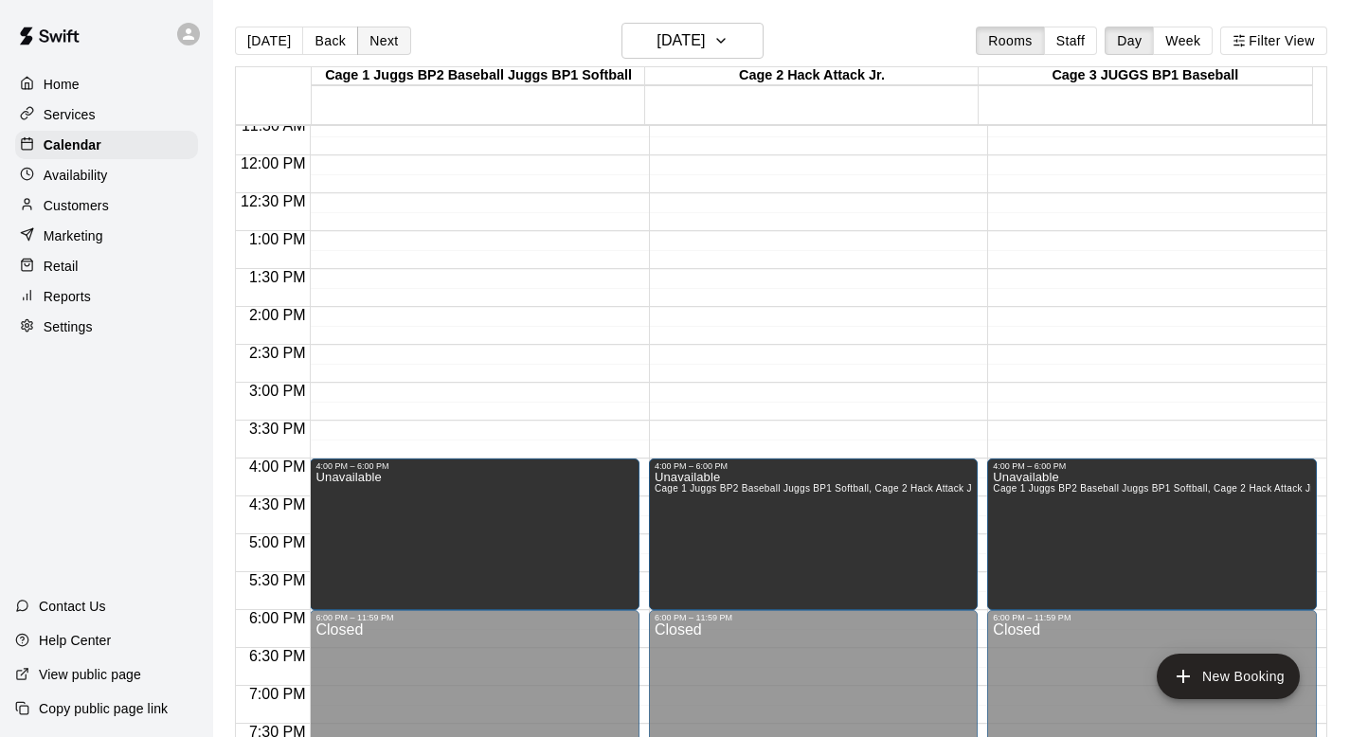
click at [380, 37] on button "Next" at bounding box center [383, 41] width 53 height 28
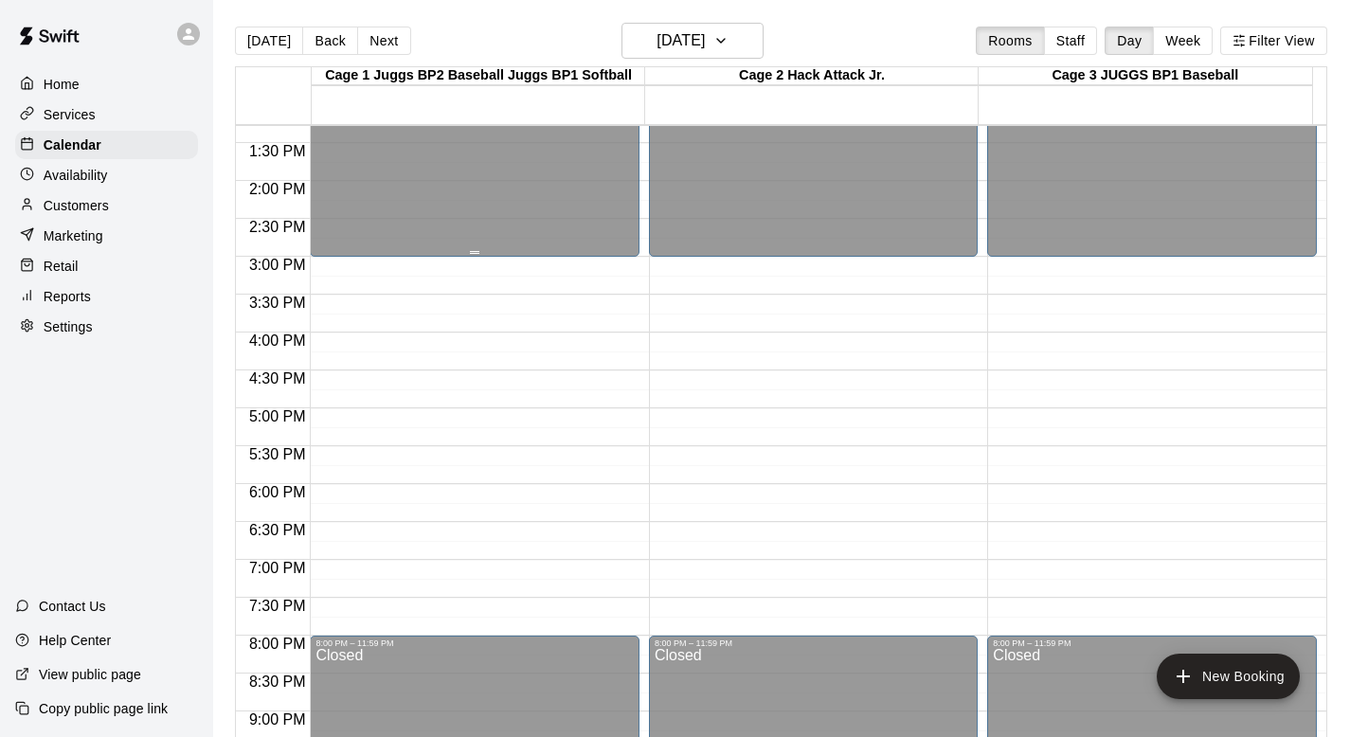
scroll to position [1019, 0]
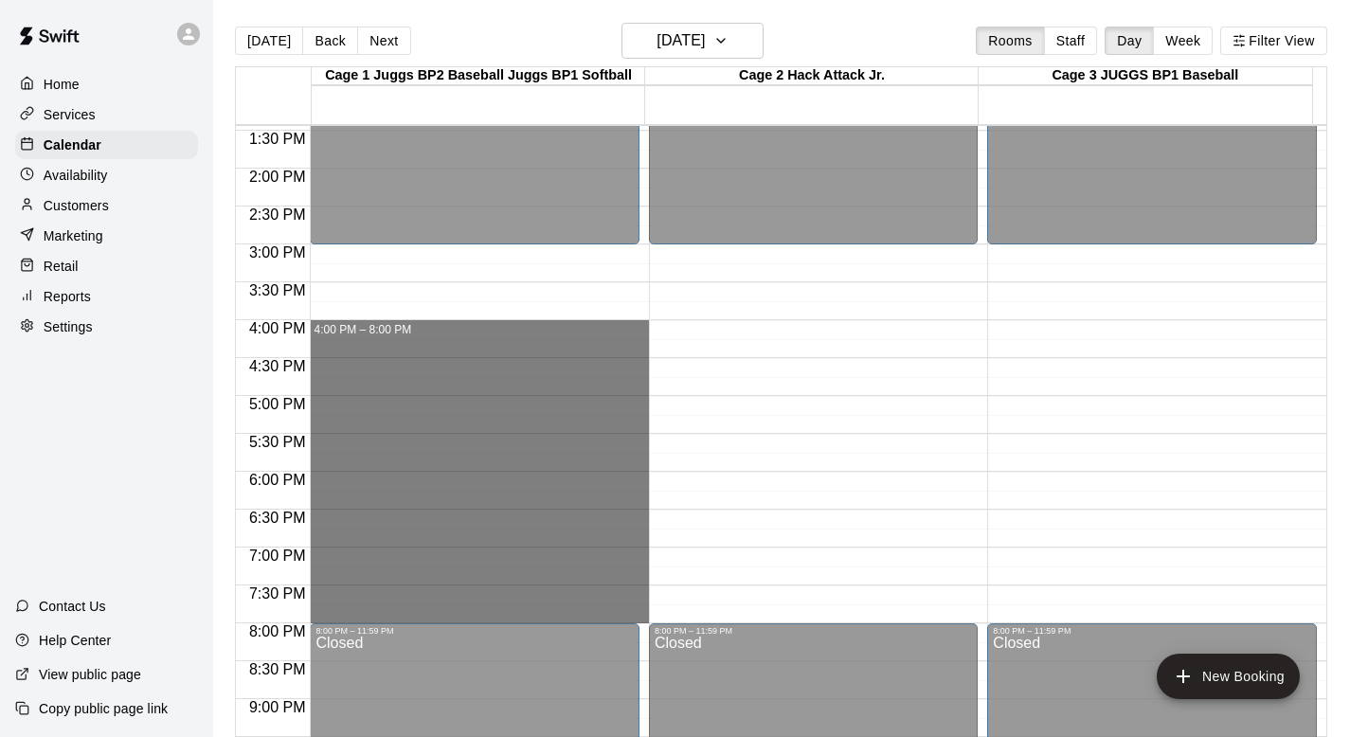
drag, startPoint x: 346, startPoint y: 327, endPoint x: 364, endPoint y: 616, distance: 289.6
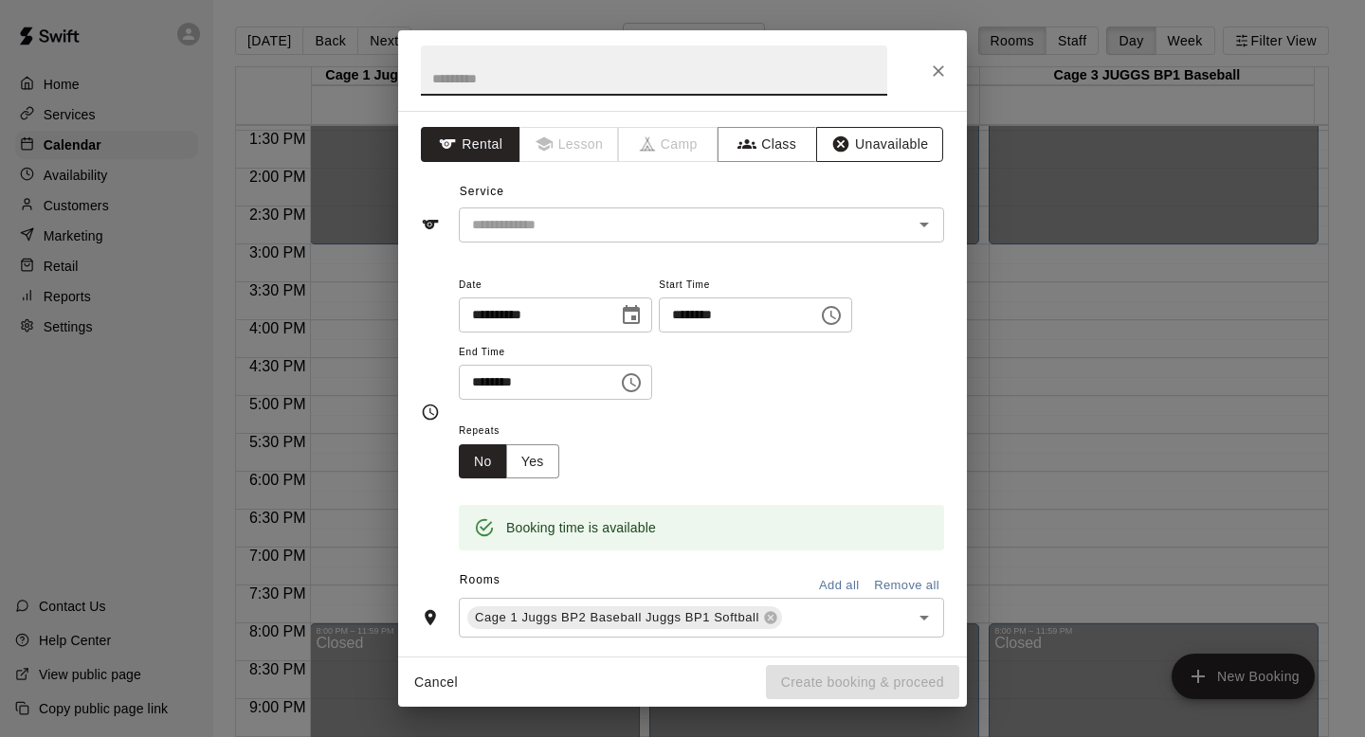
click at [854, 143] on button "Unavailable" at bounding box center [879, 144] width 127 height 35
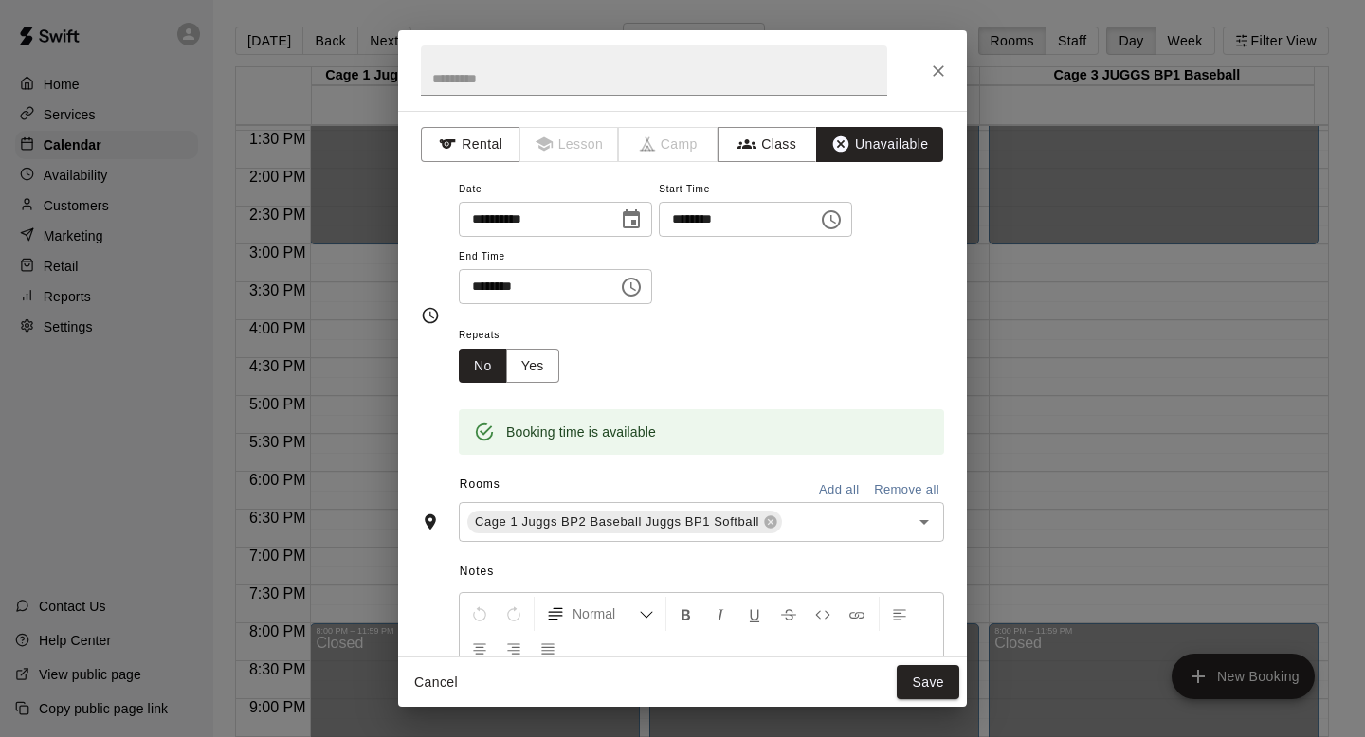
click at [823, 482] on button "Add all" at bounding box center [838, 490] width 61 height 29
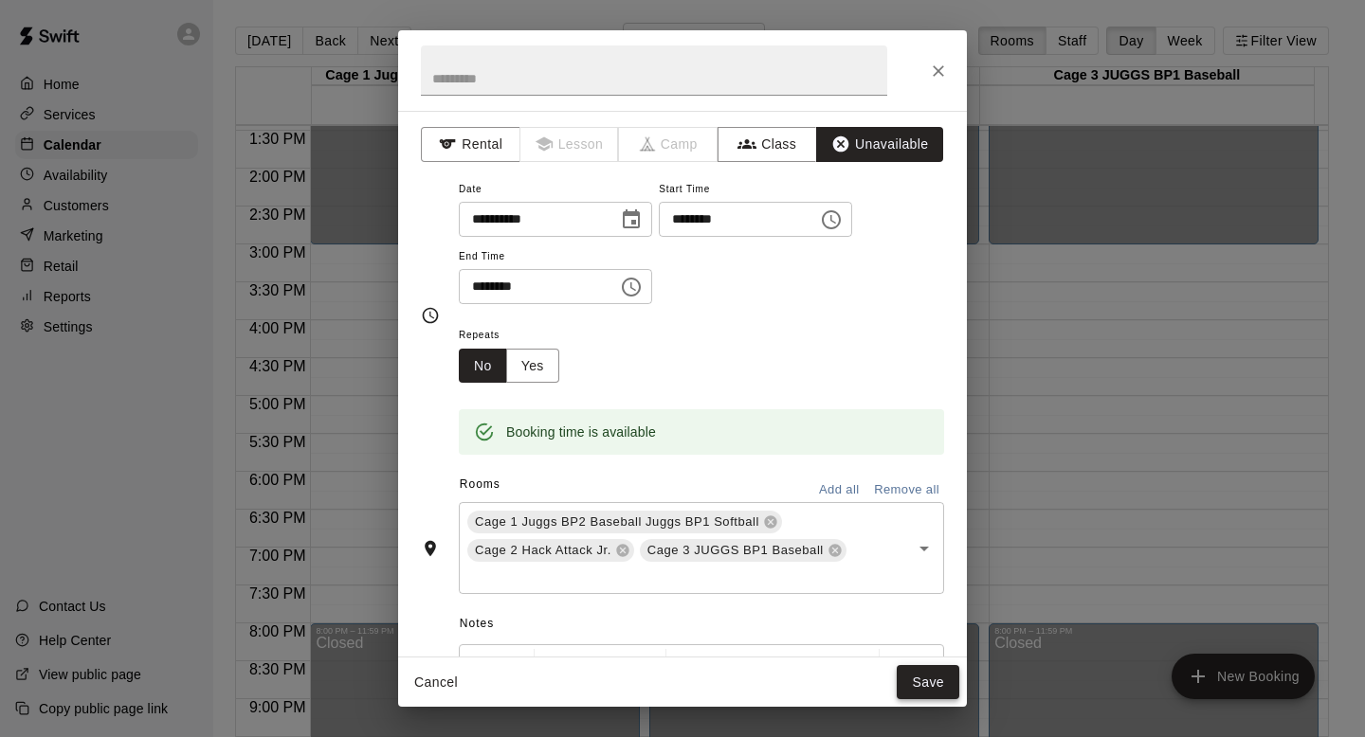
click at [915, 679] on button "Save" at bounding box center [927, 682] width 63 height 35
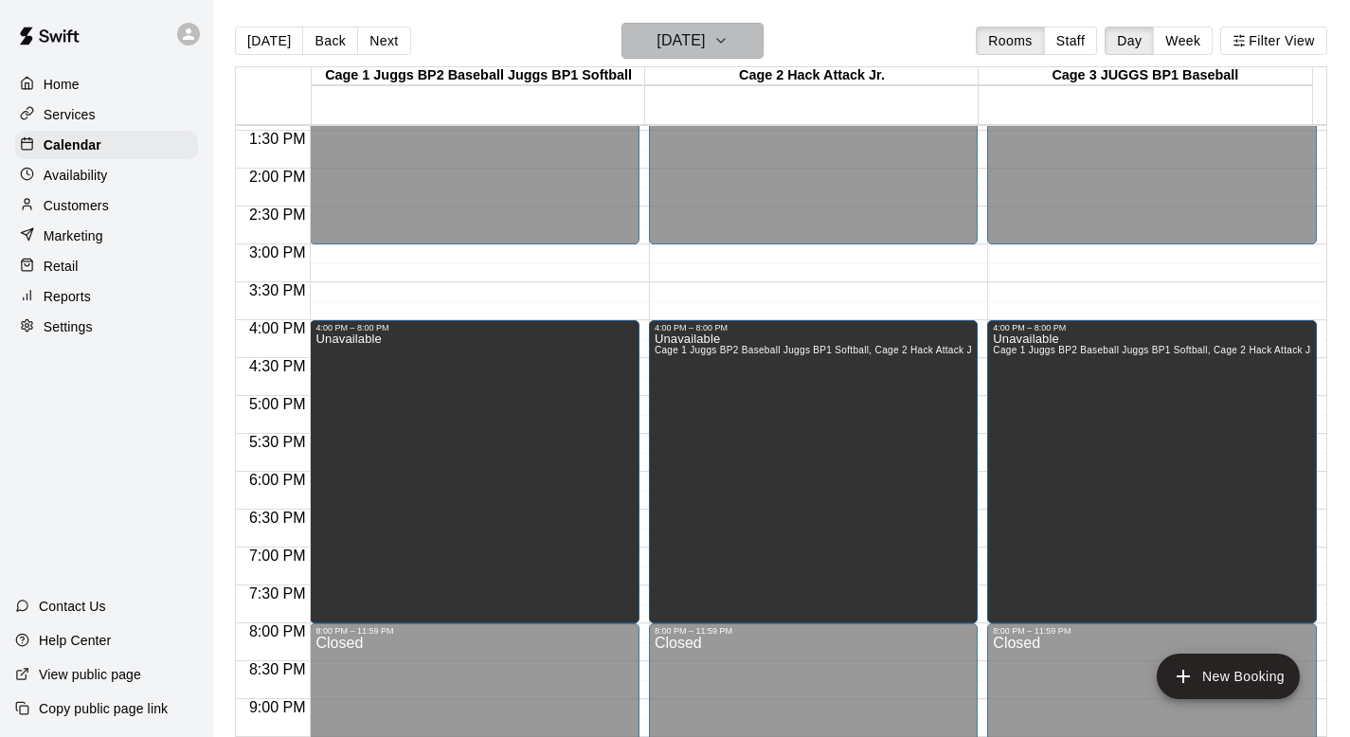
click at [729, 29] on icon "button" at bounding box center [721, 40] width 15 height 23
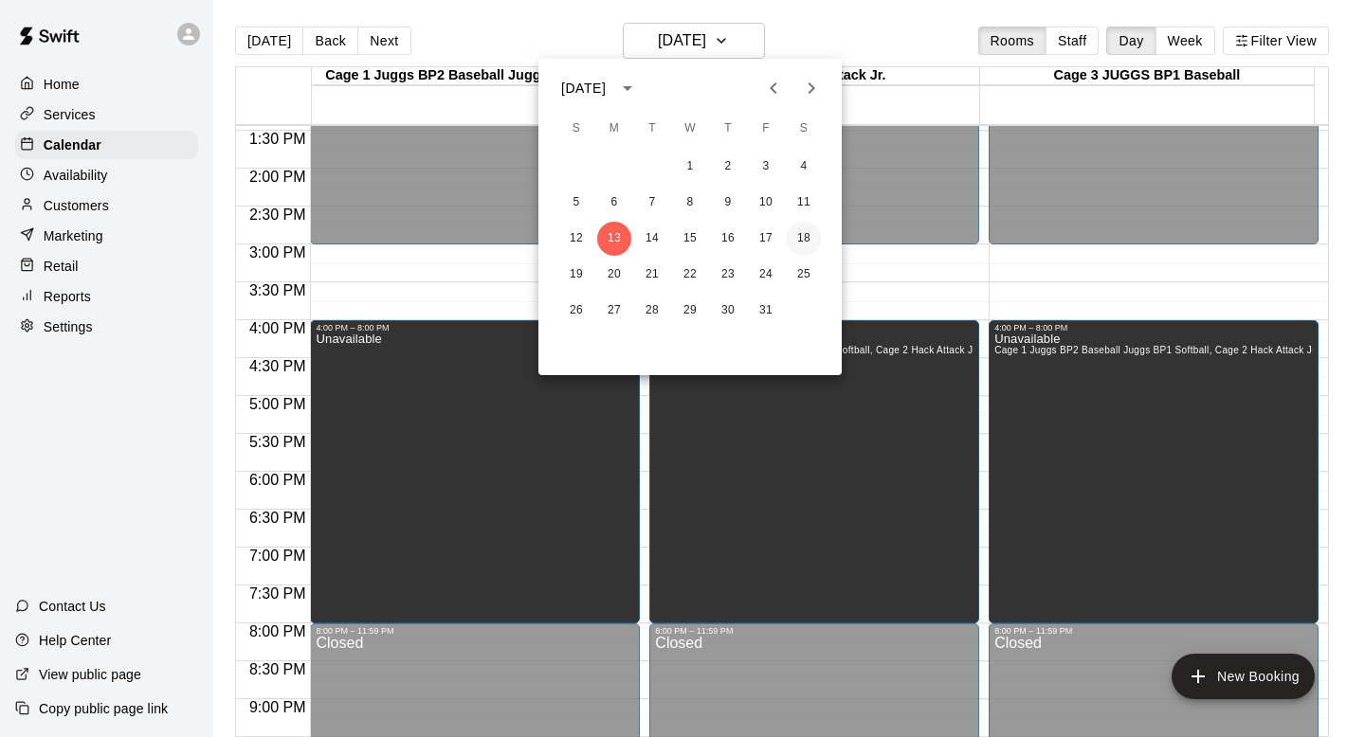
click at [803, 233] on button "18" at bounding box center [804, 239] width 34 height 34
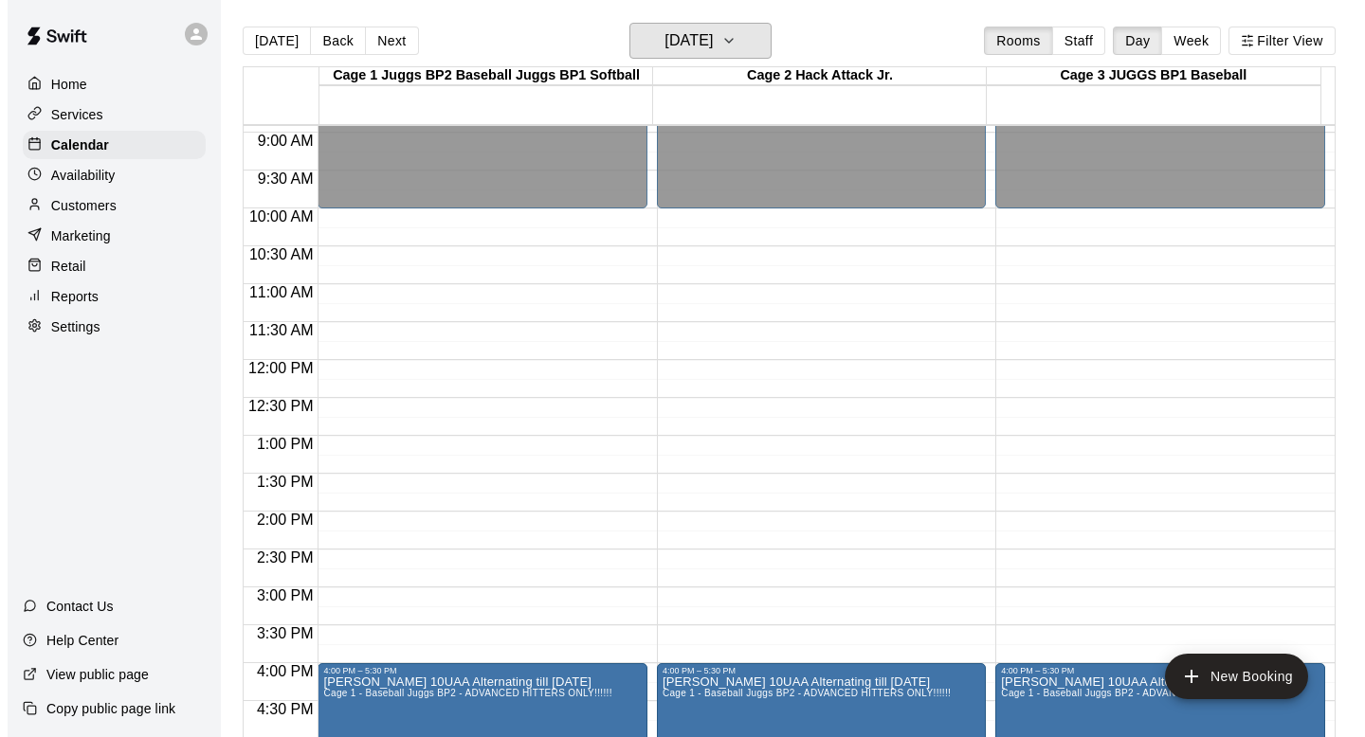
scroll to position [618, 0]
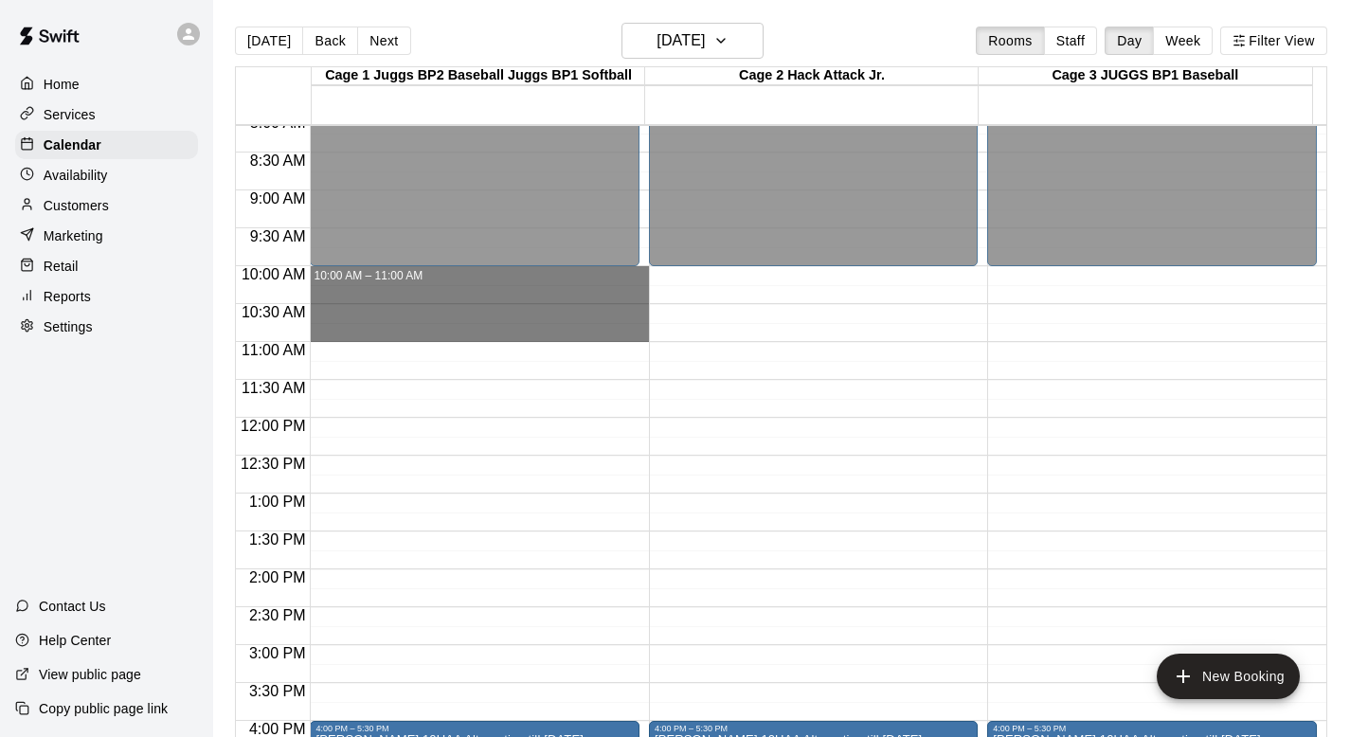
drag, startPoint x: 357, startPoint y: 271, endPoint x: 357, endPoint y: 329, distance: 57.8
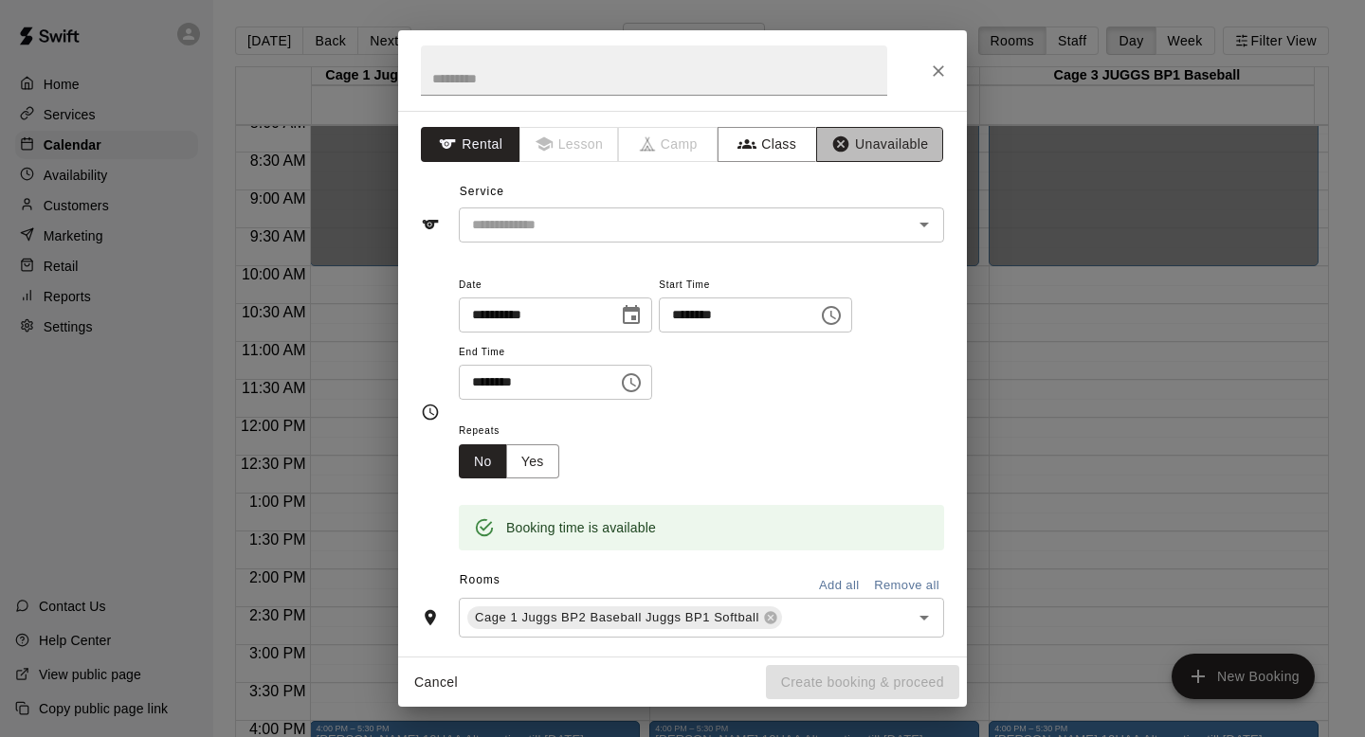
click at [844, 142] on button "Unavailable" at bounding box center [879, 144] width 127 height 35
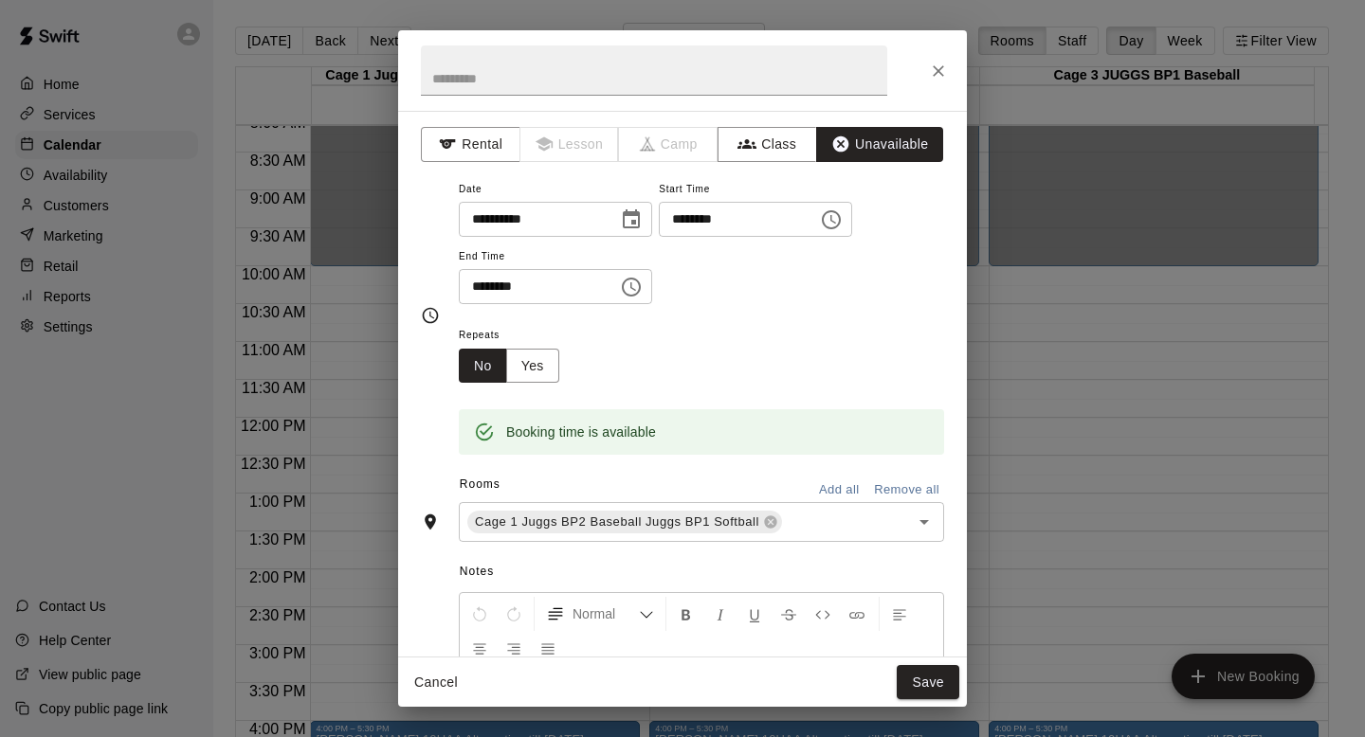
click at [815, 485] on button "Add all" at bounding box center [838, 490] width 61 height 29
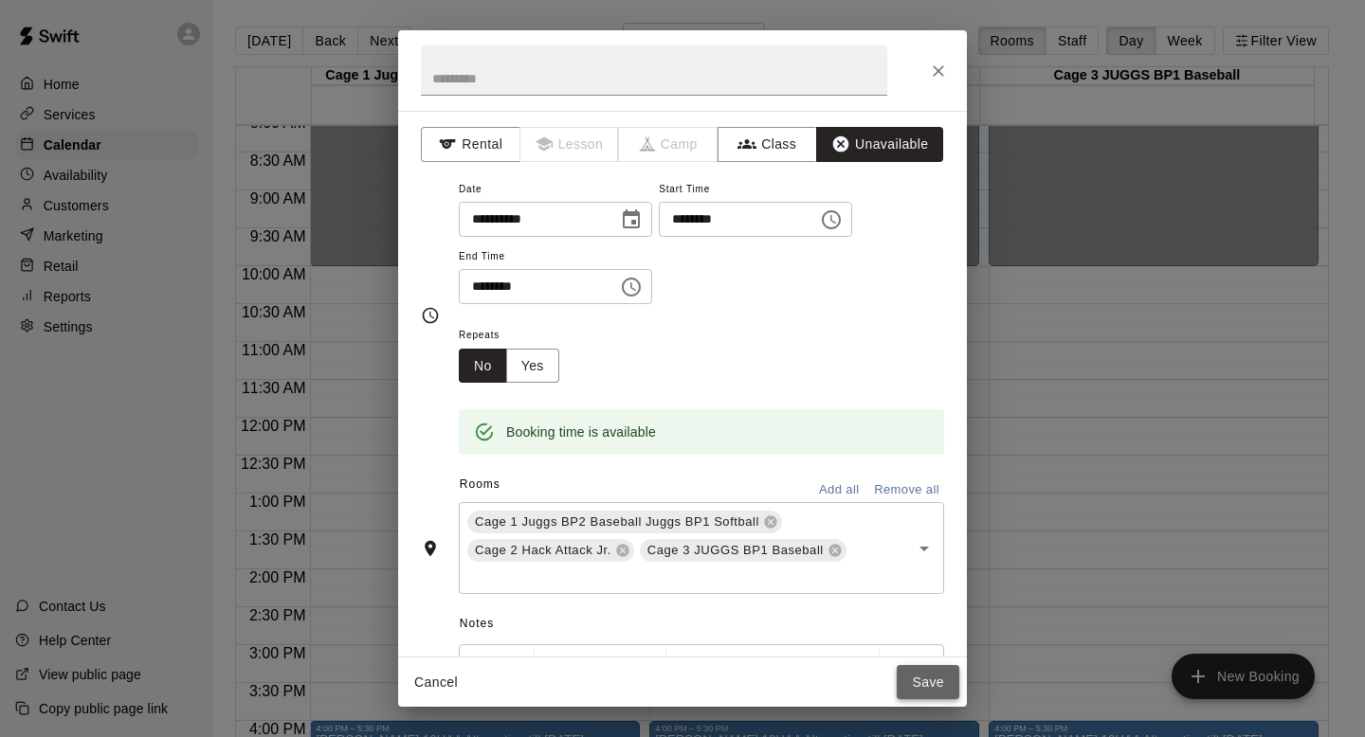
click at [913, 671] on button "Save" at bounding box center [927, 682] width 63 height 35
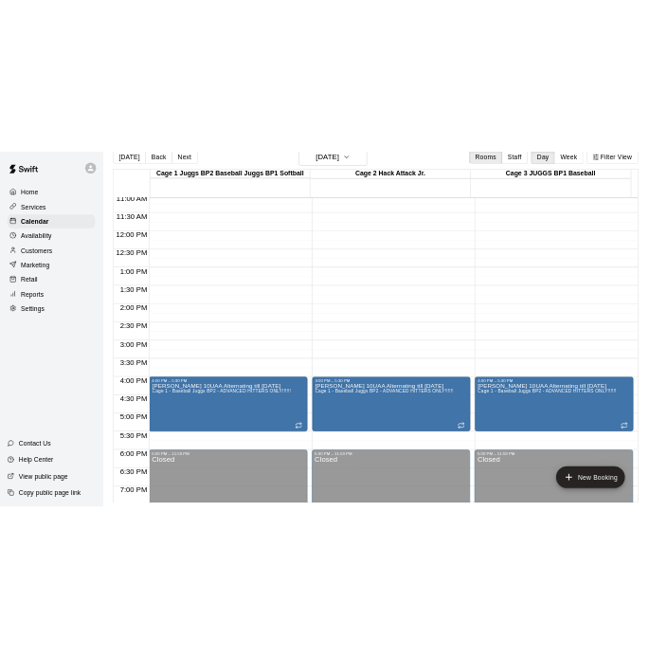
scroll to position [873, 0]
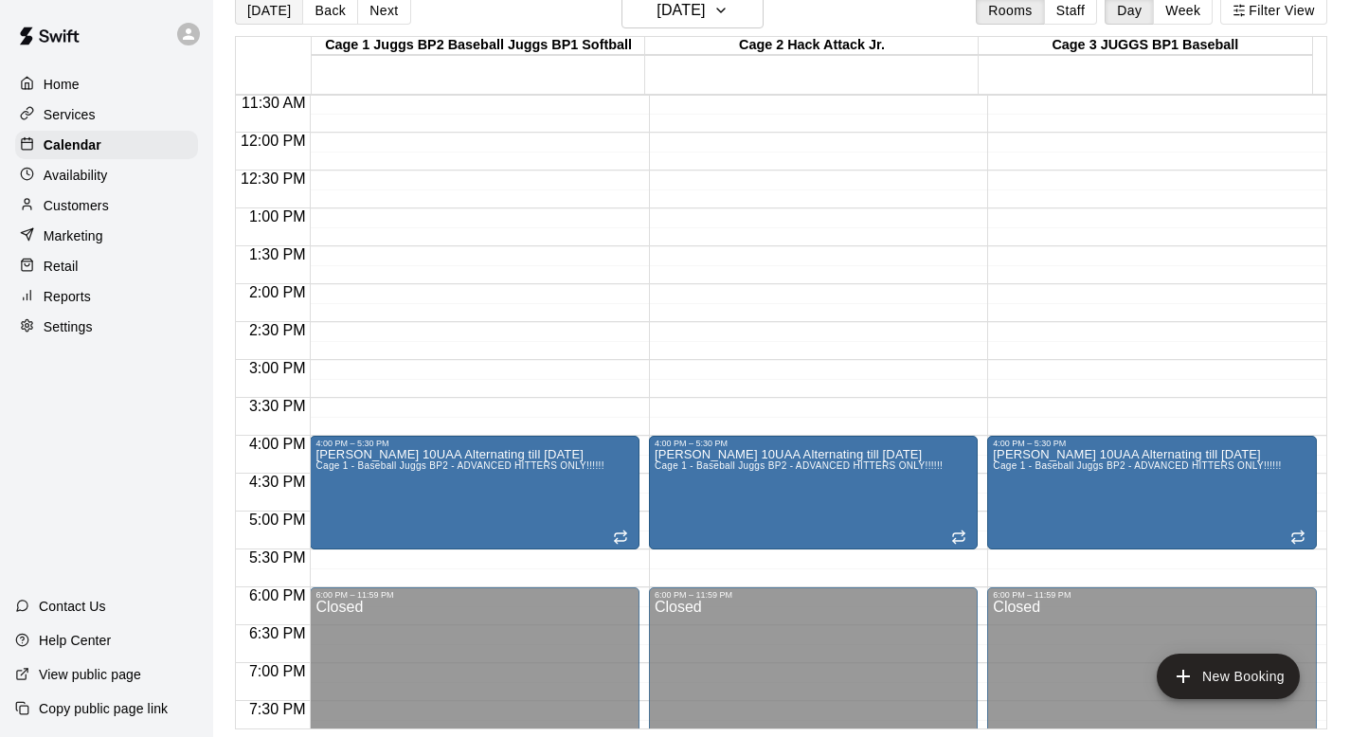
click at [269, 7] on button "[DATE]" at bounding box center [269, 10] width 68 height 28
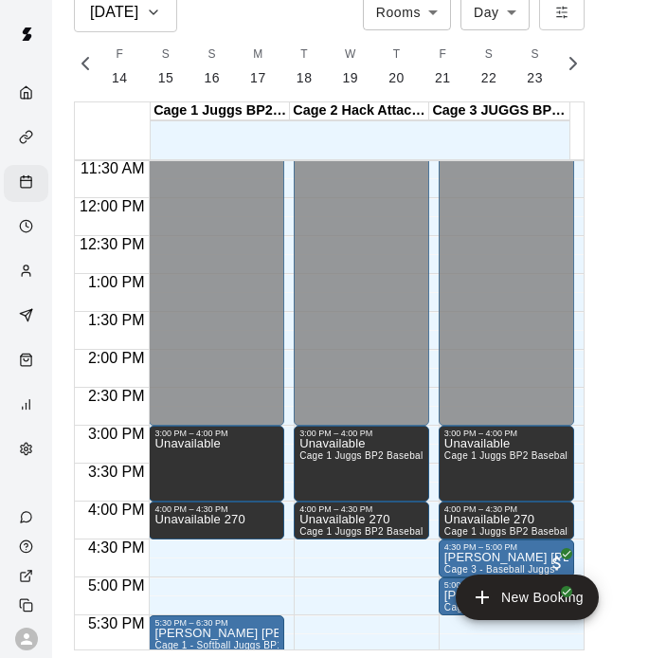
scroll to position [0, 7934]
